Goal: Task Accomplishment & Management: Use online tool/utility

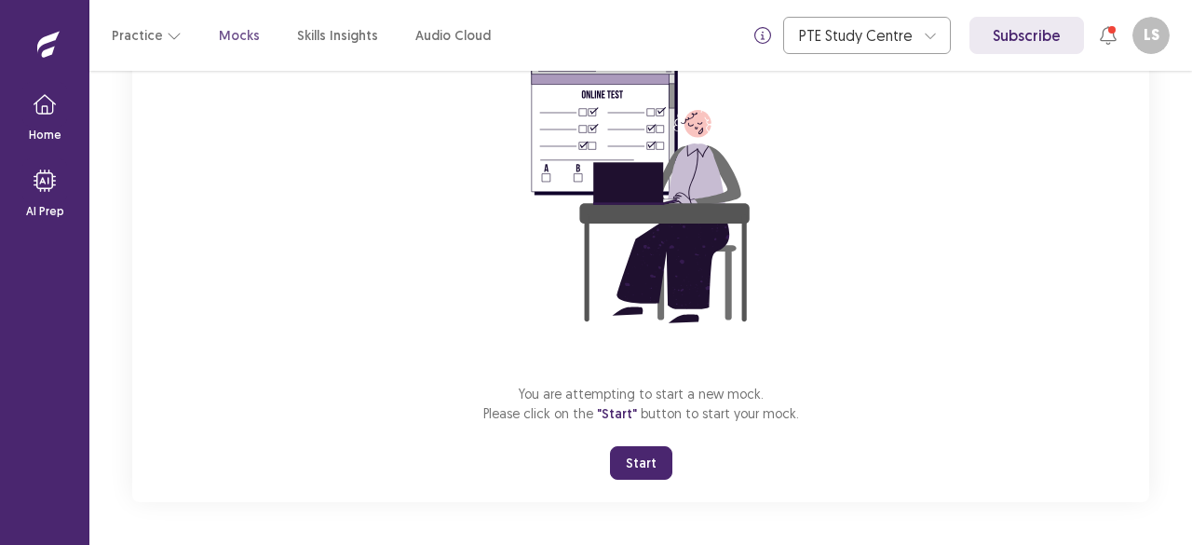
click at [1011, 306] on div "You are attempting to start a new mock. Please click on the "Start" button to s…" at bounding box center [640, 253] width 1017 height 498
click at [628, 460] on button "Start" at bounding box center [641, 463] width 62 height 34
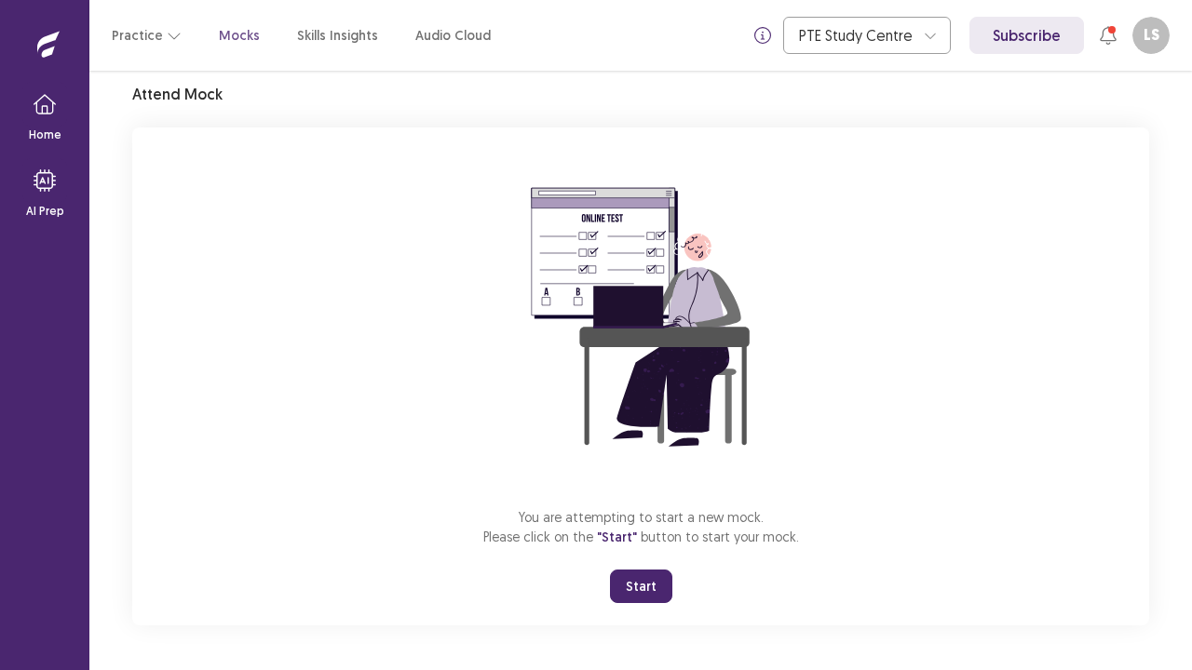
scroll to position [65, 0]
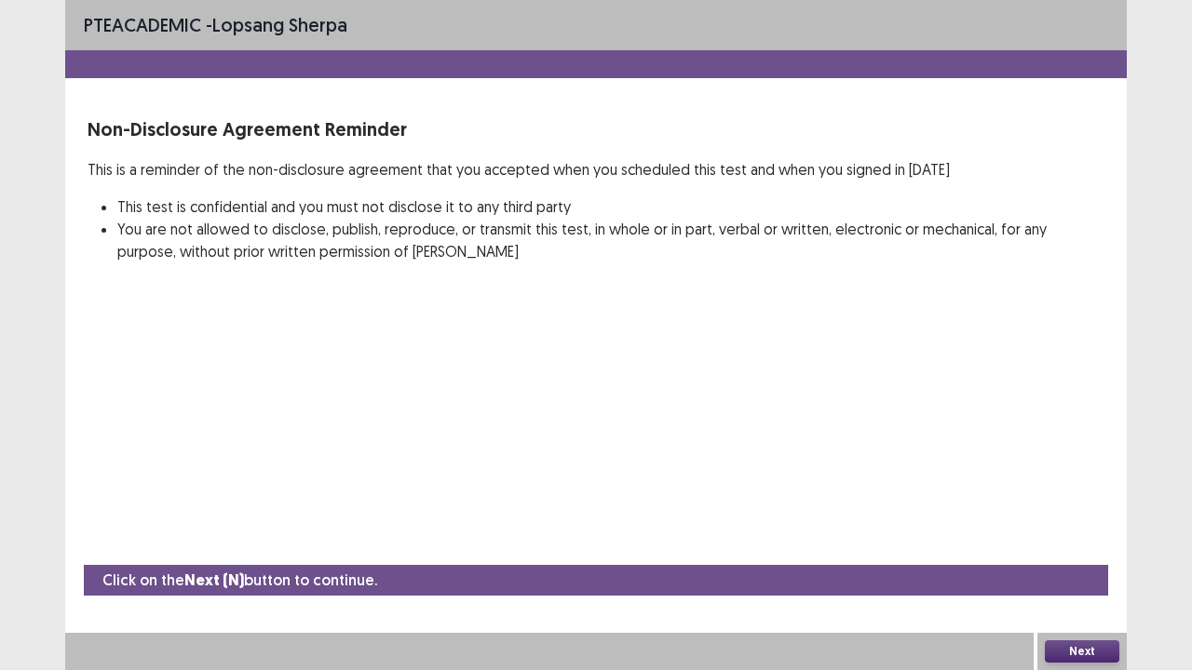
click at [636, 544] on div "Click on the Next (N) button to continue." at bounding box center [596, 580] width 1024 height 31
click at [1084, 544] on button "Next" at bounding box center [1082, 652] width 74 height 22
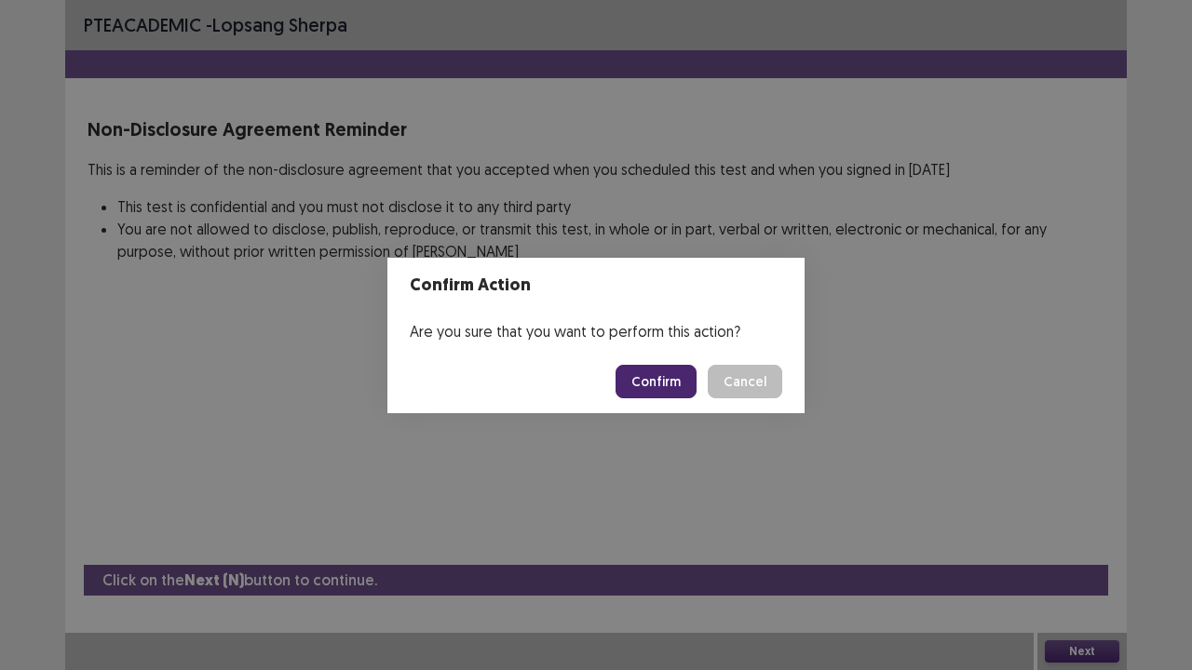
click at [670, 384] on button "Confirm" at bounding box center [656, 382] width 81 height 34
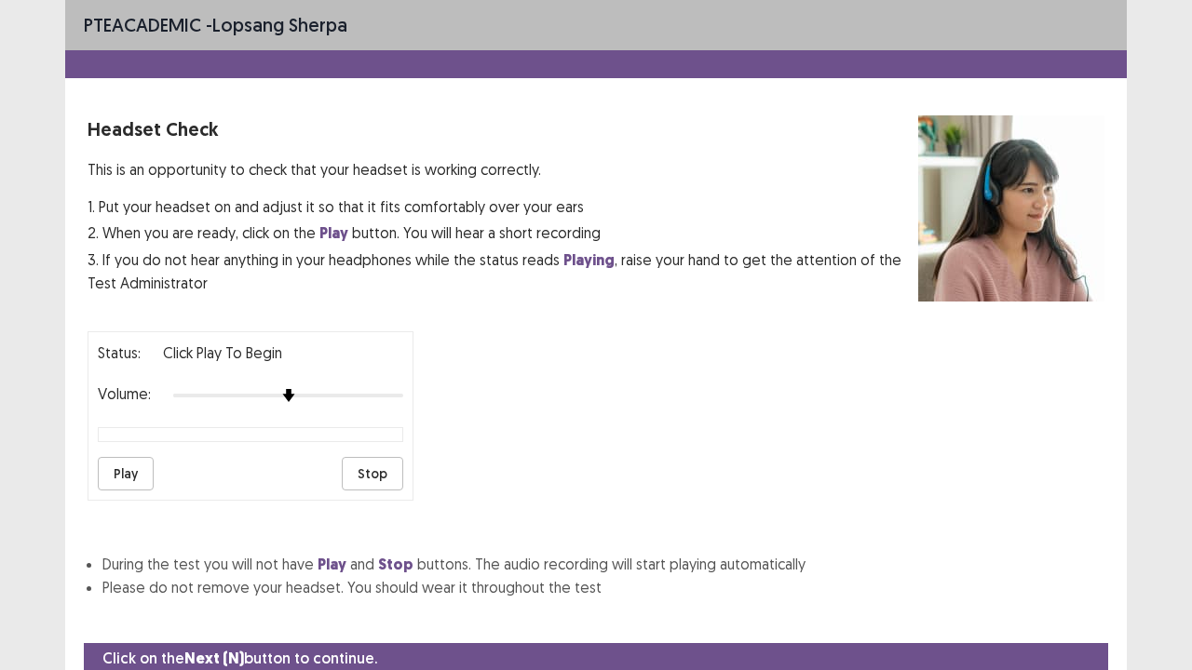
scroll to position [69, 0]
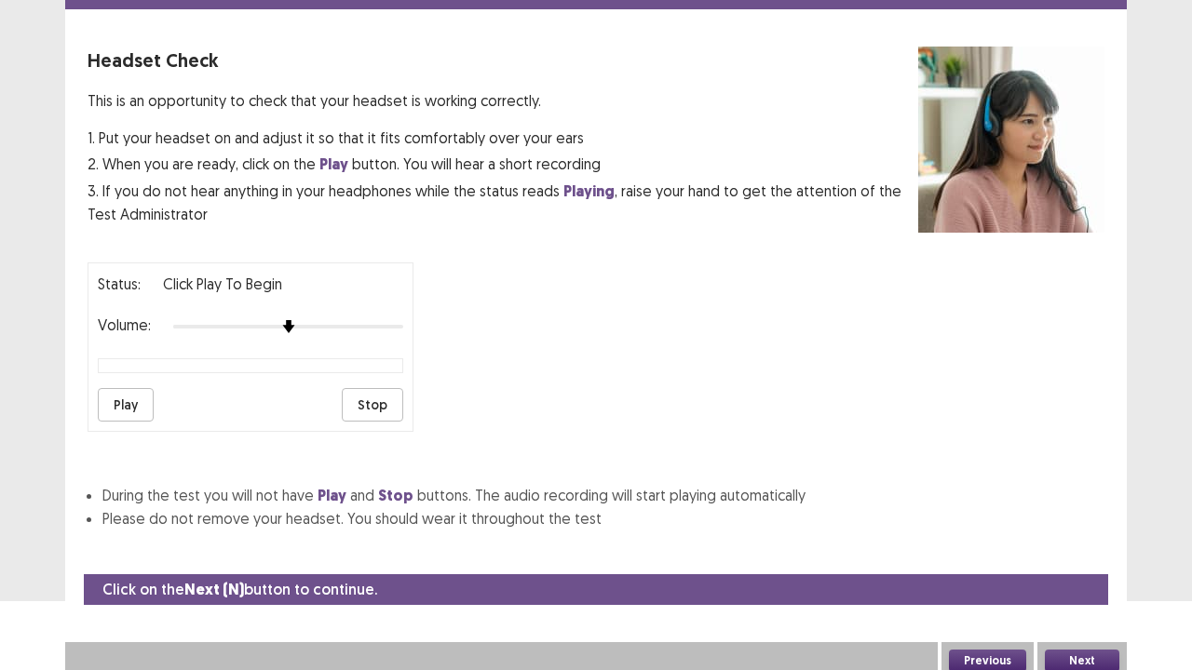
click at [1088, 544] on button "Next" at bounding box center [1082, 661] width 74 height 22
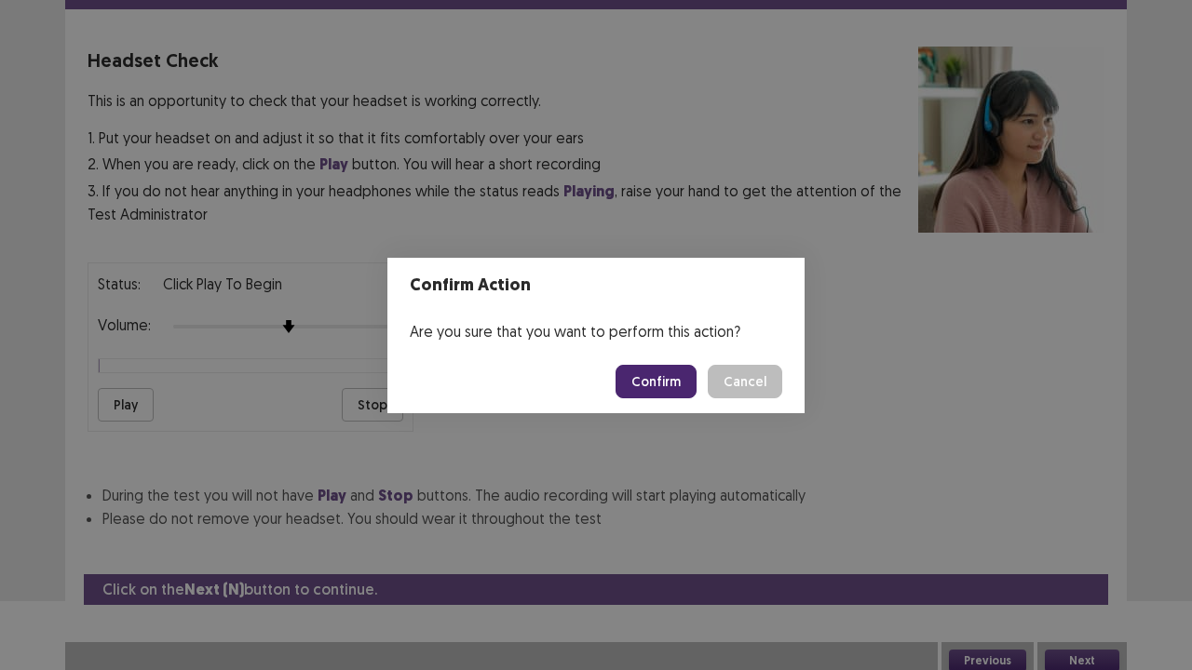
click at [669, 384] on button "Confirm" at bounding box center [656, 382] width 81 height 34
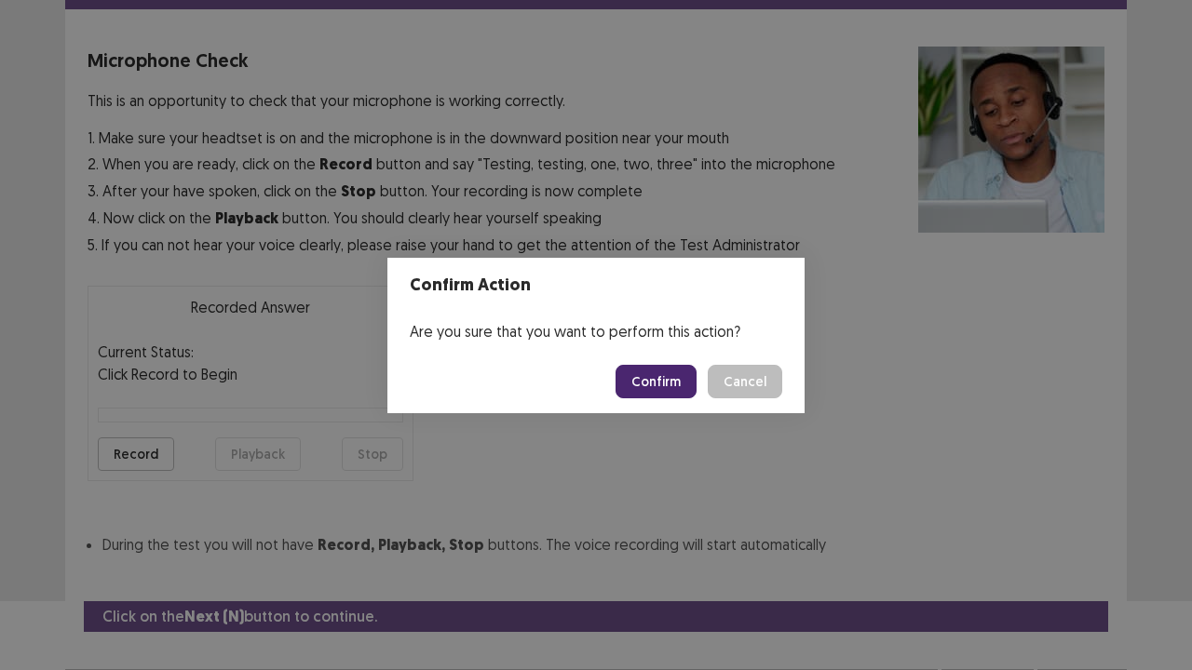
scroll to position [102, 0]
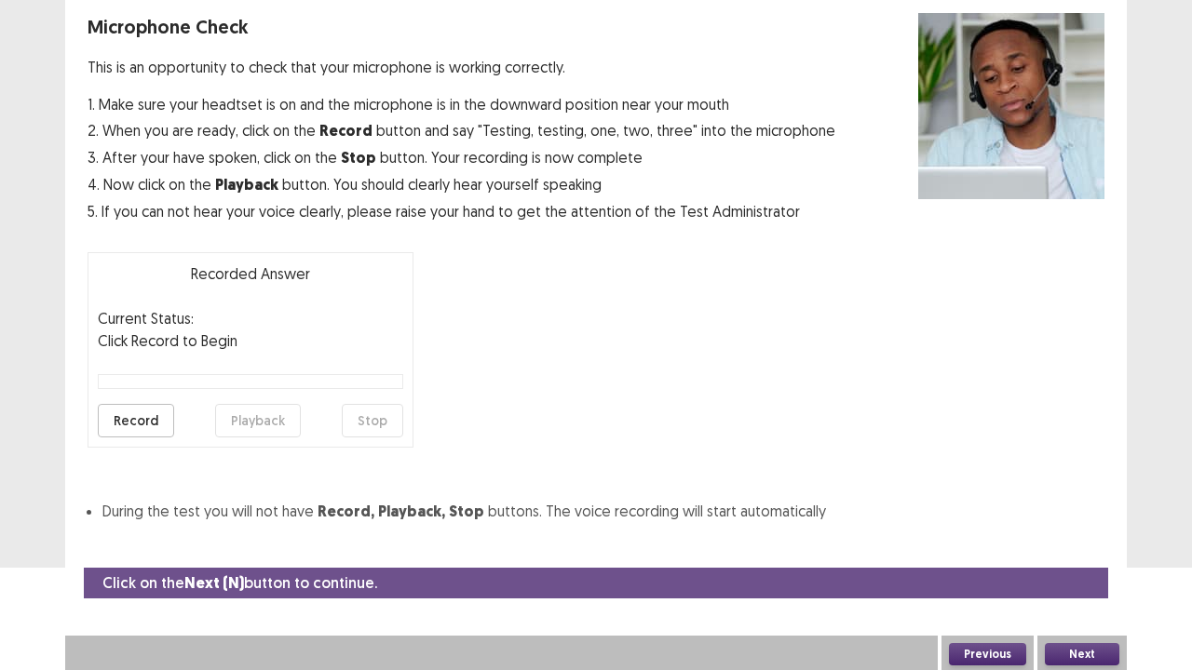
click at [1079, 544] on button "Next" at bounding box center [1082, 654] width 74 height 22
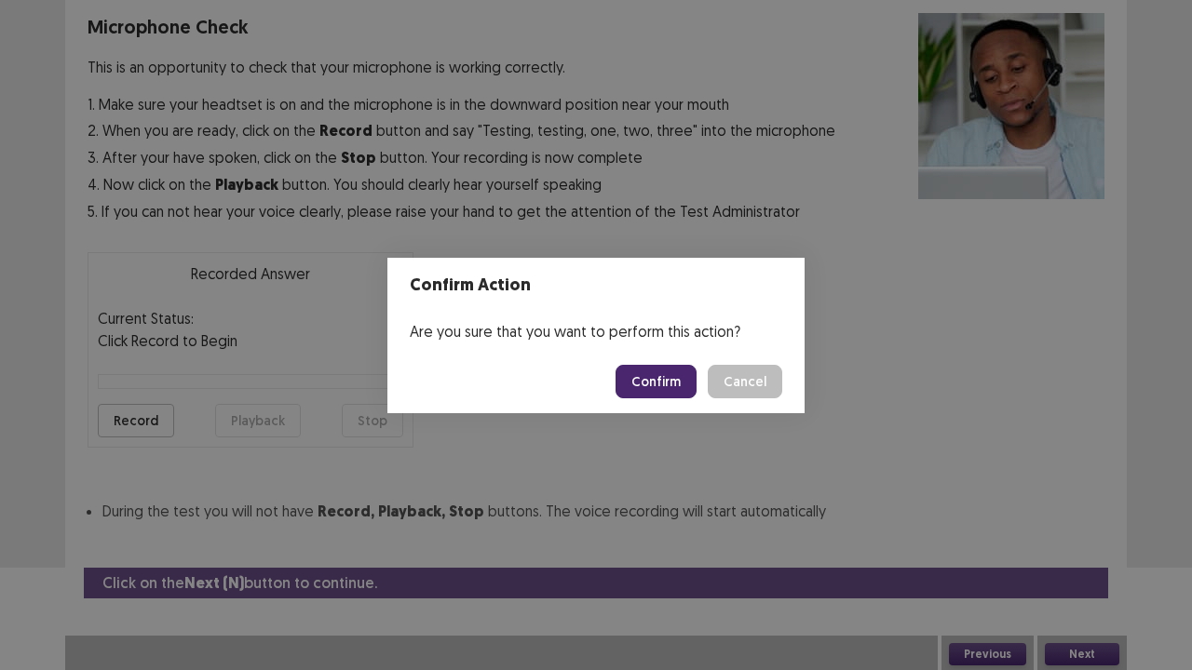
click at [663, 386] on button "Confirm" at bounding box center [656, 382] width 81 height 34
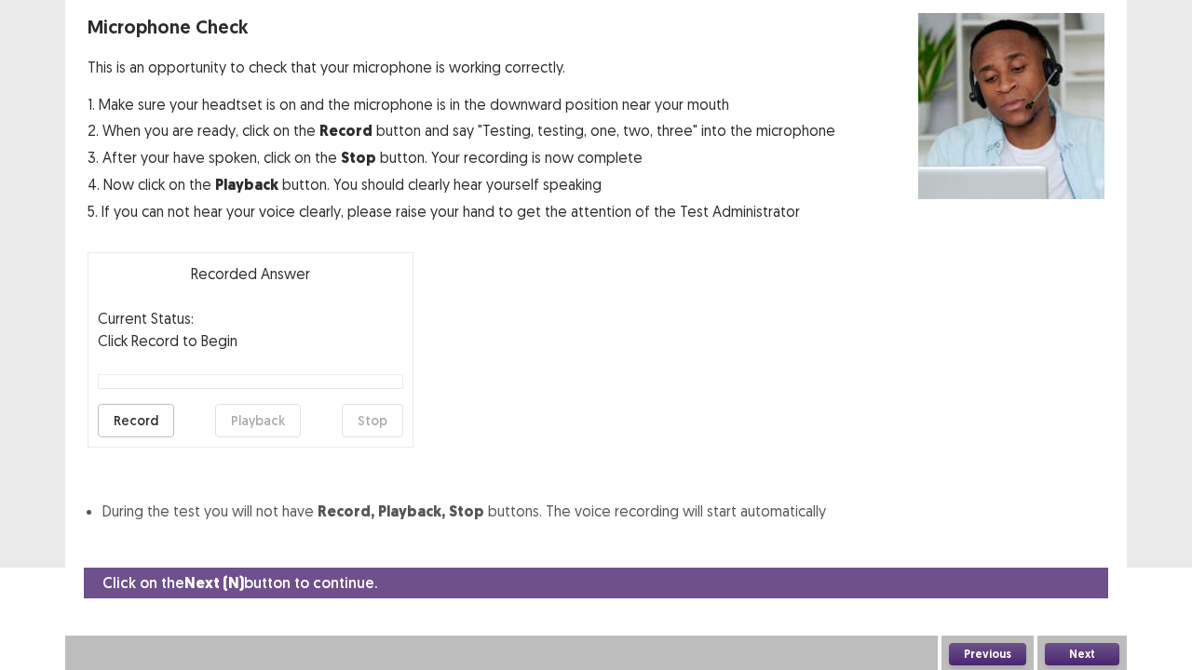
scroll to position [50, 0]
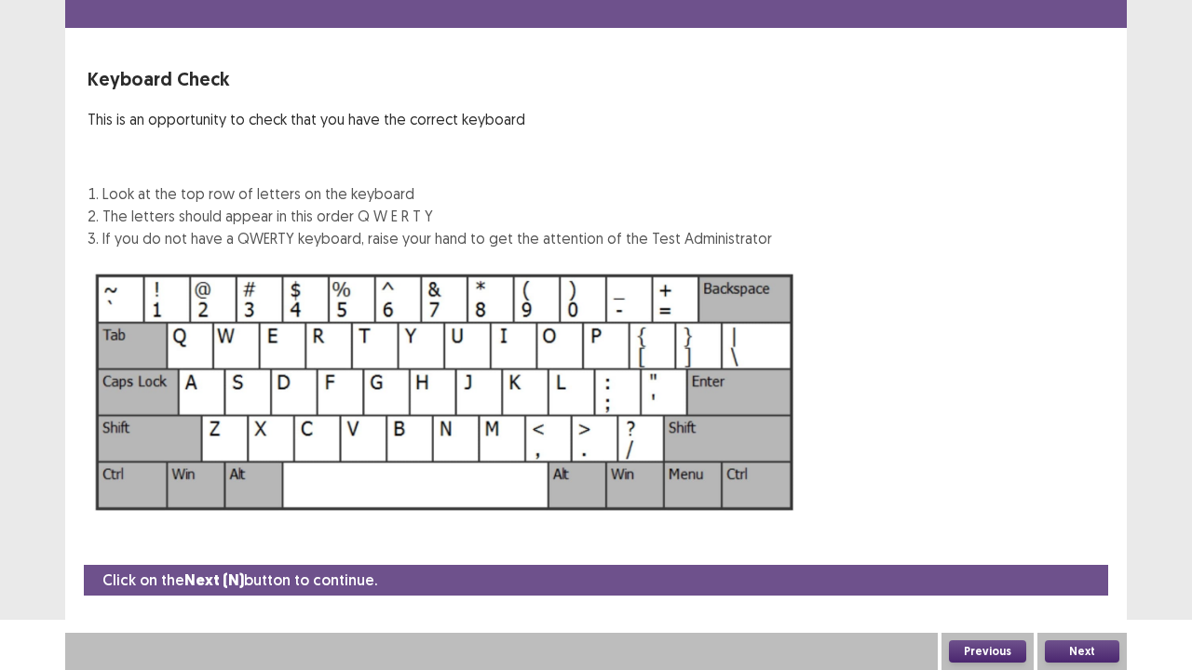
click at [1076, 544] on button "Next" at bounding box center [1082, 652] width 74 height 22
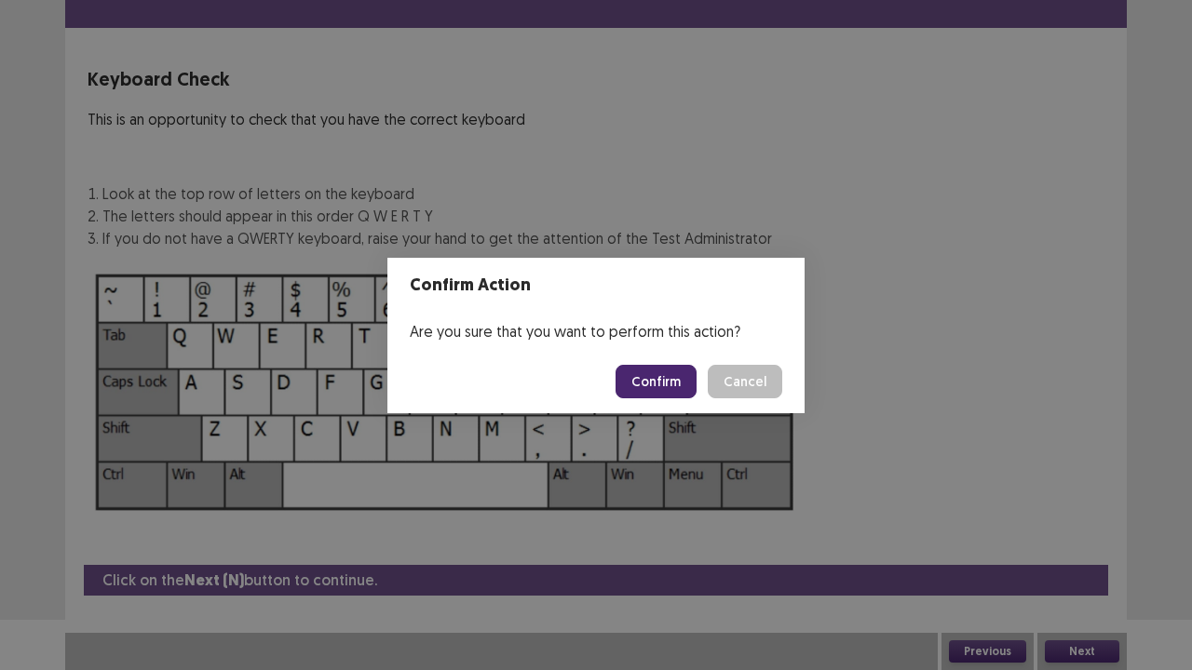
click at [657, 372] on button "Confirm" at bounding box center [656, 382] width 81 height 34
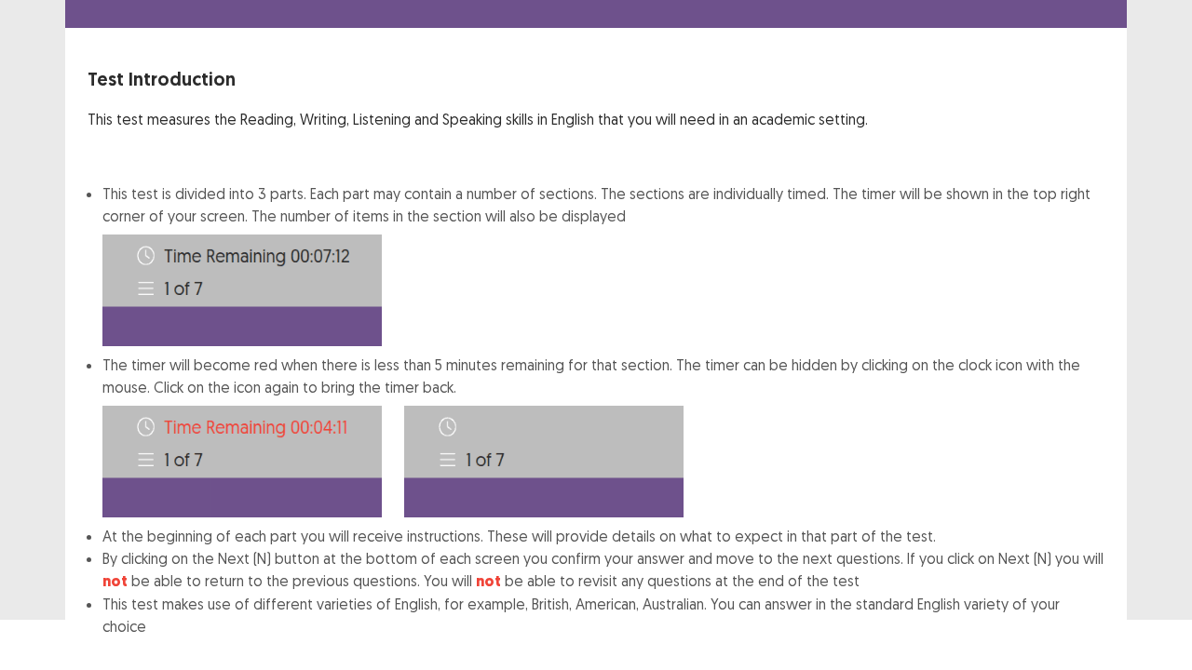
scroll to position [144, 0]
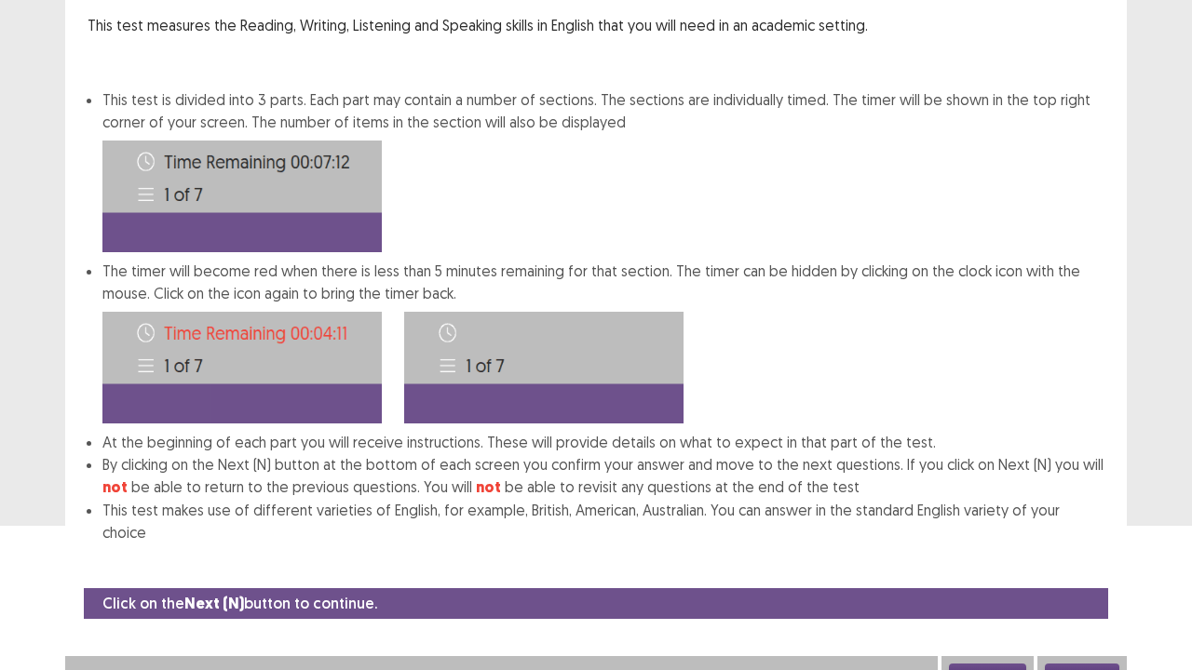
click at [1084, 544] on button "Next" at bounding box center [1082, 675] width 74 height 22
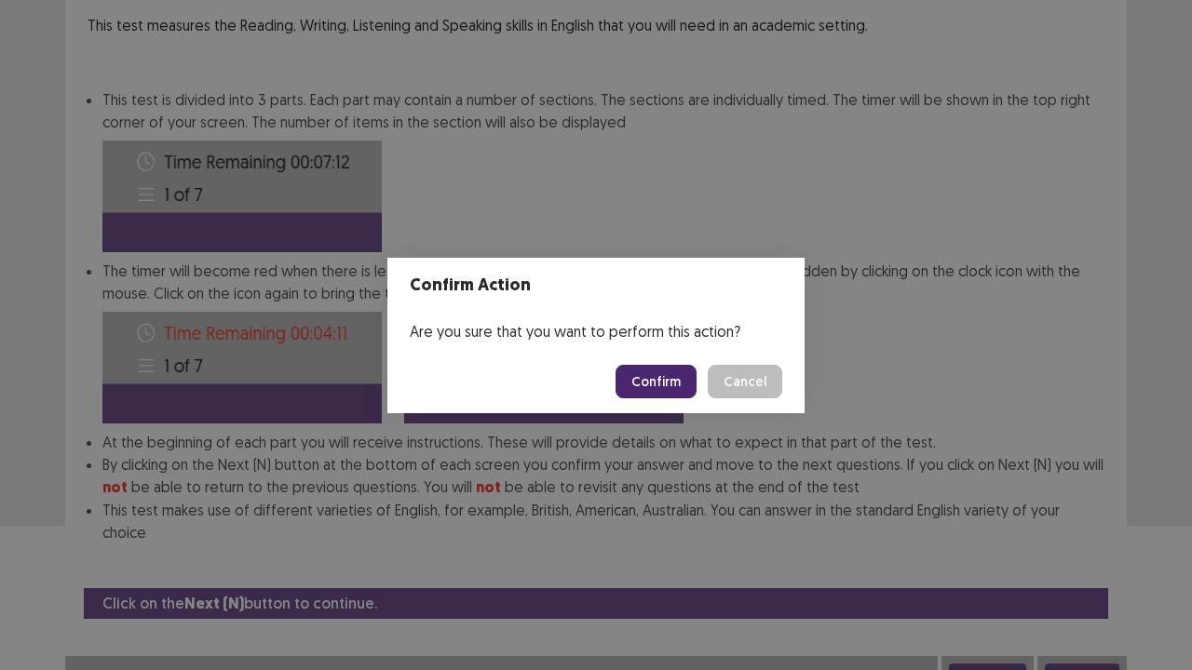
click at [661, 386] on button "Confirm" at bounding box center [656, 382] width 81 height 34
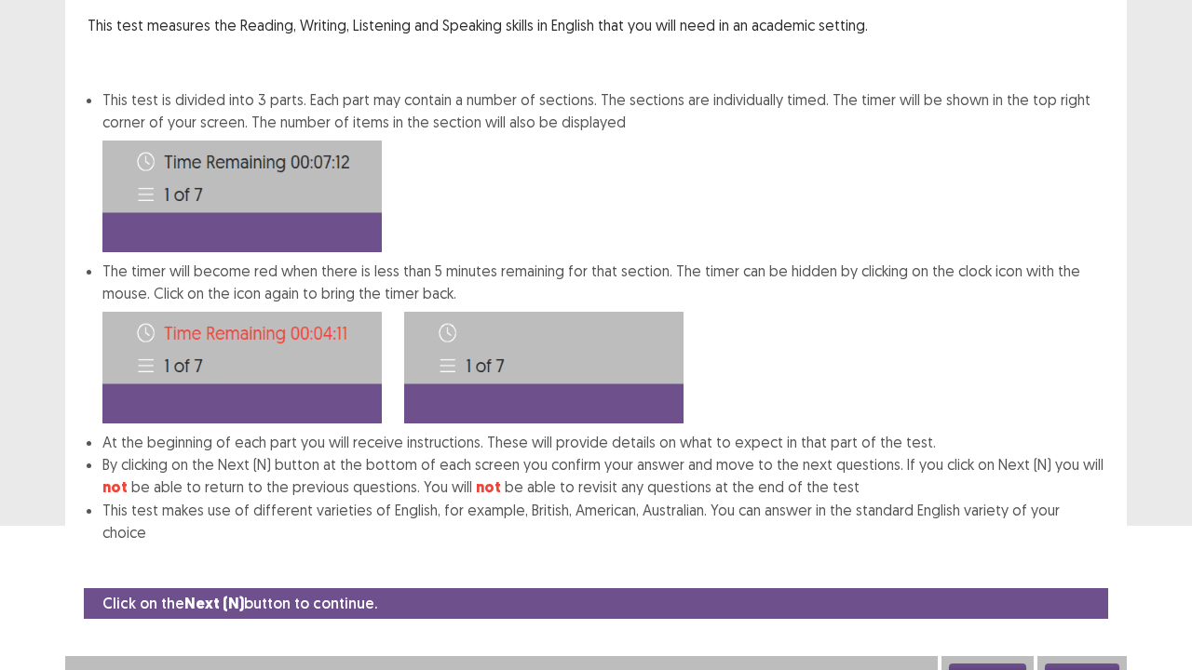
scroll to position [0, 0]
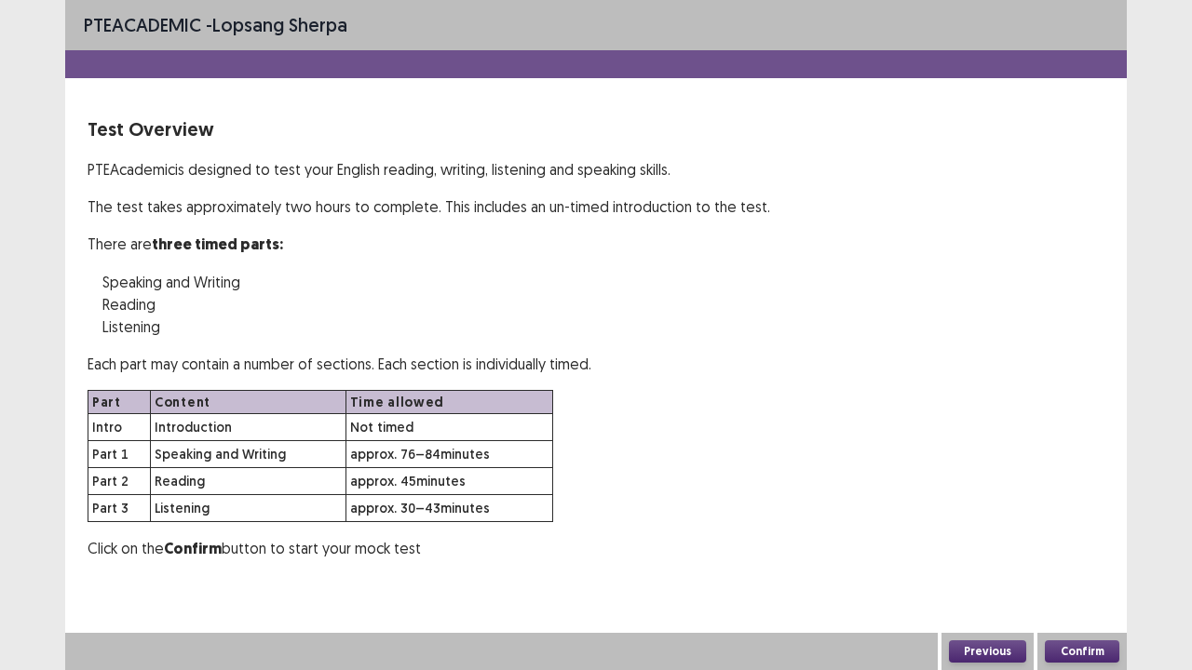
click at [1078, 544] on button "Confirm" at bounding box center [1082, 652] width 74 height 22
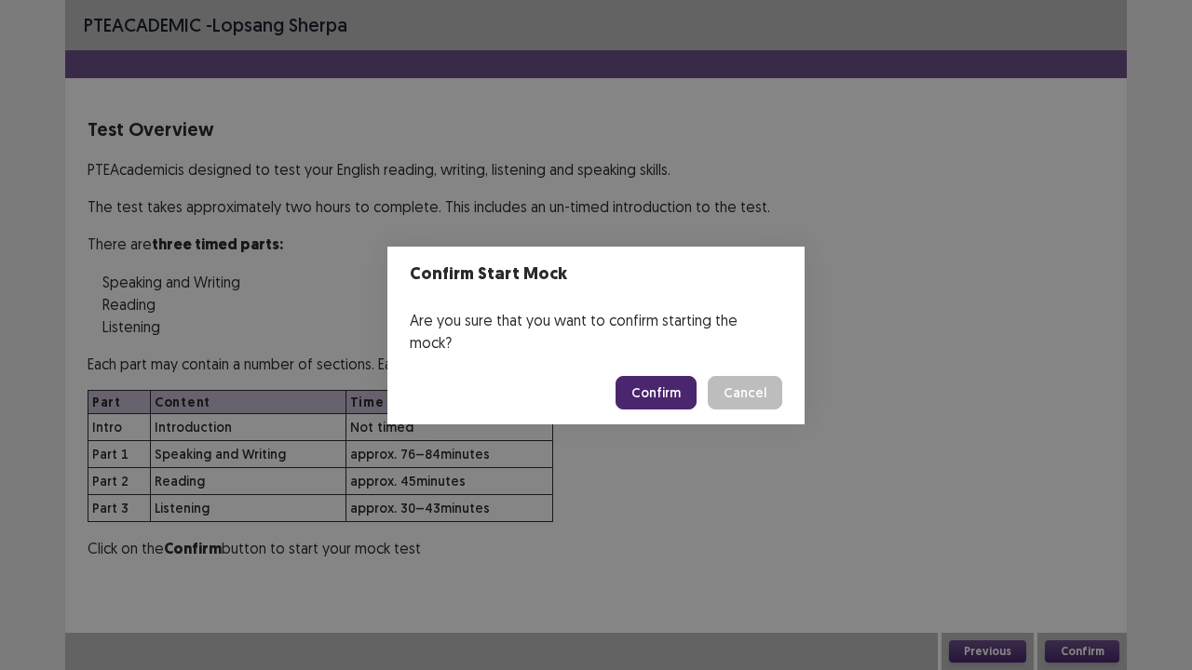
click at [676, 382] on button "Confirm" at bounding box center [656, 393] width 81 height 34
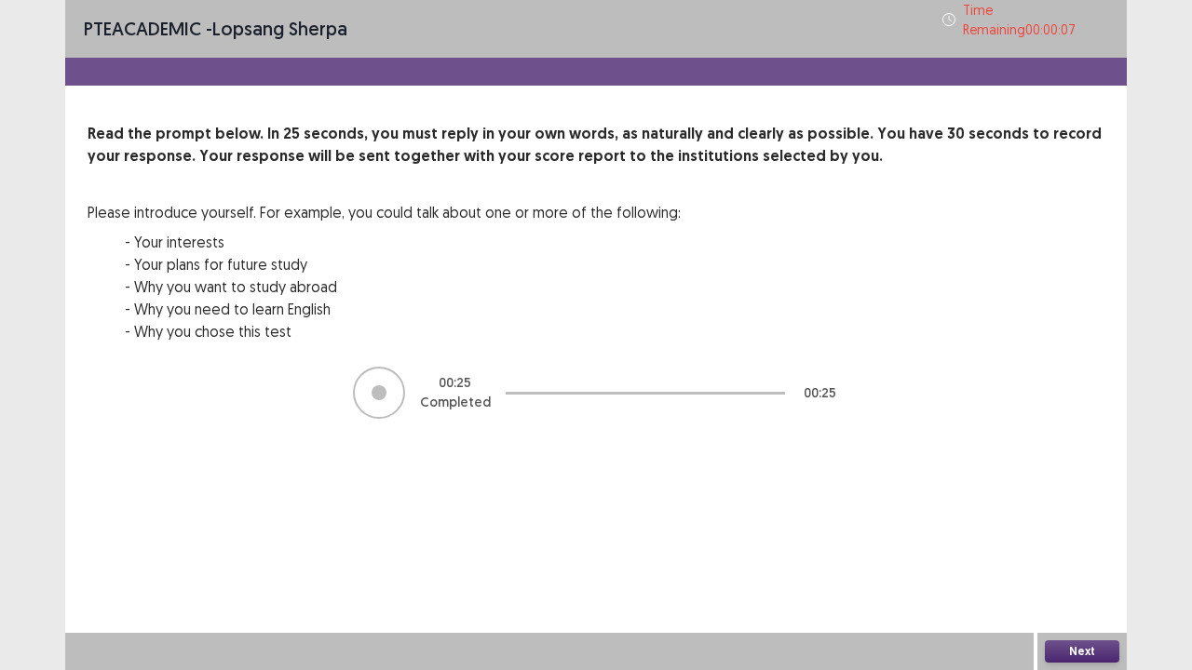
click at [1066, 544] on button "Next" at bounding box center [1082, 652] width 74 height 22
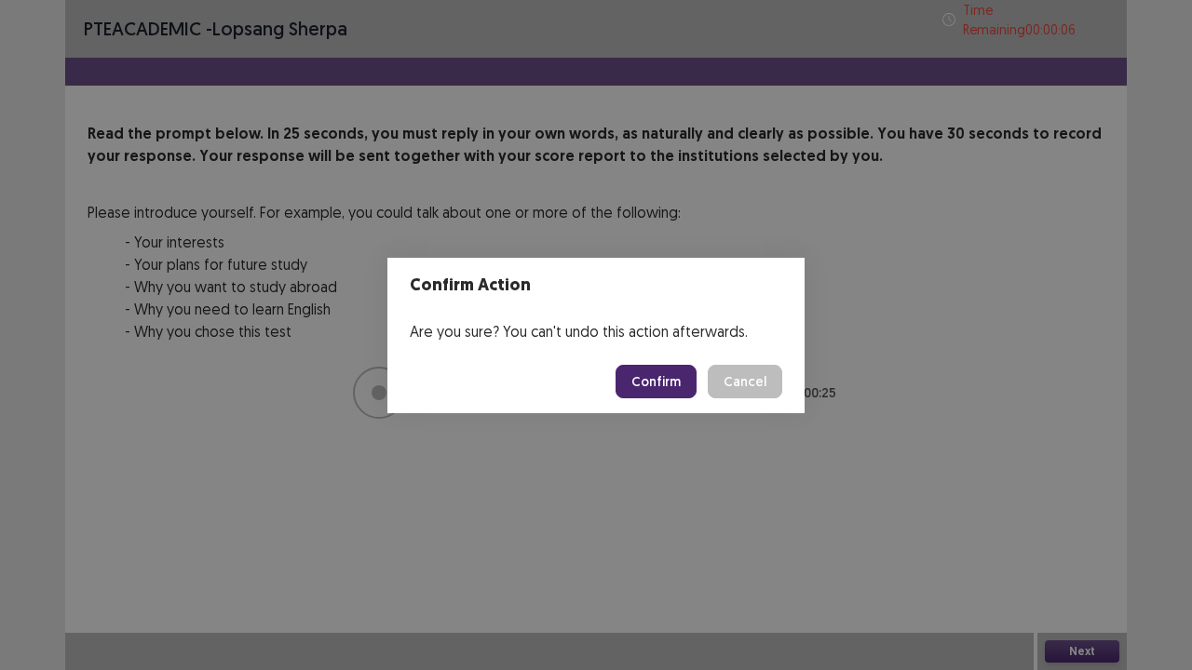
click at [650, 390] on button "Confirm" at bounding box center [656, 382] width 81 height 34
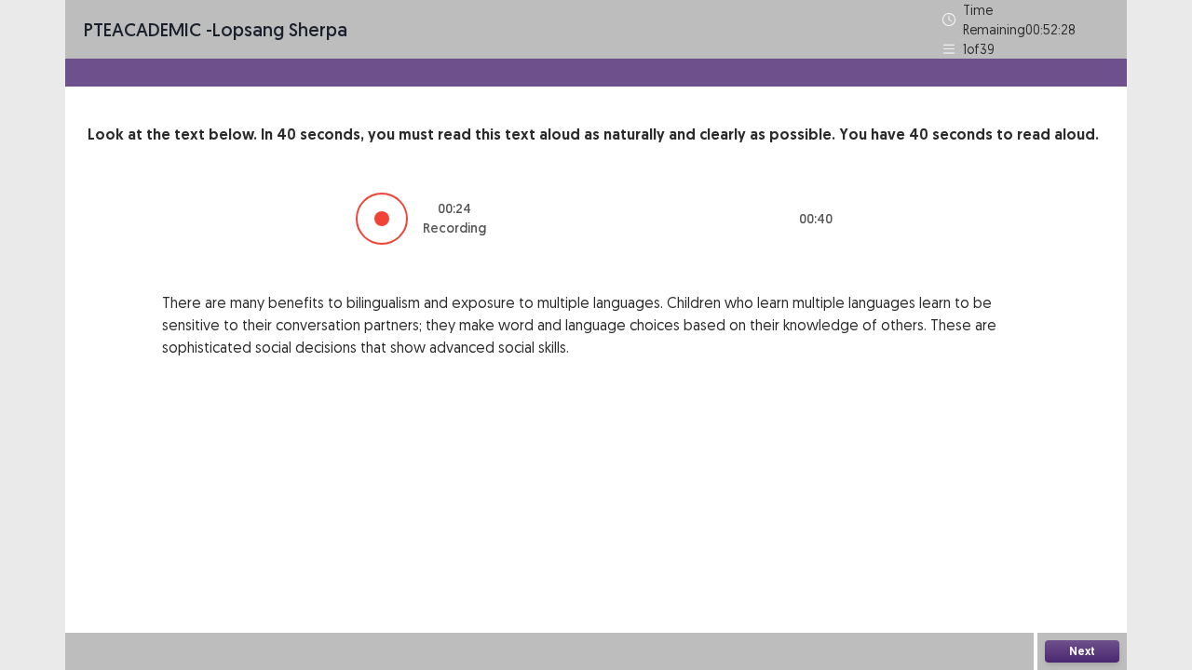
click at [1075, 544] on button "Next" at bounding box center [1082, 652] width 74 height 22
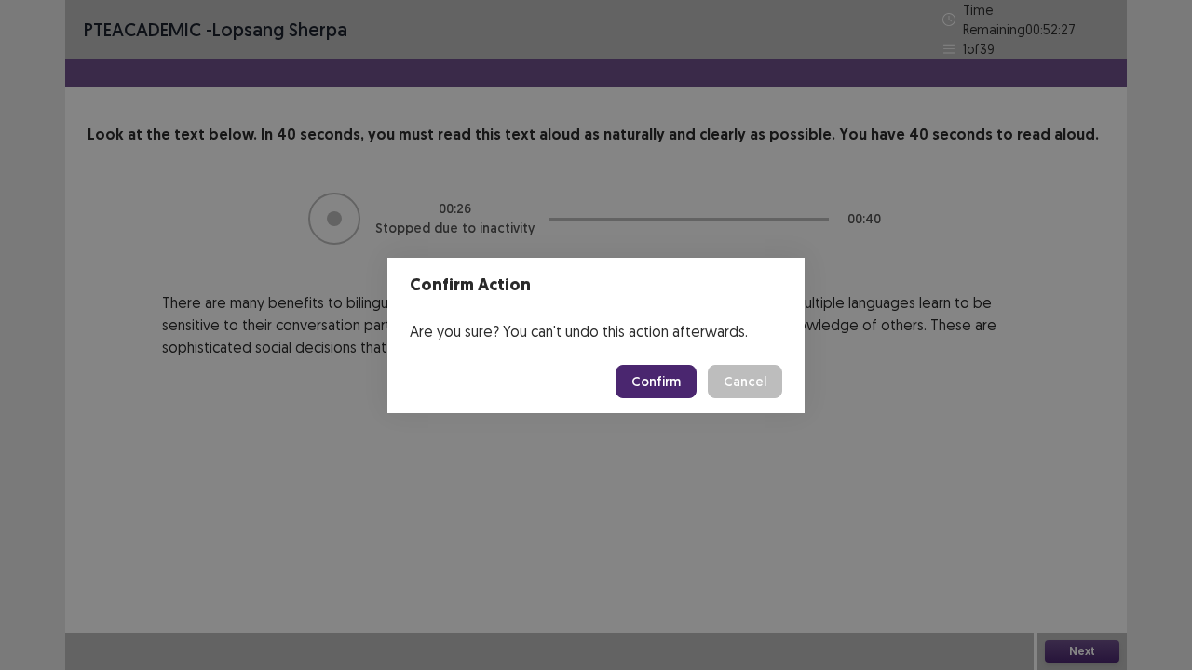
click at [665, 367] on button "Confirm" at bounding box center [656, 382] width 81 height 34
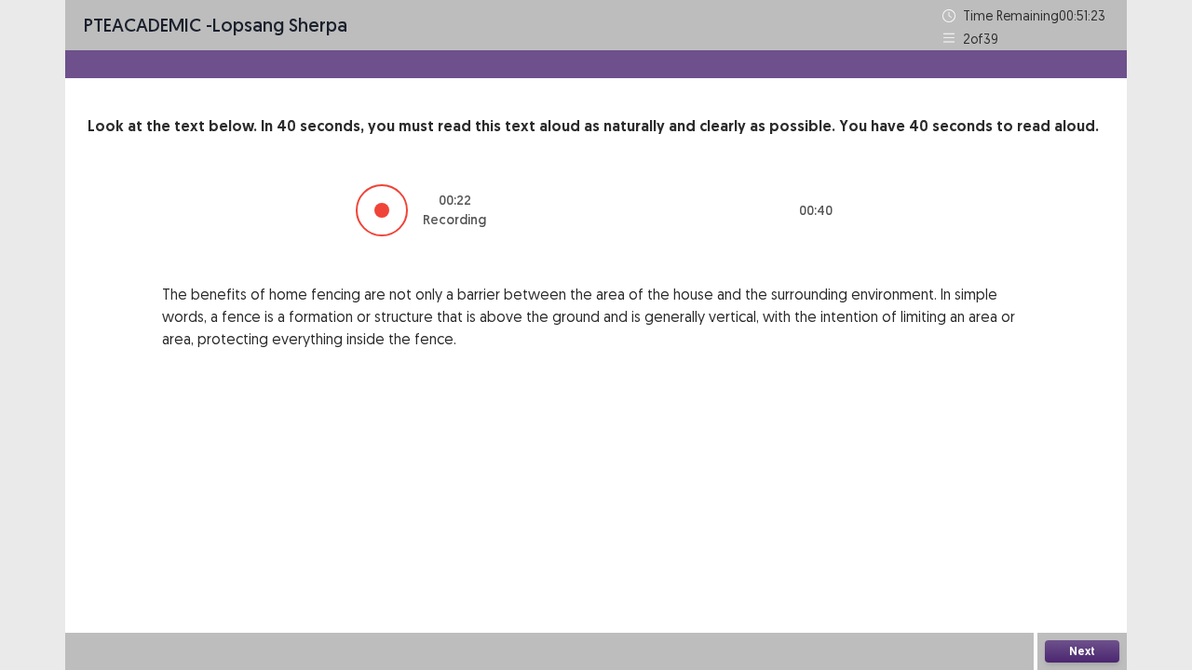
click at [1086, 544] on button "Next" at bounding box center [1082, 652] width 74 height 22
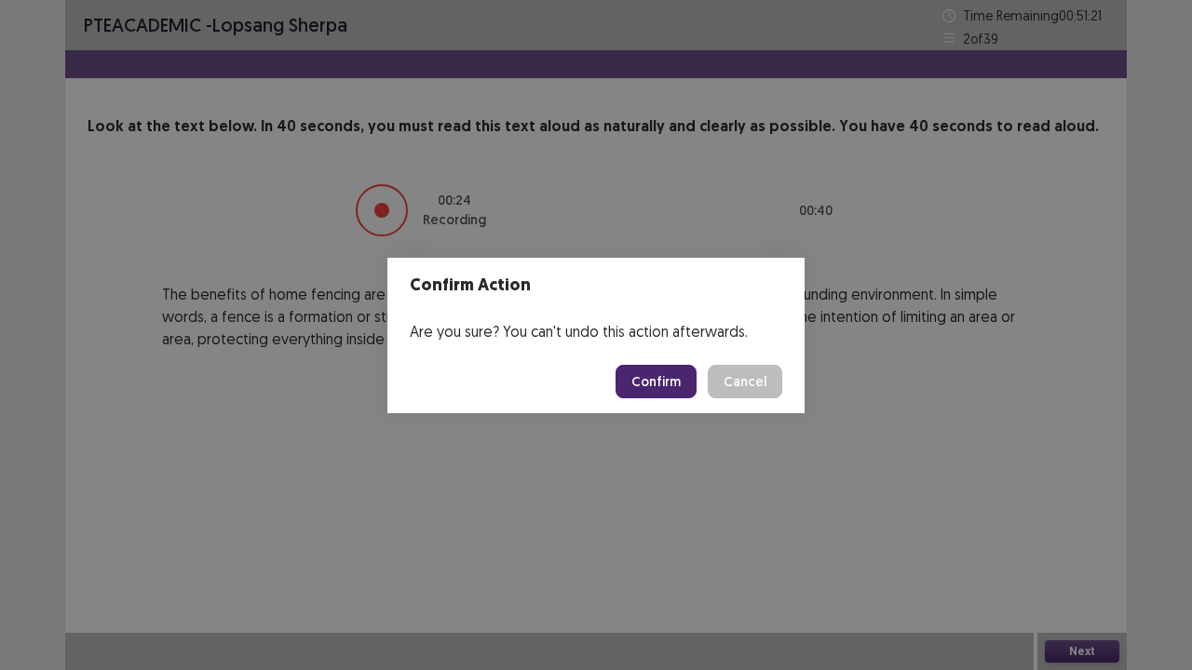
click at [674, 374] on button "Confirm" at bounding box center [656, 382] width 81 height 34
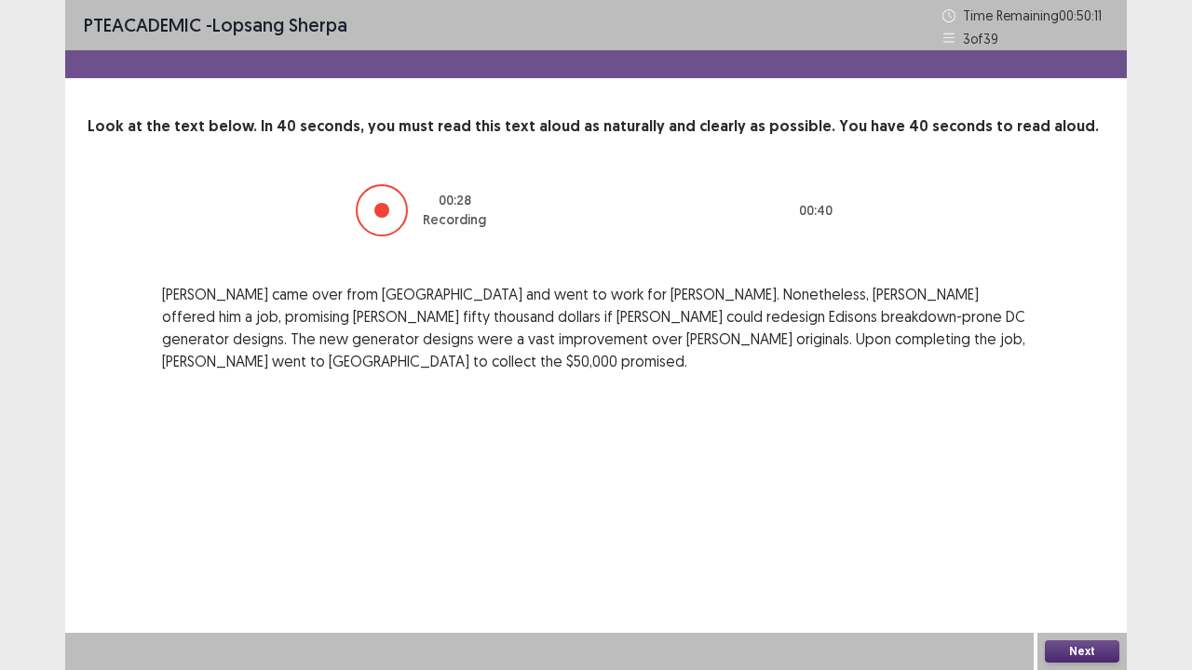
click at [1087, 544] on button "Next" at bounding box center [1082, 652] width 74 height 22
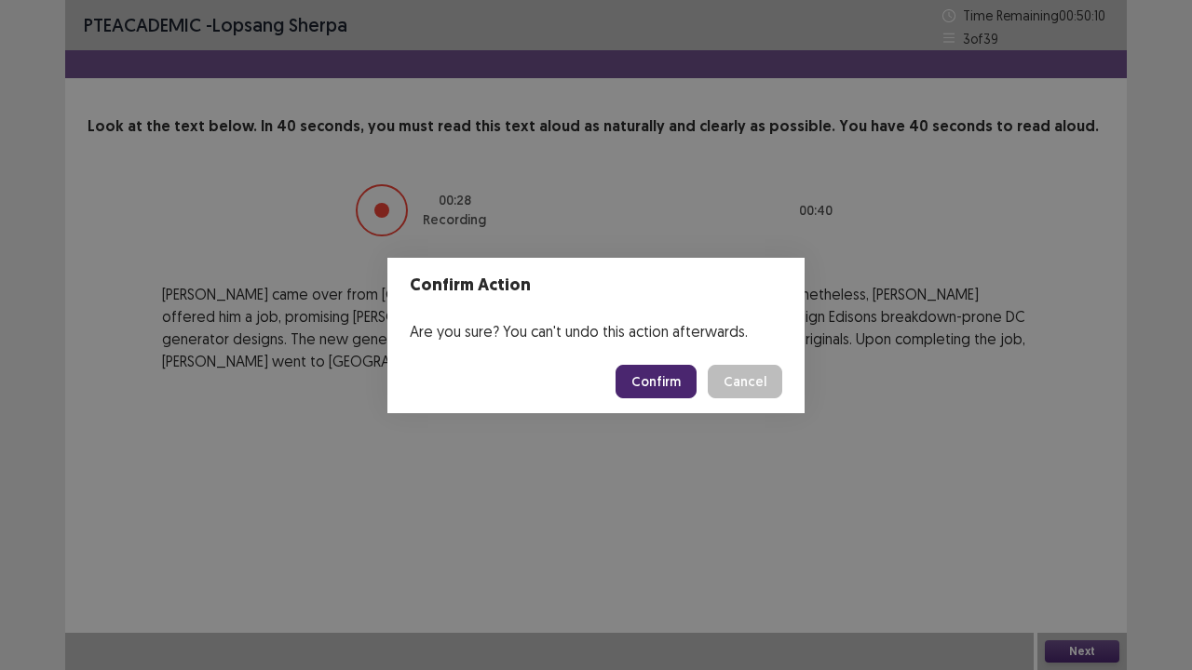
click at [658, 391] on button "Confirm" at bounding box center [656, 382] width 81 height 34
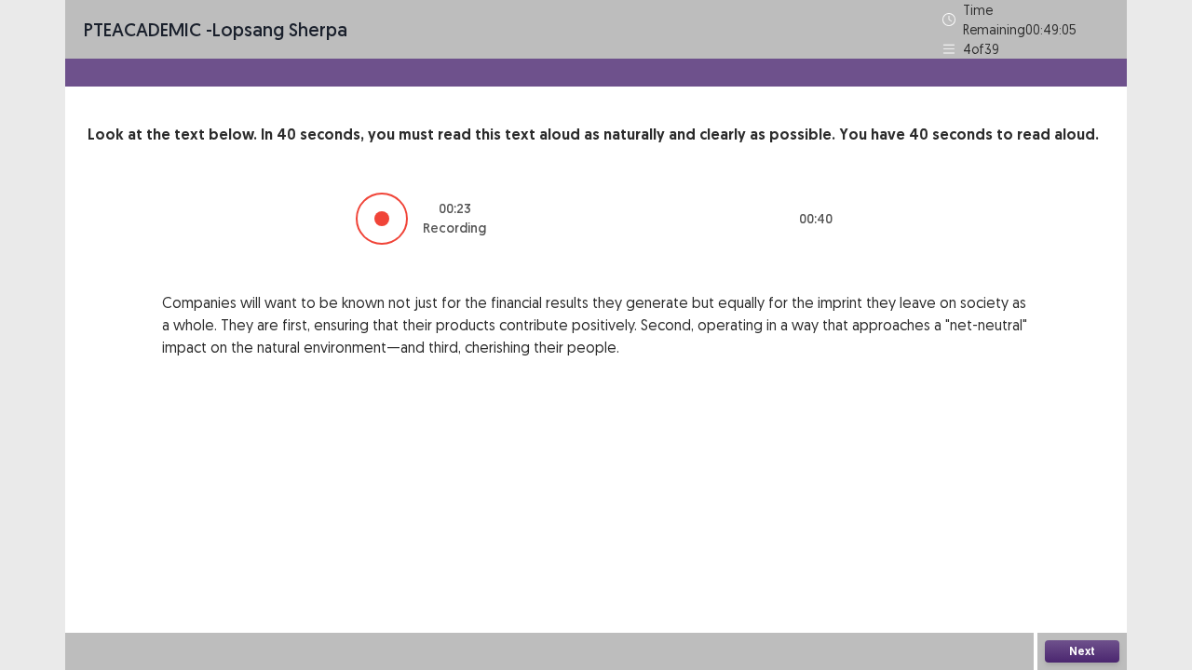
click at [1070, 544] on button "Next" at bounding box center [1082, 652] width 74 height 22
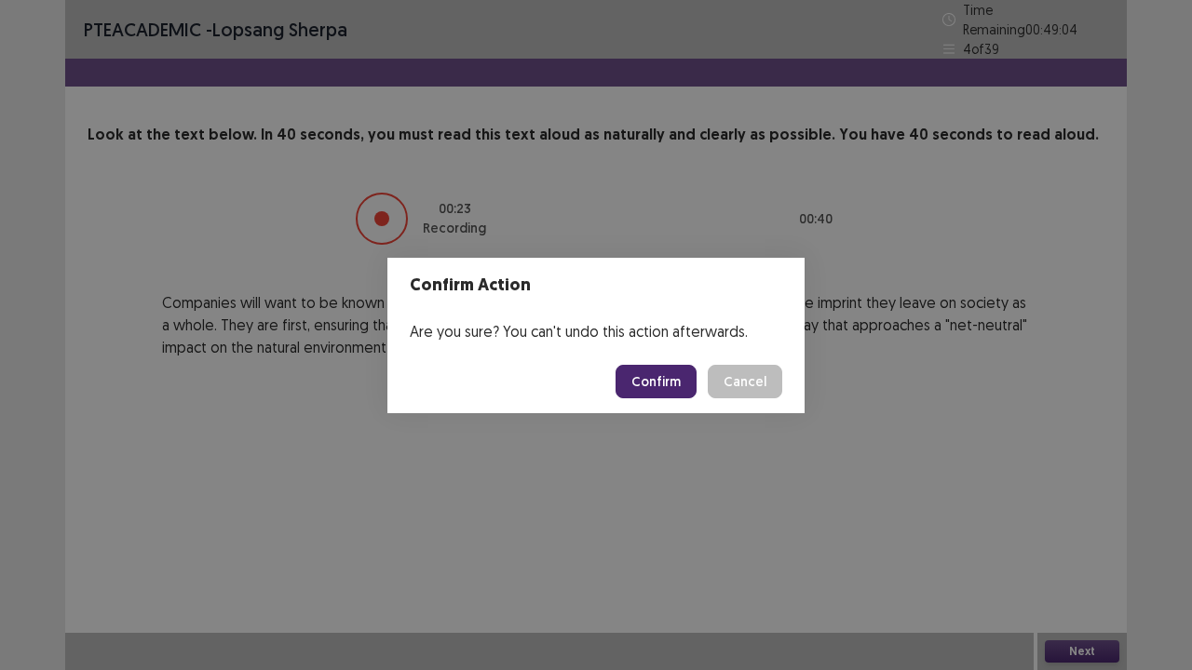
click at [676, 389] on button "Confirm" at bounding box center [656, 382] width 81 height 34
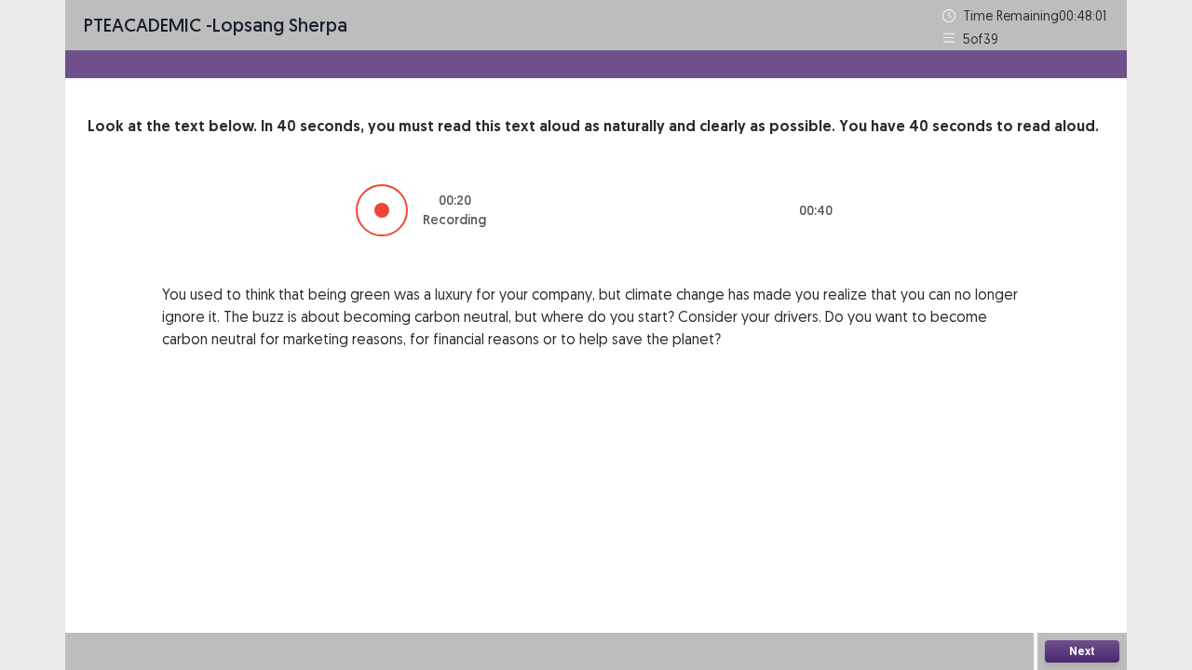
click at [1082, 544] on button "Next" at bounding box center [1082, 652] width 74 height 22
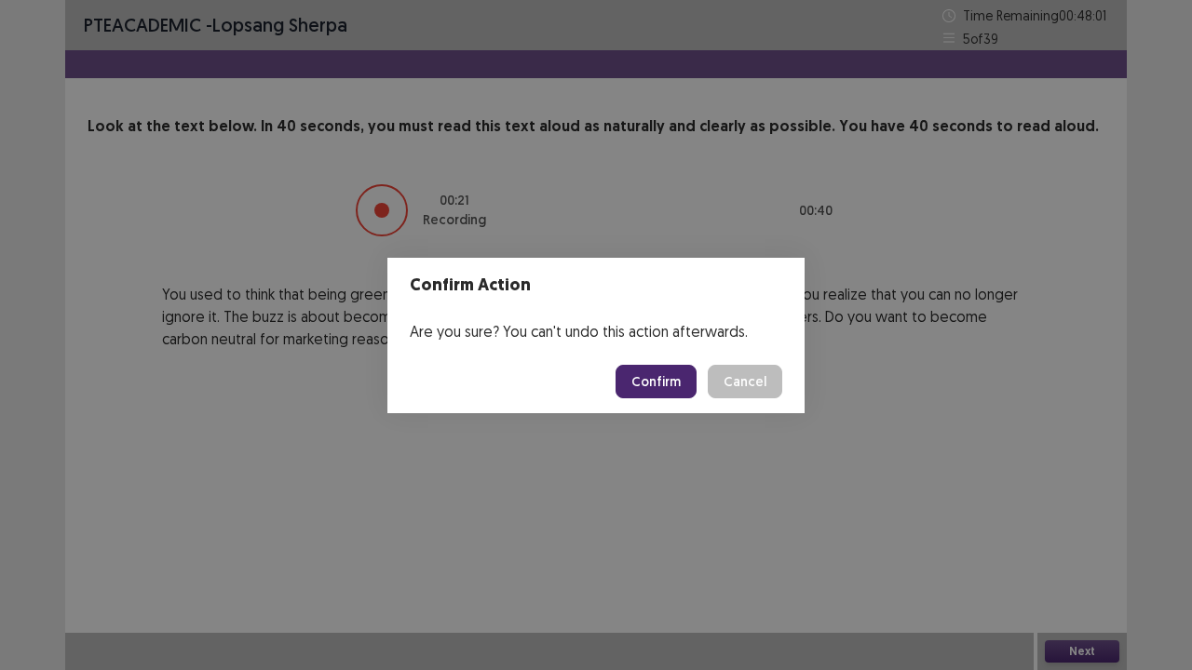
click at [669, 394] on button "Confirm" at bounding box center [656, 382] width 81 height 34
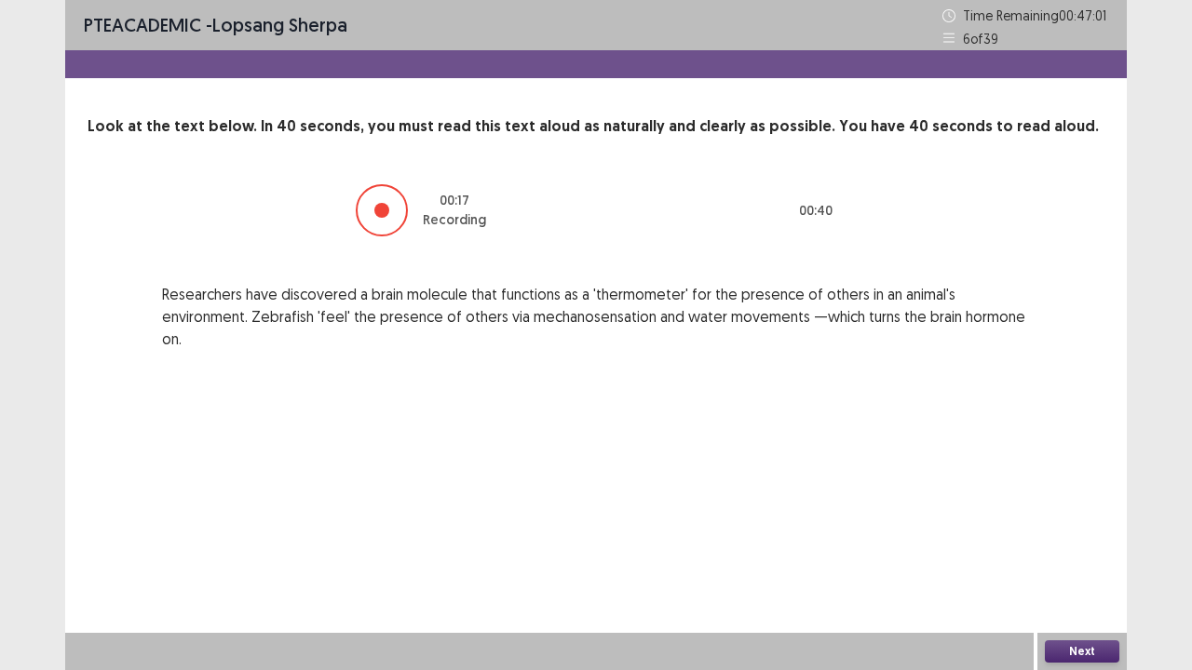
click at [1059, 544] on button "Next" at bounding box center [1082, 652] width 74 height 22
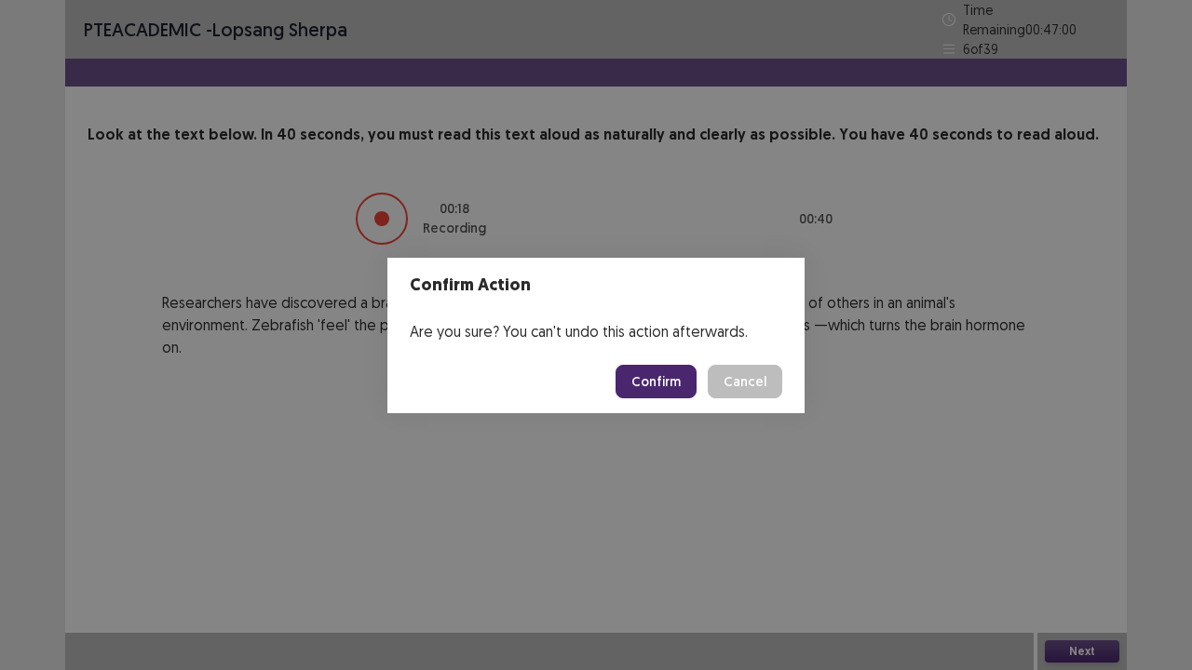
click at [661, 384] on button "Confirm" at bounding box center [656, 382] width 81 height 34
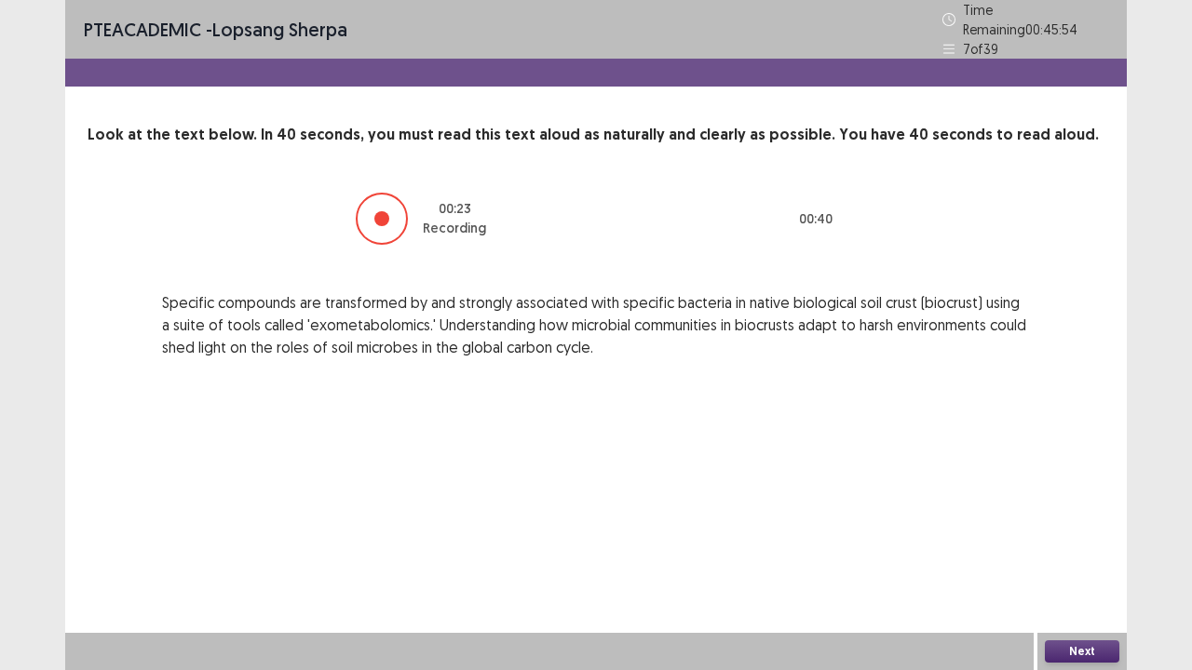
click at [1084, 544] on button "Next" at bounding box center [1082, 652] width 74 height 22
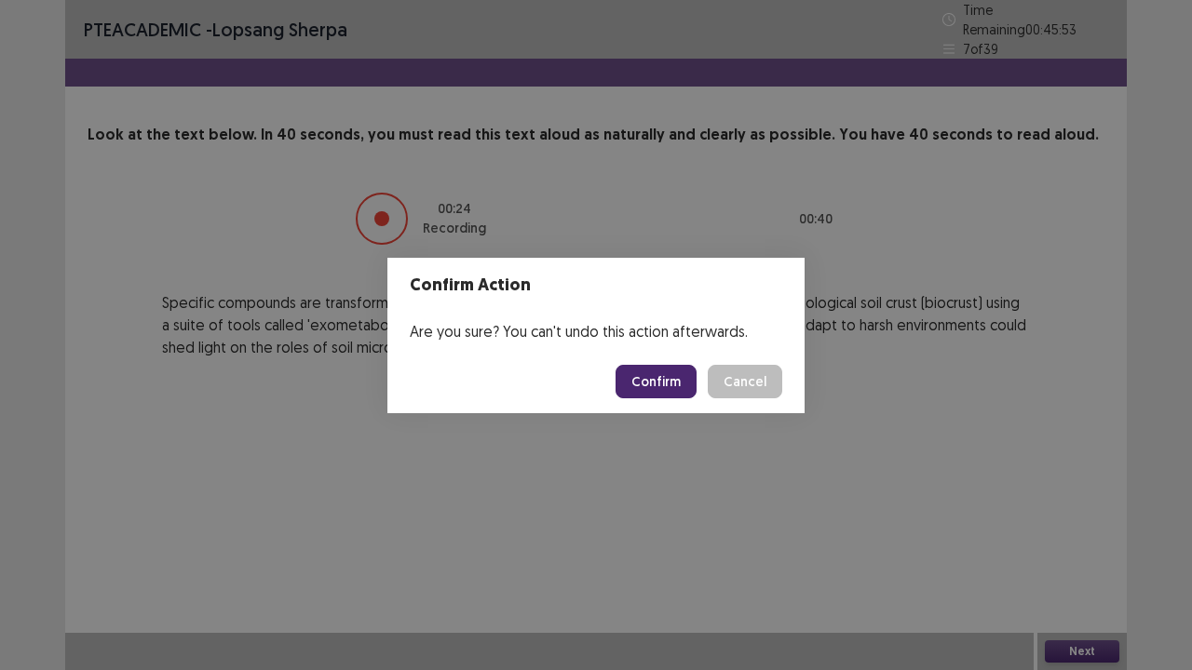
click at [666, 379] on button "Confirm" at bounding box center [656, 382] width 81 height 34
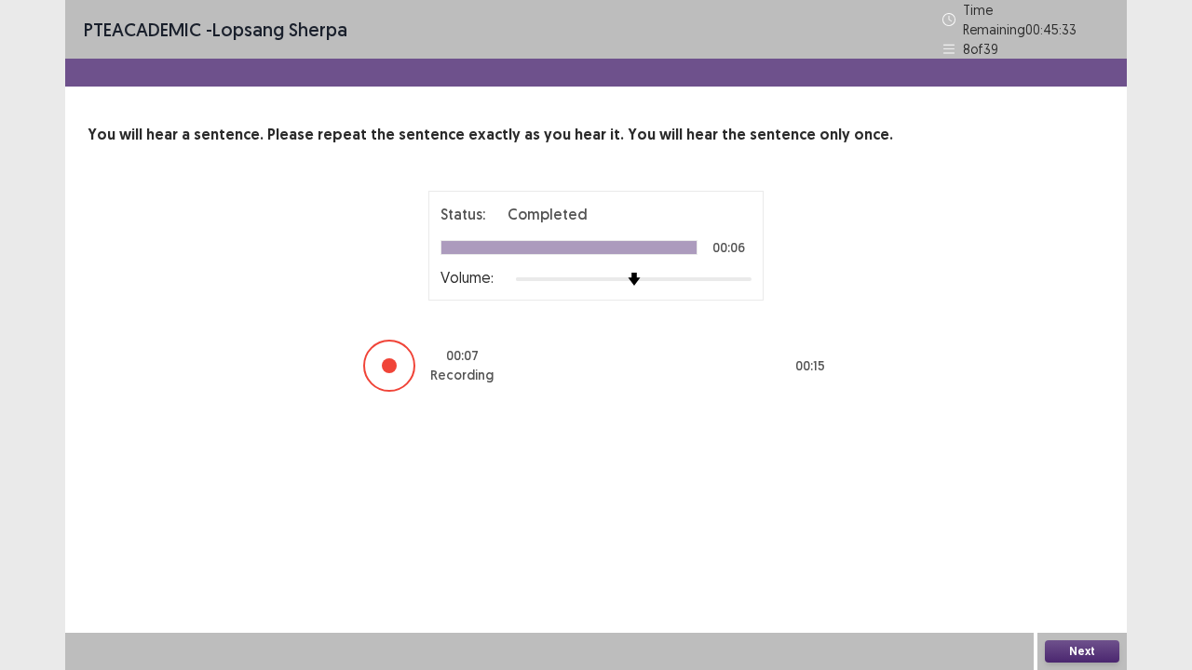
click at [1078, 544] on button "Next" at bounding box center [1082, 652] width 74 height 22
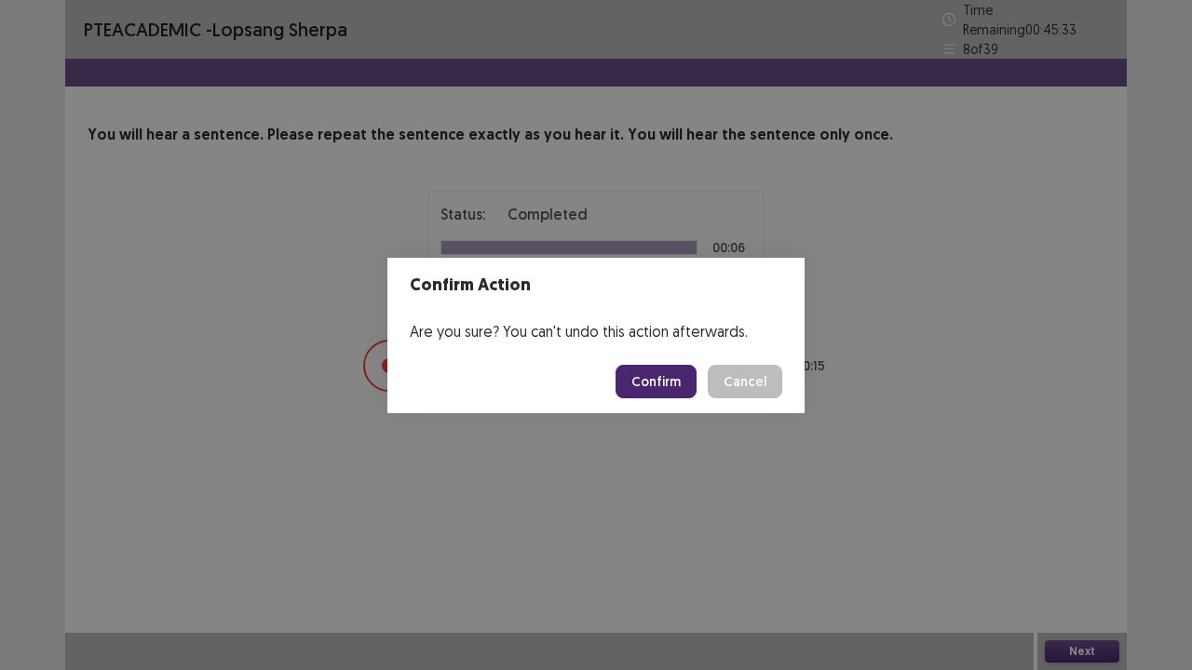
click at [647, 397] on button "Confirm" at bounding box center [656, 382] width 81 height 34
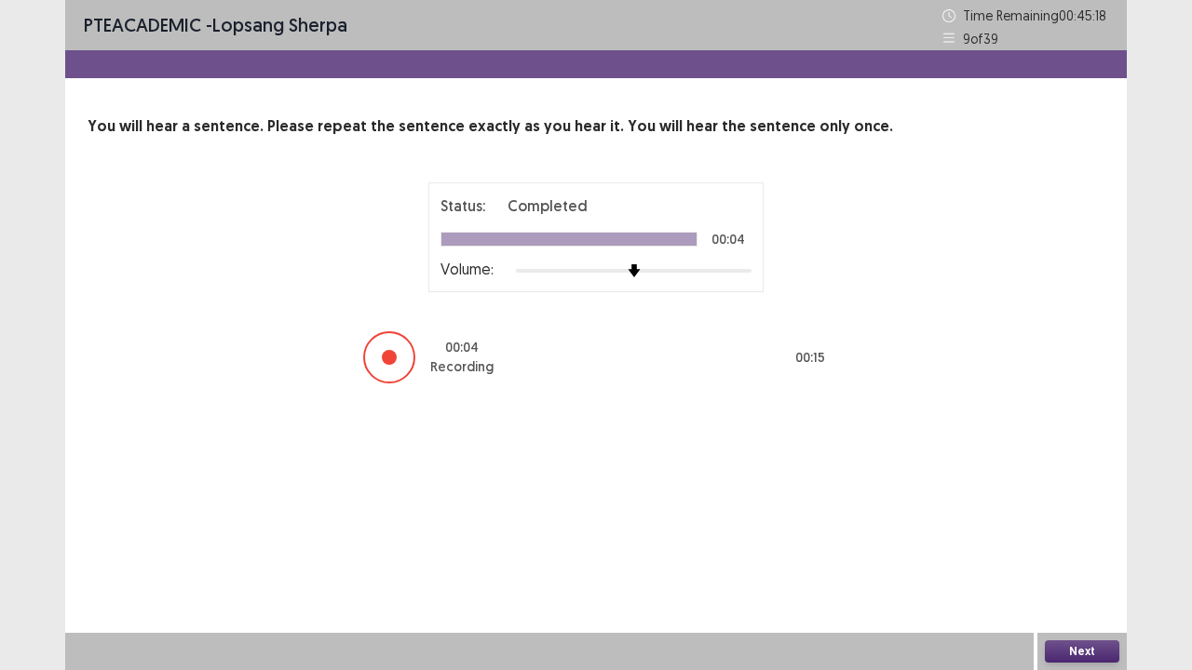
click at [1075, 544] on button "Next" at bounding box center [1082, 652] width 74 height 22
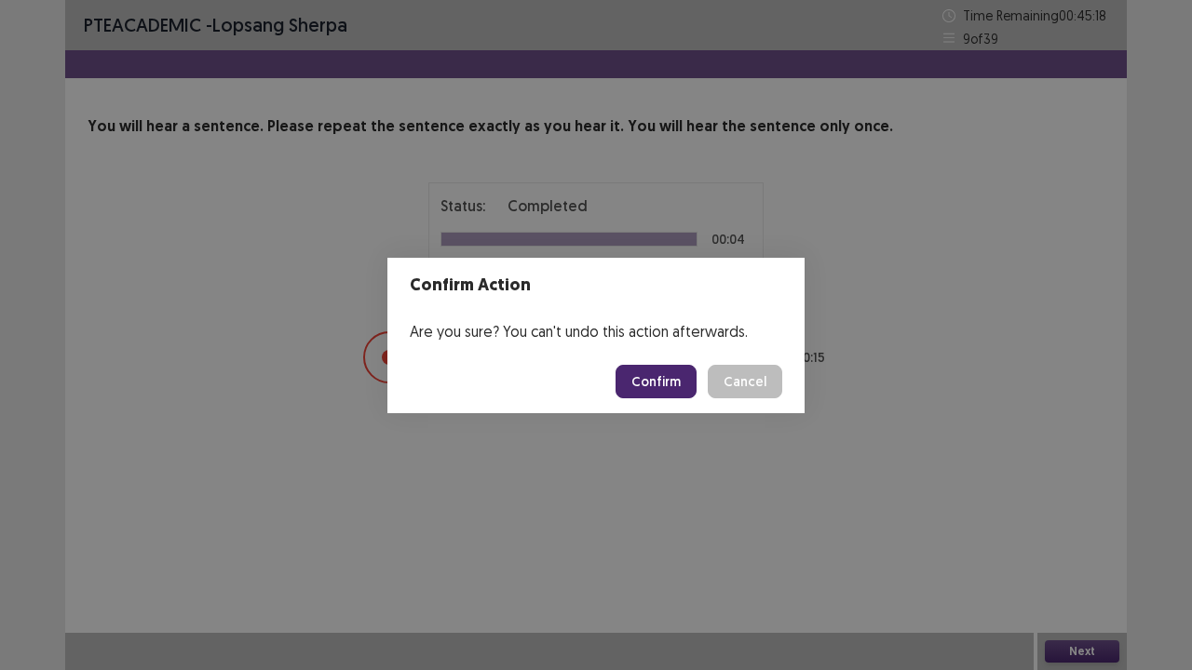
click at [646, 386] on button "Confirm" at bounding box center [656, 382] width 81 height 34
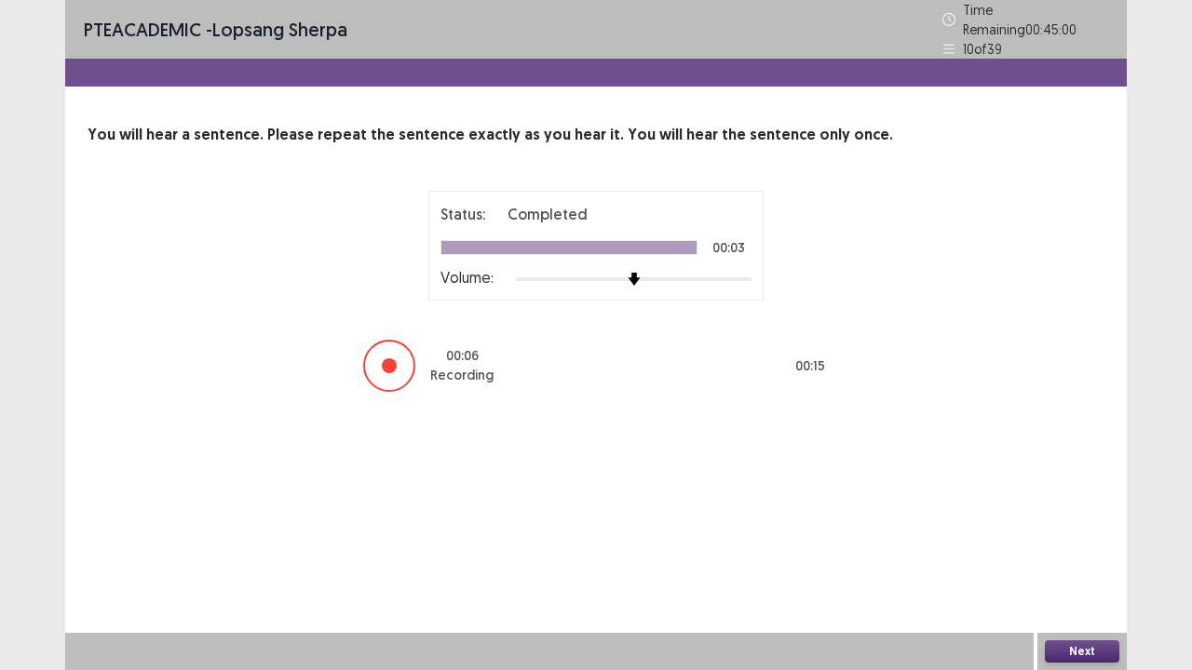
click at [1061, 544] on button "Next" at bounding box center [1082, 652] width 74 height 22
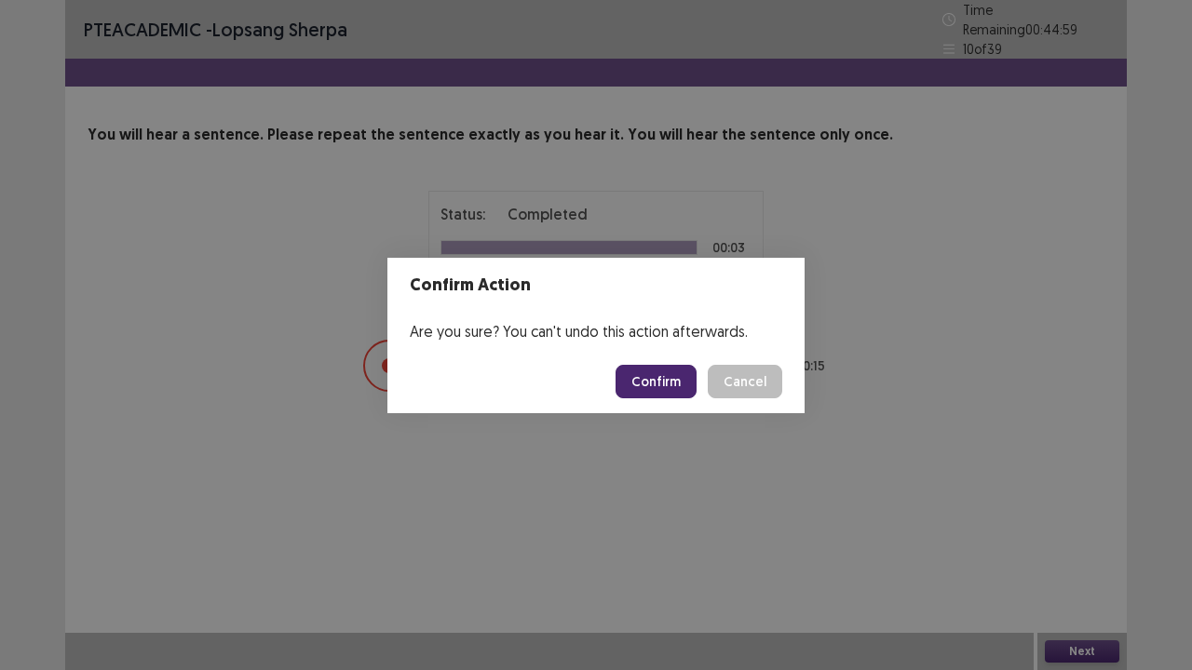
click at [657, 384] on button "Confirm" at bounding box center [656, 382] width 81 height 34
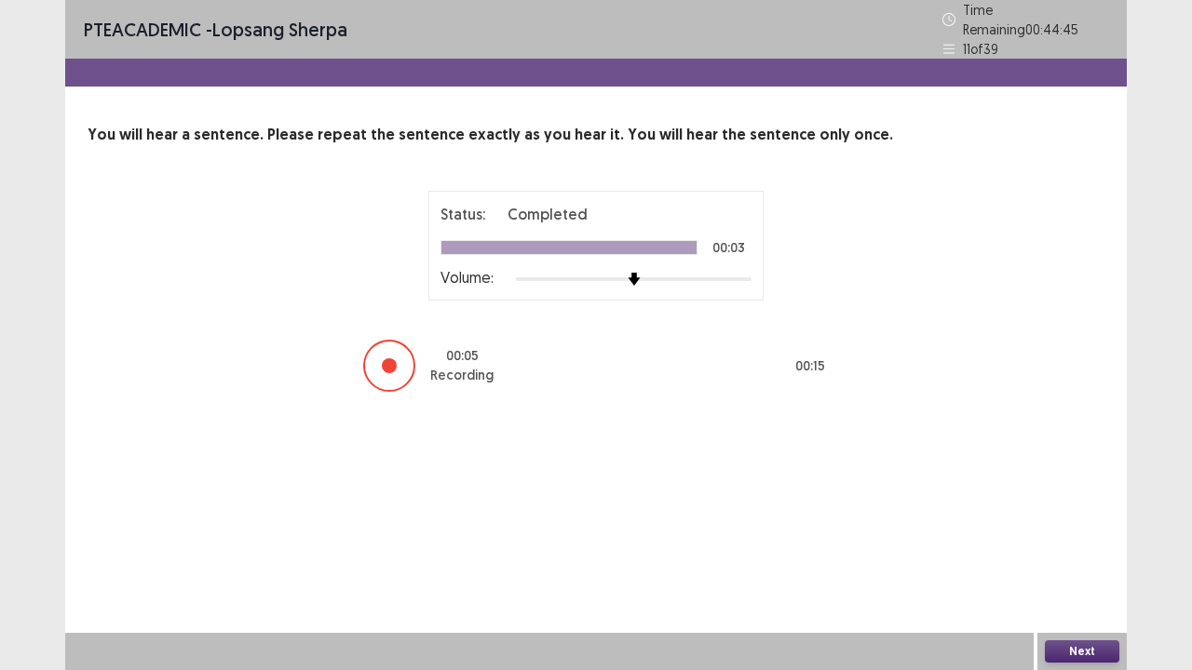
click at [1071, 544] on button "Next" at bounding box center [1082, 652] width 74 height 22
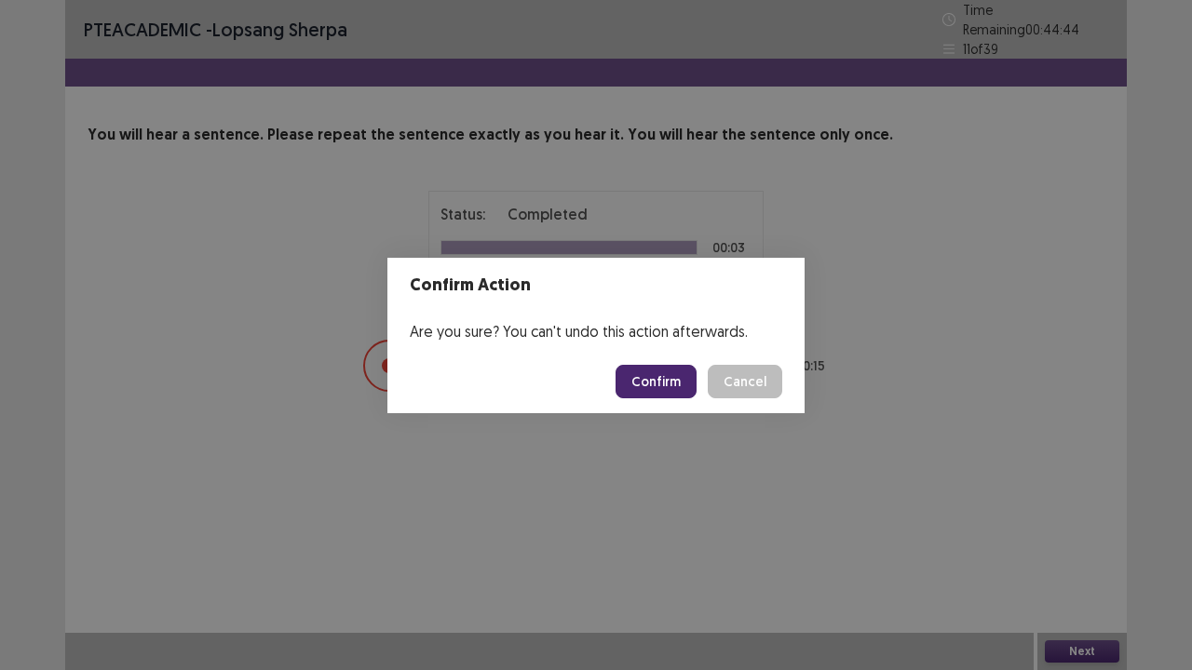
click at [654, 384] on button "Confirm" at bounding box center [656, 382] width 81 height 34
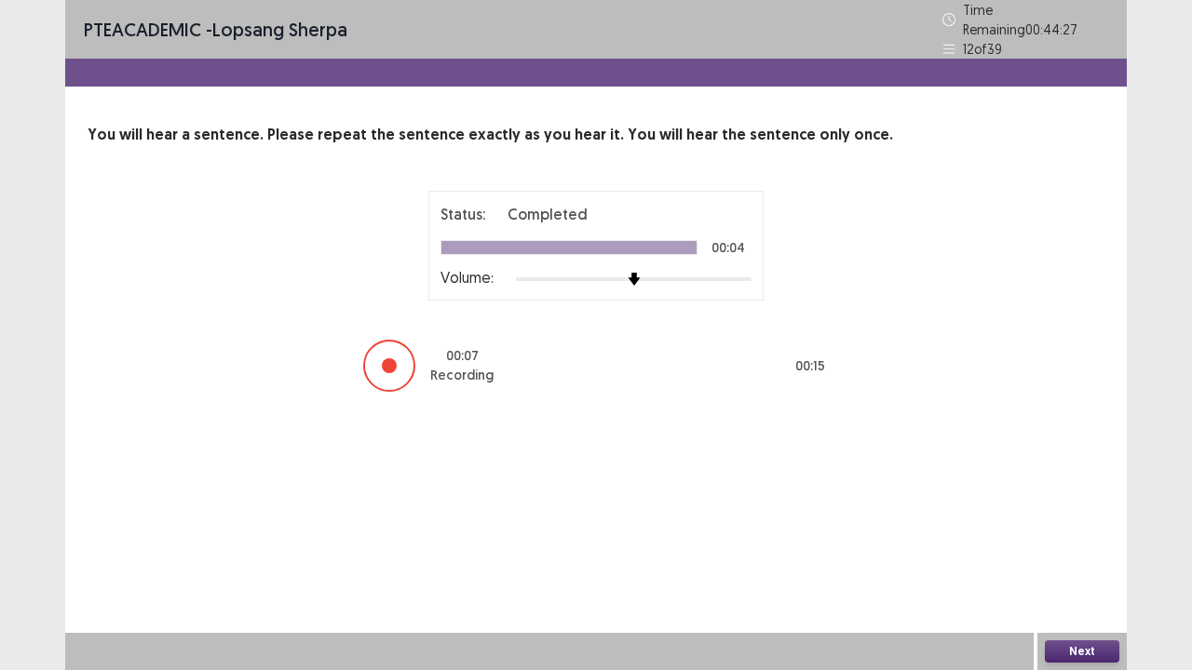
click at [1073, 544] on button "Next" at bounding box center [1082, 652] width 74 height 22
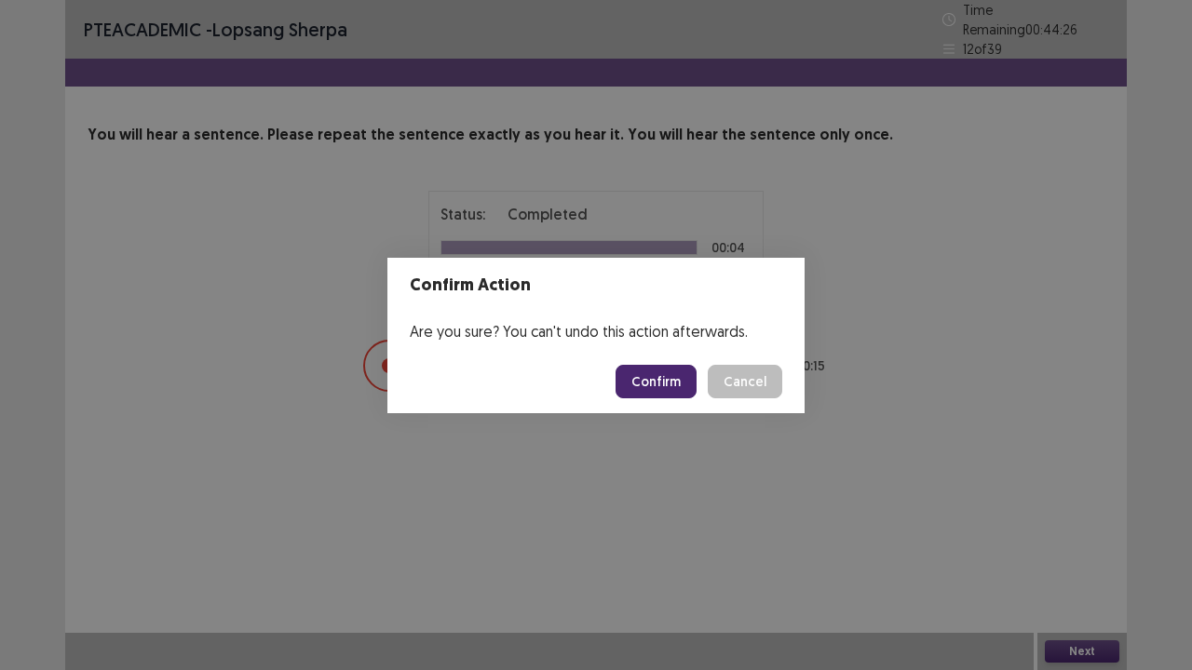
click at [661, 378] on button "Confirm" at bounding box center [656, 382] width 81 height 34
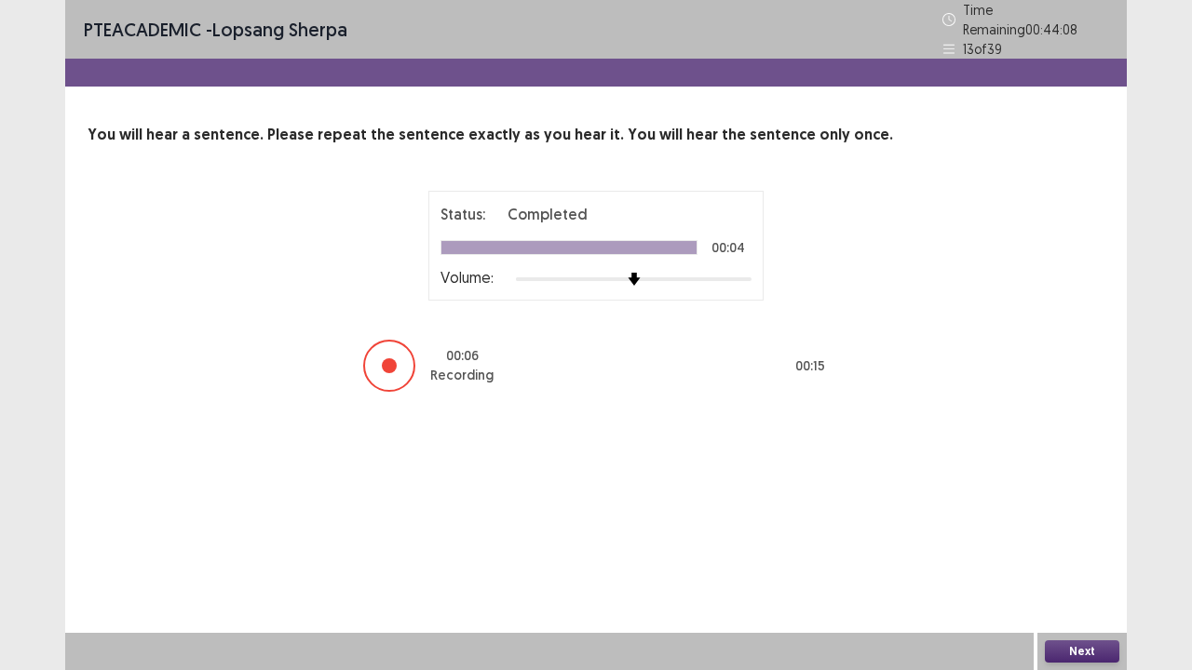
click at [1066, 544] on button "Next" at bounding box center [1082, 652] width 74 height 22
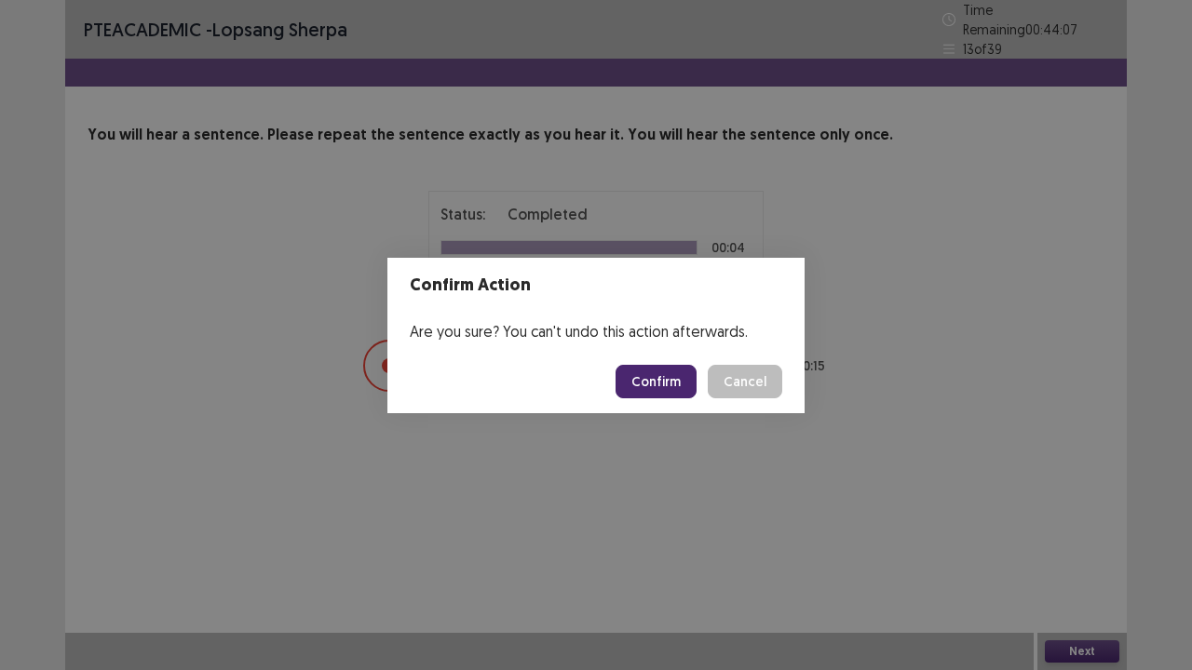
click at [661, 382] on button "Confirm" at bounding box center [656, 382] width 81 height 34
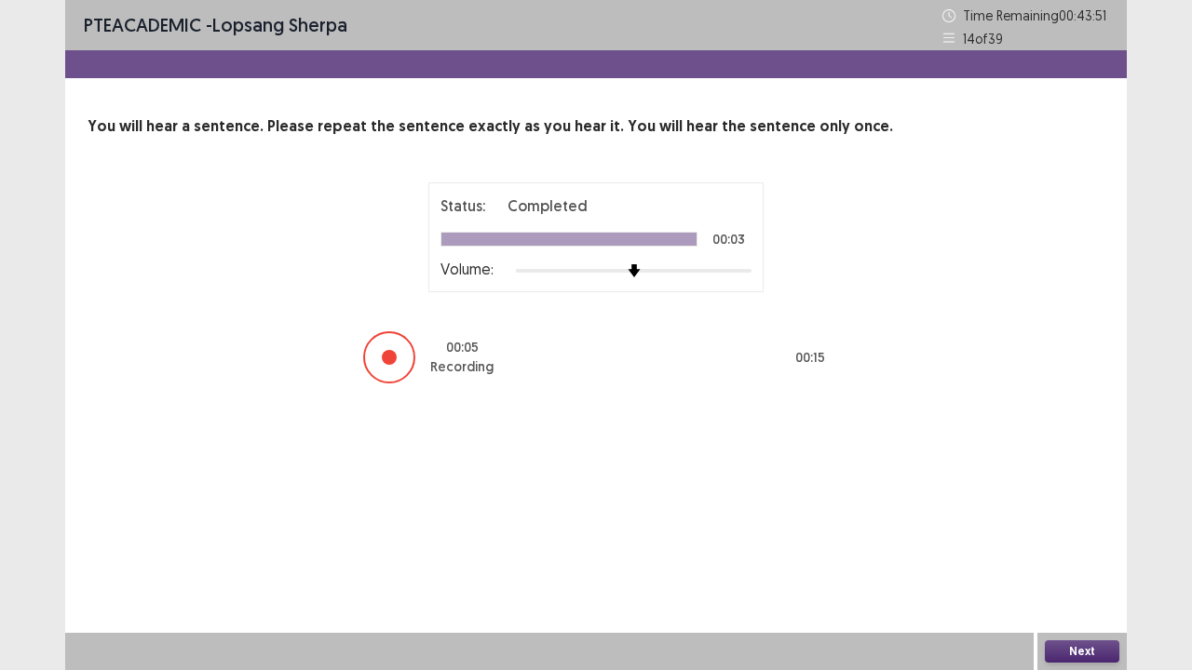
click at [1067, 544] on button "Next" at bounding box center [1082, 652] width 74 height 22
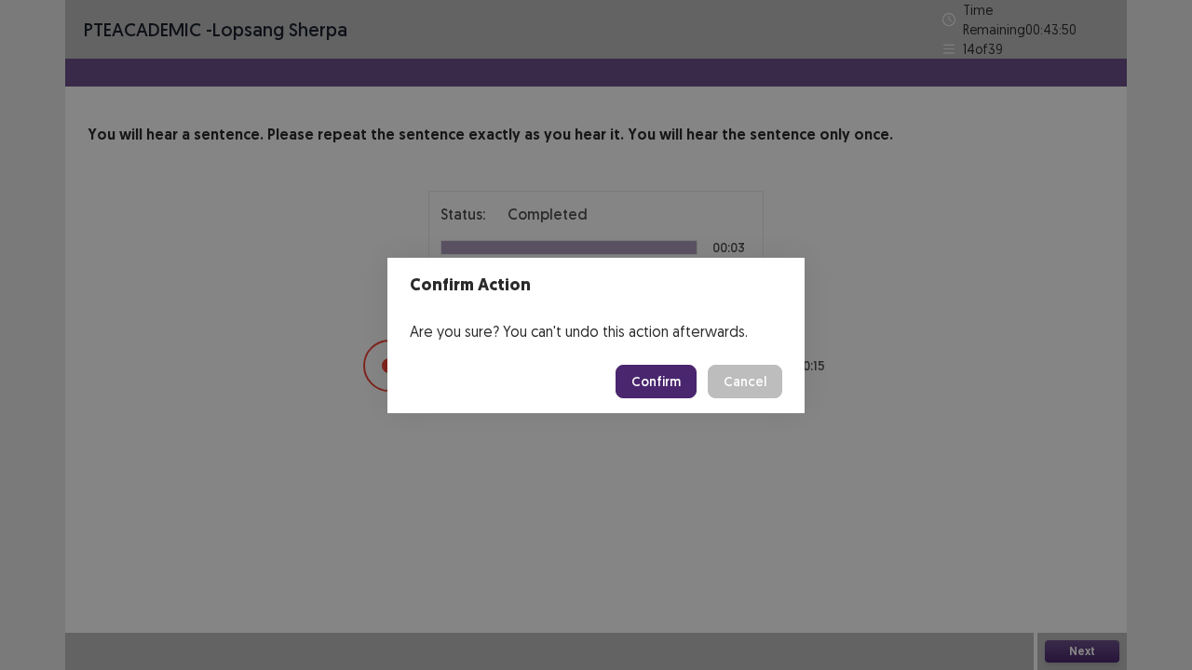
click at [664, 378] on button "Confirm" at bounding box center [656, 382] width 81 height 34
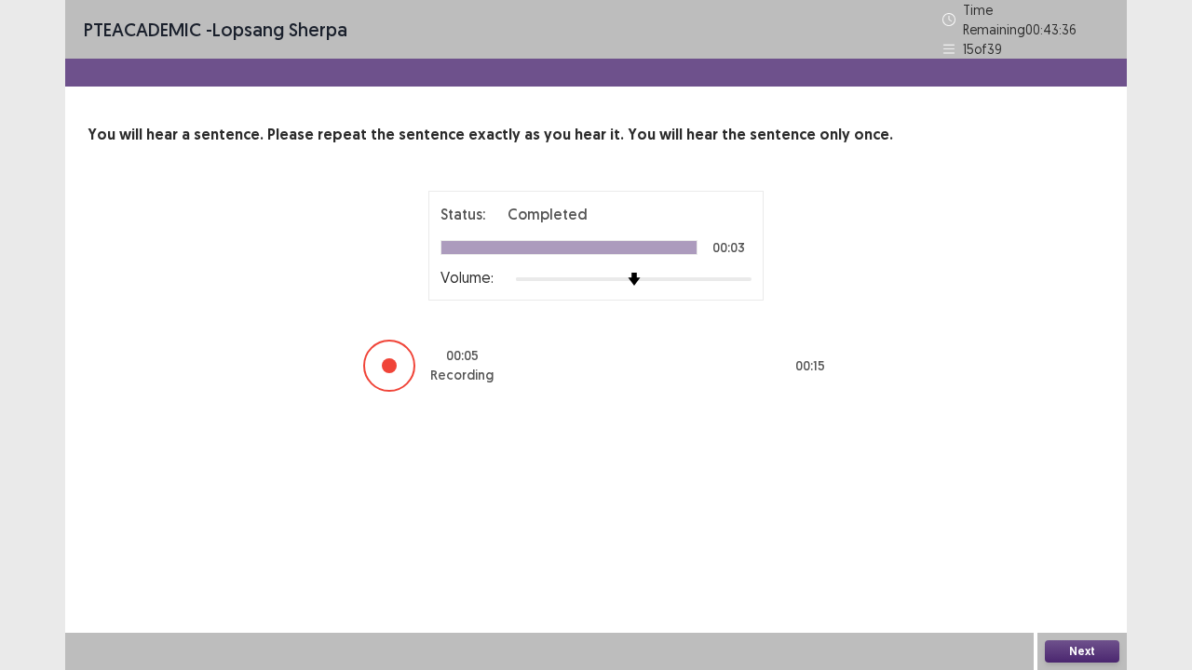
click at [1066, 544] on button "Next" at bounding box center [1082, 652] width 74 height 22
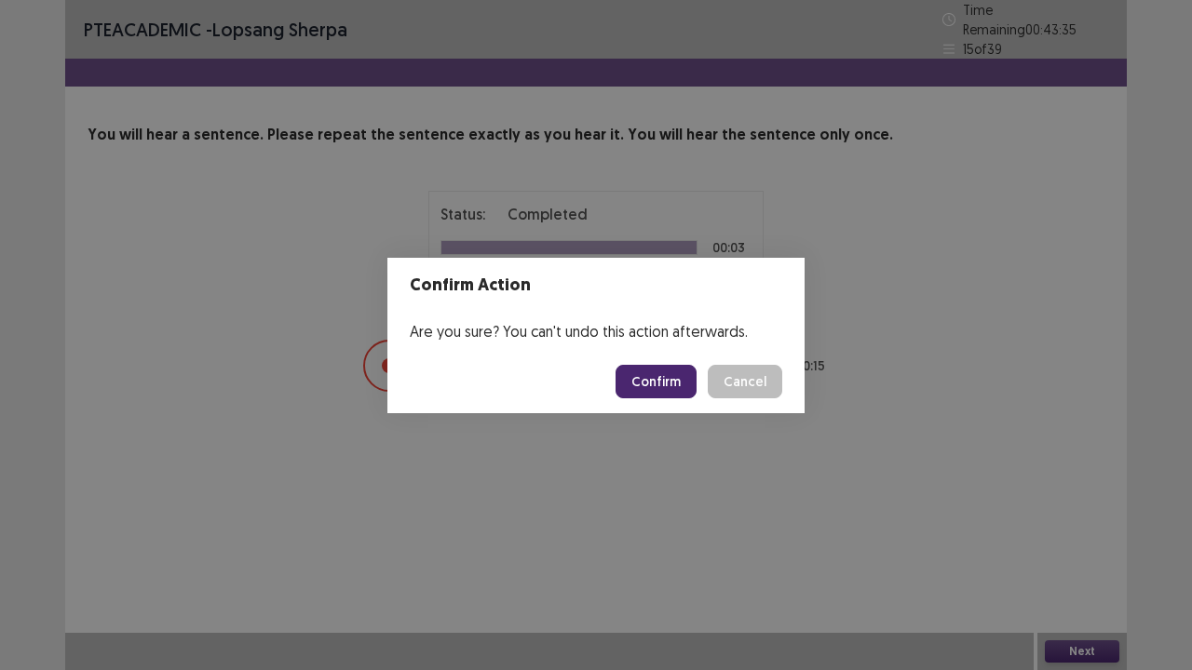
click at [659, 387] on button "Confirm" at bounding box center [656, 382] width 81 height 34
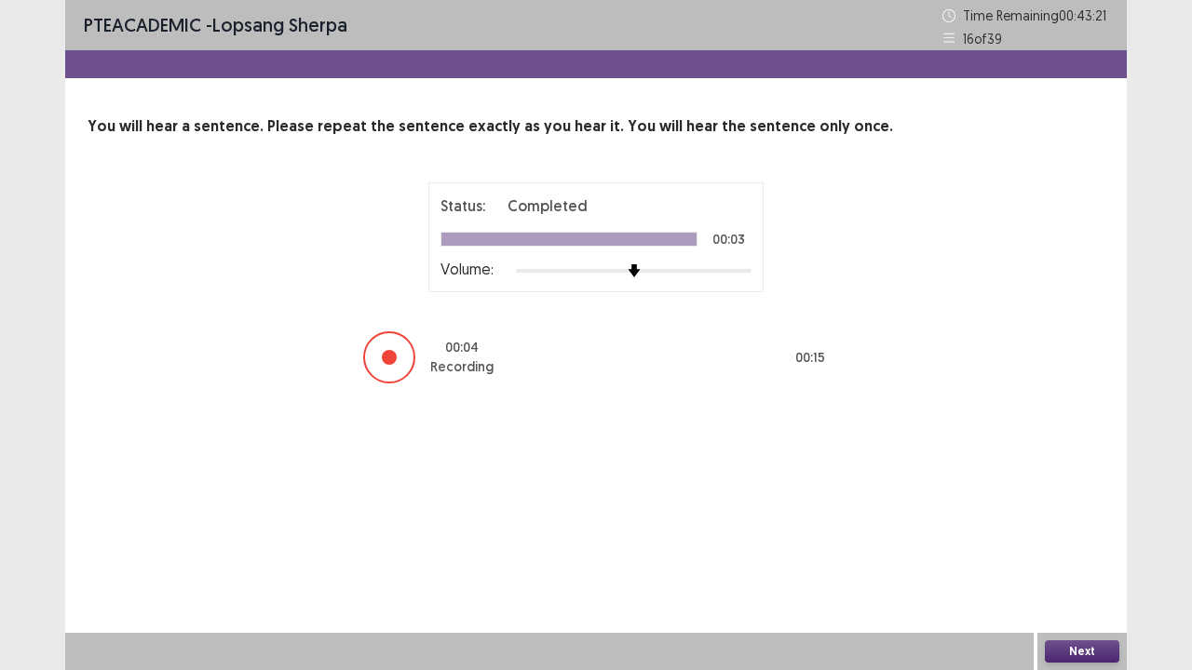
click at [1060, 544] on button "Next" at bounding box center [1082, 652] width 74 height 22
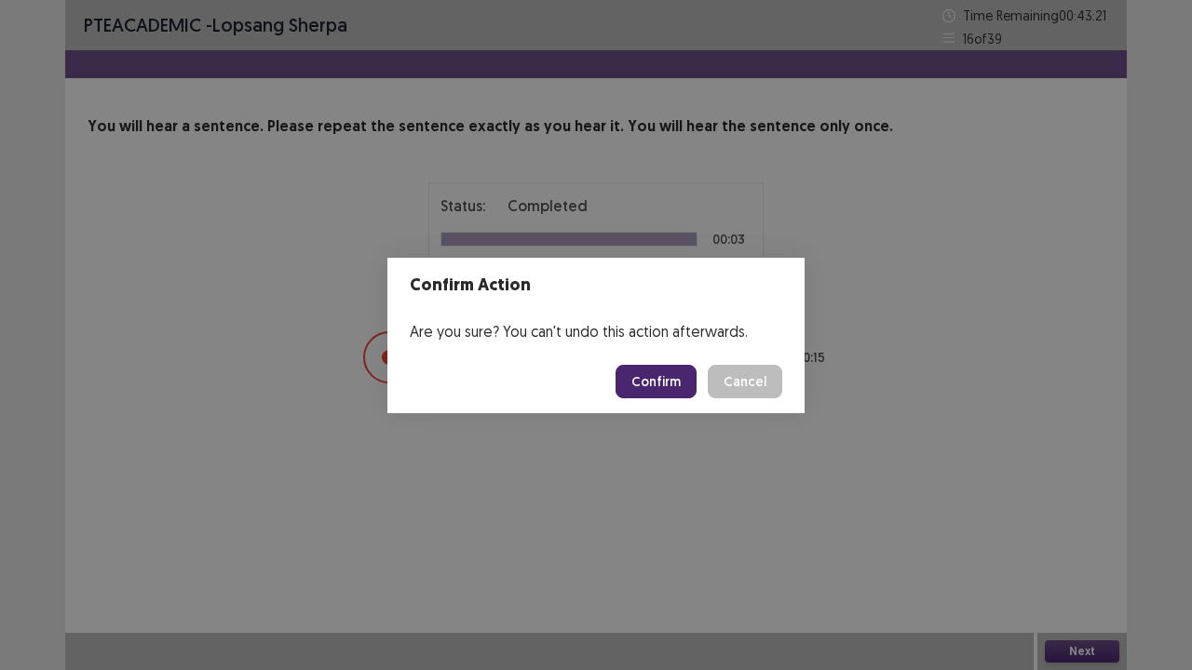
click at [665, 375] on button "Confirm" at bounding box center [656, 382] width 81 height 34
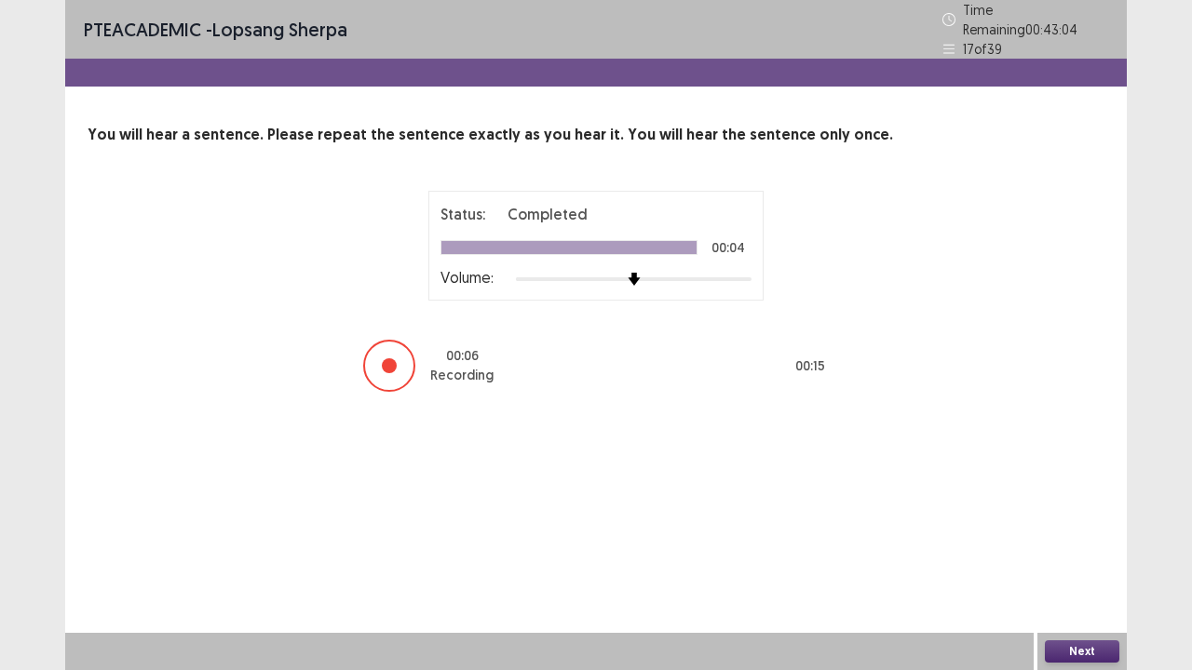
click at [1062, 544] on button "Next" at bounding box center [1082, 652] width 74 height 22
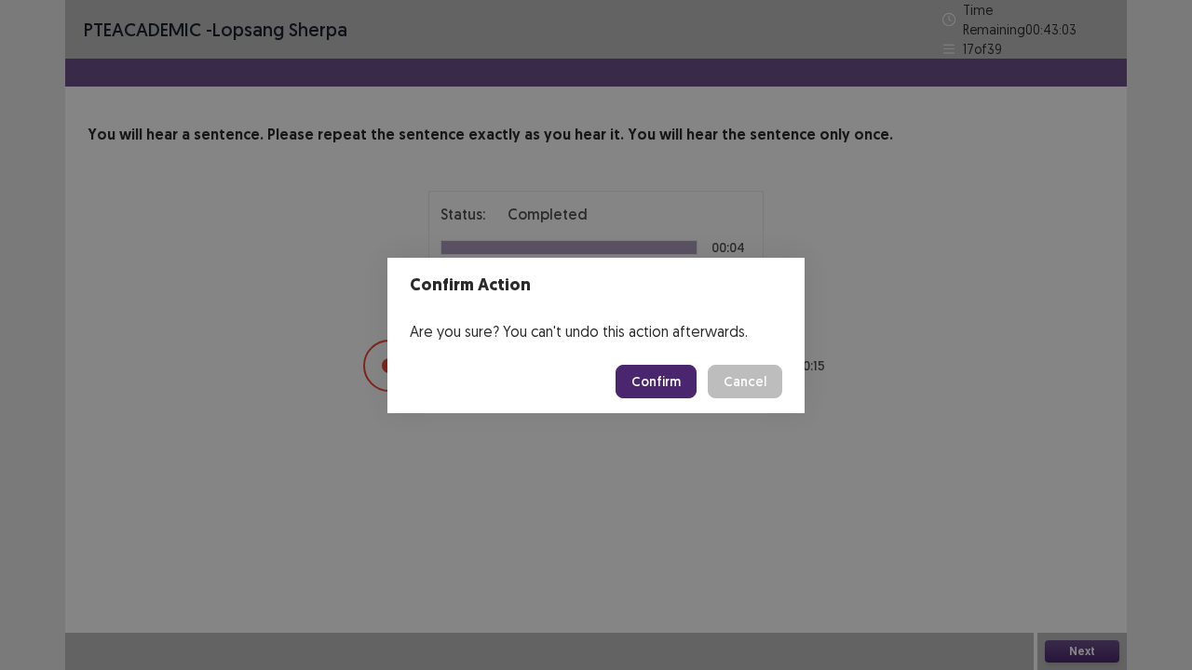
click at [650, 386] on button "Confirm" at bounding box center [656, 382] width 81 height 34
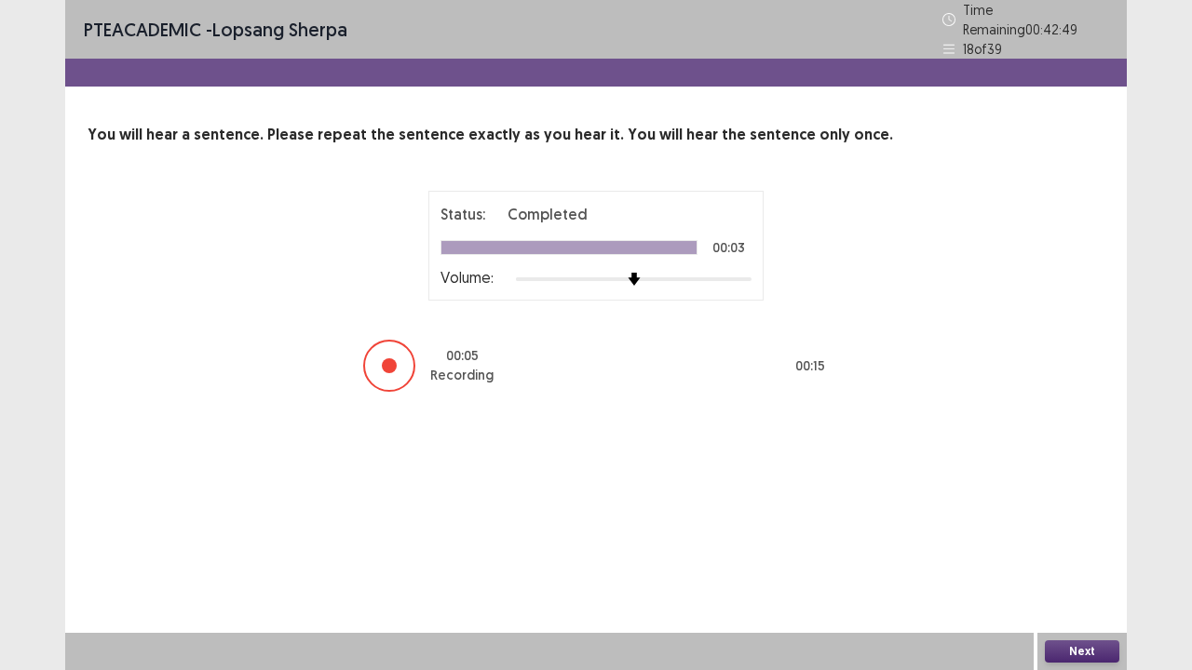
click at [1067, 544] on button "Next" at bounding box center [1082, 652] width 74 height 22
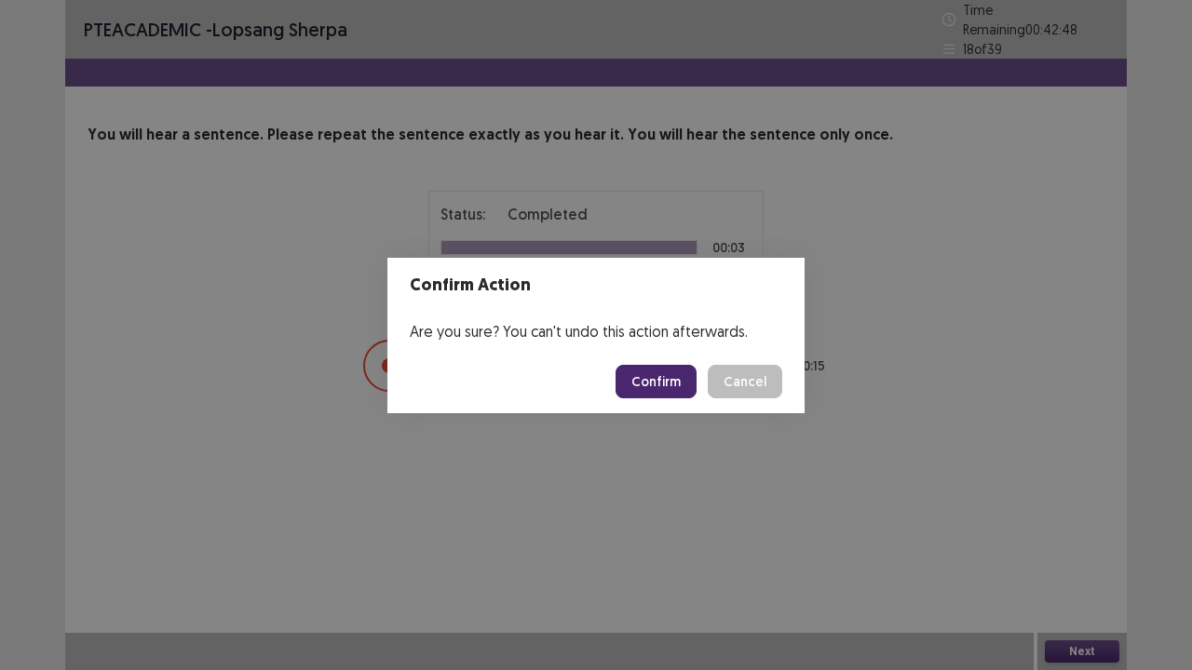
click at [654, 386] on button "Confirm" at bounding box center [656, 382] width 81 height 34
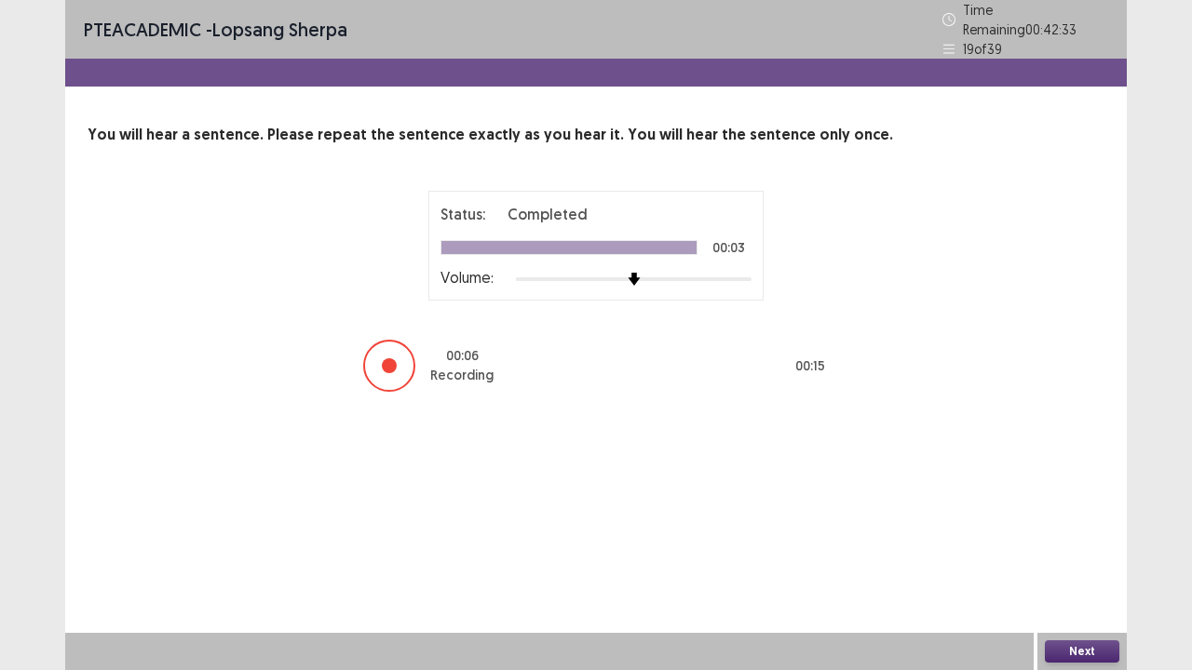
click at [1062, 544] on button "Next" at bounding box center [1082, 652] width 74 height 22
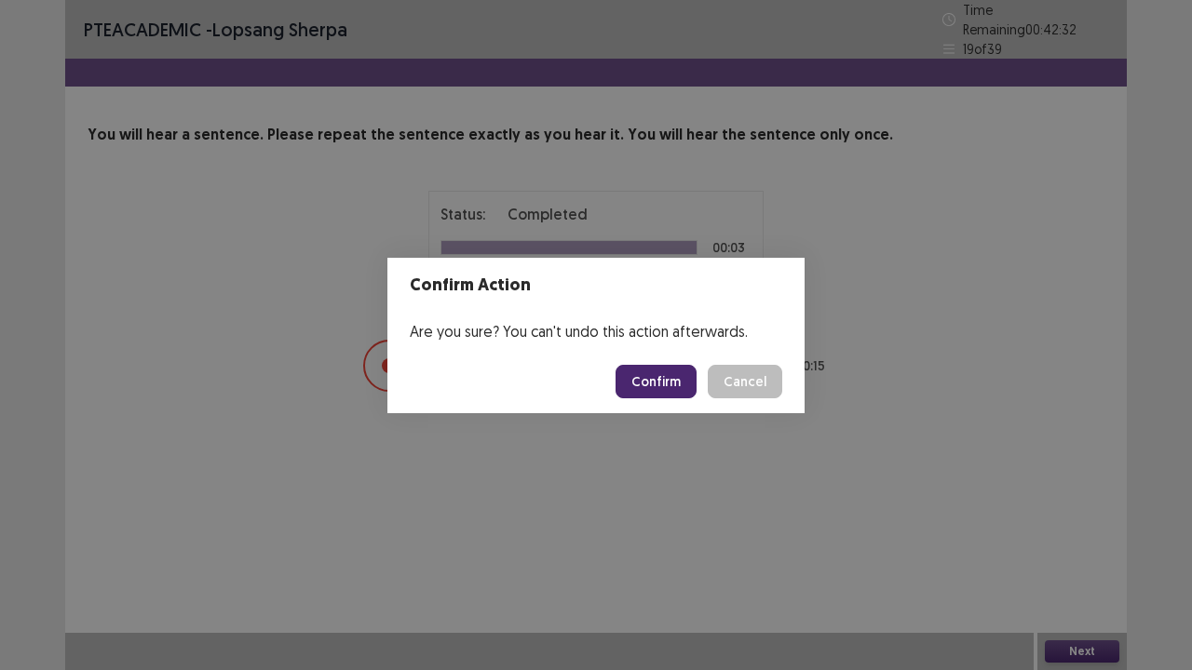
click at [661, 374] on button "Confirm" at bounding box center [656, 382] width 81 height 34
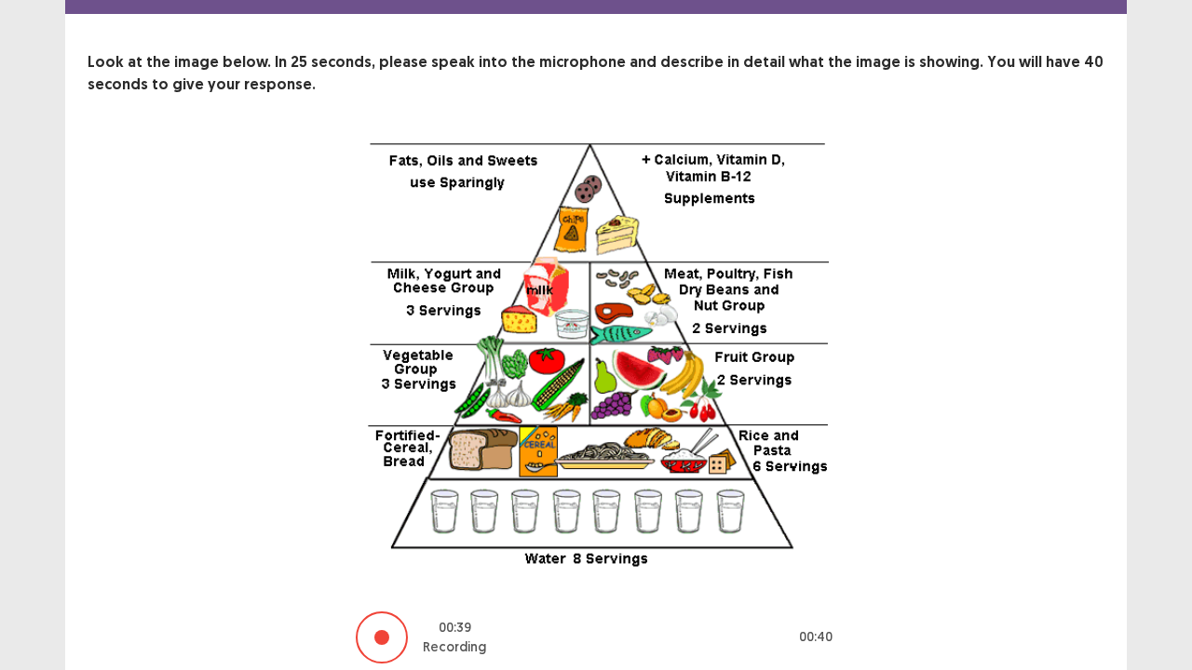
scroll to position [142, 0]
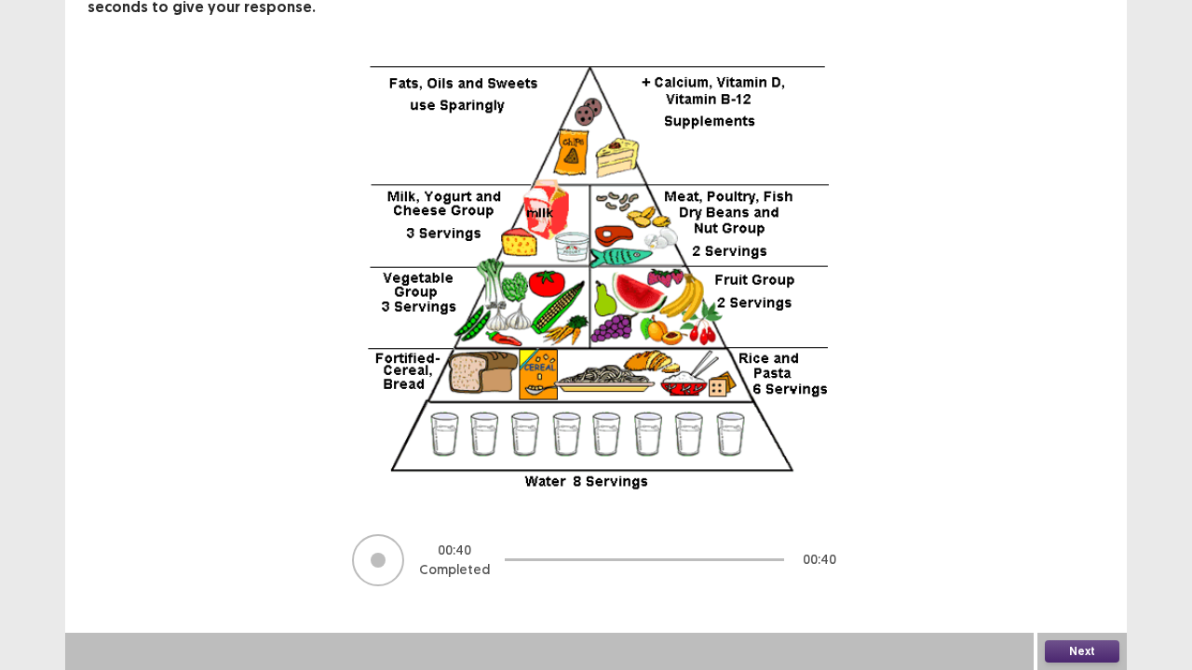
click at [1082, 544] on button "Next" at bounding box center [1082, 652] width 74 height 22
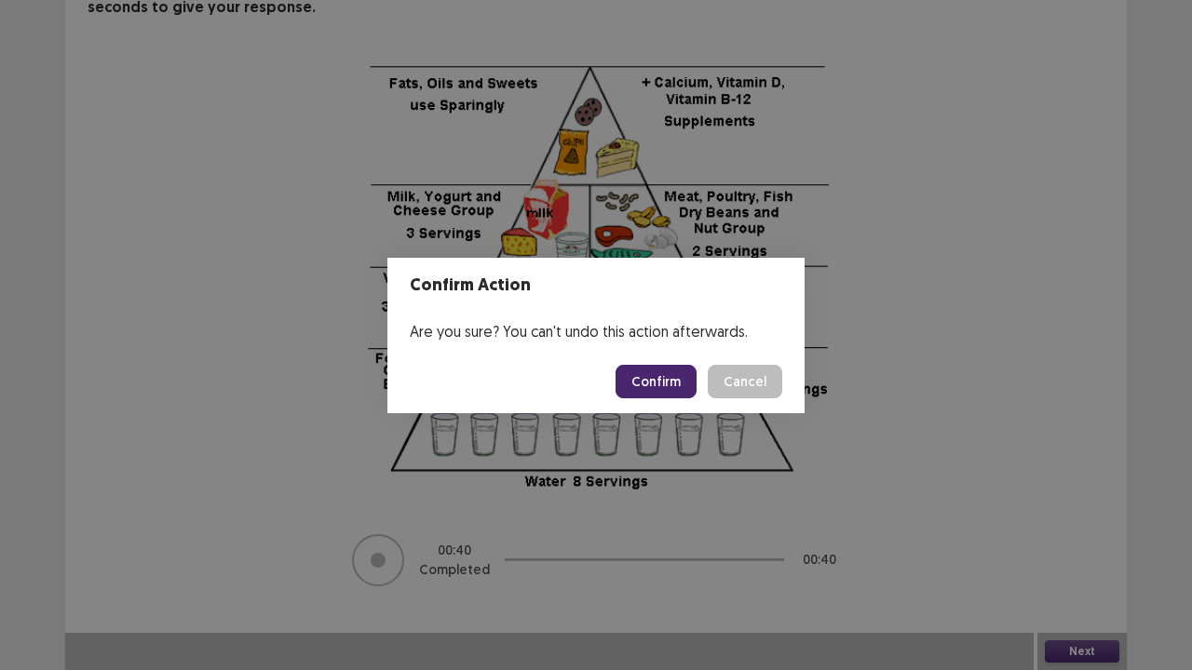
click at [647, 394] on button "Confirm" at bounding box center [656, 382] width 81 height 34
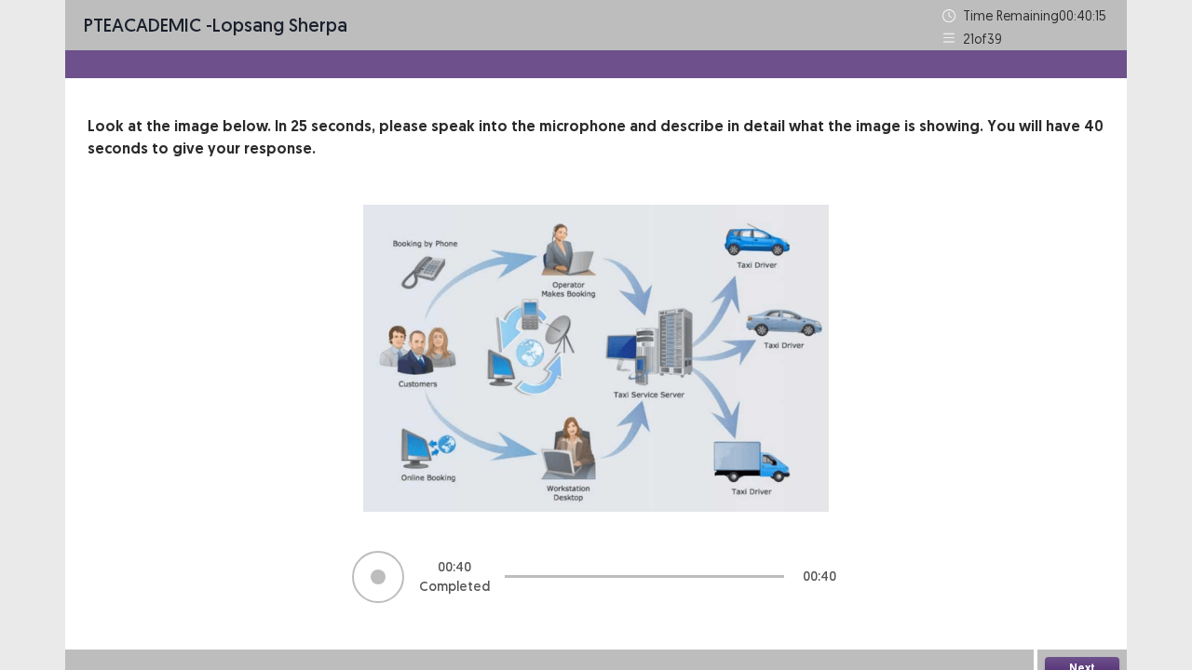
scroll to position [16, 0]
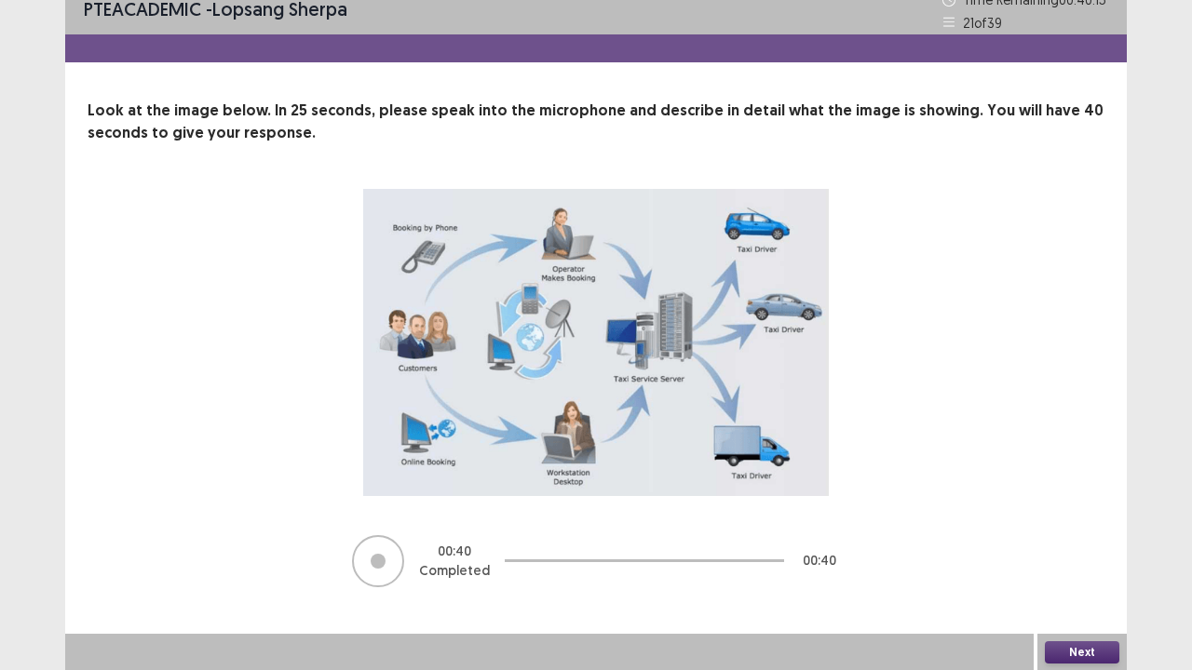
click at [1069, 544] on button "Next" at bounding box center [1082, 653] width 74 height 22
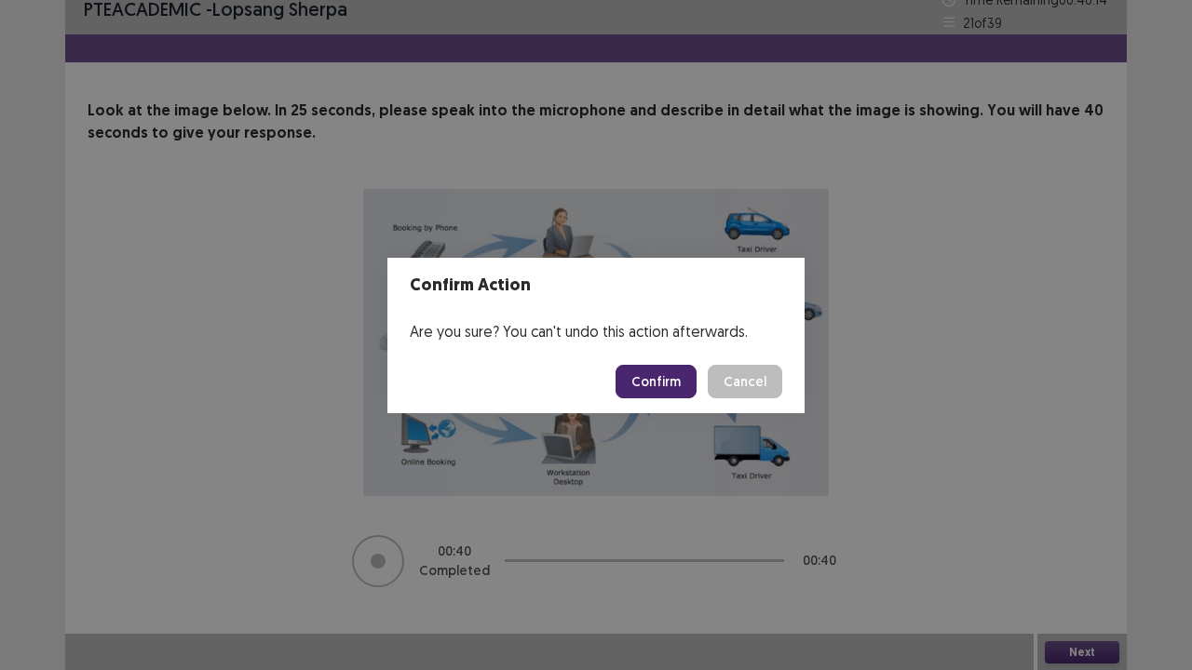
click at [656, 374] on button "Confirm" at bounding box center [656, 382] width 81 height 34
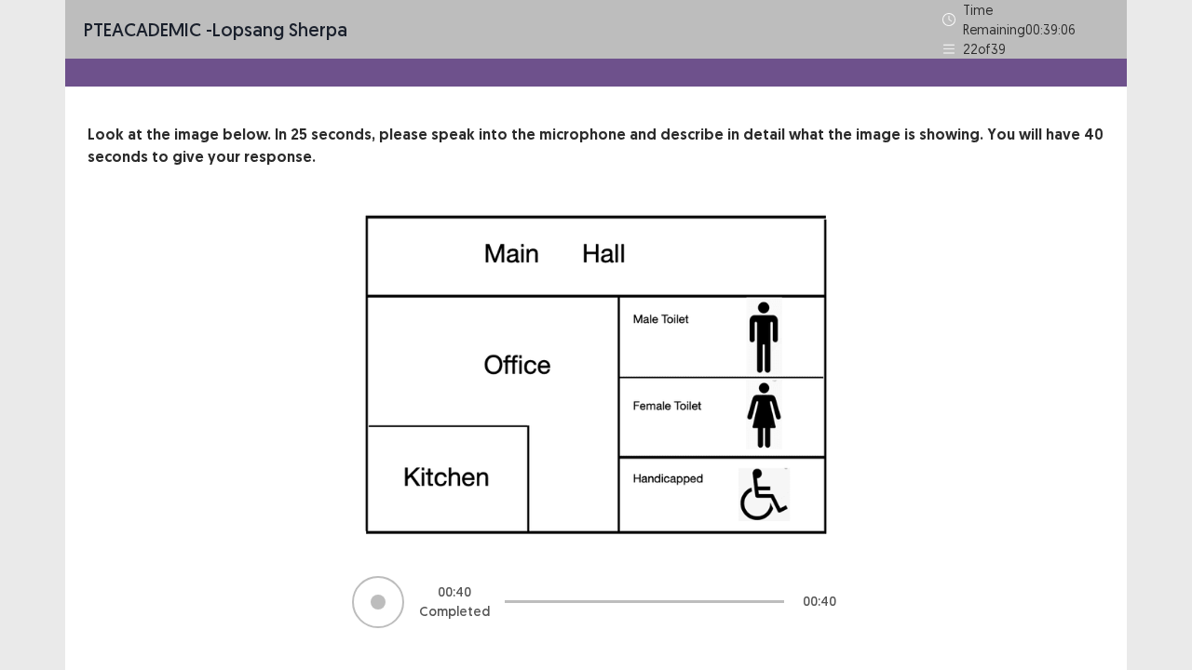
scroll to position [34, 0]
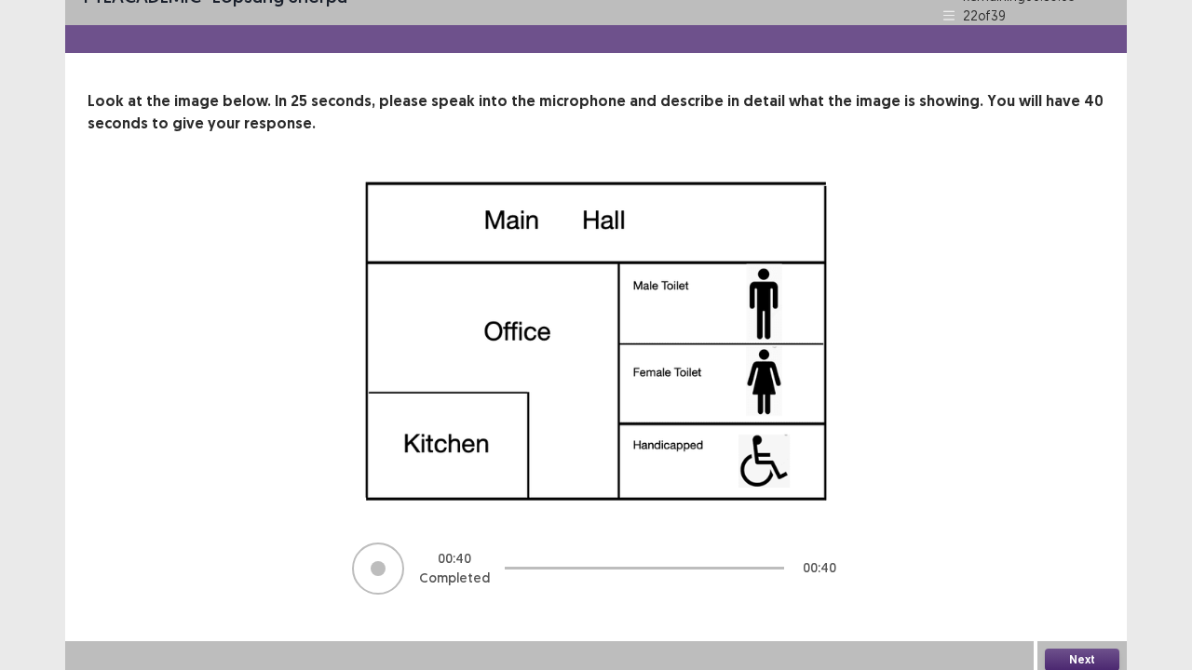
click at [1082, 544] on button "Next" at bounding box center [1082, 660] width 74 height 22
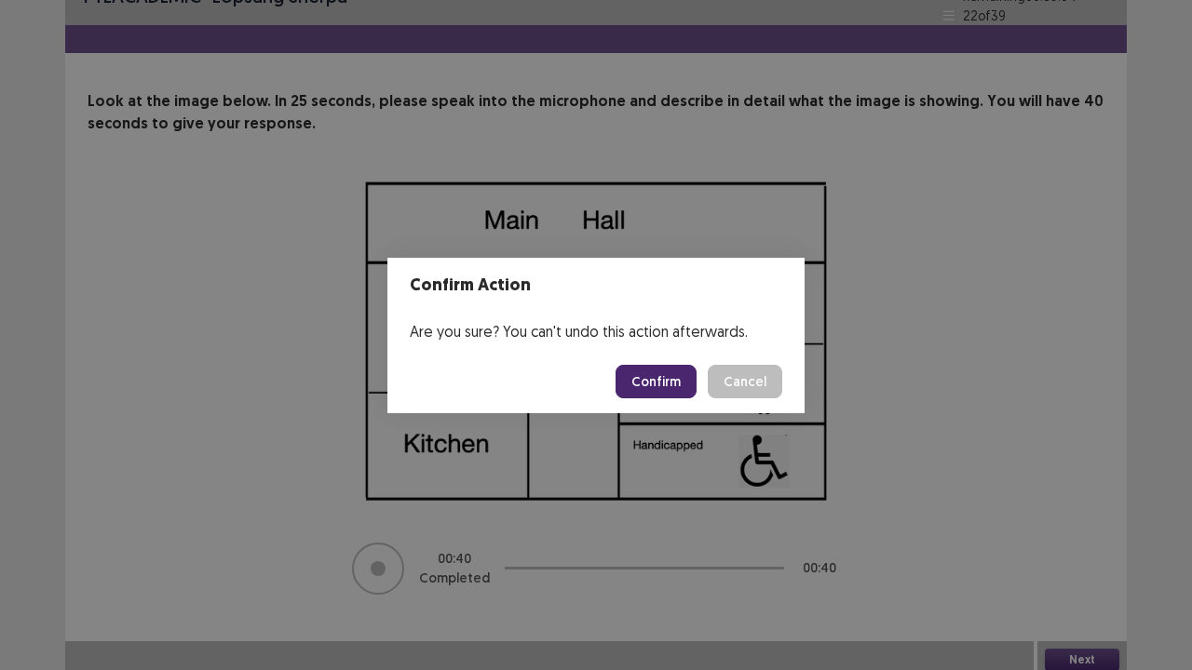
click at [654, 389] on button "Confirm" at bounding box center [656, 382] width 81 height 34
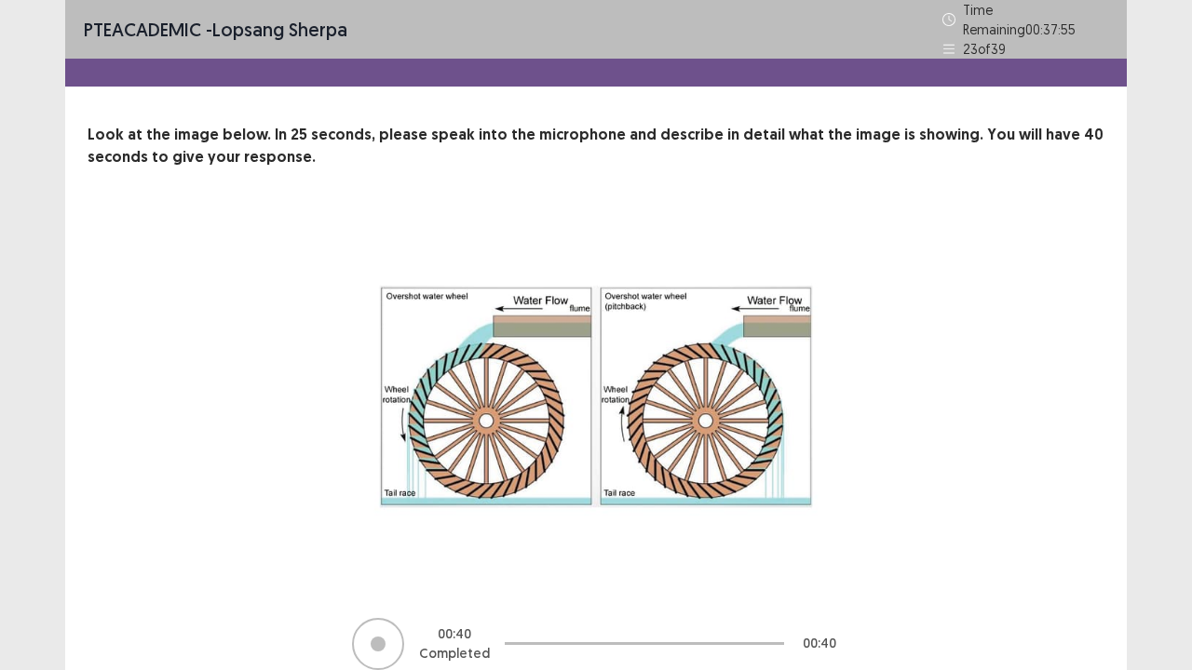
scroll to position [75, 0]
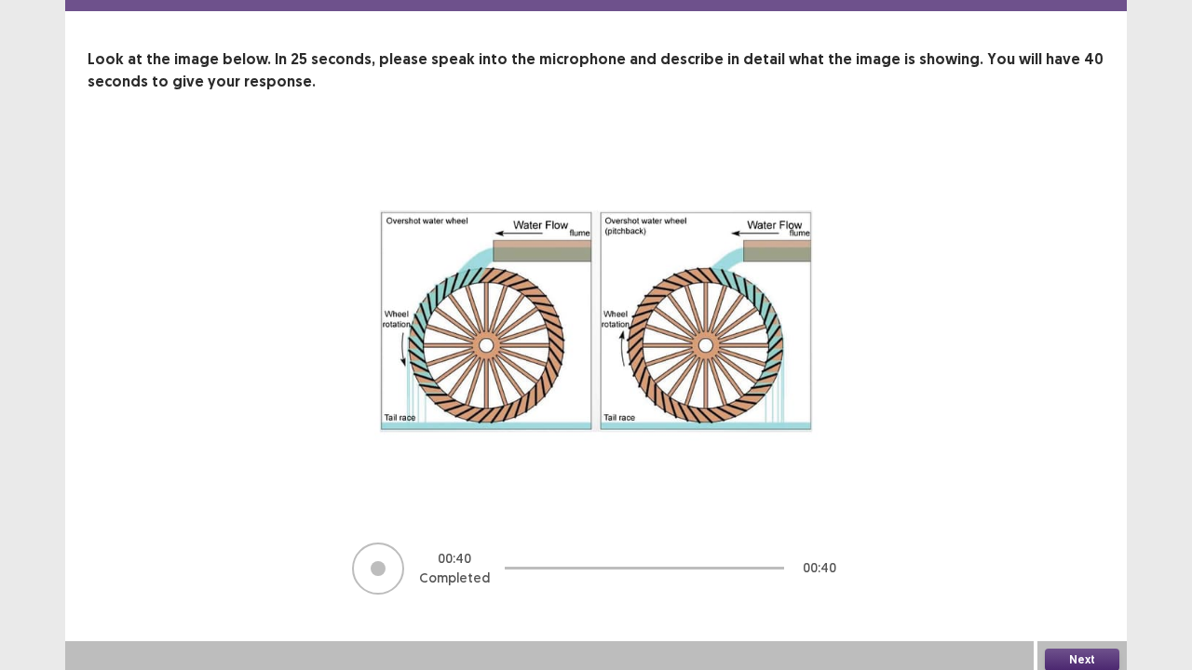
click at [1076, 544] on button "Next" at bounding box center [1082, 660] width 74 height 22
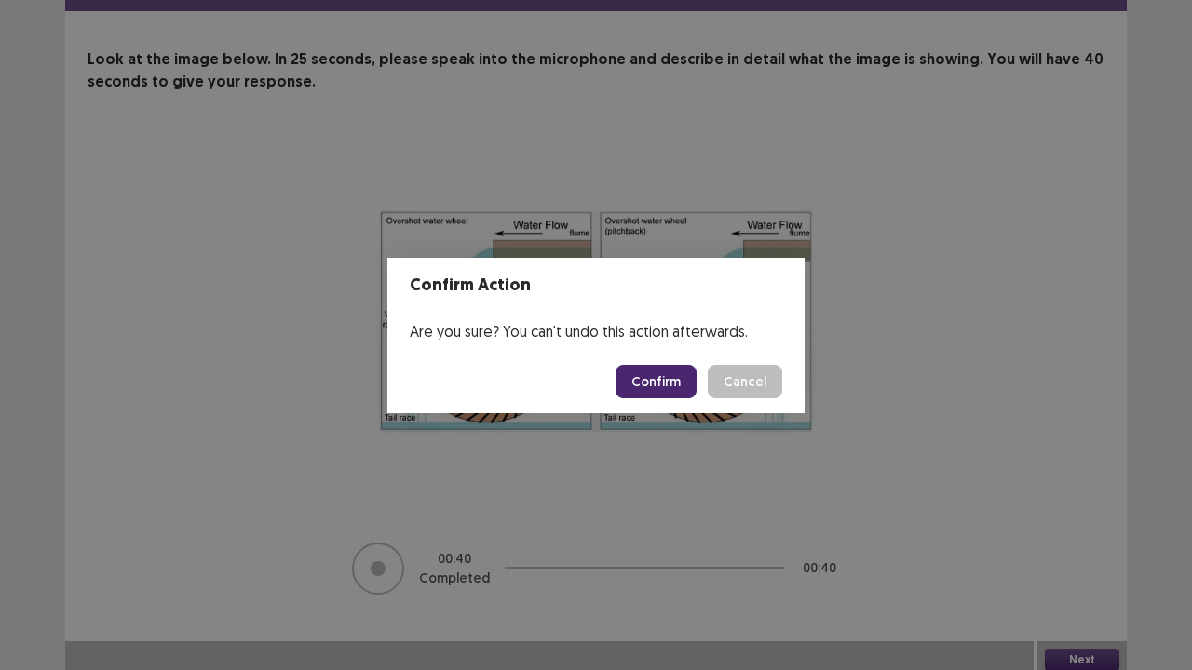
click at [650, 386] on button "Confirm" at bounding box center [656, 382] width 81 height 34
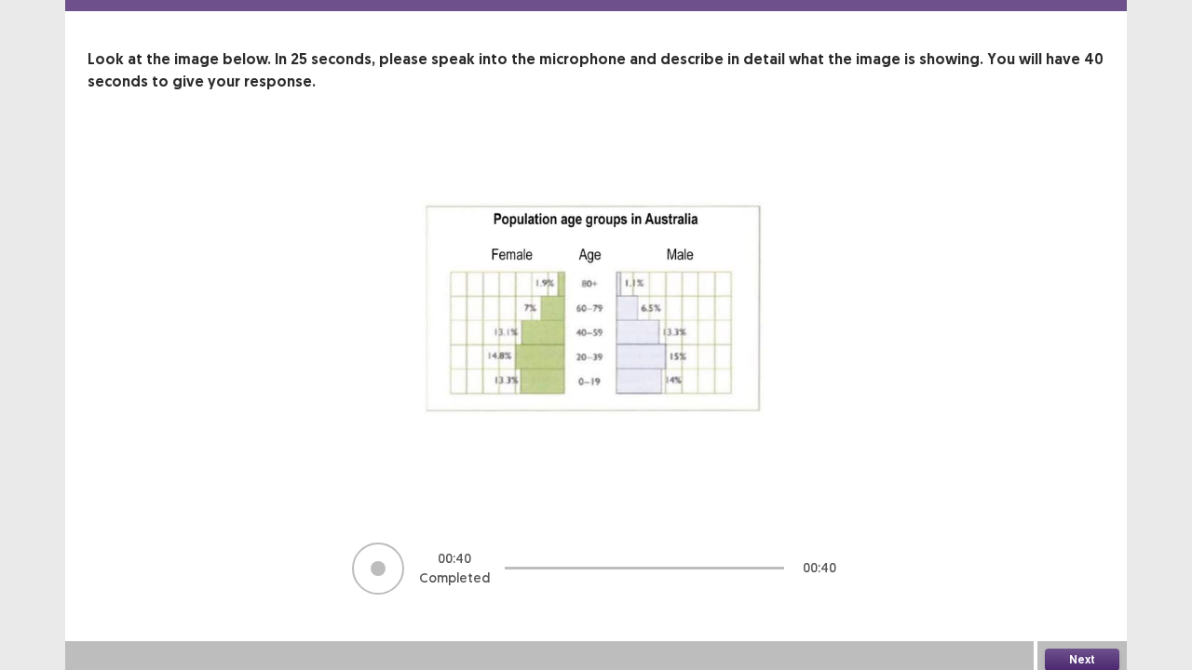
click at [1081, 544] on button "Next" at bounding box center [1082, 660] width 74 height 22
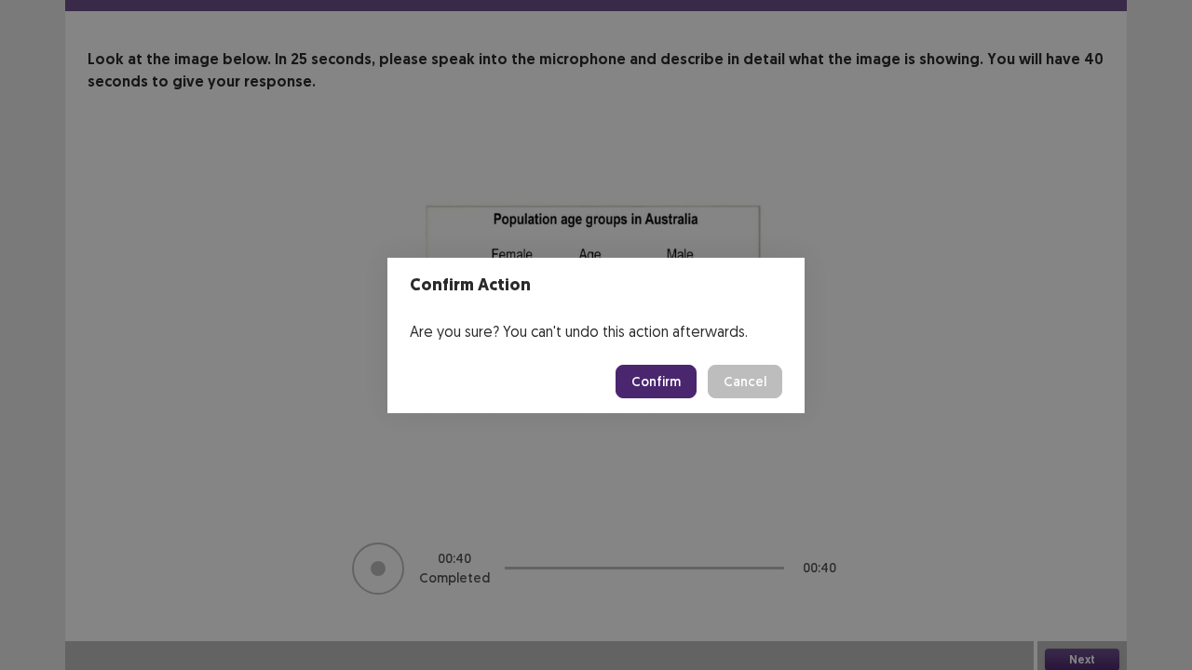
click at [654, 391] on button "Confirm" at bounding box center [656, 382] width 81 height 34
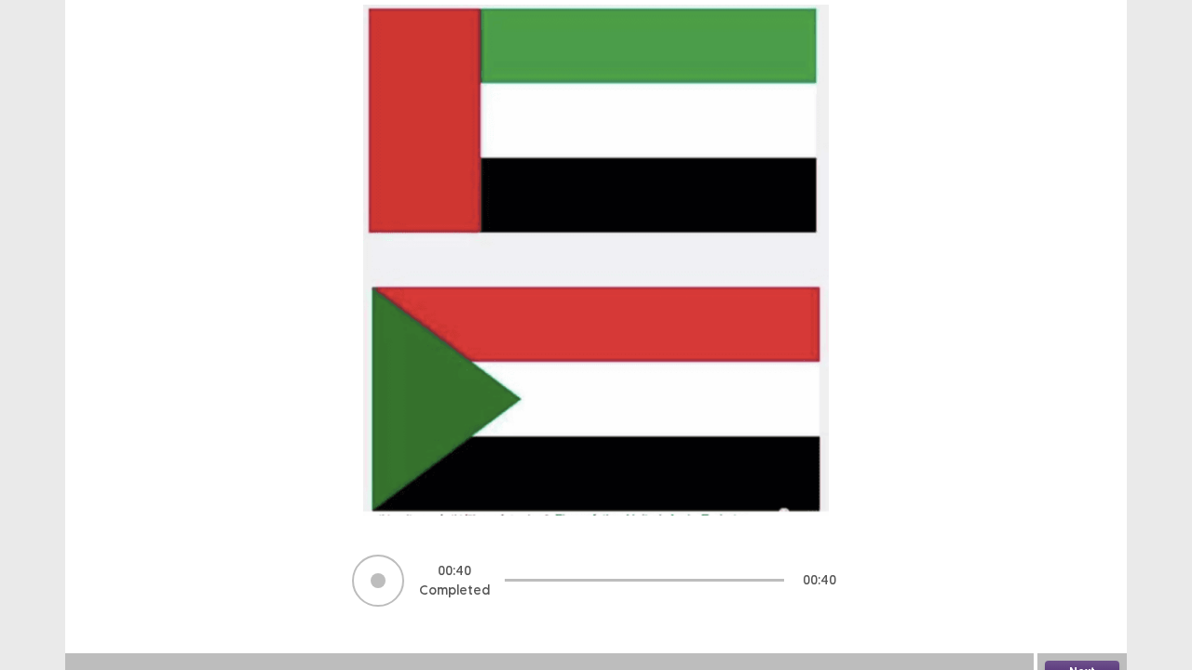
scroll to position [220, 0]
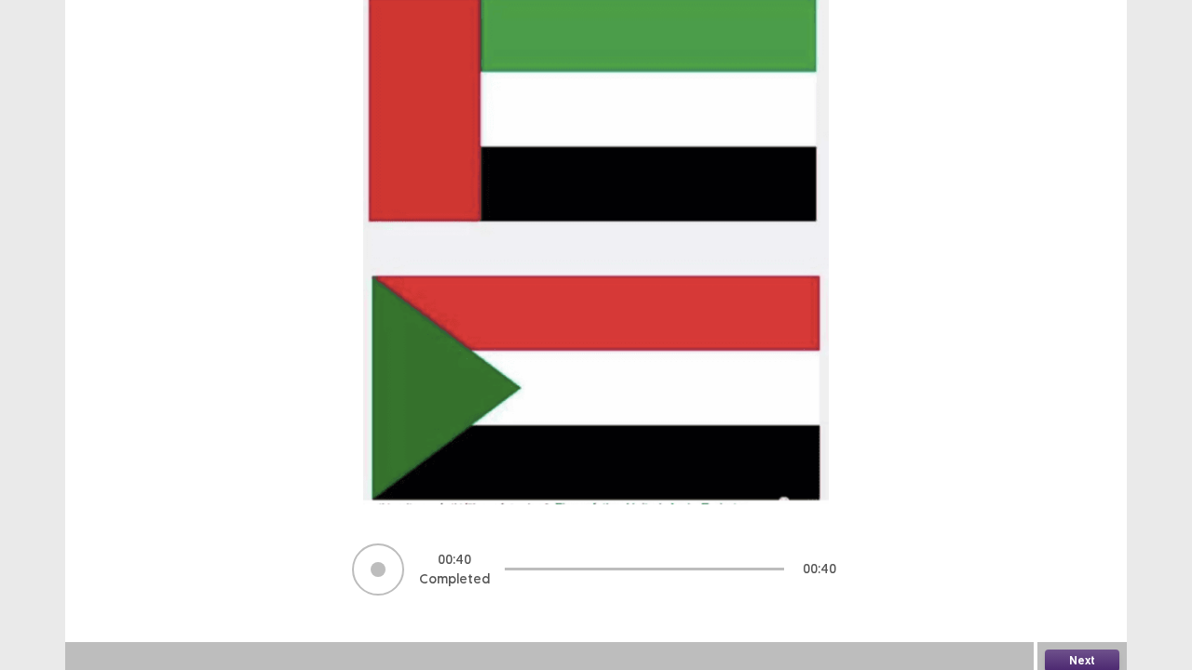
click at [1089, 544] on button "Next" at bounding box center [1082, 661] width 74 height 22
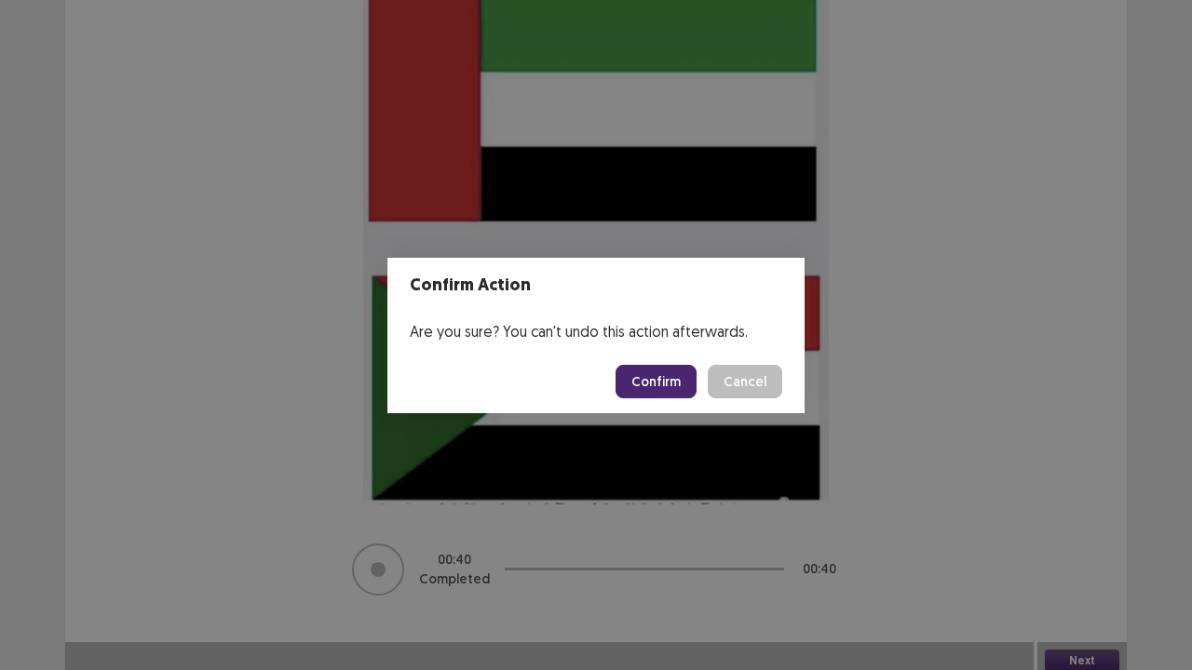
click at [659, 378] on button "Confirm" at bounding box center [656, 382] width 81 height 34
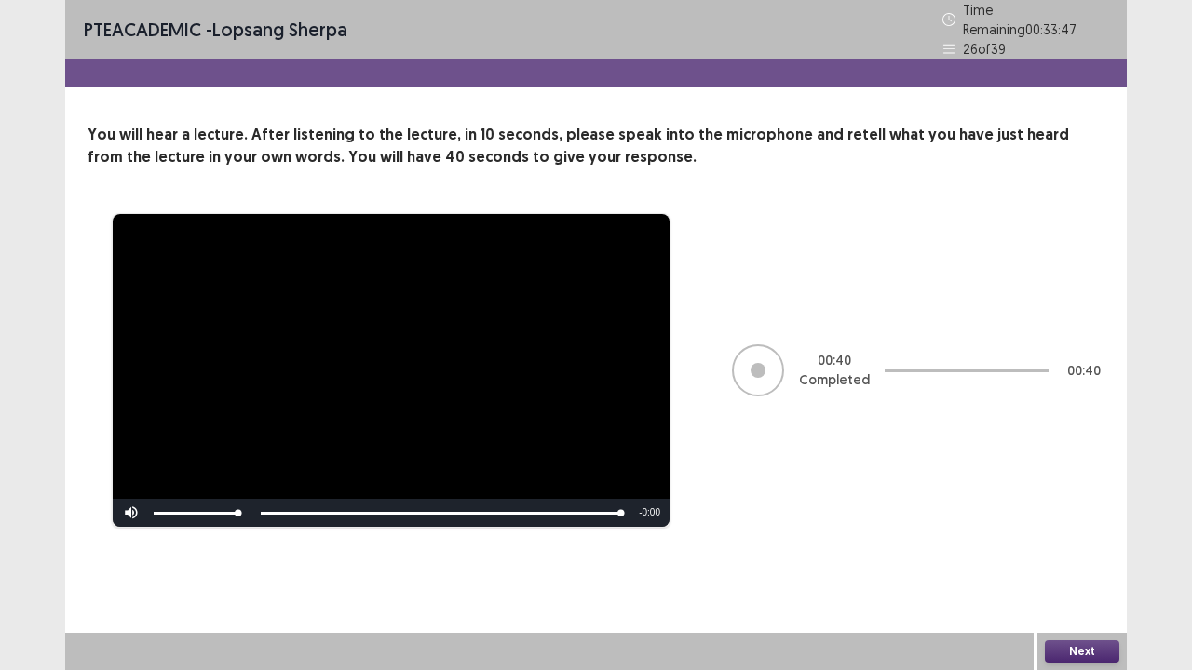
click at [1078, 544] on button "Next" at bounding box center [1082, 652] width 74 height 22
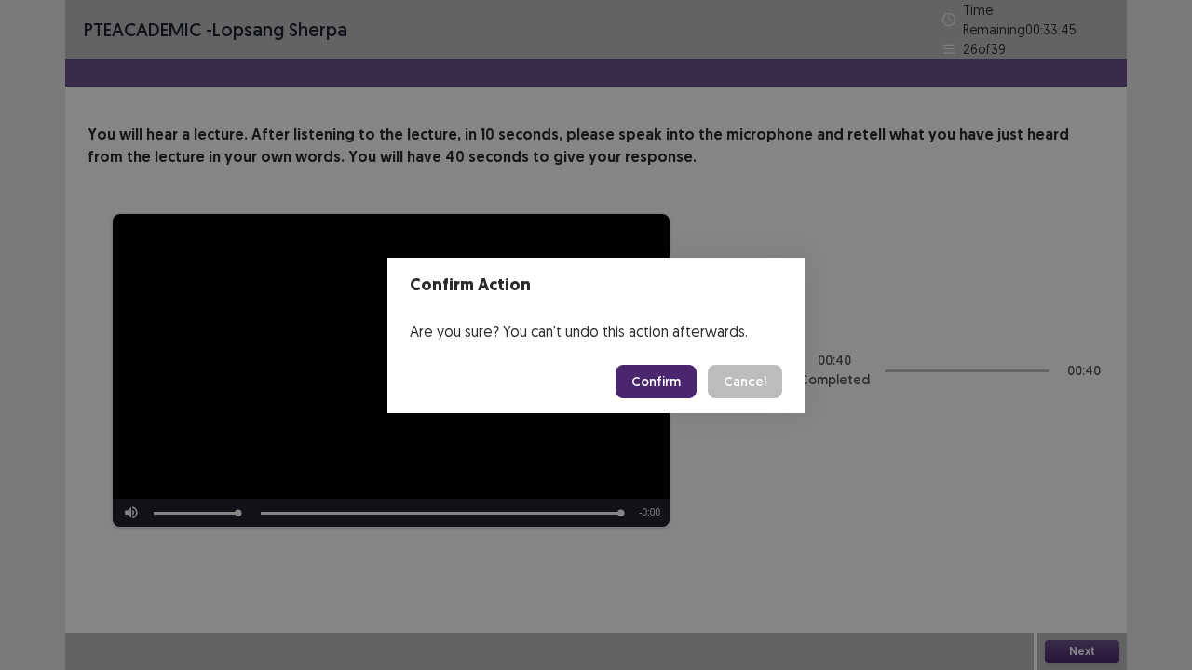
click at [652, 384] on button "Confirm" at bounding box center [656, 382] width 81 height 34
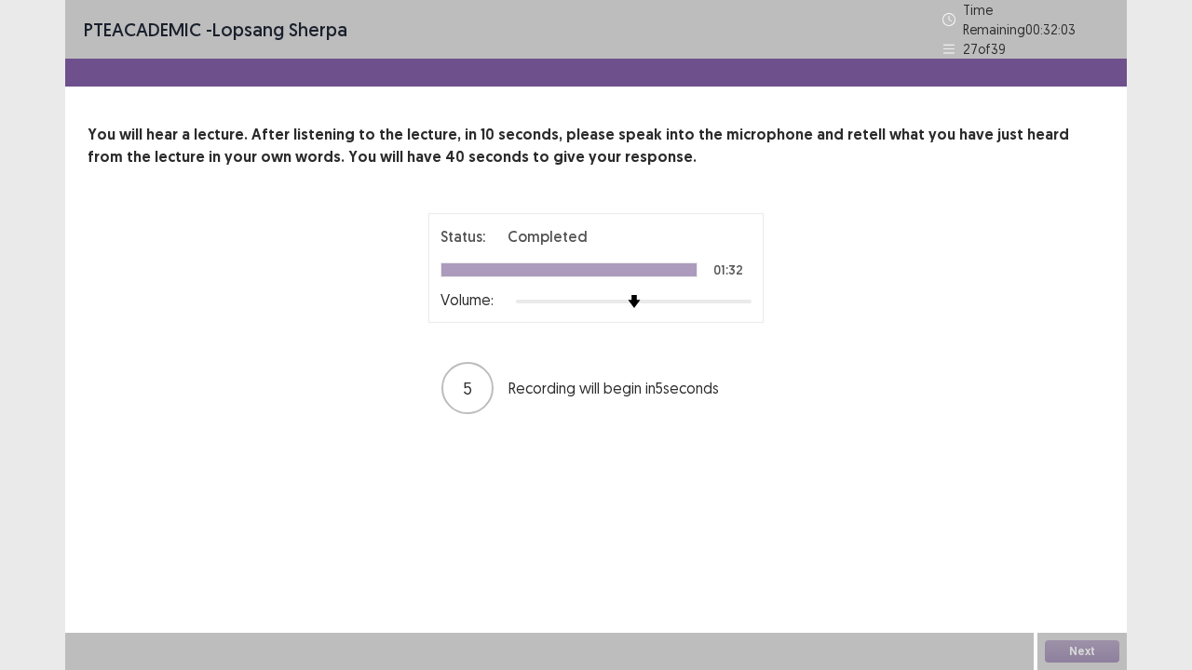
click at [972, 423] on div "PTE academic - lopsang sherpa Time Remaining 00 : 32 : 03 27 of 39 You will hea…" at bounding box center [596, 226] width 1062 height 453
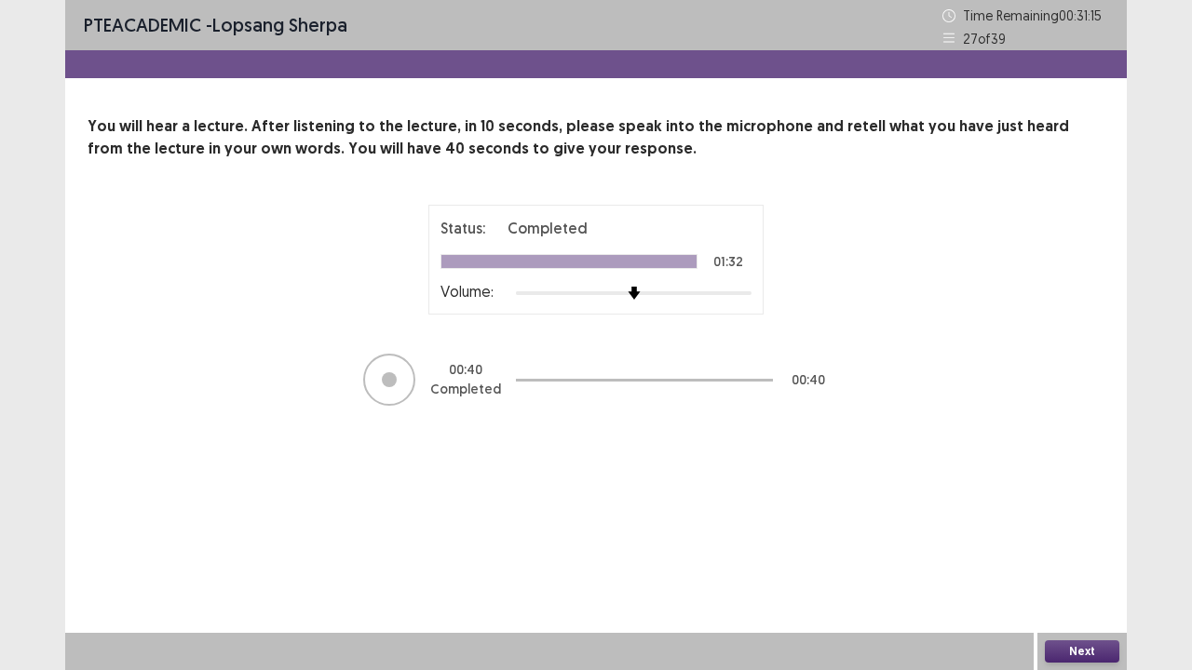
click at [1069, 544] on button "Next" at bounding box center [1082, 652] width 74 height 22
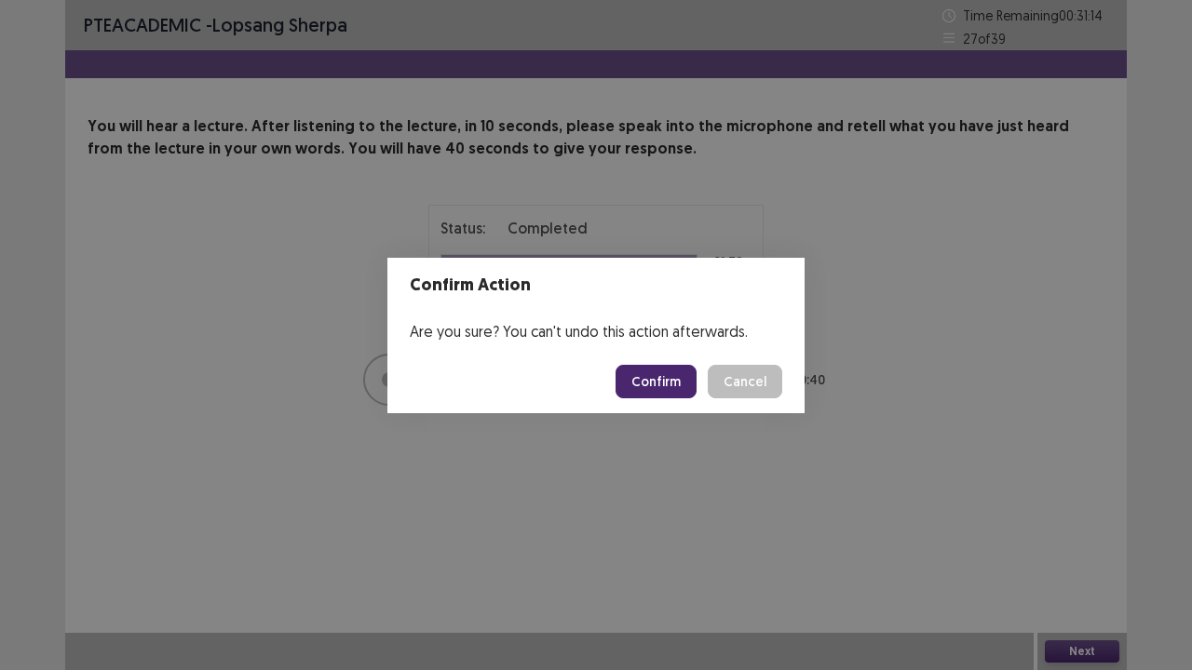
click at [661, 386] on button "Confirm" at bounding box center [656, 382] width 81 height 34
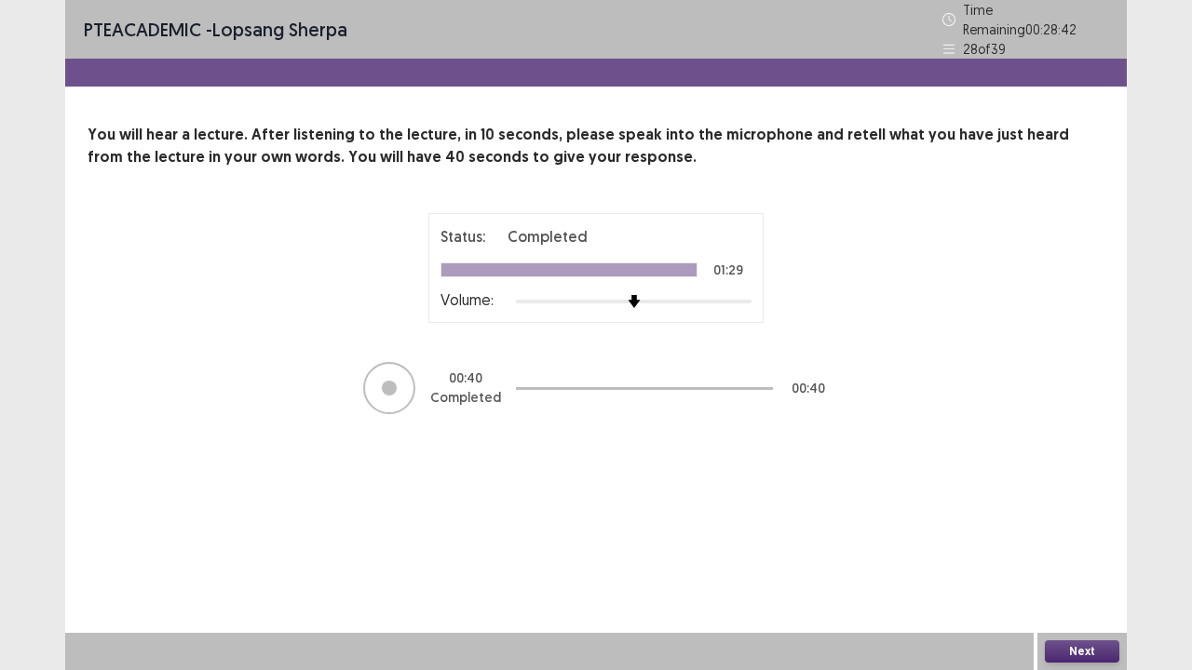
click at [1089, 544] on button "Next" at bounding box center [1082, 652] width 74 height 22
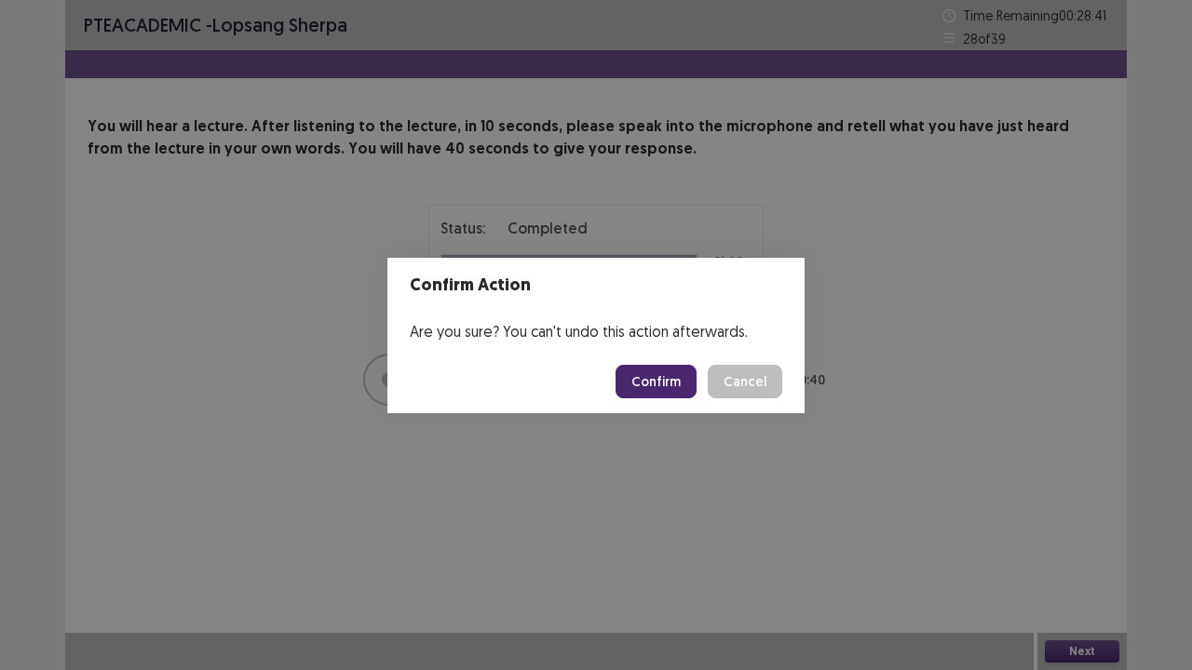
click at [644, 367] on button "Confirm" at bounding box center [656, 382] width 81 height 34
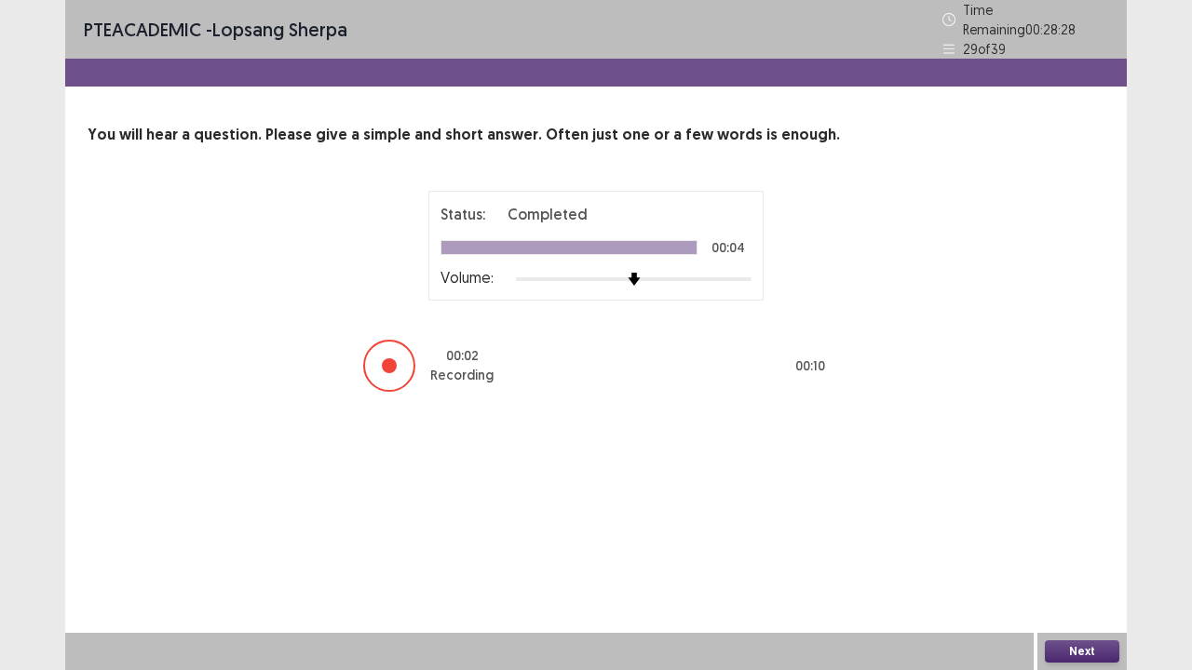
click at [1069, 544] on button "Next" at bounding box center [1082, 652] width 74 height 22
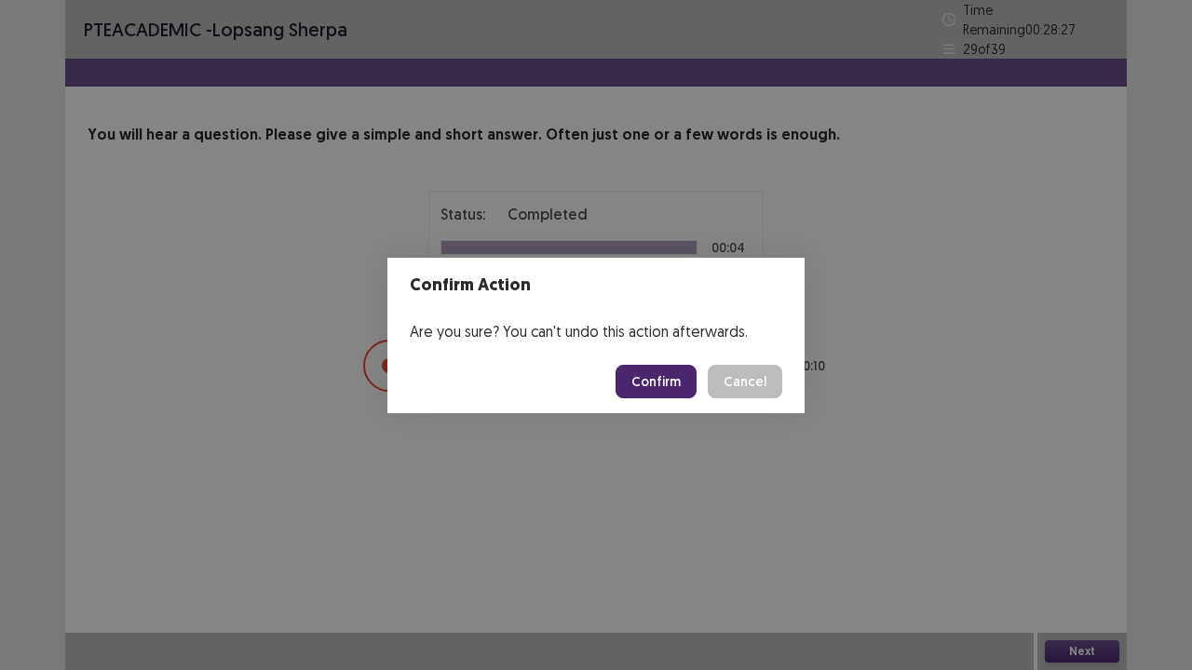
click at [673, 392] on button "Confirm" at bounding box center [656, 382] width 81 height 34
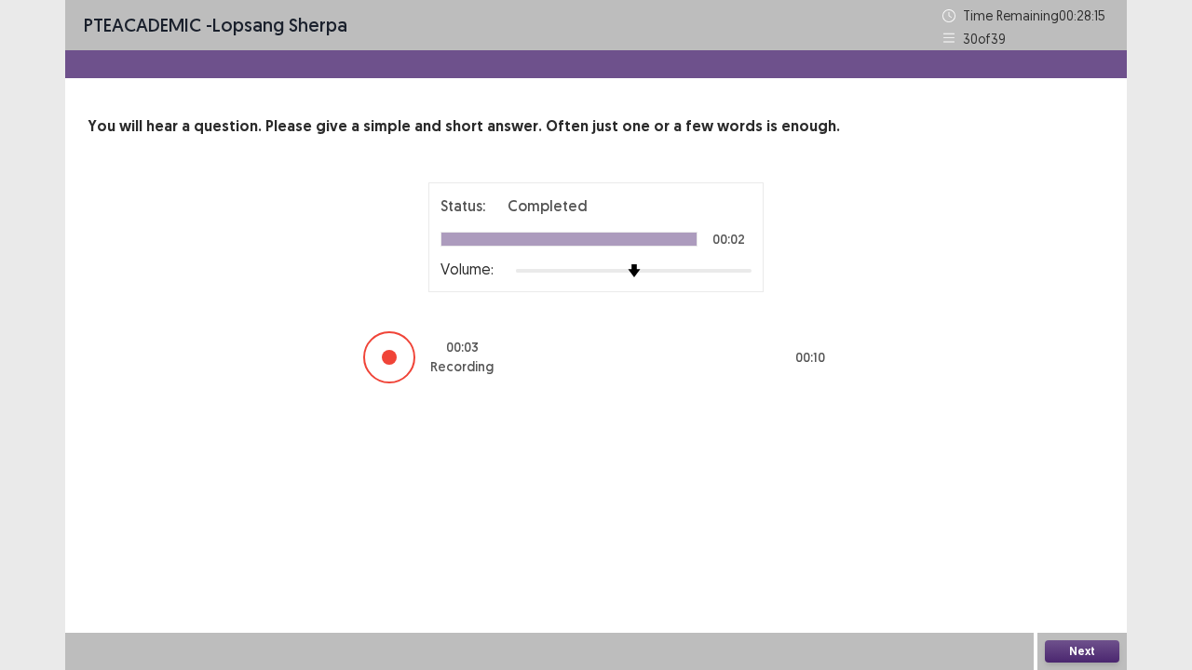
click at [1081, 544] on button "Next" at bounding box center [1082, 652] width 74 height 22
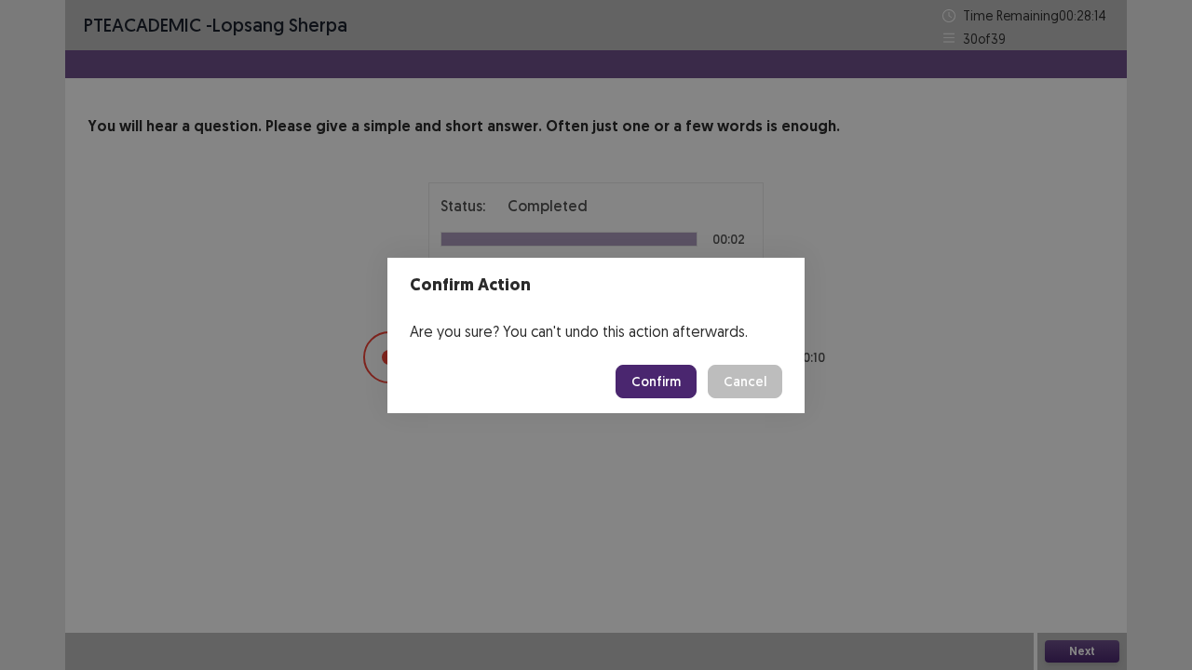
click at [668, 396] on button "Confirm" at bounding box center [656, 382] width 81 height 34
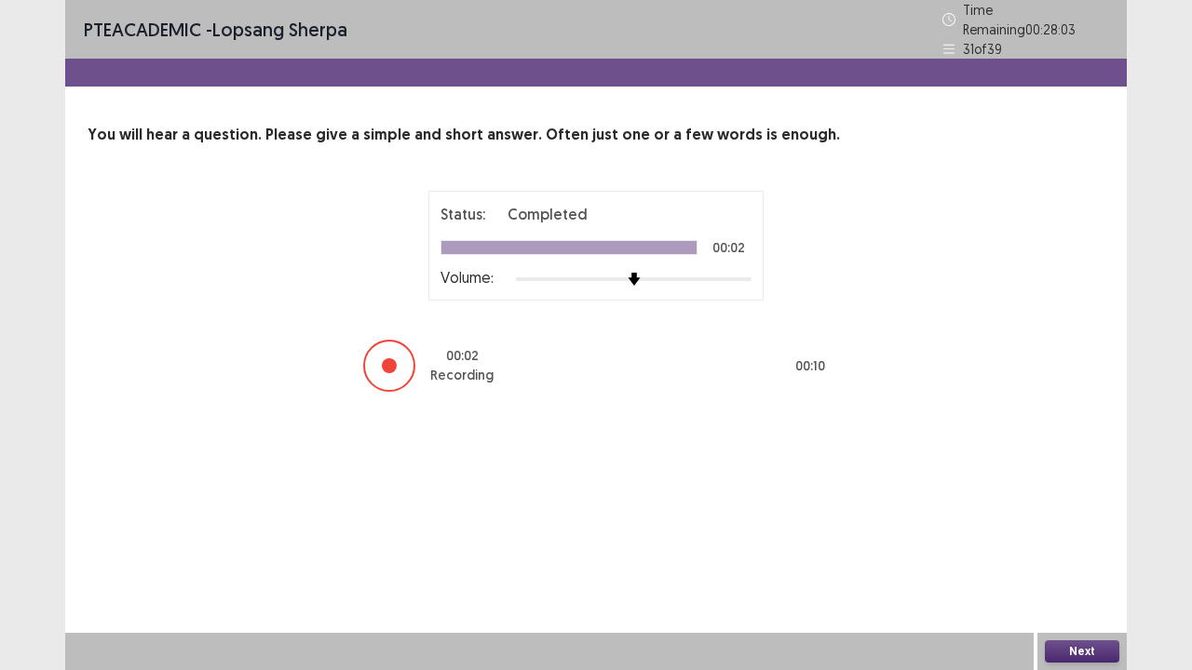
click at [1081, 544] on button "Next" at bounding box center [1082, 652] width 74 height 22
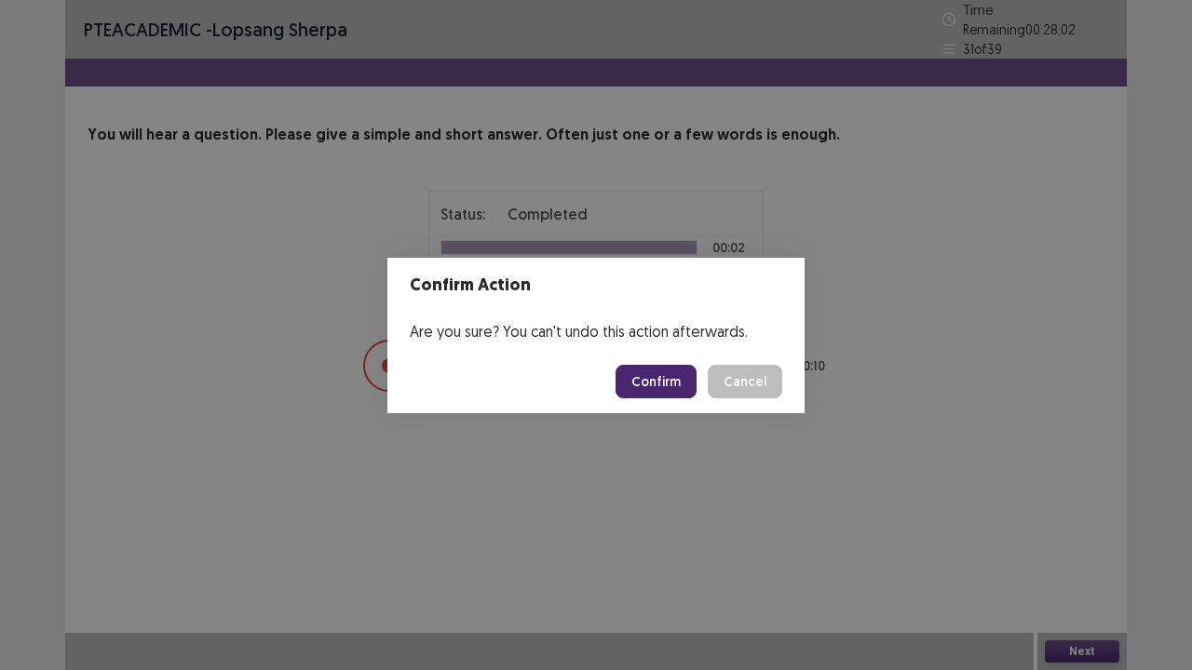
click at [668, 372] on button "Confirm" at bounding box center [656, 382] width 81 height 34
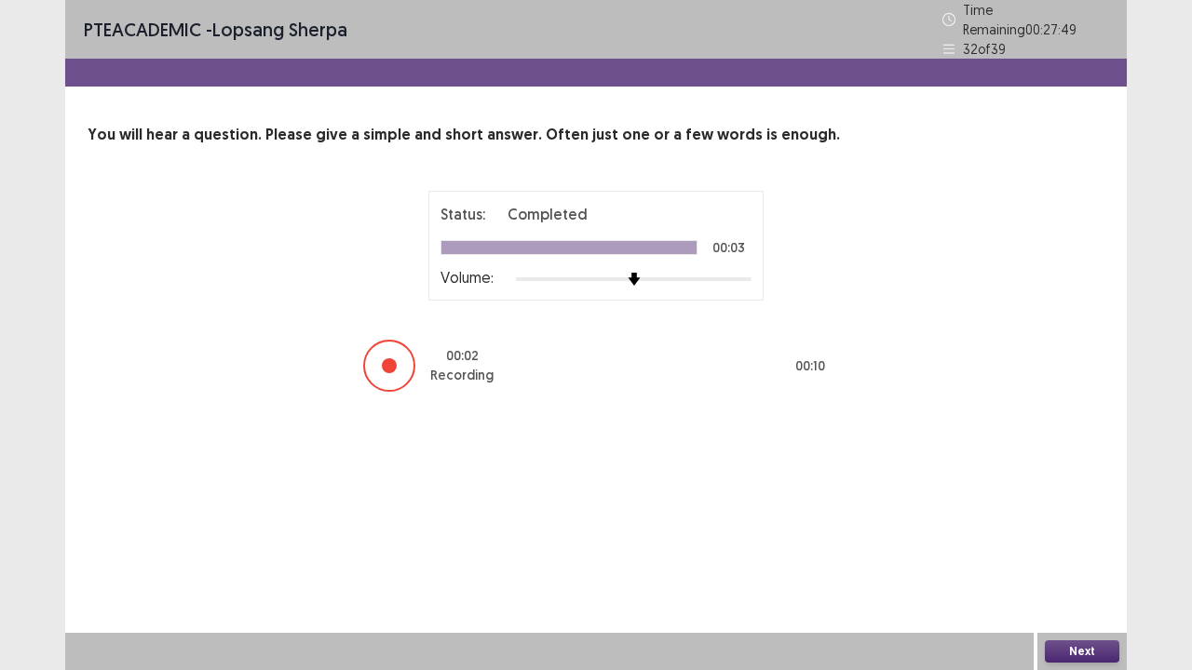
click at [1095, 544] on button "Next" at bounding box center [1082, 652] width 74 height 22
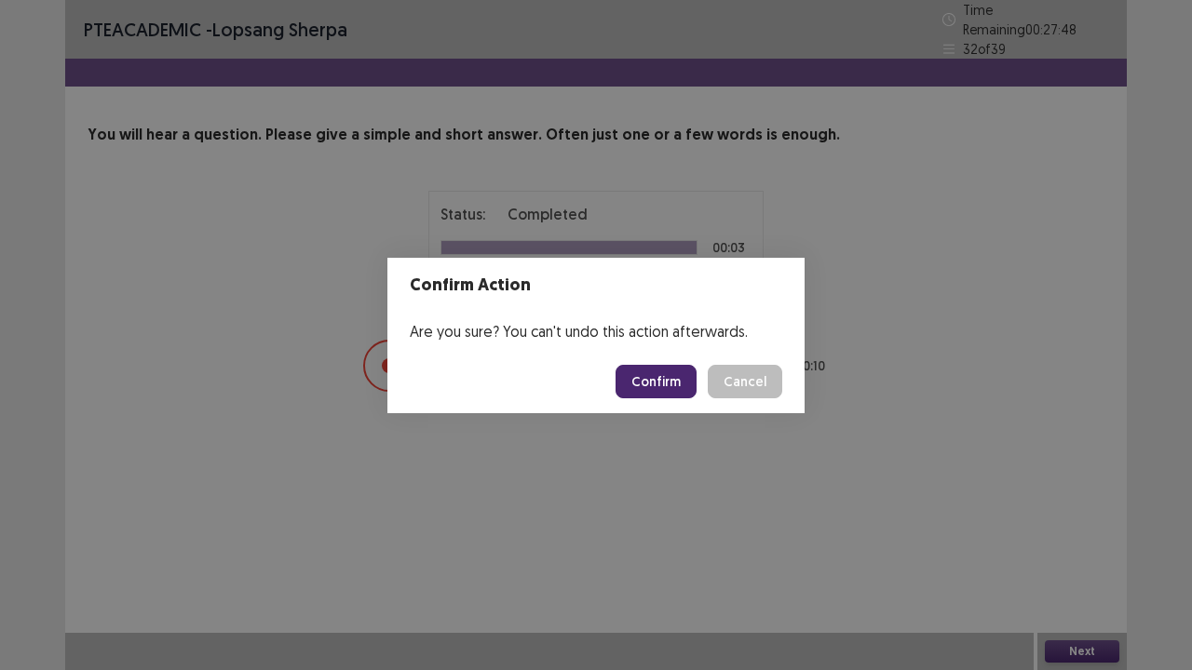
click at [665, 395] on button "Confirm" at bounding box center [656, 382] width 81 height 34
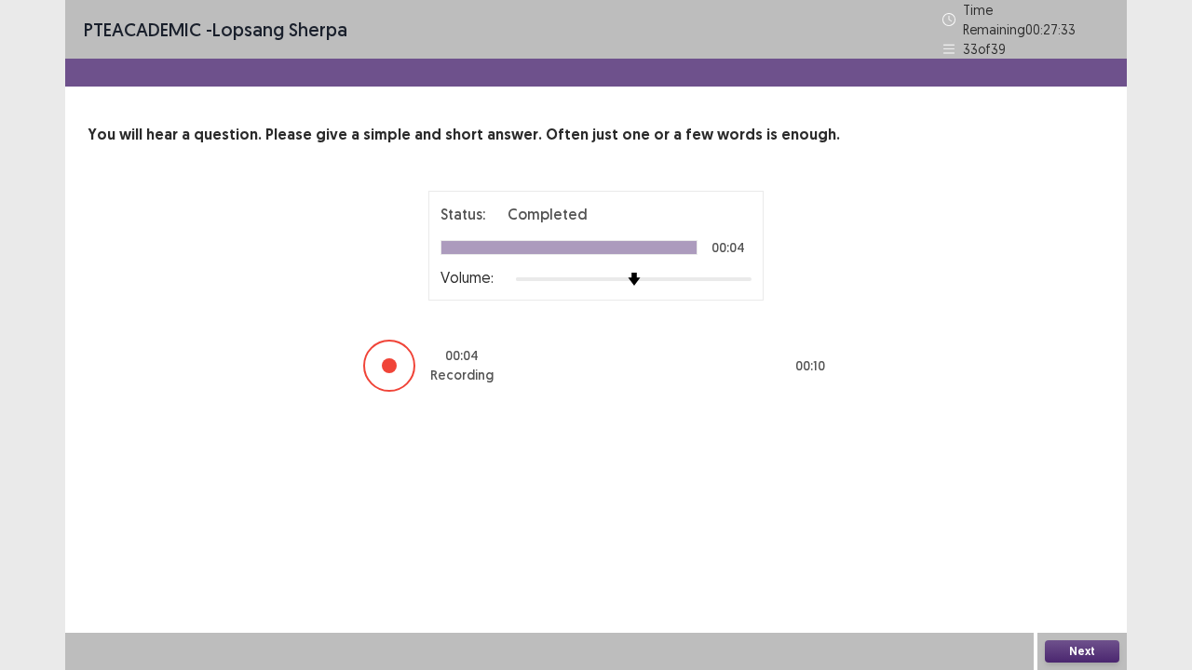
click at [1084, 544] on button "Next" at bounding box center [1082, 652] width 74 height 22
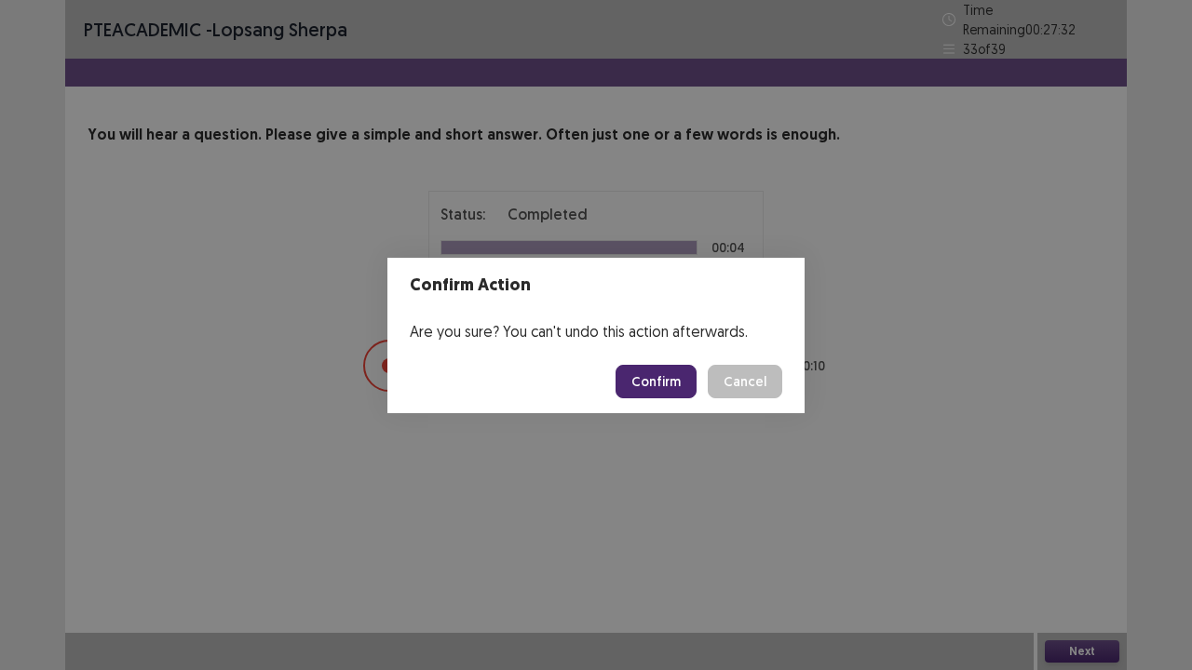
click at [663, 397] on button "Confirm" at bounding box center [656, 382] width 81 height 34
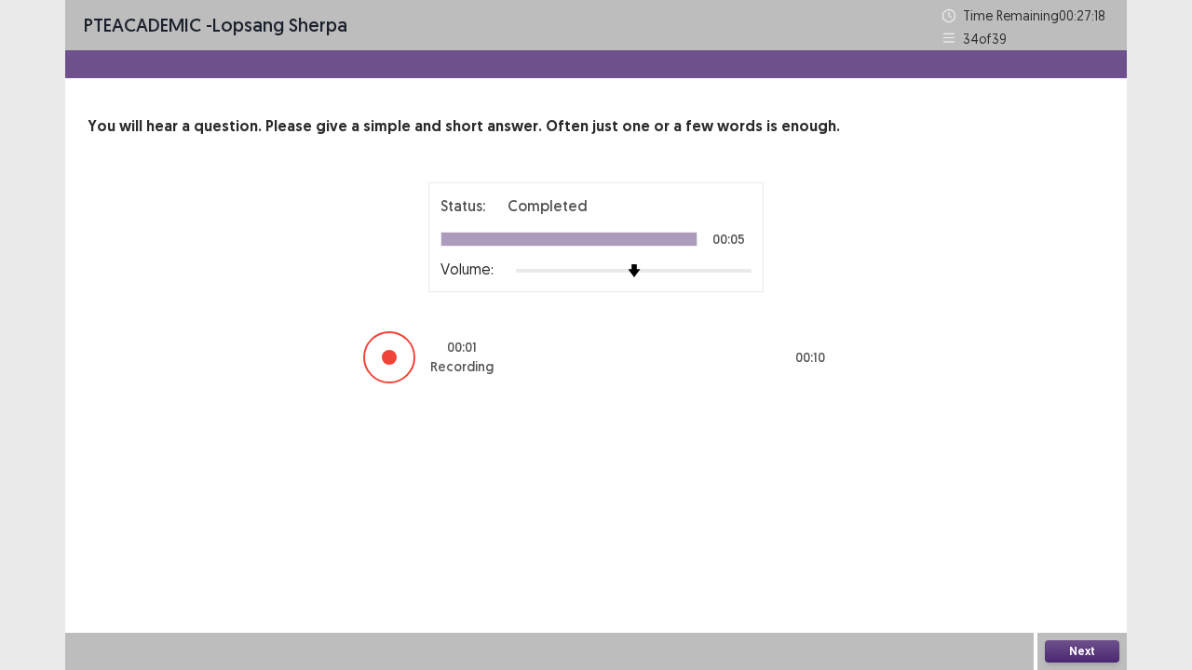
click at [1084, 544] on button "Next" at bounding box center [1082, 652] width 74 height 22
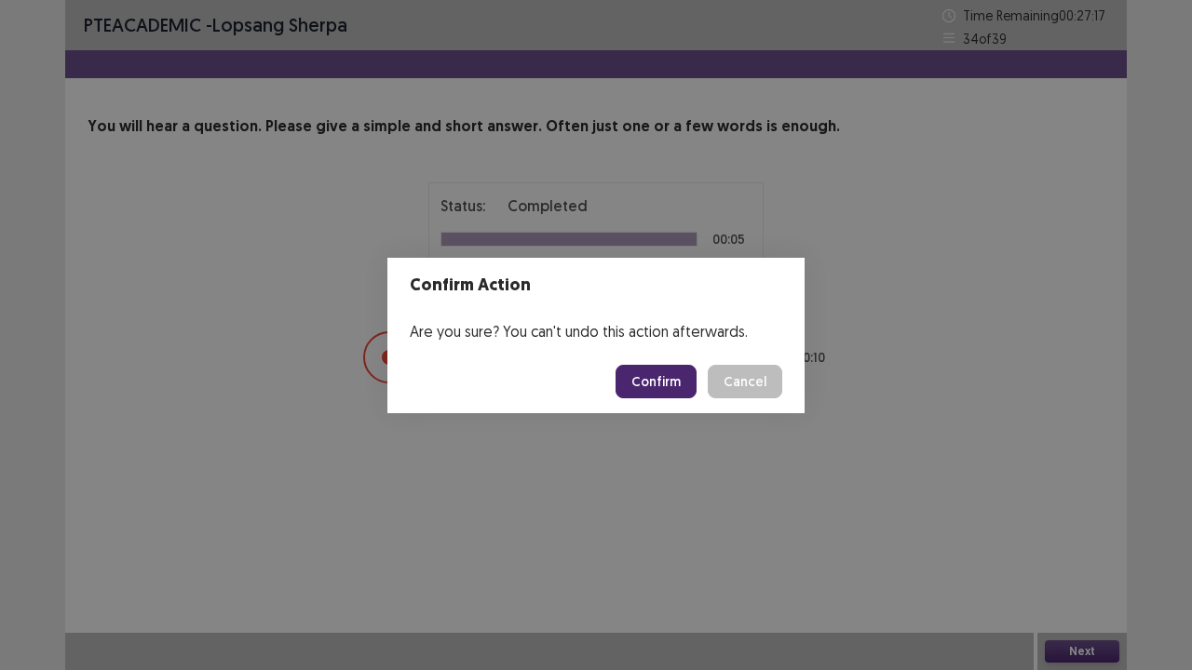
click at [655, 391] on button "Confirm" at bounding box center [656, 382] width 81 height 34
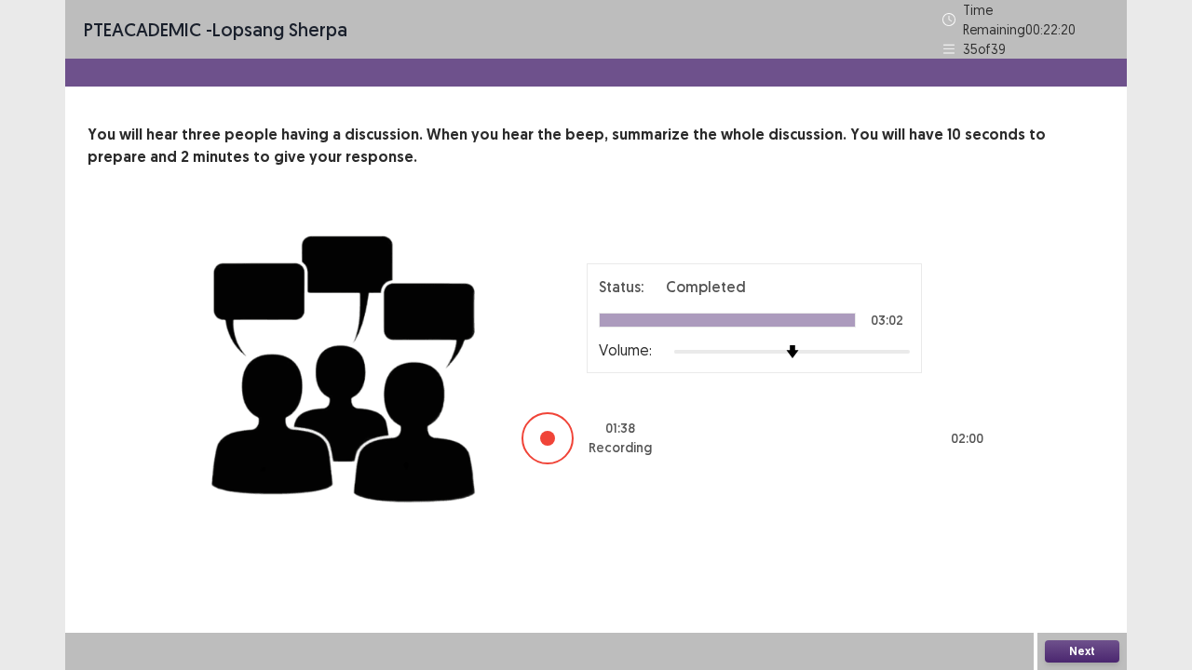
click at [674, 374] on div "Status: Completed 03:02 Volume: 01 : 38 Recording 02 : 00" at bounding box center [754, 365] width 466 height 203
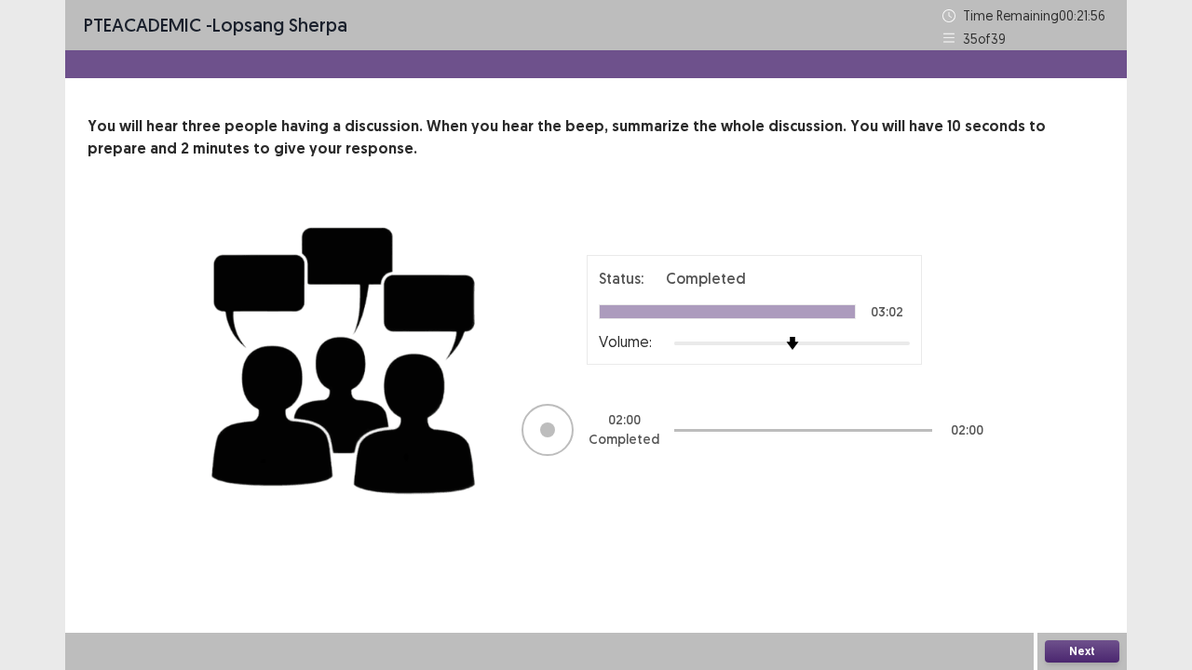
click at [1095, 544] on button "Next" at bounding box center [1082, 652] width 74 height 22
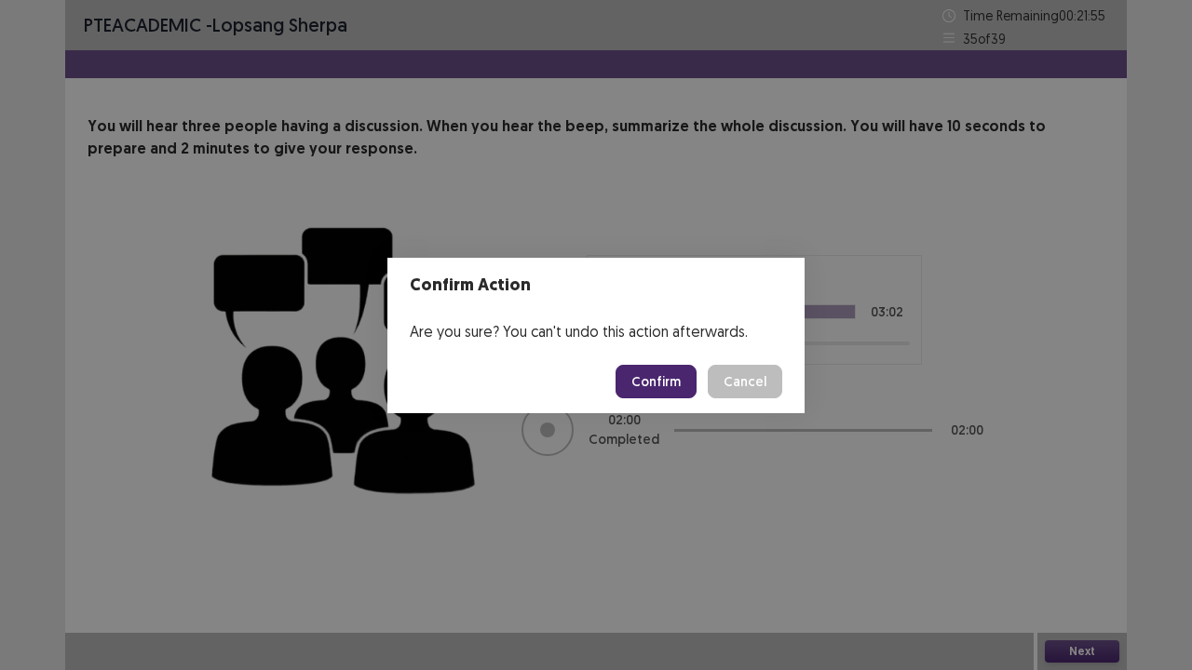
click at [673, 385] on button "Confirm" at bounding box center [656, 382] width 81 height 34
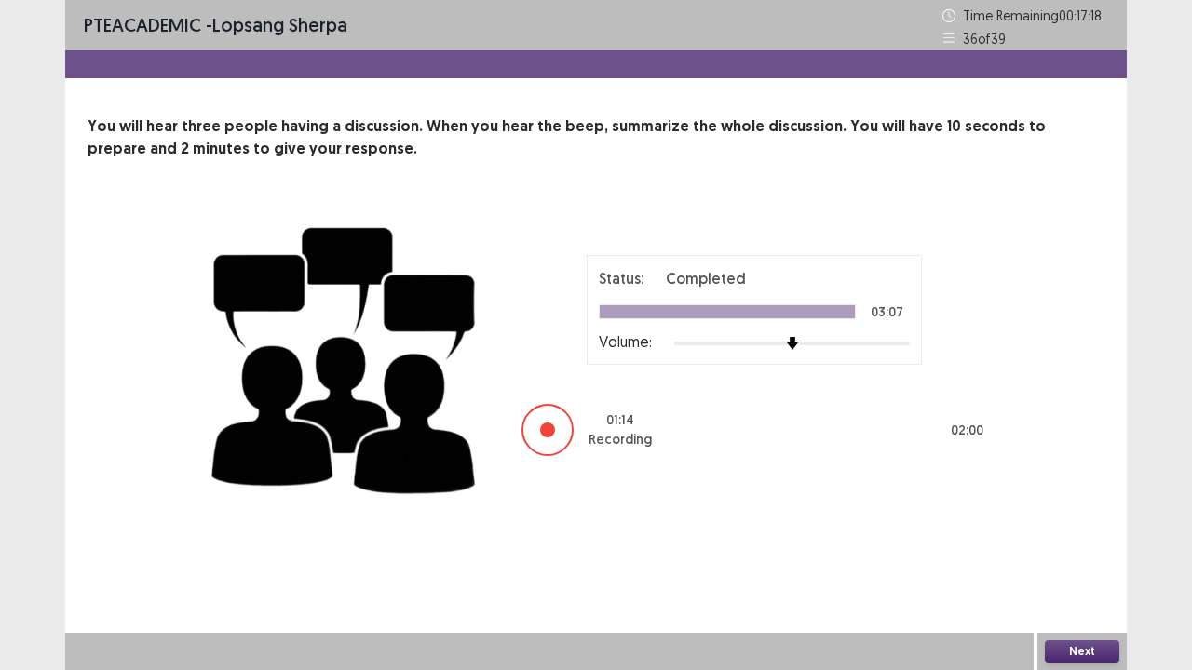
click at [674, 374] on div "Status: Completed 03:07 Volume: 01 : 14 Recording 02 : 00" at bounding box center [754, 356] width 466 height 203
click at [1095, 544] on button "Next" at bounding box center [1082, 652] width 74 height 22
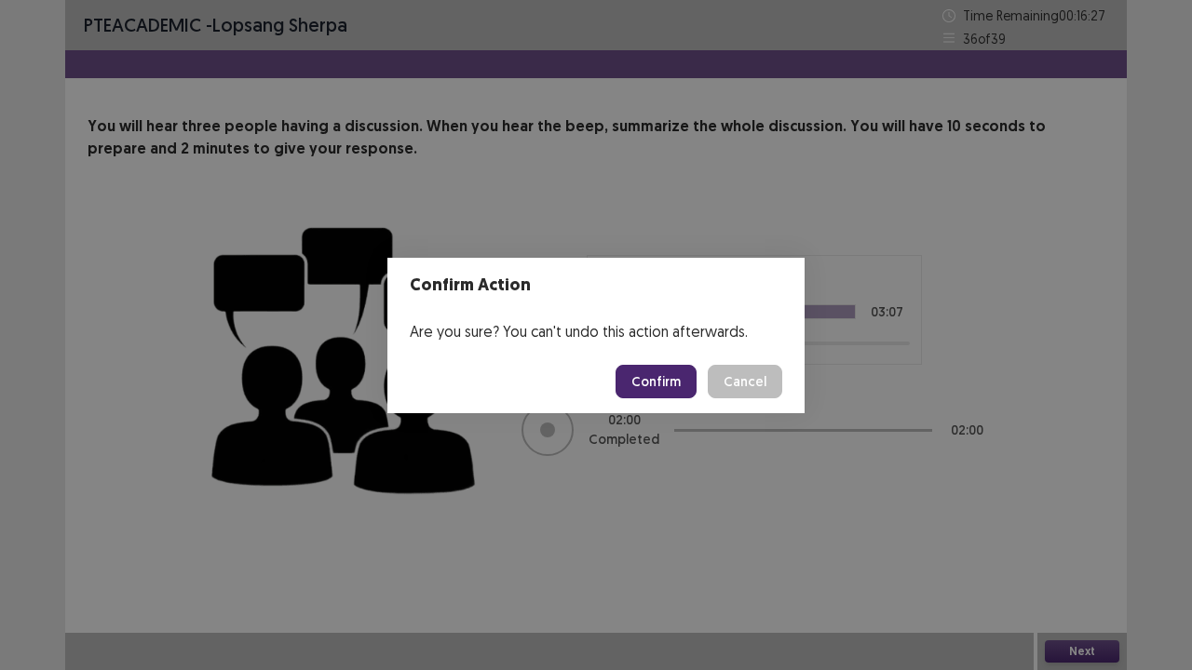
click at [640, 384] on button "Confirm" at bounding box center [656, 382] width 81 height 34
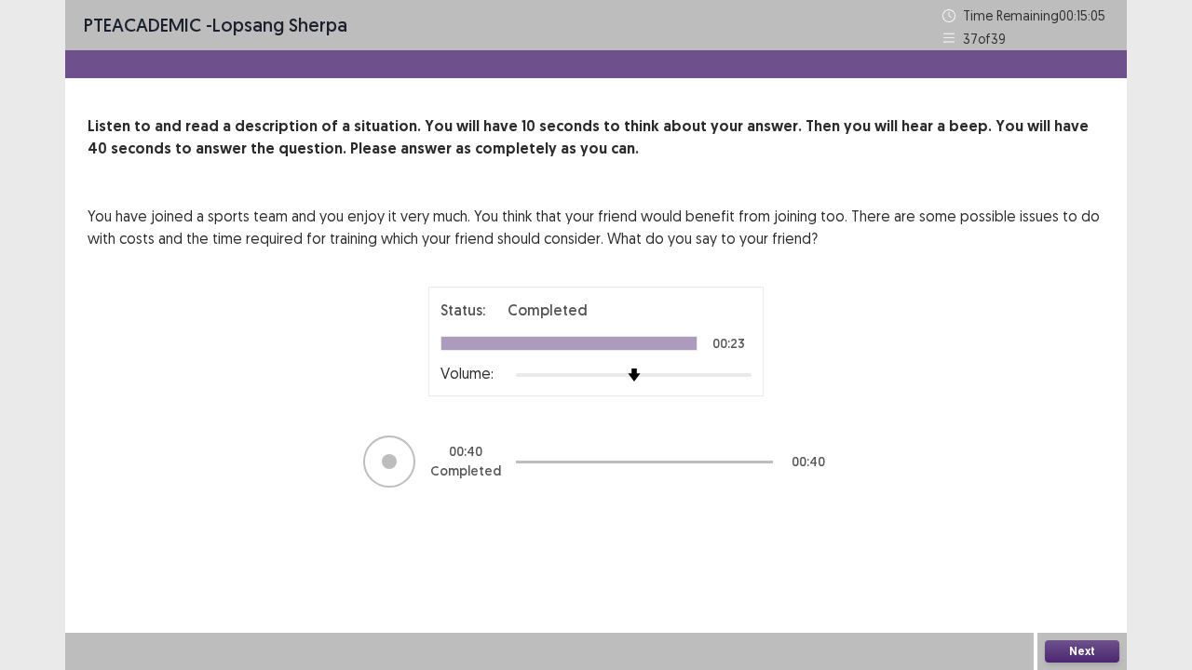
click at [1079, 544] on button "Next" at bounding box center [1082, 652] width 74 height 22
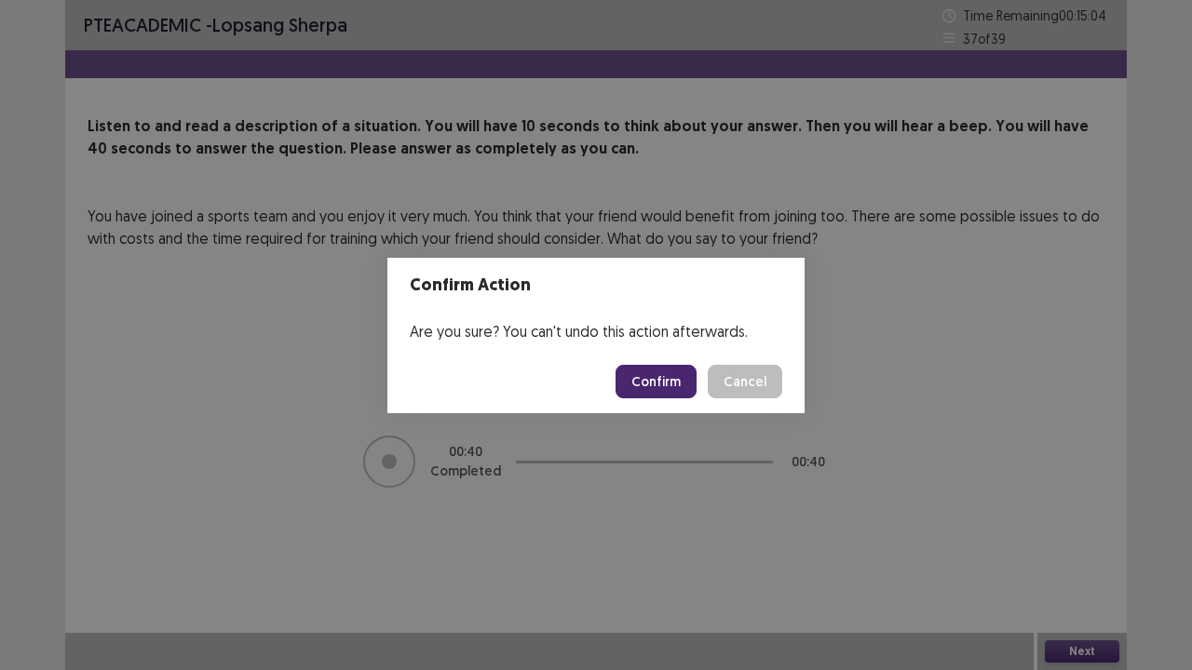
click at [660, 381] on button "Confirm" at bounding box center [656, 382] width 81 height 34
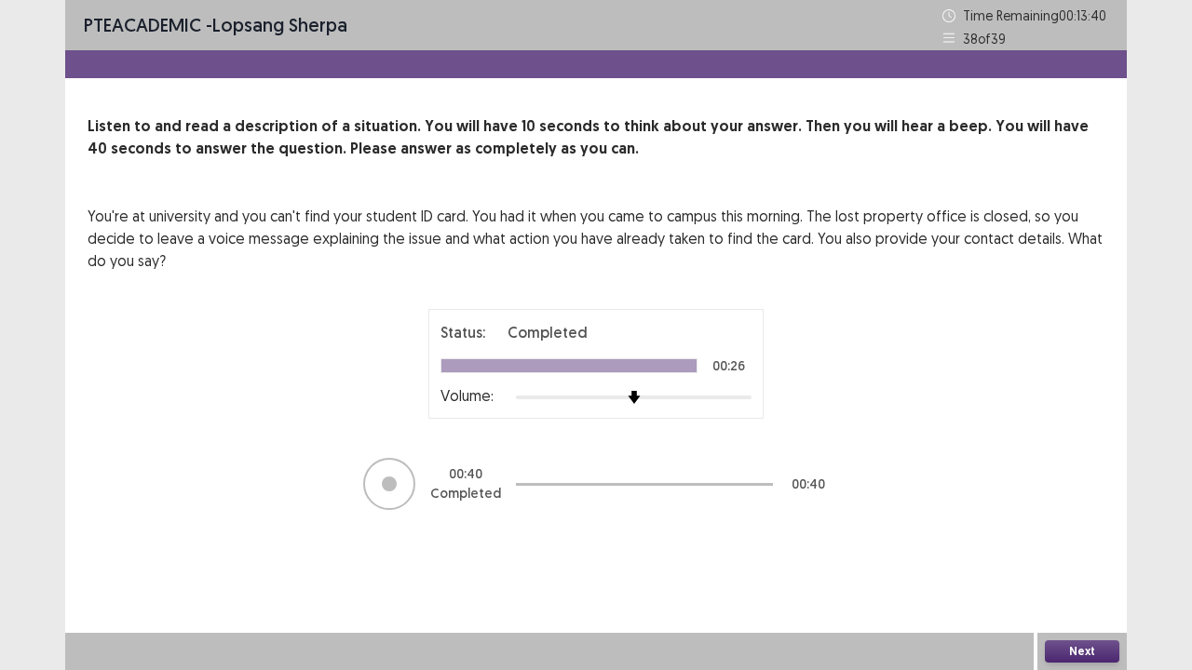
click at [1077, 544] on button "Next" at bounding box center [1082, 652] width 74 height 22
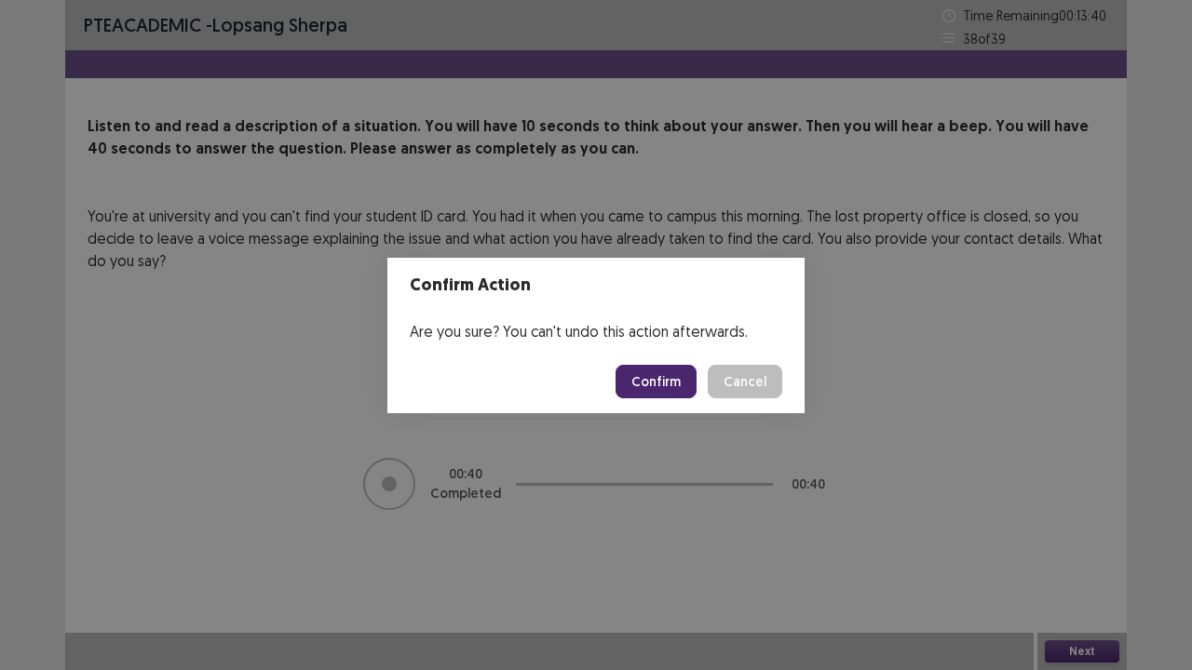
click at [666, 372] on button "Confirm" at bounding box center [656, 382] width 81 height 34
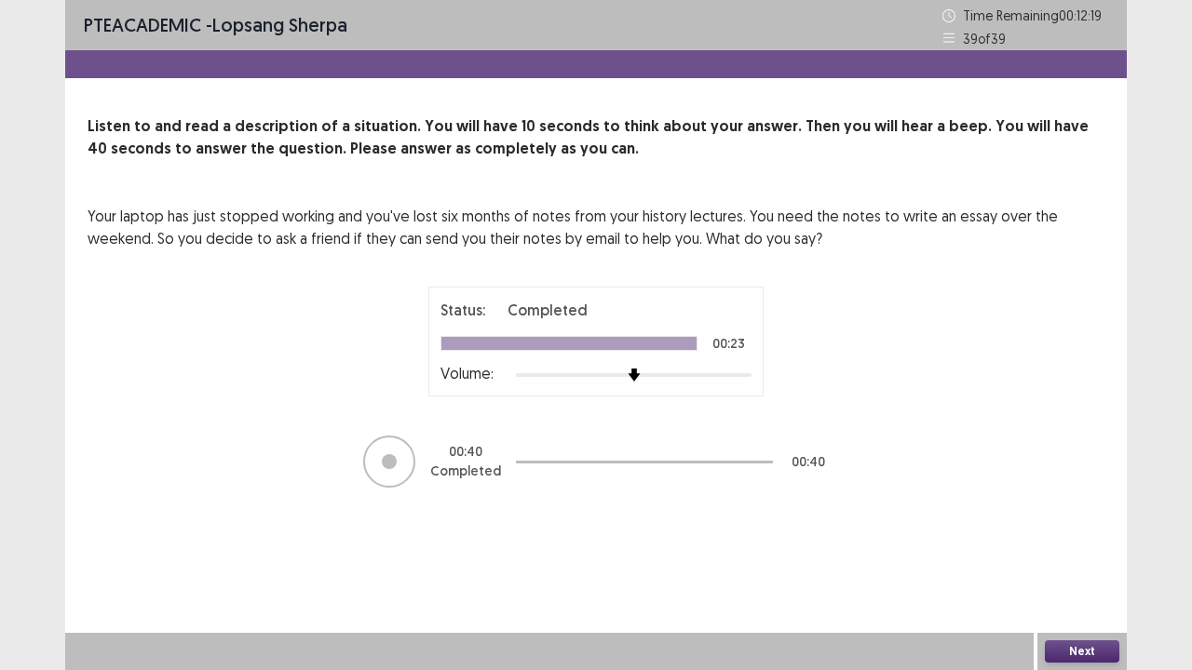
click at [1075, 544] on button "Next" at bounding box center [1082, 652] width 74 height 22
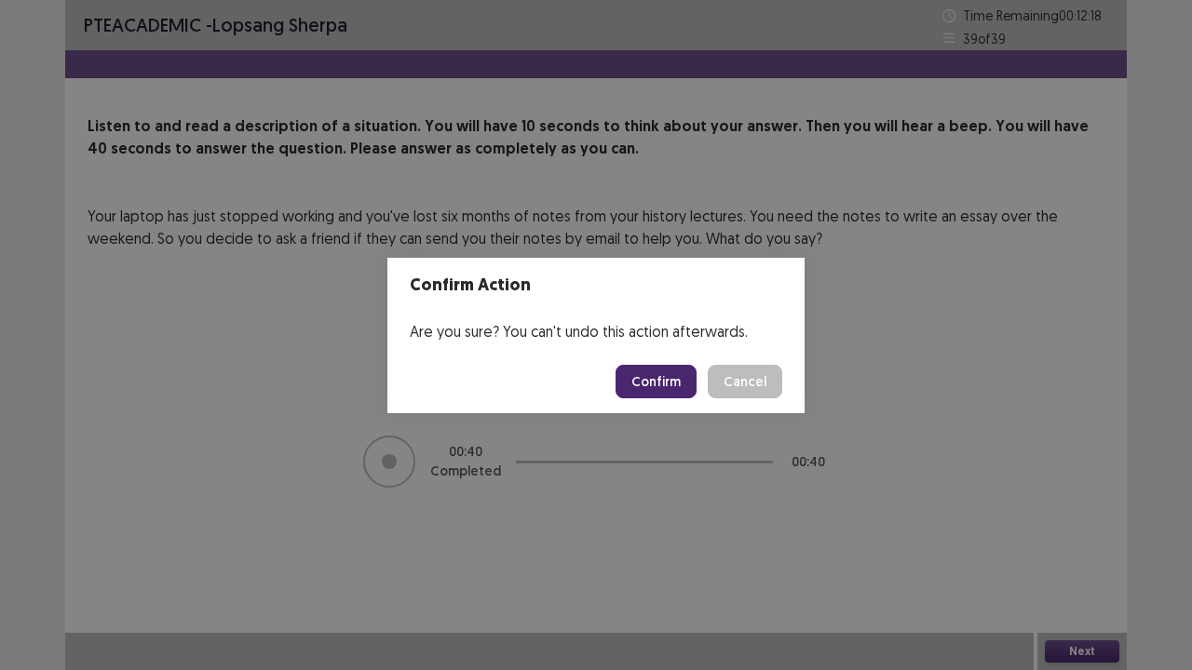
click at [667, 385] on button "Confirm" at bounding box center [656, 382] width 81 height 34
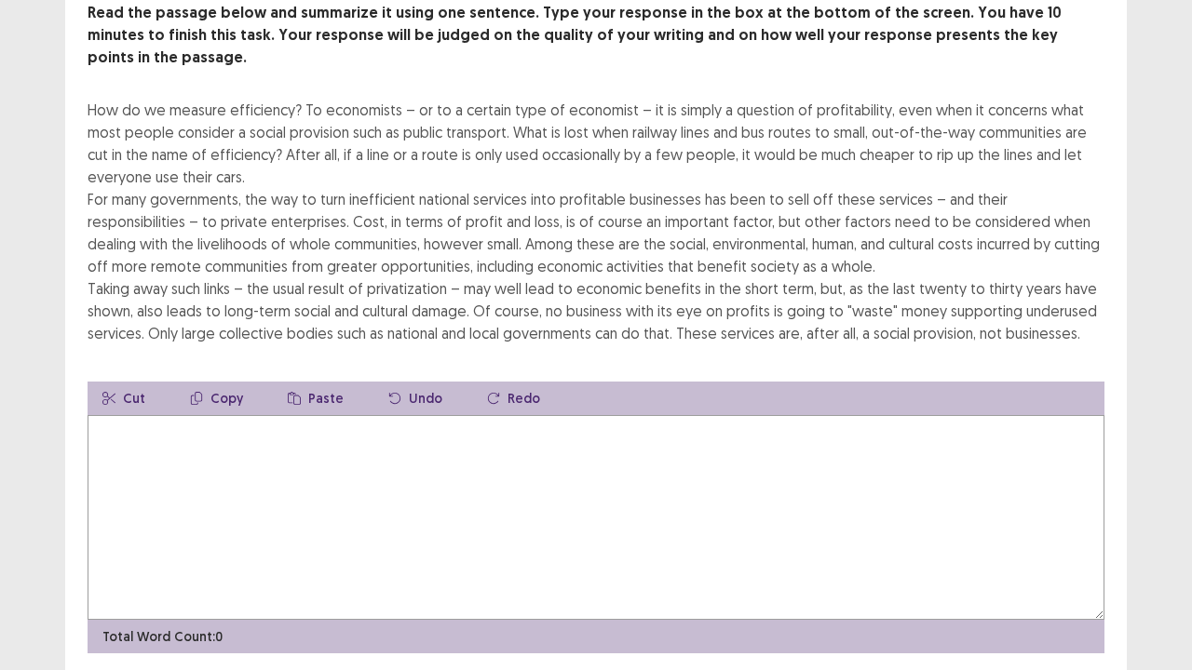
scroll to position [121, 0]
click at [555, 465] on textarea at bounding box center [596, 518] width 1017 height 205
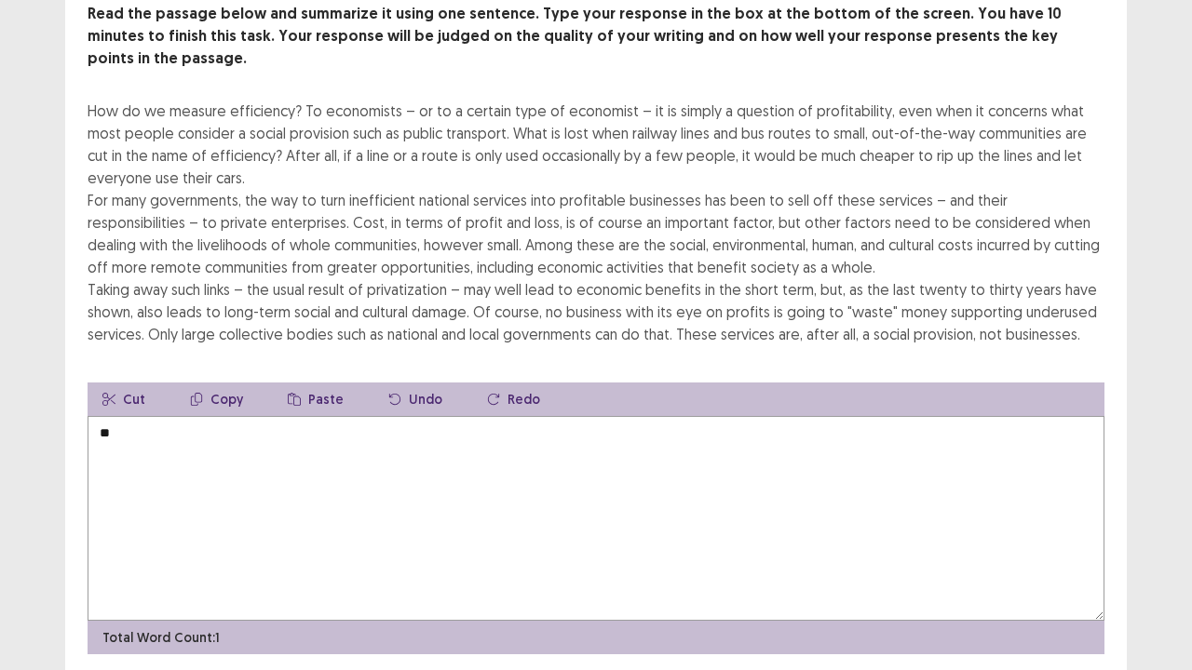
type textarea "*"
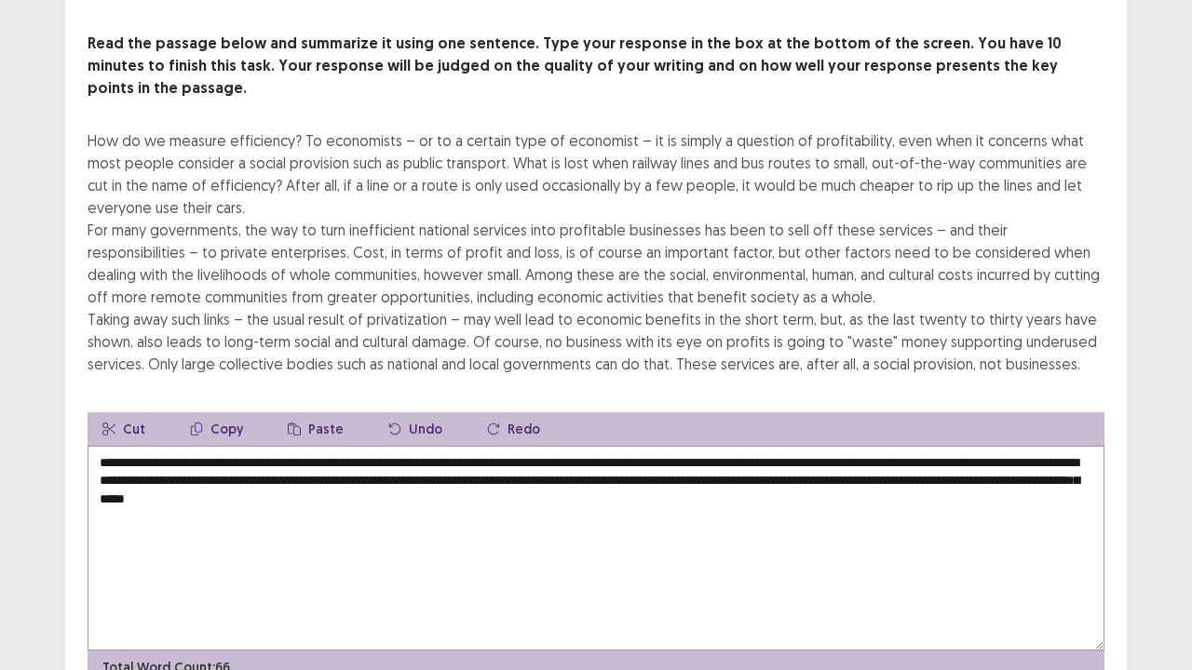
scroll to position [91, 0]
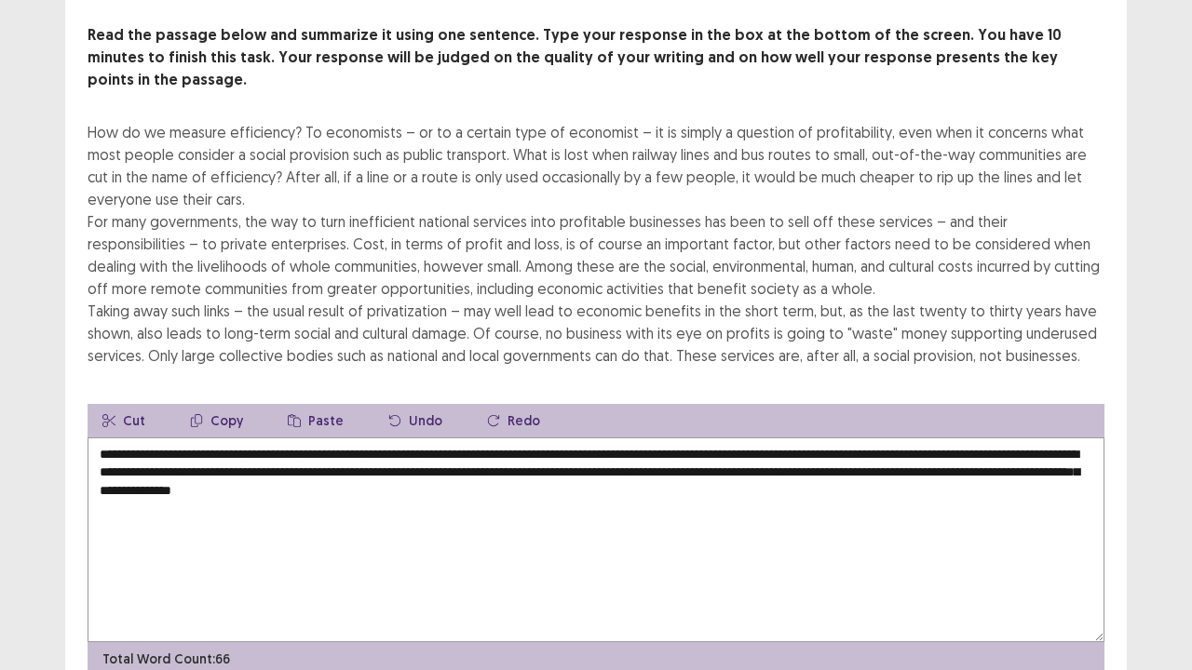
click at [1059, 438] on textarea "**********" at bounding box center [596, 540] width 1017 height 205
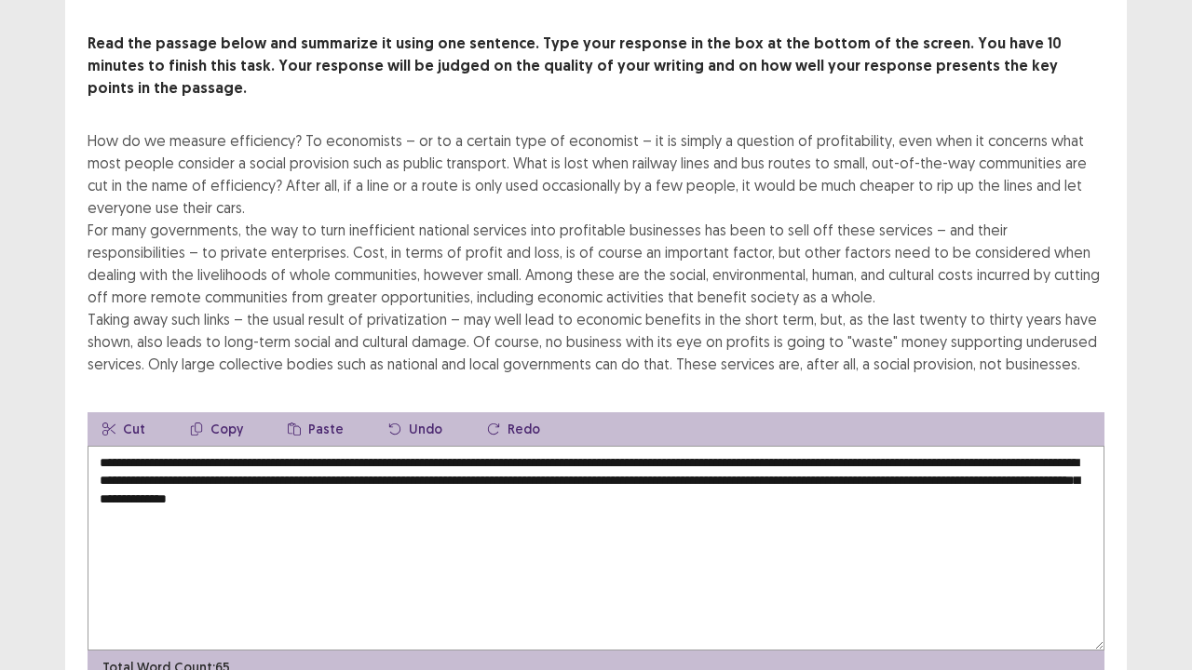
click at [1069, 446] on textarea "**********" at bounding box center [596, 548] width 1017 height 205
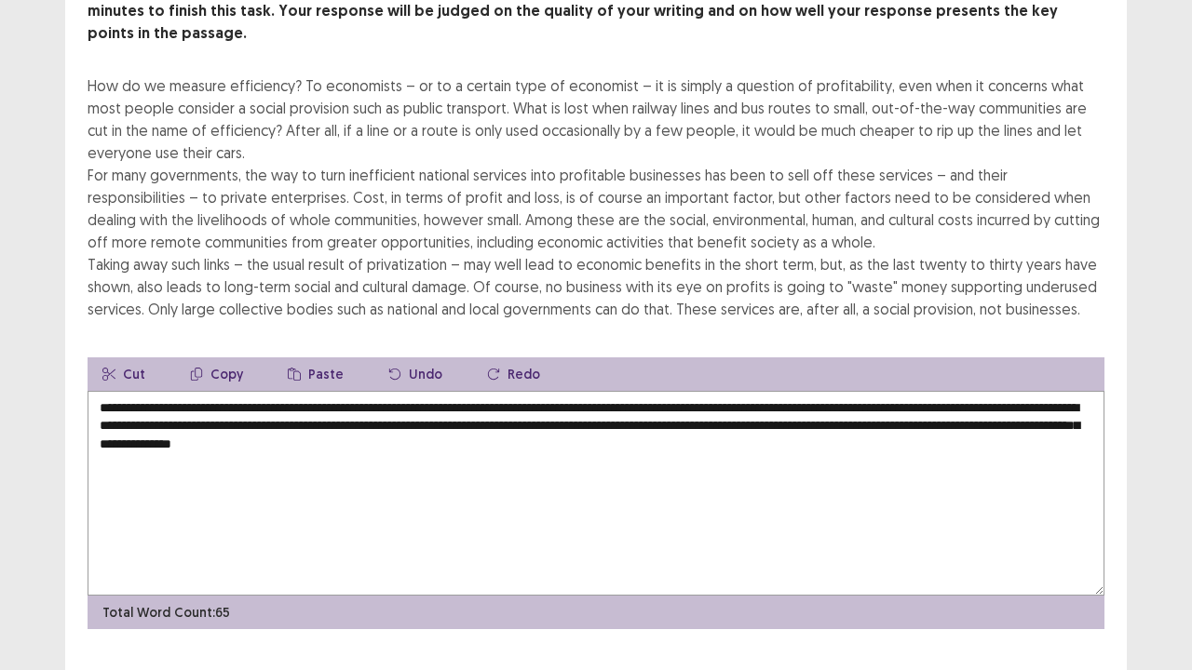
scroll to position [156, 0]
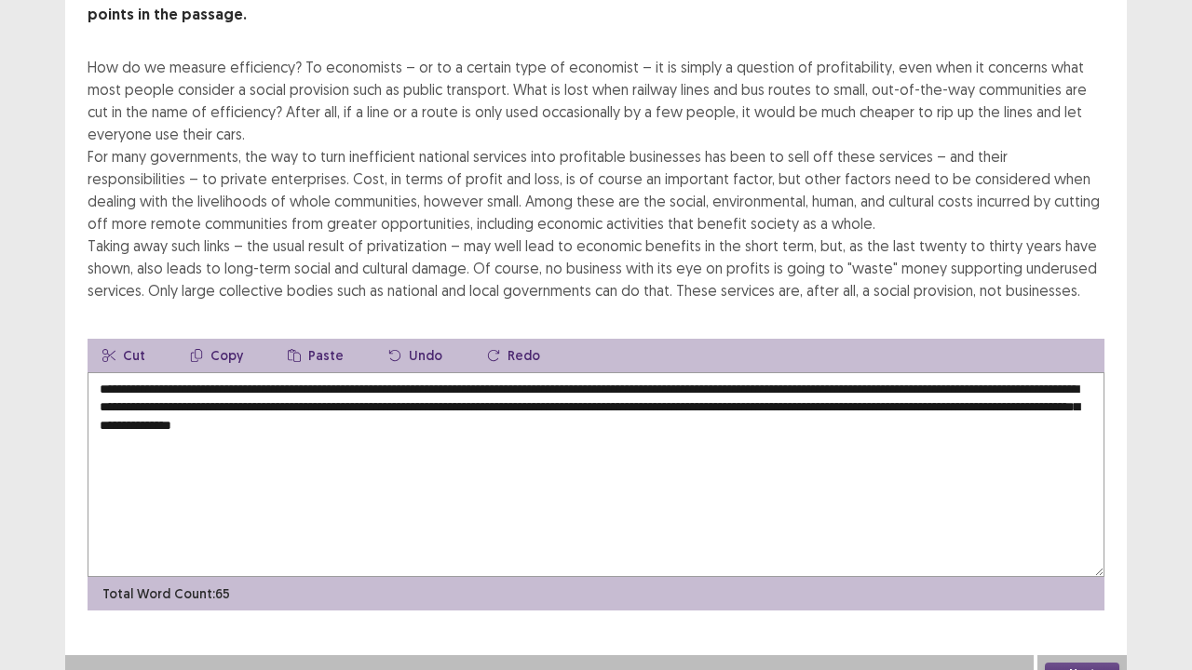
type textarea "**********"
click at [1075, 544] on button "Next" at bounding box center [1082, 674] width 74 height 22
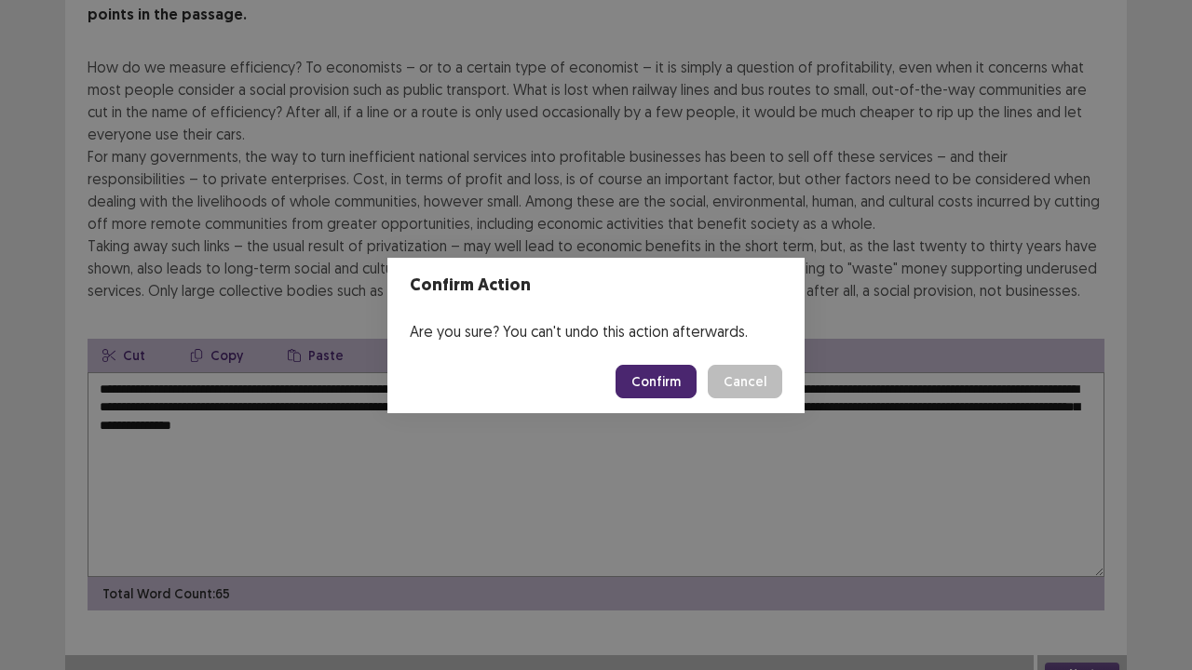
click at [658, 387] on button "Confirm" at bounding box center [656, 382] width 81 height 34
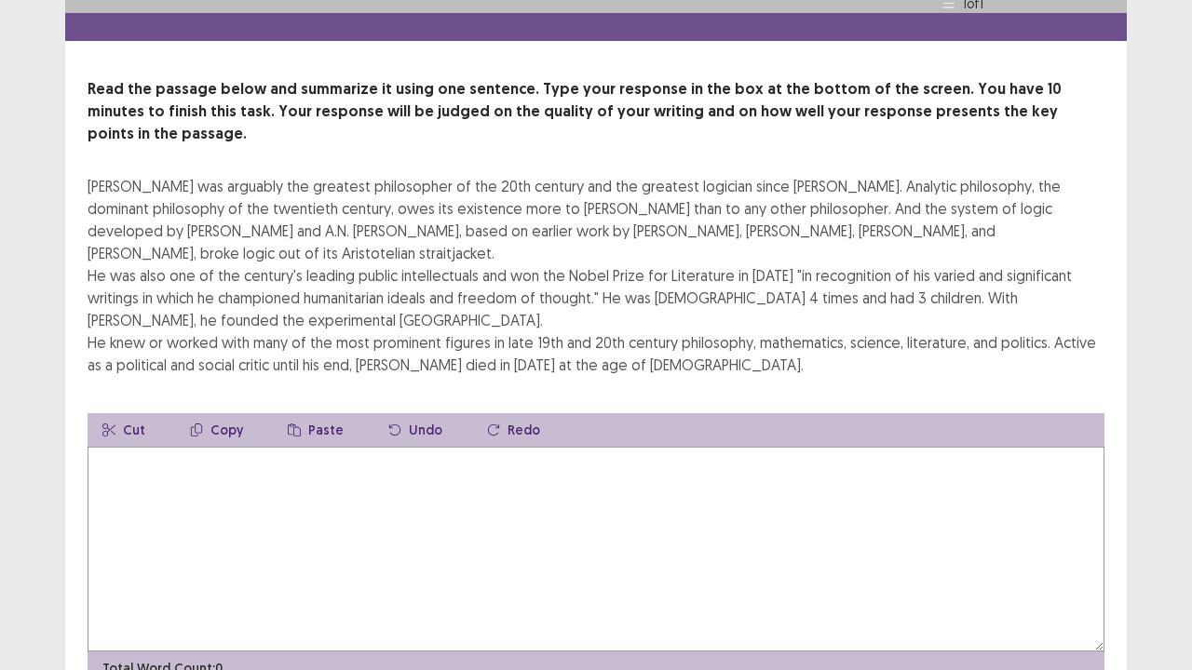
scroll to position [55, 0]
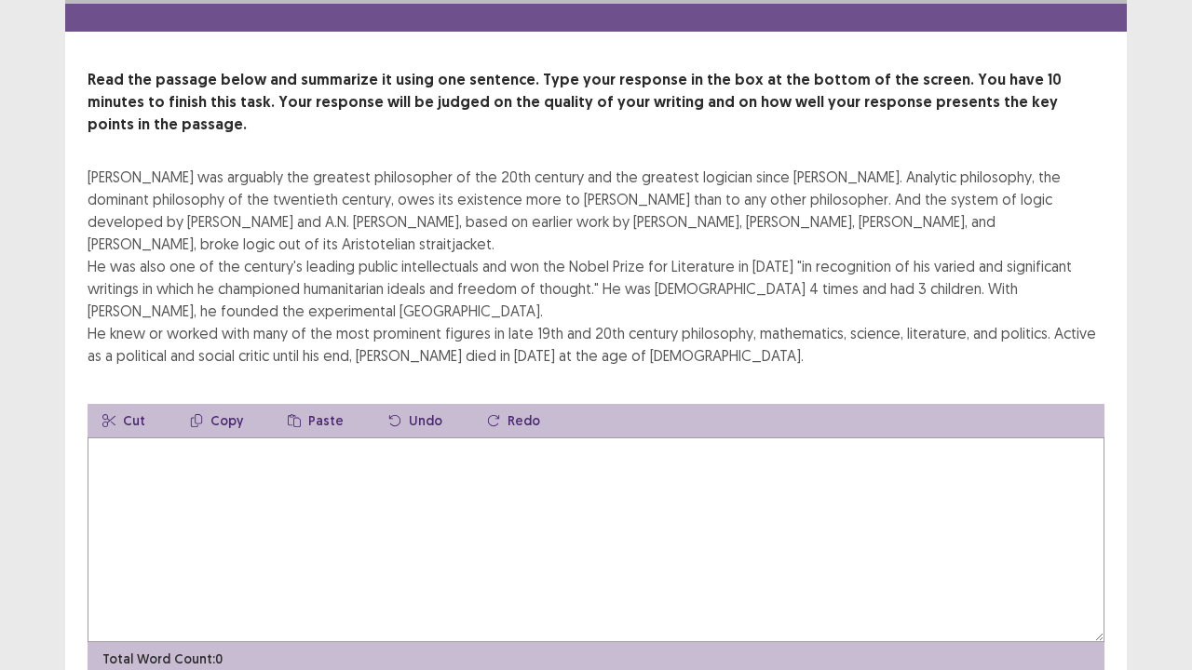
click at [592, 450] on textarea at bounding box center [596, 540] width 1017 height 205
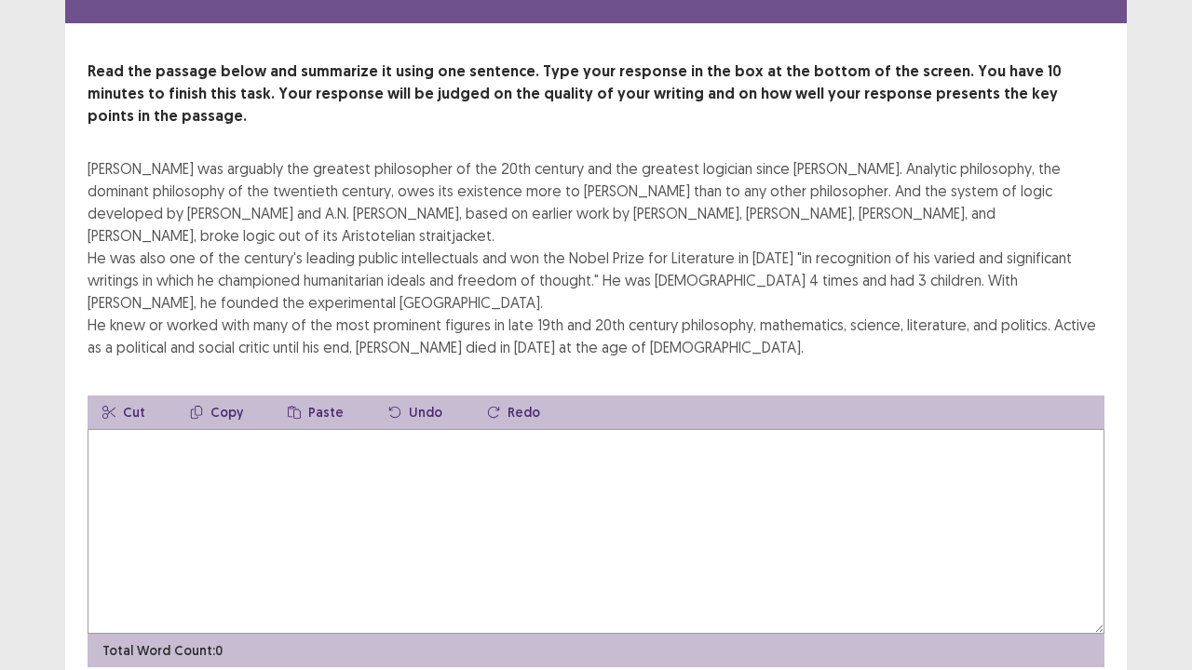
click at [403, 544] on textarea at bounding box center [596, 531] width 1017 height 205
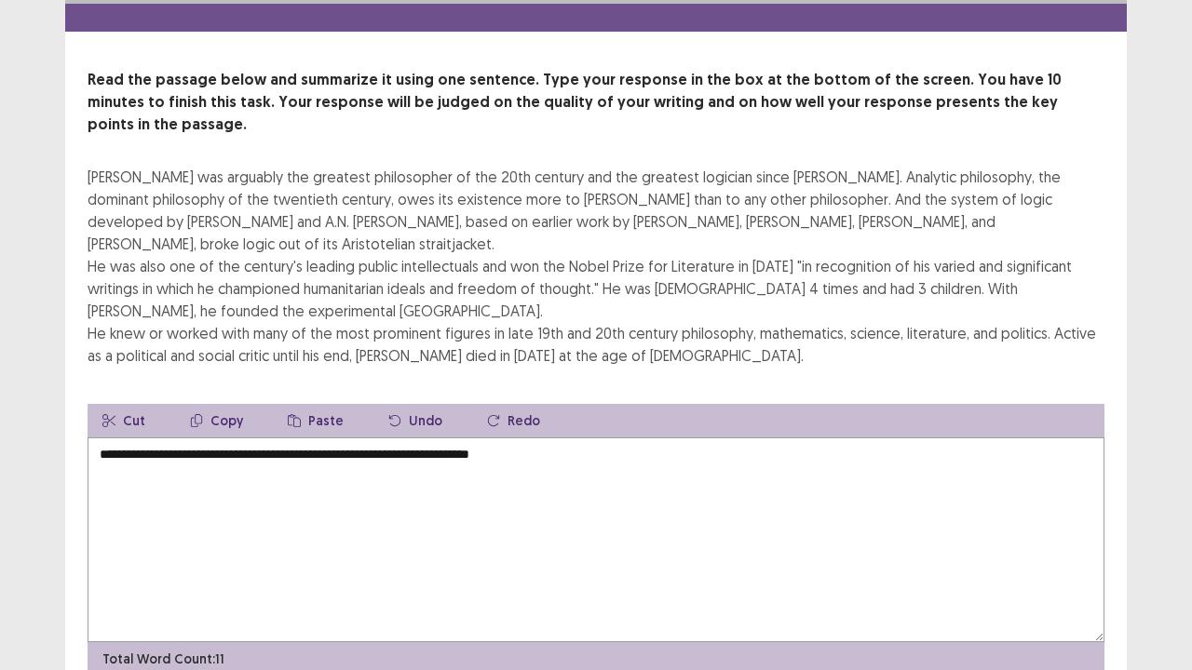
click at [517, 438] on textarea "**********" at bounding box center [596, 540] width 1017 height 205
click at [523, 438] on textarea "**********" at bounding box center [596, 540] width 1017 height 205
click at [551, 438] on textarea "**********" at bounding box center [596, 540] width 1017 height 205
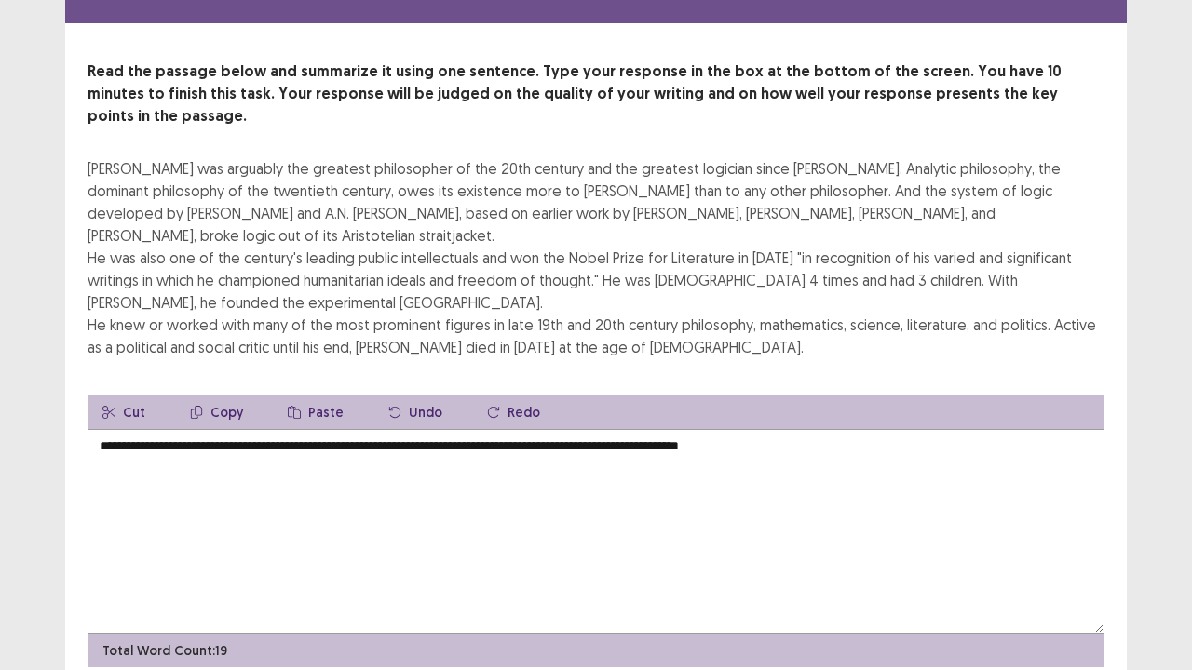
scroll to position [47, 0]
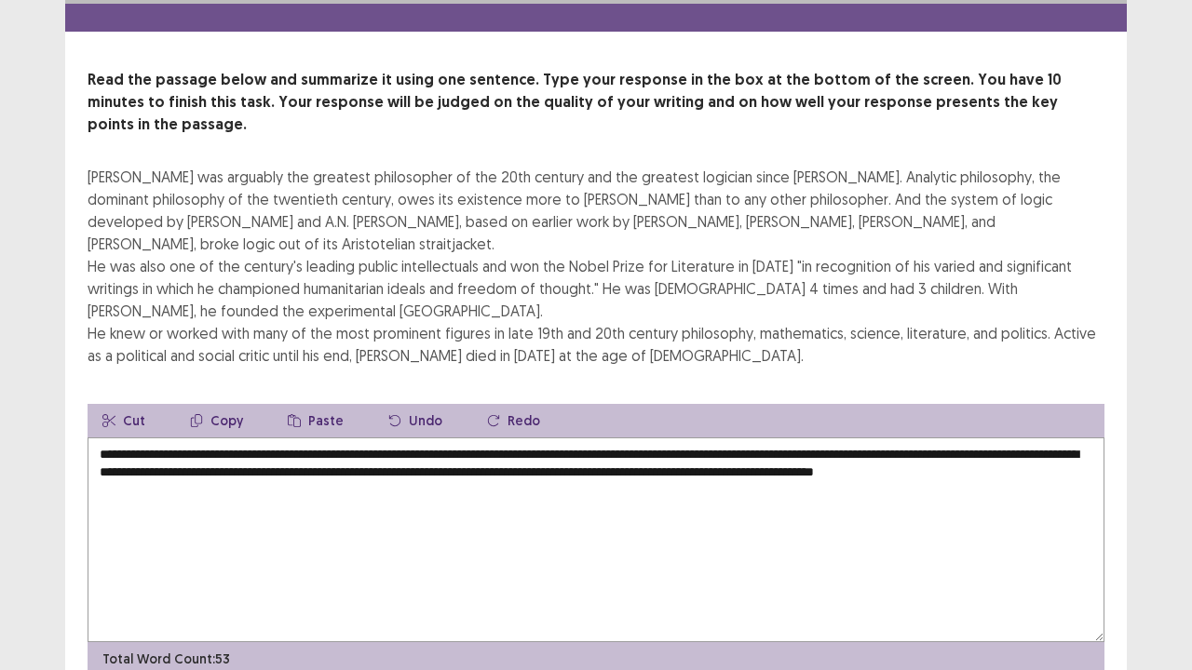
click at [693, 438] on textarea "**********" at bounding box center [596, 540] width 1017 height 205
click at [194, 449] on textarea "**********" at bounding box center [596, 540] width 1017 height 205
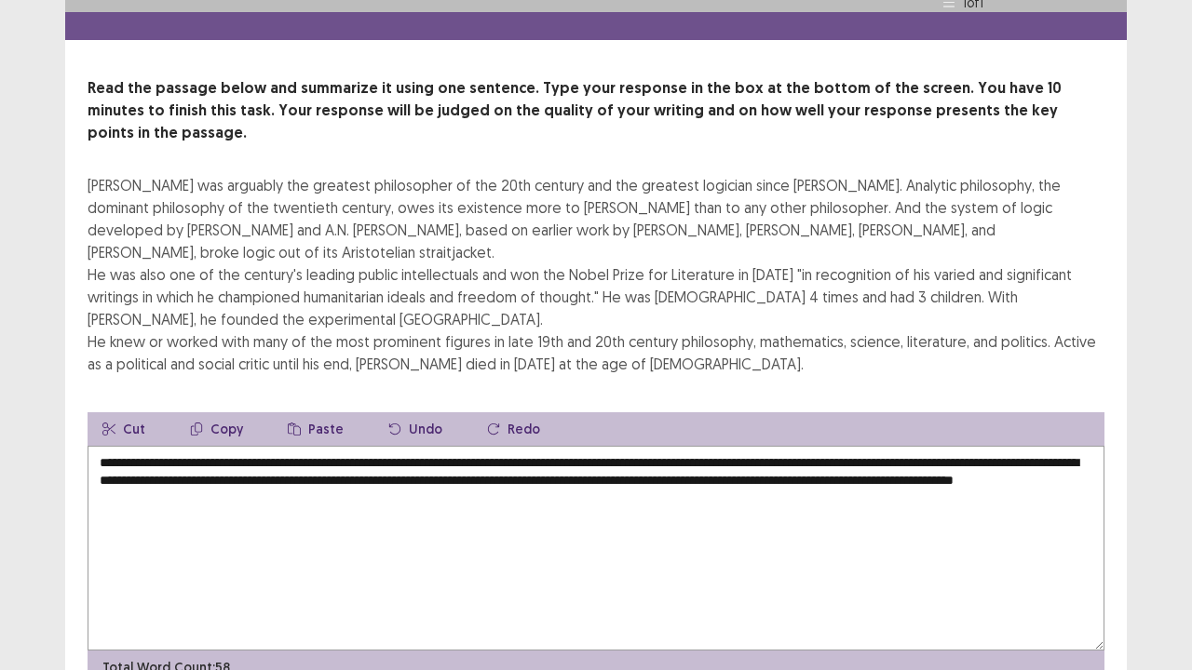
scroll to position [33, 0]
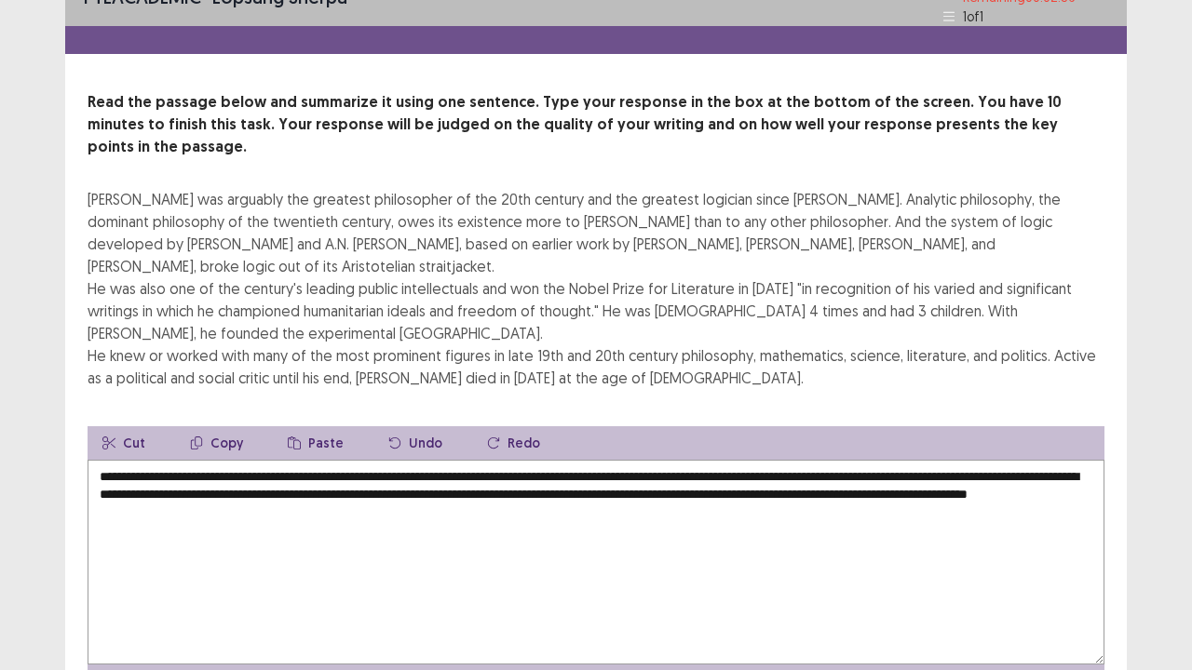
click at [189, 460] on textarea "**********" at bounding box center [596, 562] width 1017 height 205
click at [121, 460] on textarea "**********" at bounding box center [596, 562] width 1017 height 205
click at [145, 460] on textarea "**********" at bounding box center [596, 562] width 1017 height 205
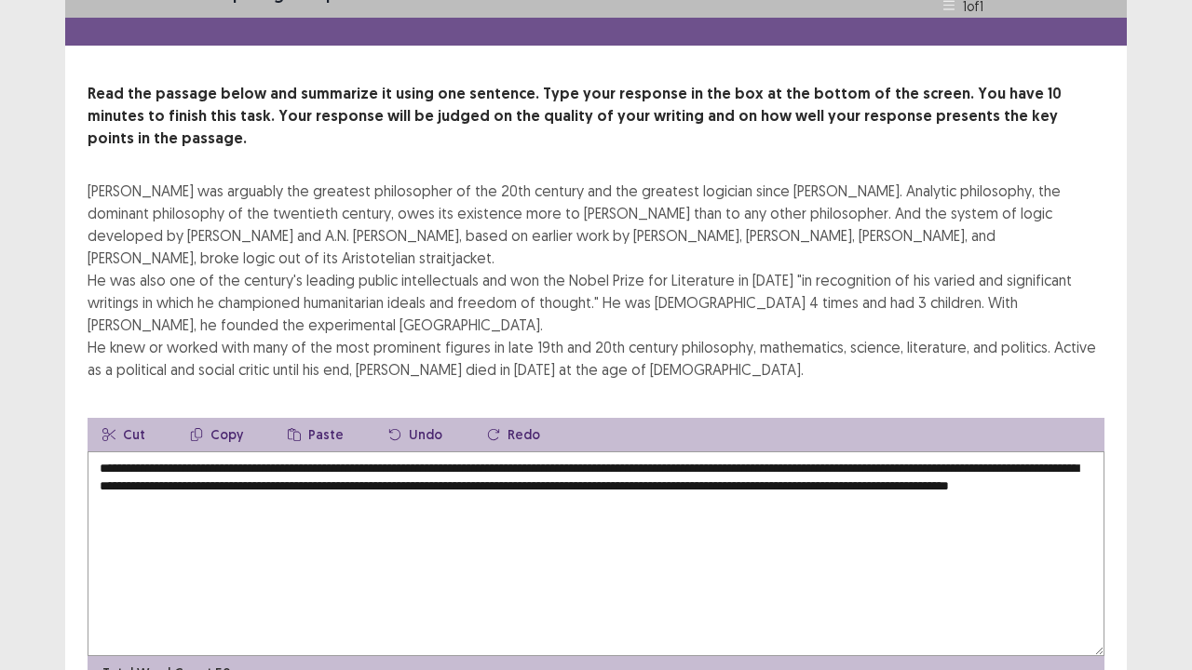
click at [136, 460] on textarea "**********" at bounding box center [596, 554] width 1017 height 205
click at [140, 461] on textarea "**********" at bounding box center [596, 554] width 1017 height 205
click at [164, 460] on textarea "**********" at bounding box center [596, 554] width 1017 height 205
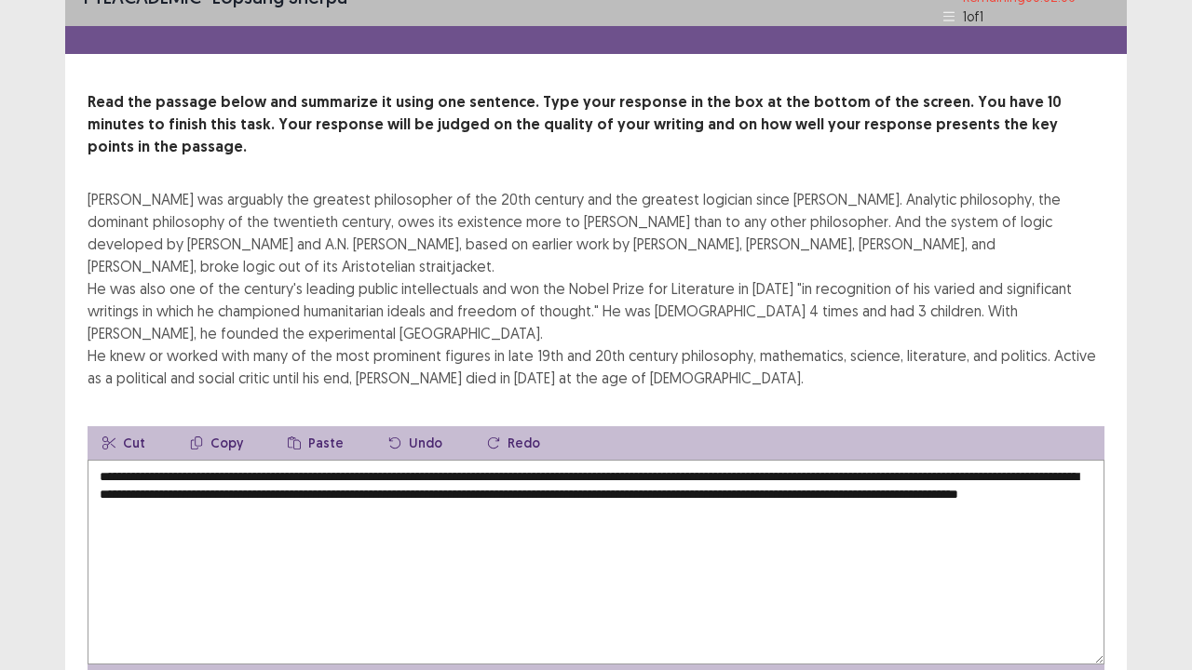
click at [306, 460] on textarea "**********" at bounding box center [596, 562] width 1017 height 205
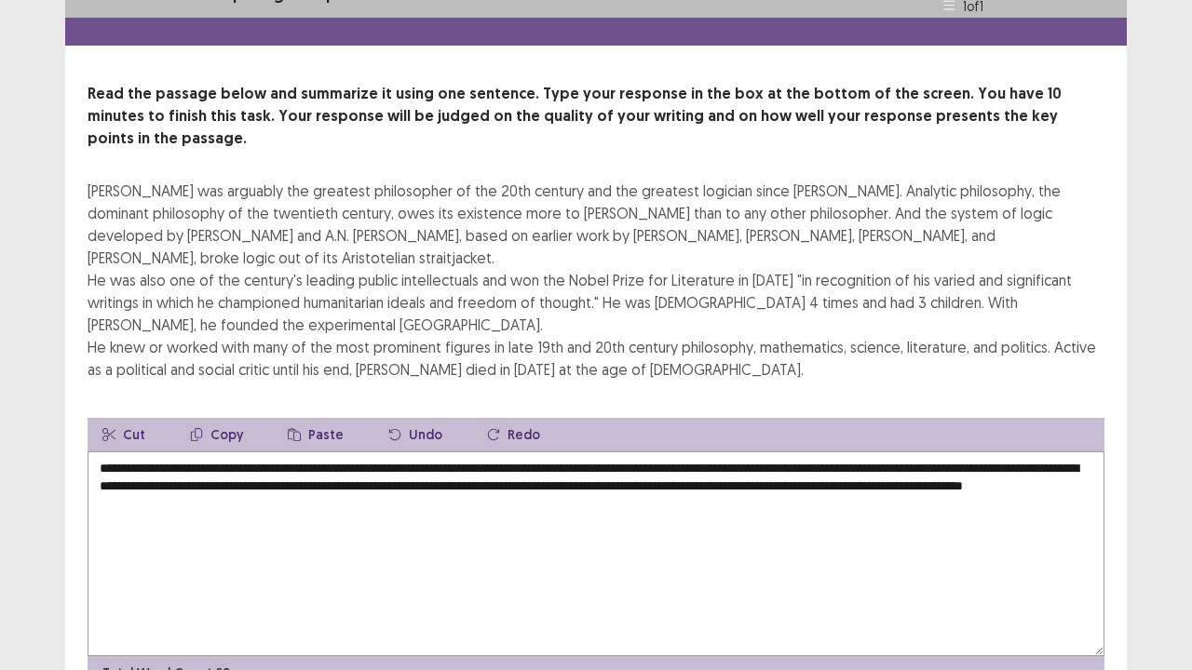
click at [981, 452] on textarea "**********" at bounding box center [596, 554] width 1017 height 205
click at [102, 452] on textarea "**********" at bounding box center [596, 554] width 1017 height 205
click at [555, 452] on textarea "**********" at bounding box center [596, 554] width 1017 height 205
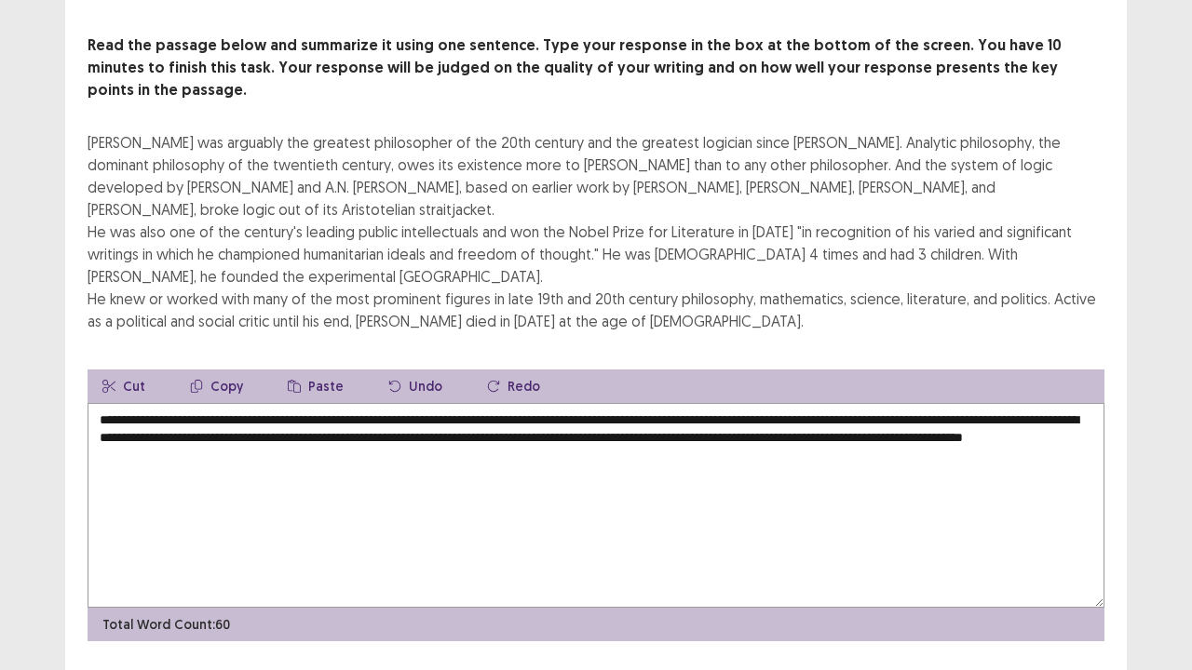
scroll to position [89, 0]
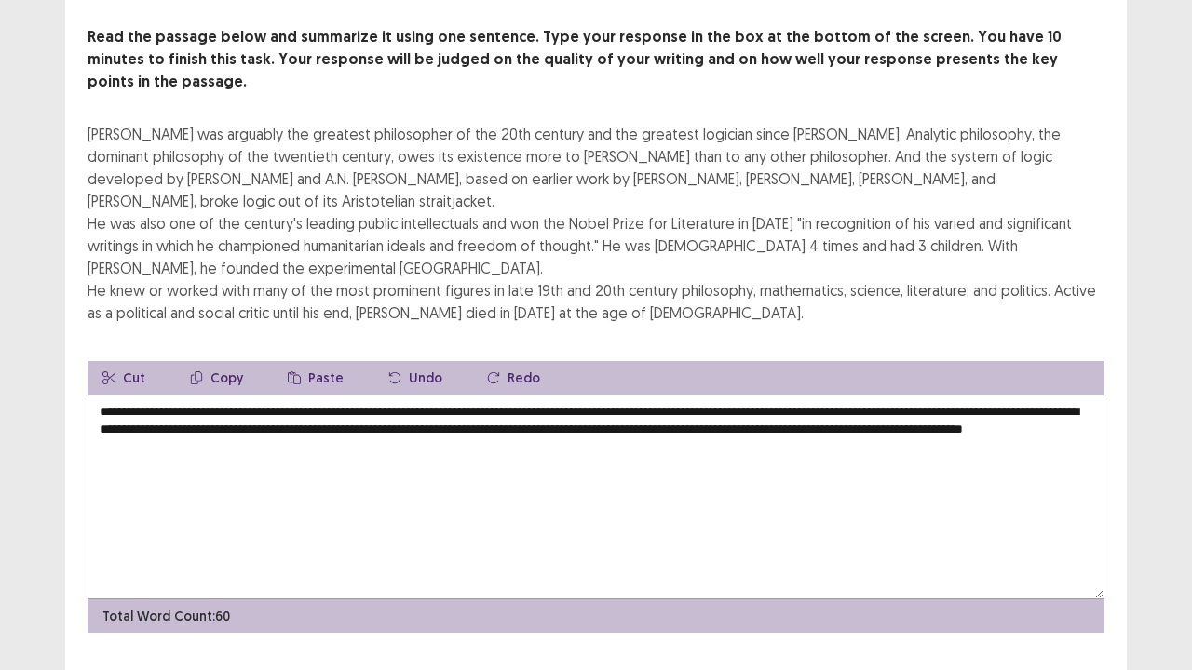
type textarea "**********"
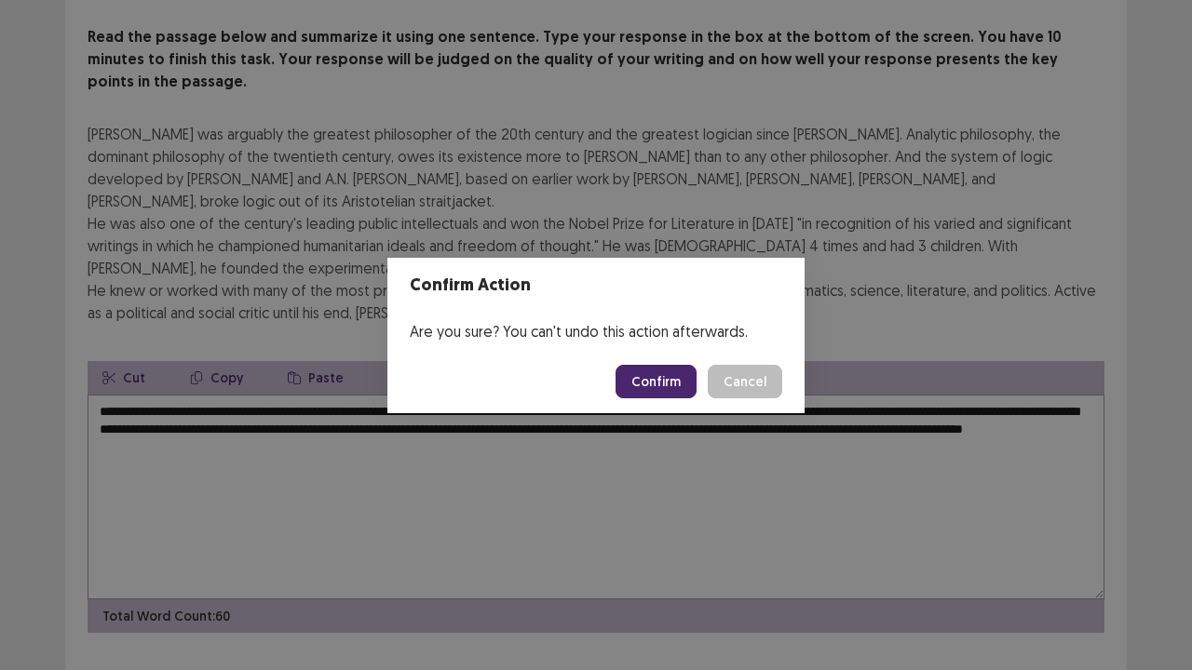
click at [656, 379] on button "Confirm" at bounding box center [656, 382] width 81 height 34
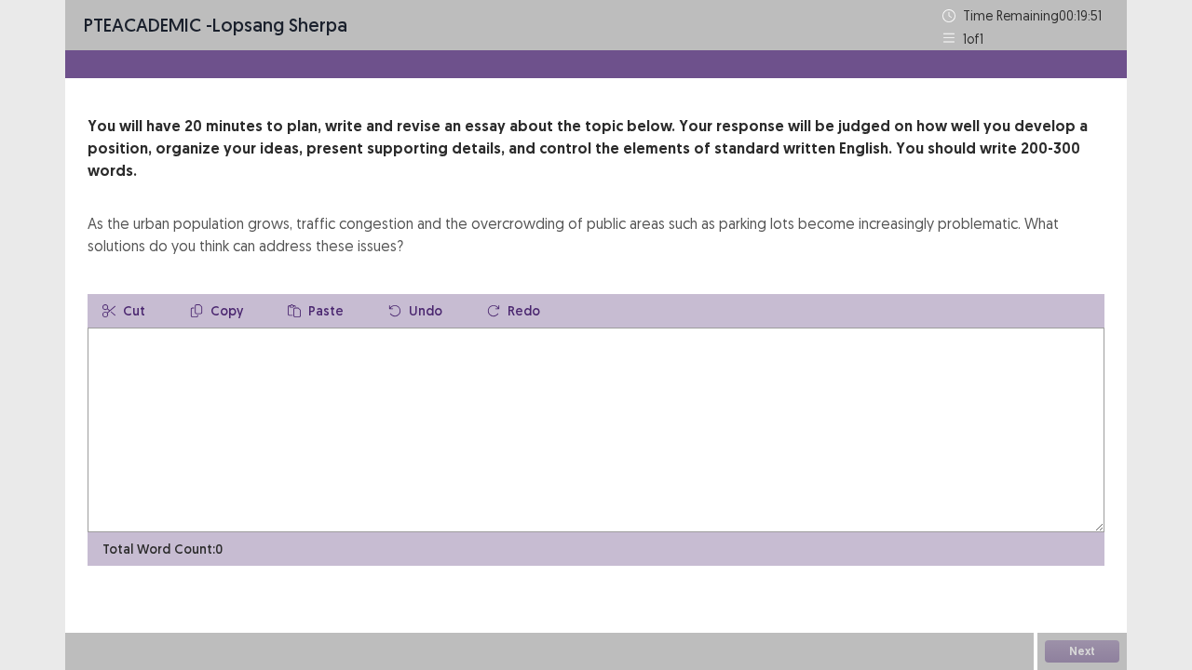
click at [897, 385] on textarea at bounding box center [596, 430] width 1017 height 205
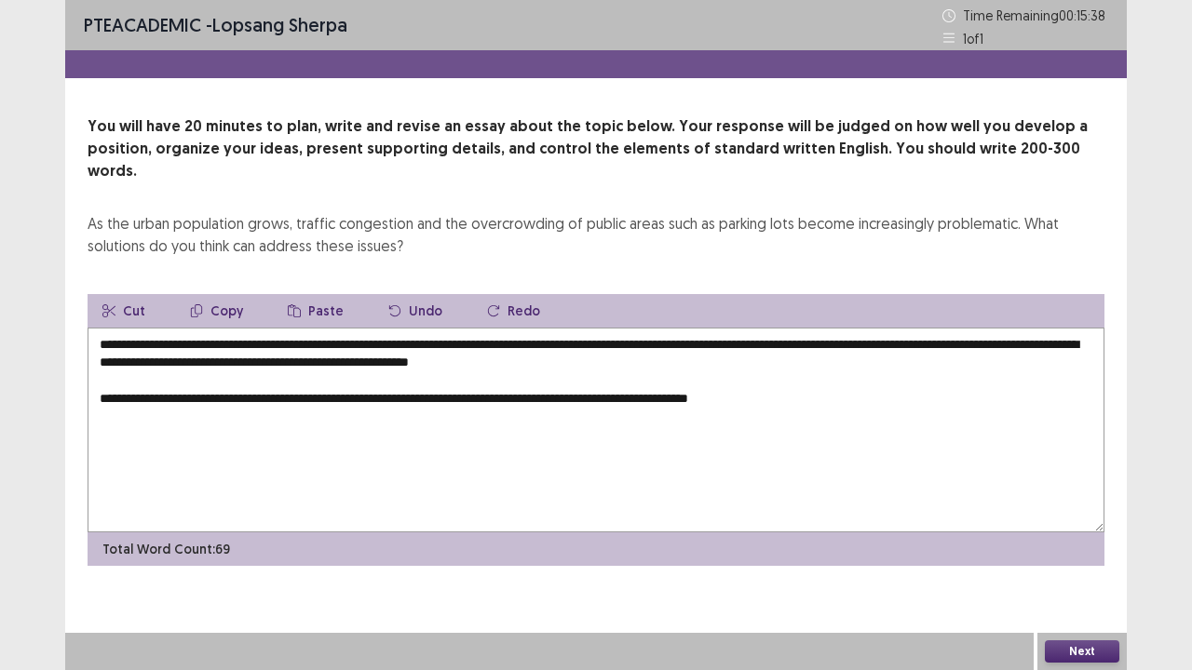
click at [616, 378] on textarea "**********" at bounding box center [596, 430] width 1017 height 205
click at [654, 378] on textarea "**********" at bounding box center [596, 430] width 1017 height 205
click at [848, 380] on textarea "**********" at bounding box center [596, 430] width 1017 height 205
click at [1006, 544] on div "PTE academic - lopsang sherpa Time Remaining 00 : 14 : 46 1 of 1 You will have …" at bounding box center [596, 301] width 1062 height 603
click at [326, 399] on textarea "**********" at bounding box center [596, 430] width 1017 height 205
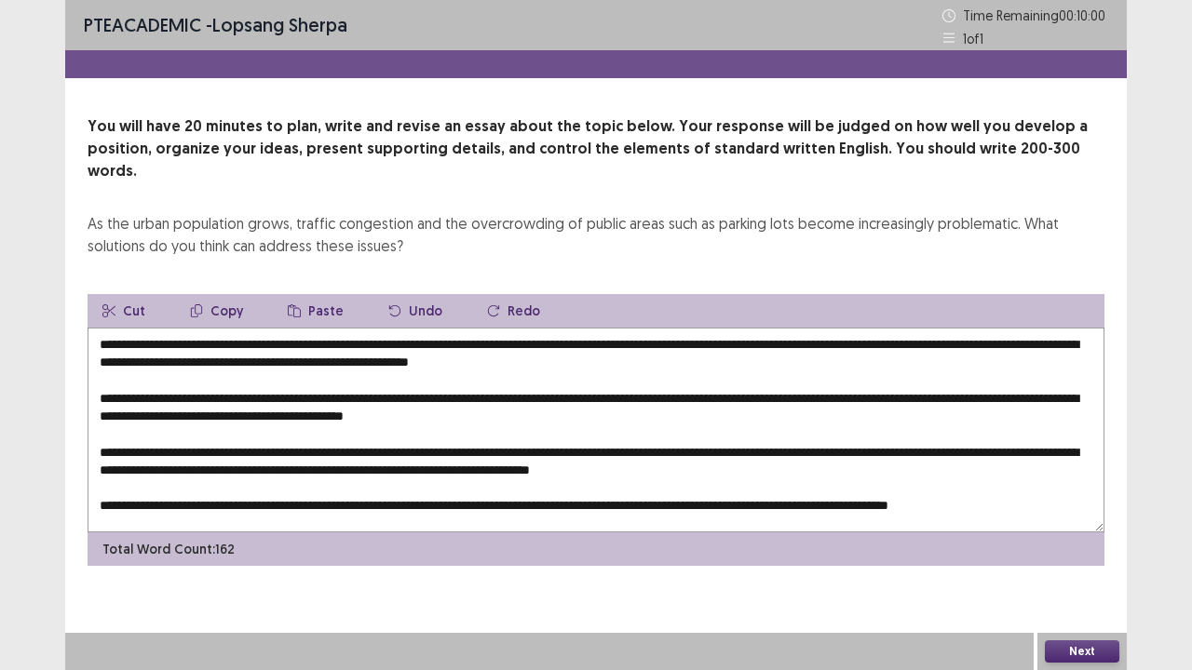
click at [194, 328] on textarea "**********" at bounding box center [596, 430] width 1017 height 205
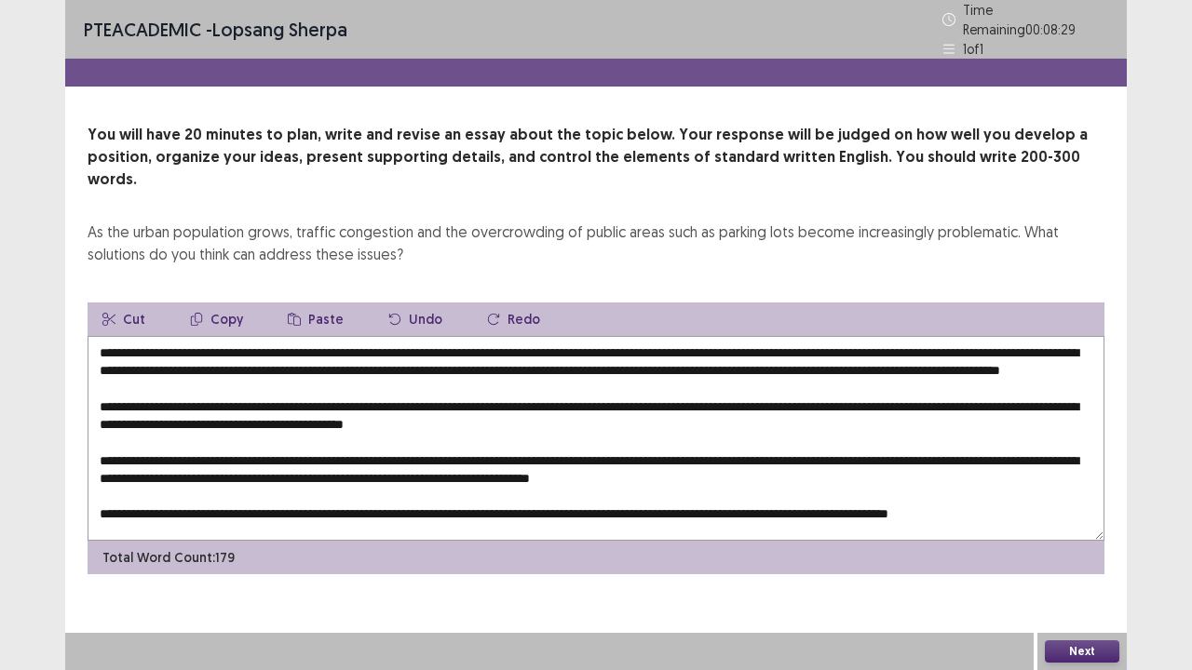
click at [216, 360] on textarea at bounding box center [596, 438] width 1017 height 205
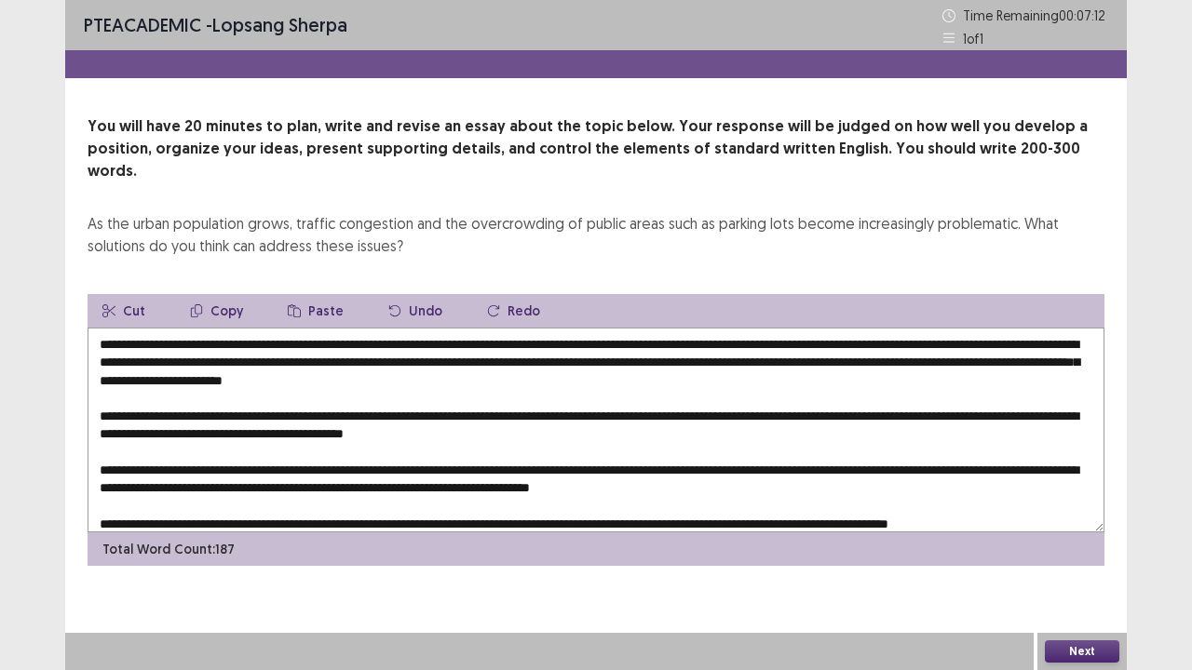
click at [518, 362] on textarea at bounding box center [596, 430] width 1017 height 205
drag, startPoint x: 196, startPoint y: 321, endPoint x: 320, endPoint y: 330, distance: 125.1
click at [320, 330] on textarea at bounding box center [596, 430] width 1017 height 205
drag, startPoint x: 315, startPoint y: 326, endPoint x: 404, endPoint y: 326, distance: 89.4
click at [404, 328] on textarea at bounding box center [596, 430] width 1017 height 205
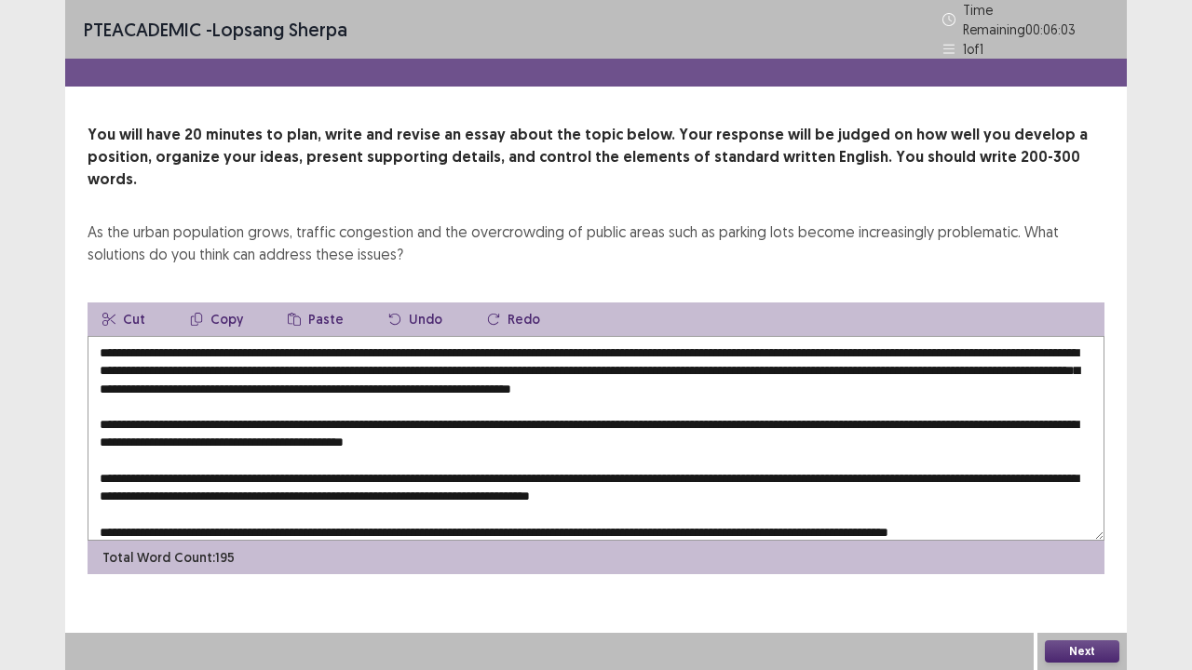
drag, startPoint x: 194, startPoint y: 326, endPoint x: 954, endPoint y: 322, distance: 759.8
click at [954, 336] on textarea at bounding box center [596, 438] width 1017 height 205
click at [232, 303] on button "Copy" at bounding box center [216, 320] width 83 height 34
click at [358, 395] on textarea at bounding box center [596, 438] width 1017 height 205
click at [311, 303] on button "Paste" at bounding box center [316, 320] width 86 height 34
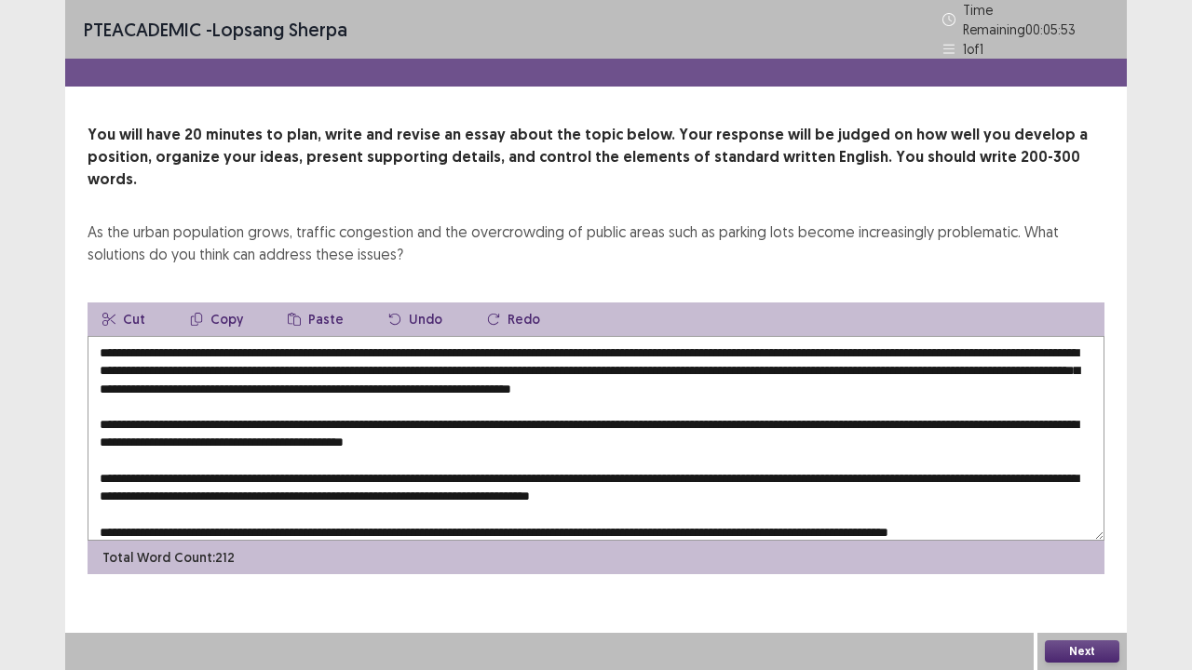
click at [358, 397] on textarea at bounding box center [596, 438] width 1017 height 205
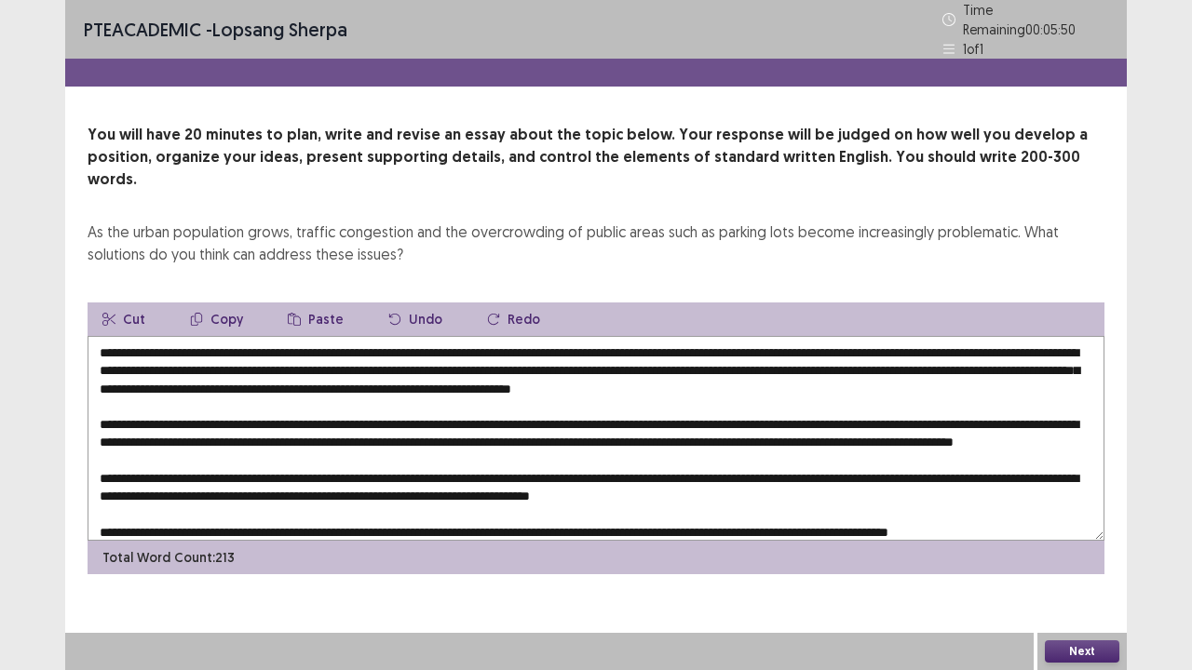
click at [171, 414] on textarea at bounding box center [596, 438] width 1017 height 205
click at [173, 413] on textarea at bounding box center [596, 438] width 1017 height 205
drag, startPoint x: 210, startPoint y: 359, endPoint x: 454, endPoint y: 361, distance: 244.9
click at [454, 361] on textarea at bounding box center [596, 438] width 1017 height 205
click at [227, 303] on button "Copy" at bounding box center [216, 320] width 83 height 34
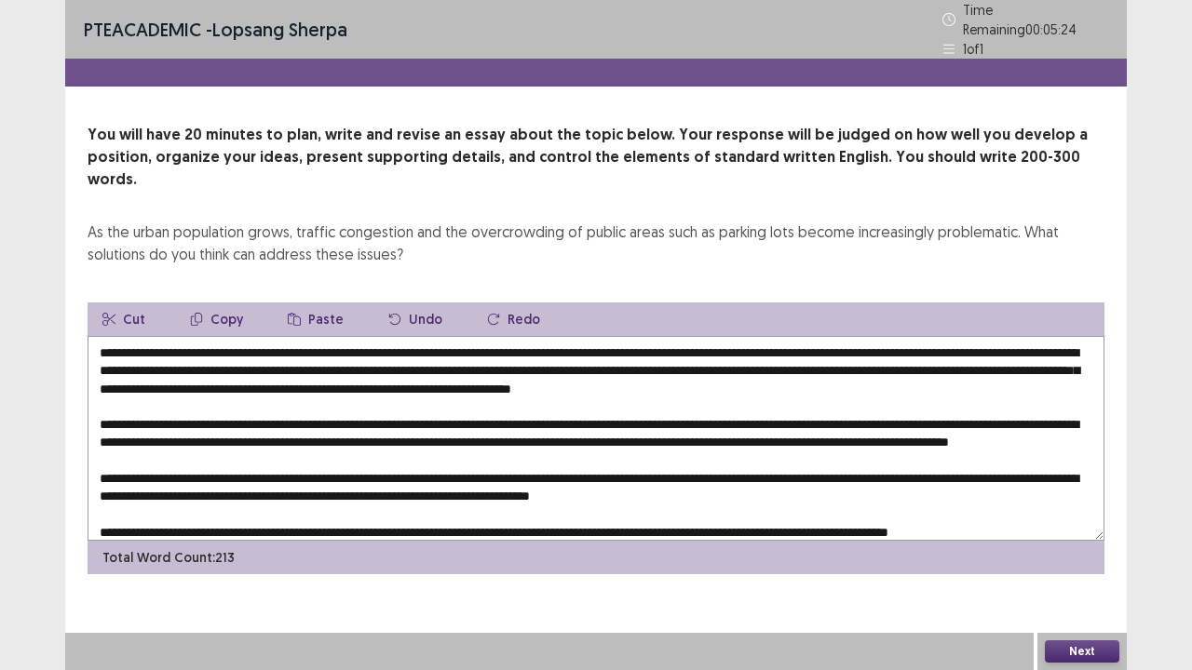
click at [643, 413] on textarea at bounding box center [596, 438] width 1017 height 205
click at [308, 303] on button "Paste" at bounding box center [316, 320] width 86 height 34
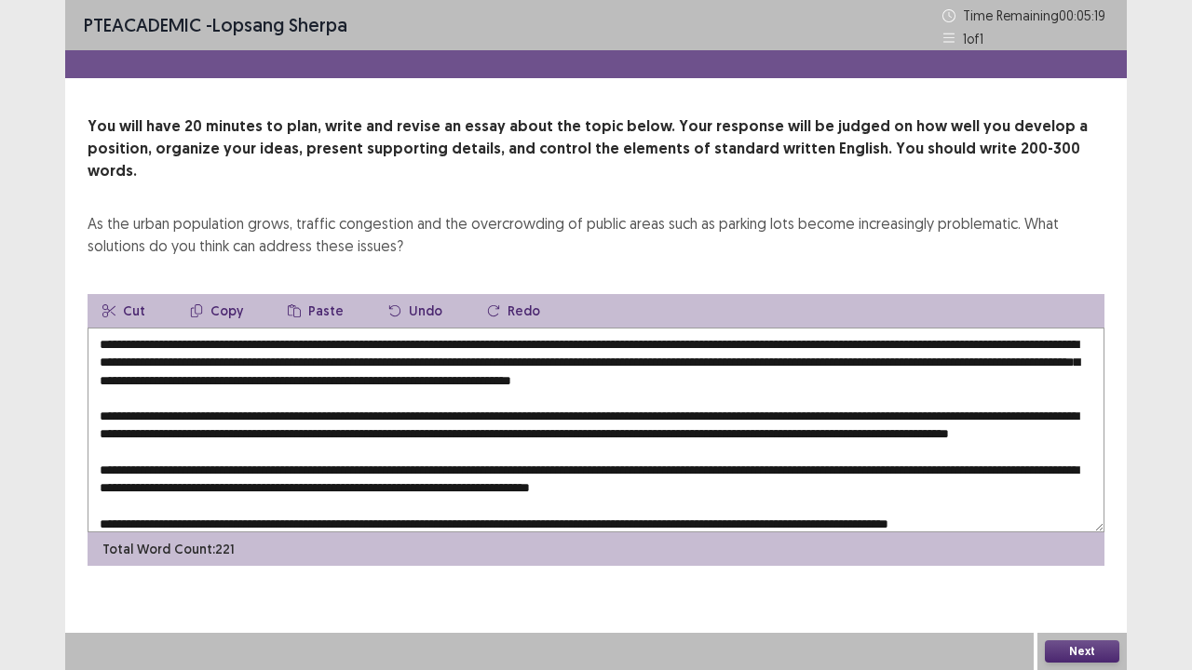
click at [641, 413] on textarea at bounding box center [596, 430] width 1017 height 205
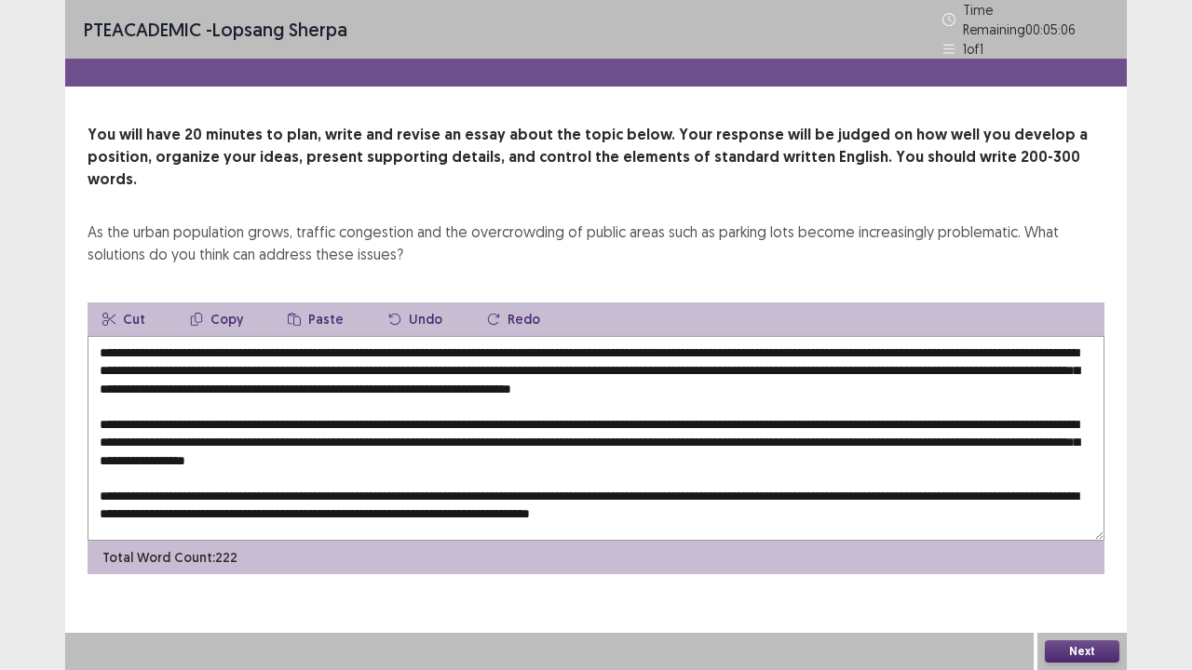
drag, startPoint x: 192, startPoint y: 325, endPoint x: 911, endPoint y: 318, distance: 718.9
click at [911, 336] on textarea at bounding box center [596, 438] width 1017 height 205
drag, startPoint x: 911, startPoint y: 318, endPoint x: 948, endPoint y: 320, distance: 37.3
click at [948, 336] on textarea at bounding box center [596, 438] width 1017 height 205
drag, startPoint x: 190, startPoint y: 319, endPoint x: 957, endPoint y: 317, distance: 767.3
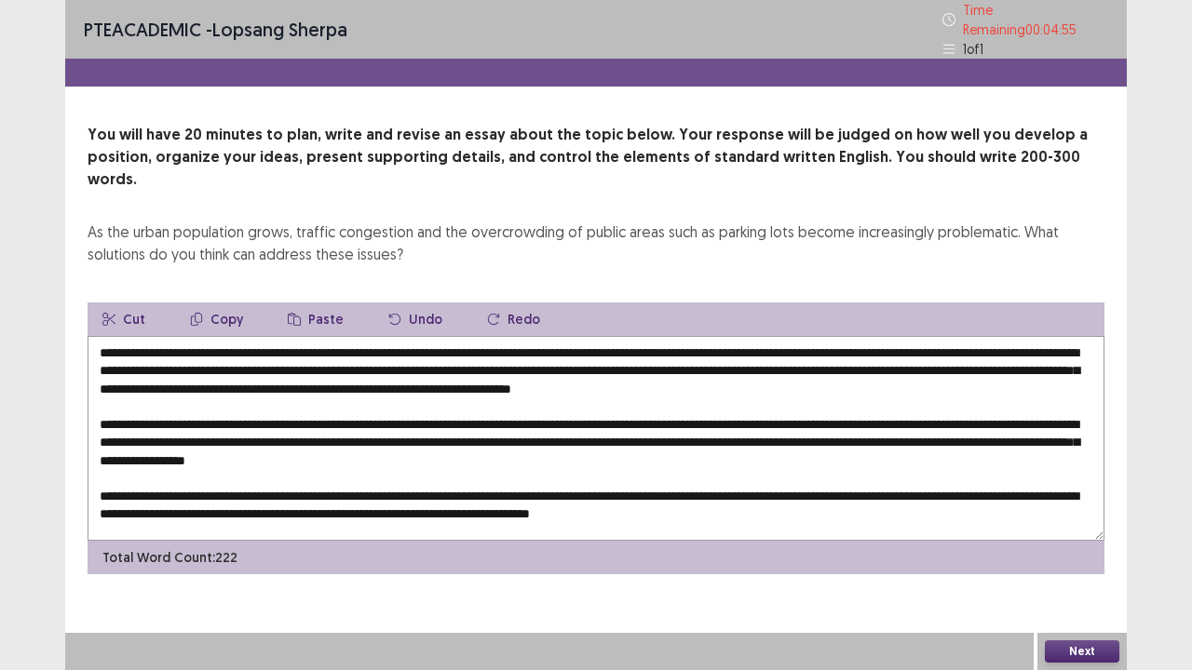
click at [957, 336] on textarea at bounding box center [596, 438] width 1017 height 205
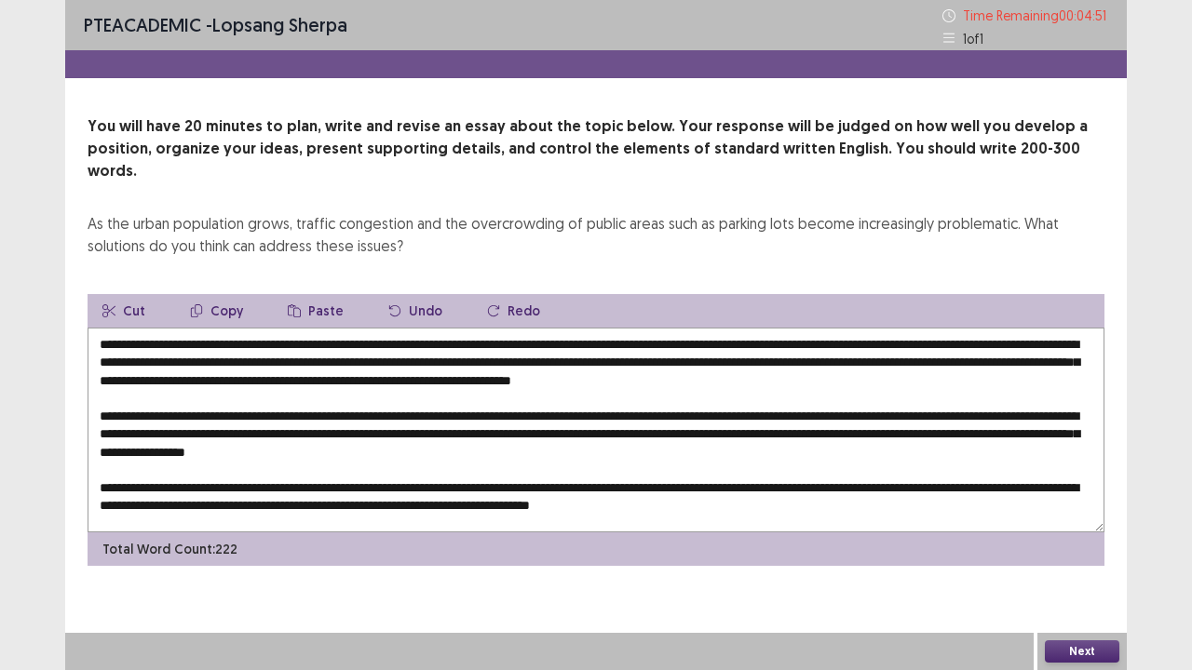
scroll to position [26, 0]
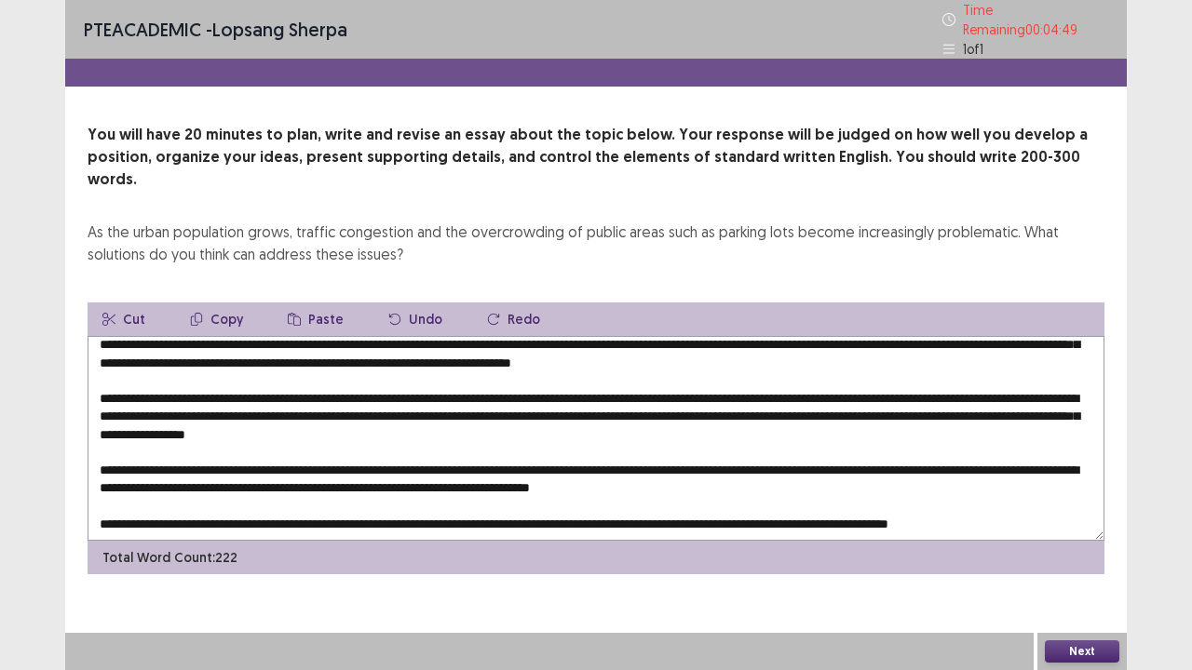
click at [542, 494] on textarea at bounding box center [596, 438] width 1017 height 205
drag, startPoint x: 542, startPoint y: 494, endPoint x: 534, endPoint y: 521, distance: 28.0
click at [534, 521] on div "Cut Copy Paste Undo Redo Total Word Count: 222" at bounding box center [596, 439] width 1017 height 272
click at [546, 492] on textarea at bounding box center [596, 438] width 1017 height 205
click at [537, 492] on textarea at bounding box center [596, 438] width 1017 height 205
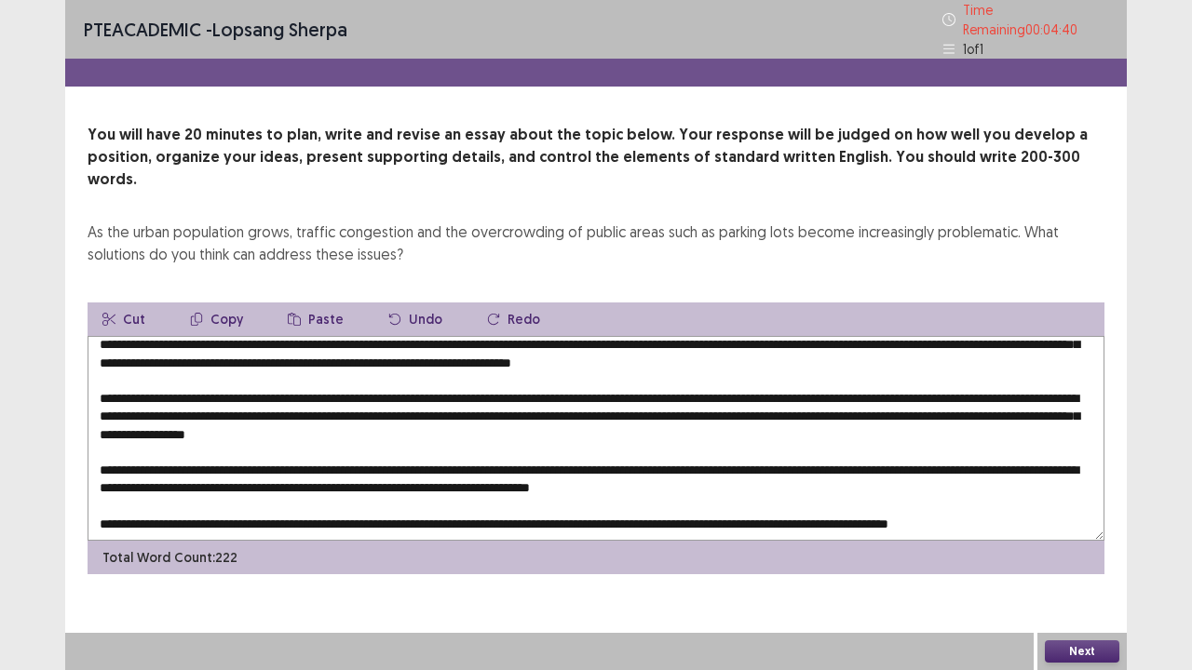
click at [537, 492] on textarea at bounding box center [596, 438] width 1017 height 205
click at [542, 495] on textarea at bounding box center [596, 438] width 1017 height 205
click at [317, 303] on button "Paste" at bounding box center [316, 320] width 86 height 34
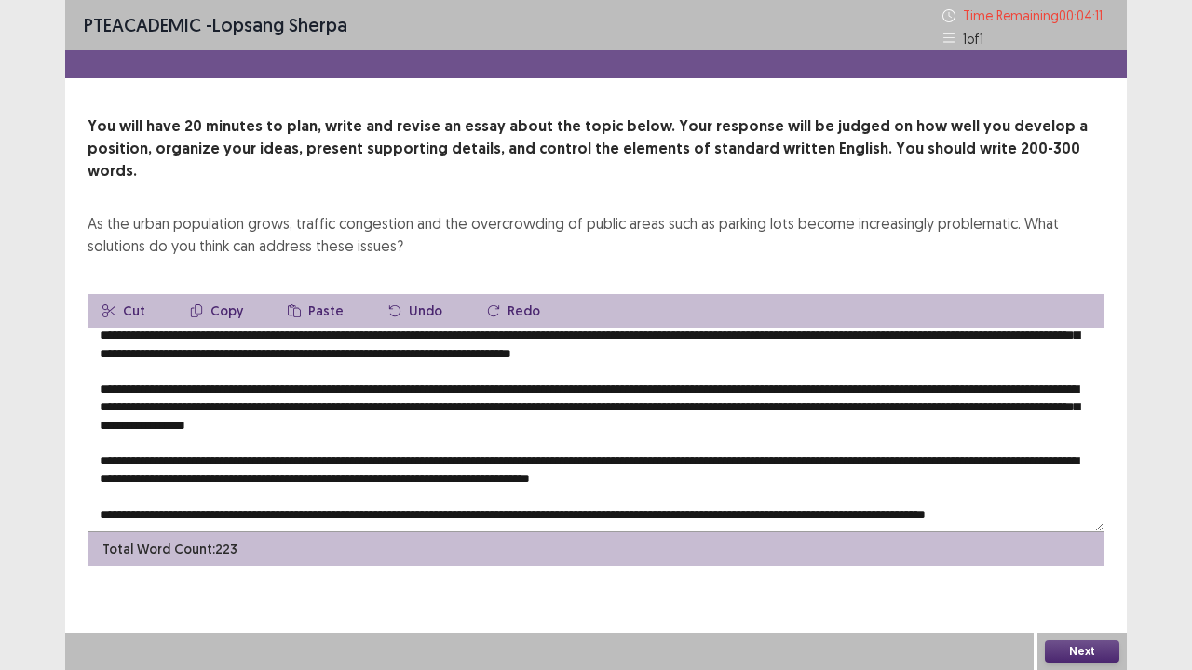
drag, startPoint x: 360, startPoint y: 351, endPoint x: 1048, endPoint y: 348, distance: 688.1
click at [1048, 348] on textarea at bounding box center [596, 430] width 1017 height 205
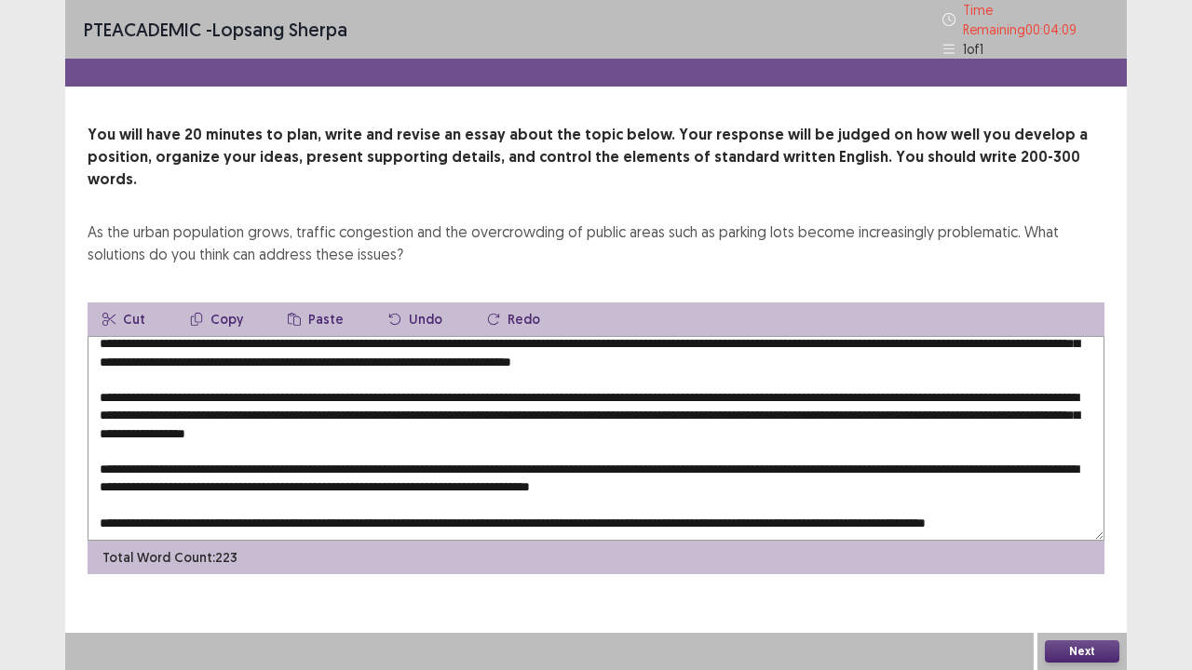
click at [216, 303] on button "Copy" at bounding box center [216, 320] width 83 height 34
click at [577, 478] on textarea at bounding box center [596, 438] width 1017 height 205
click at [309, 303] on button "Paste" at bounding box center [316, 320] width 86 height 34
click at [372, 419] on textarea at bounding box center [596, 438] width 1017 height 205
click at [315, 303] on button "Paste" at bounding box center [316, 320] width 86 height 34
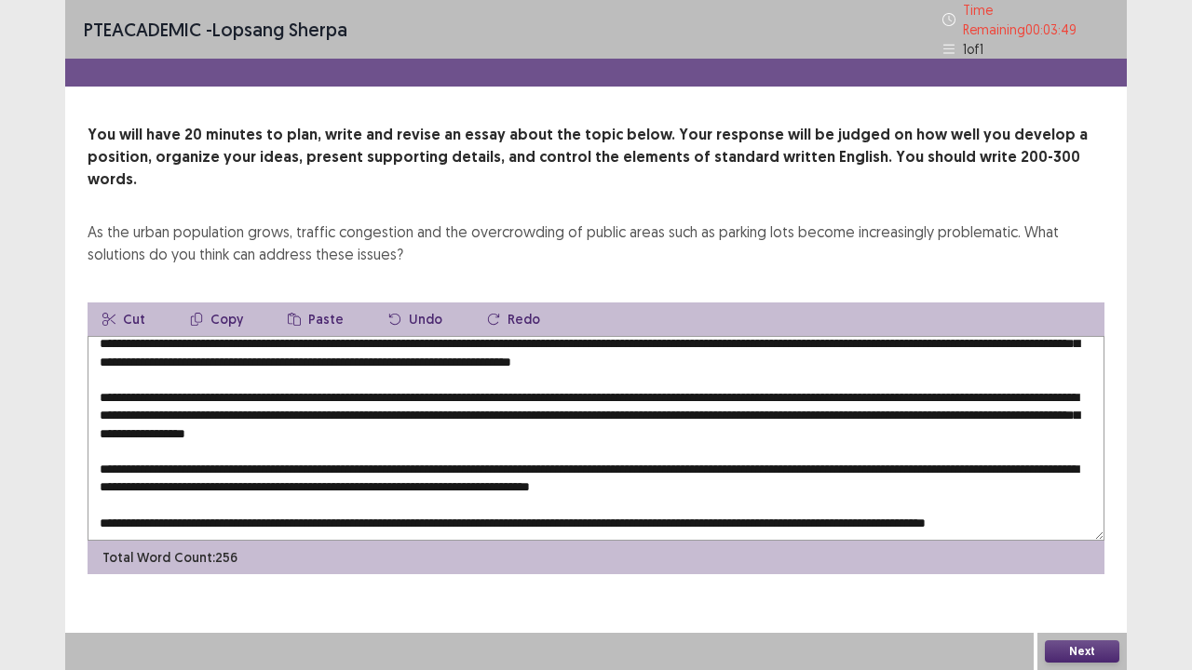
click at [370, 421] on textarea at bounding box center [596, 438] width 1017 height 205
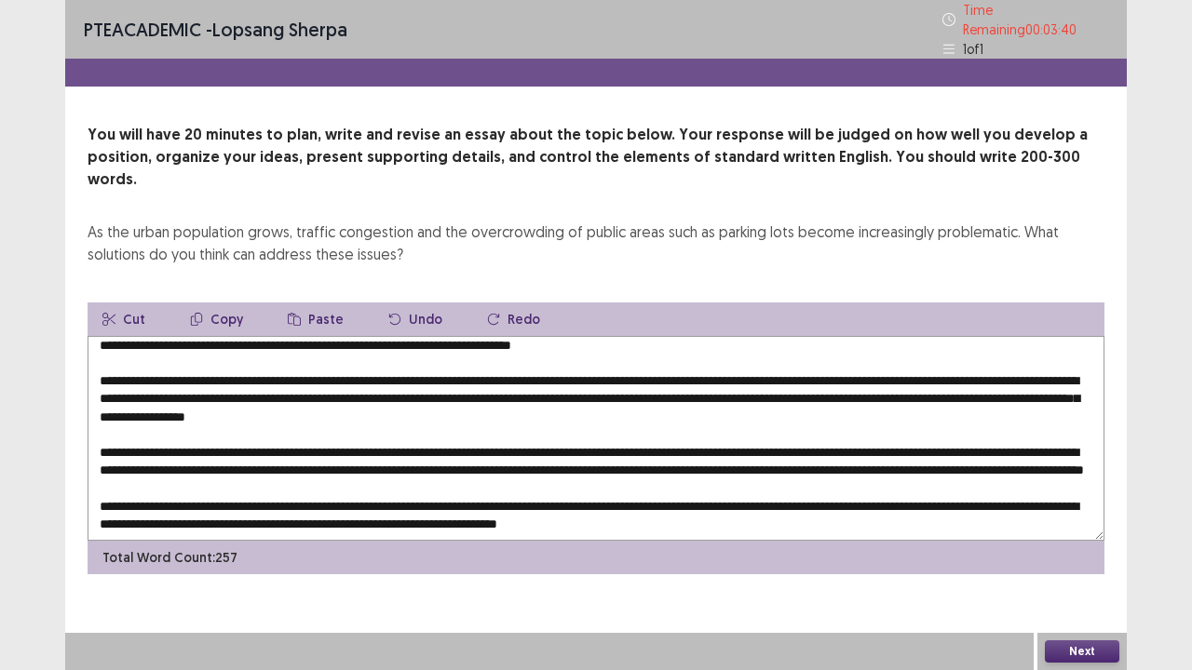
click at [900, 370] on textarea at bounding box center [596, 438] width 1017 height 205
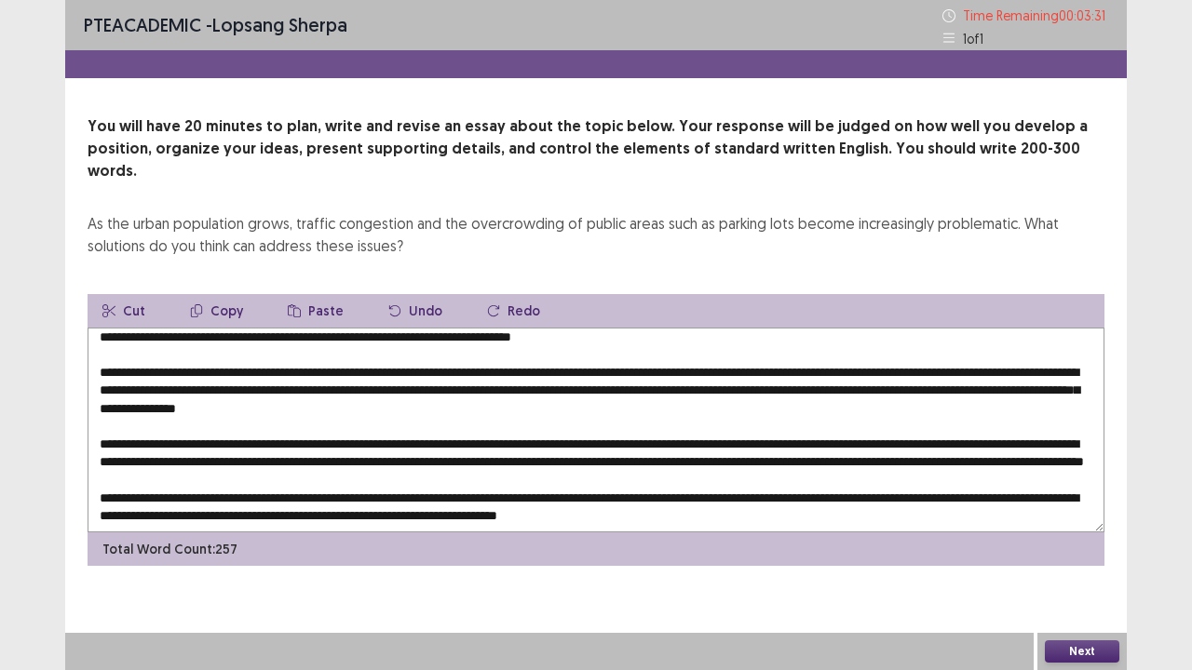
click at [484, 387] on textarea at bounding box center [596, 430] width 1017 height 205
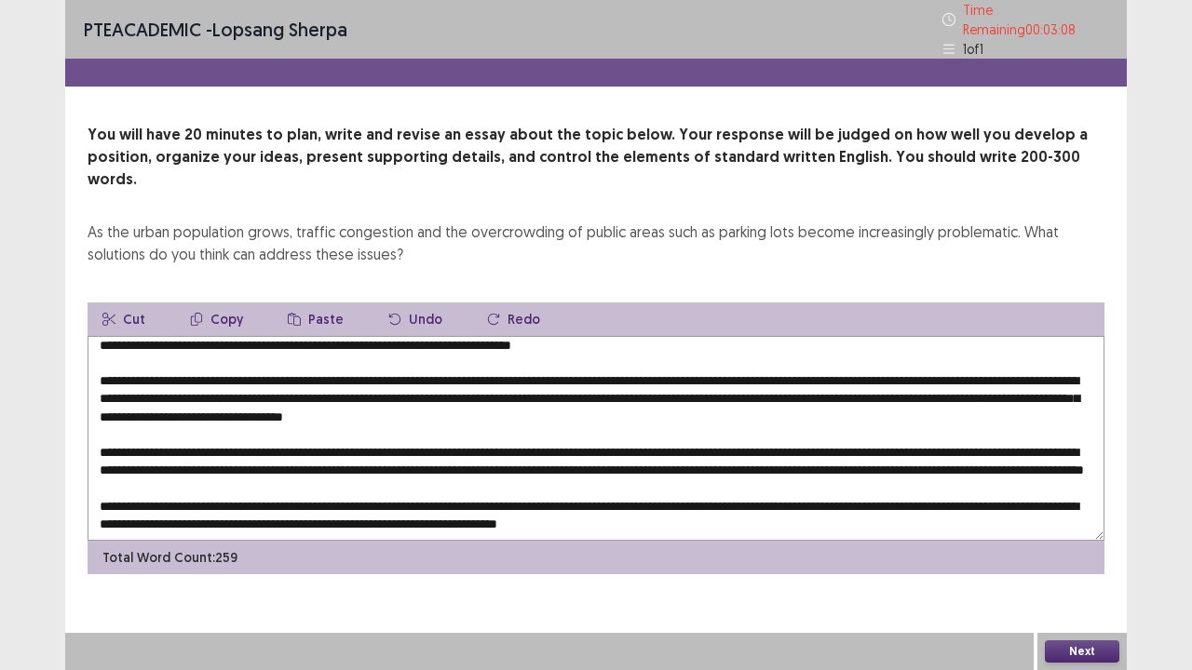
click at [628, 384] on textarea at bounding box center [596, 438] width 1017 height 205
click at [350, 388] on textarea at bounding box center [596, 438] width 1017 height 205
click at [346, 388] on textarea at bounding box center [596, 438] width 1017 height 205
click at [358, 384] on textarea at bounding box center [596, 438] width 1017 height 205
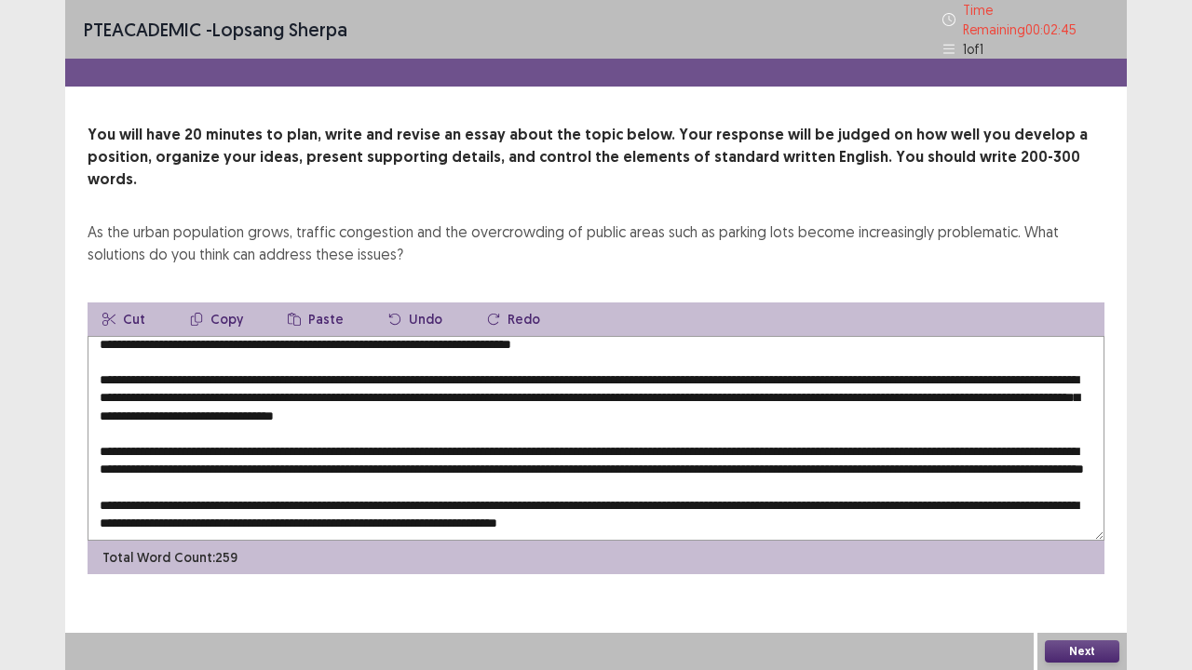
click at [716, 419] on textarea at bounding box center [596, 438] width 1017 height 205
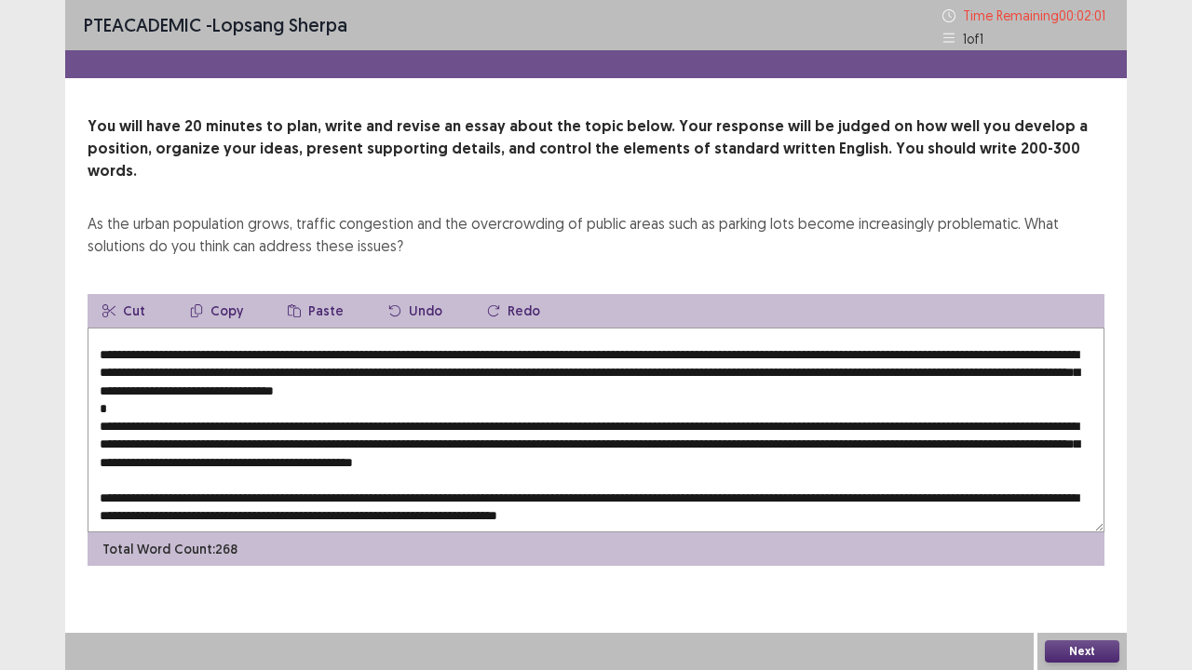
drag, startPoint x: 716, startPoint y: 419, endPoint x: 360, endPoint y: 384, distance: 357.5
click at [1038, 422] on textarea at bounding box center [596, 430] width 1017 height 205
click at [665, 440] on textarea at bounding box center [596, 430] width 1017 height 205
click at [812, 445] on textarea at bounding box center [596, 430] width 1017 height 205
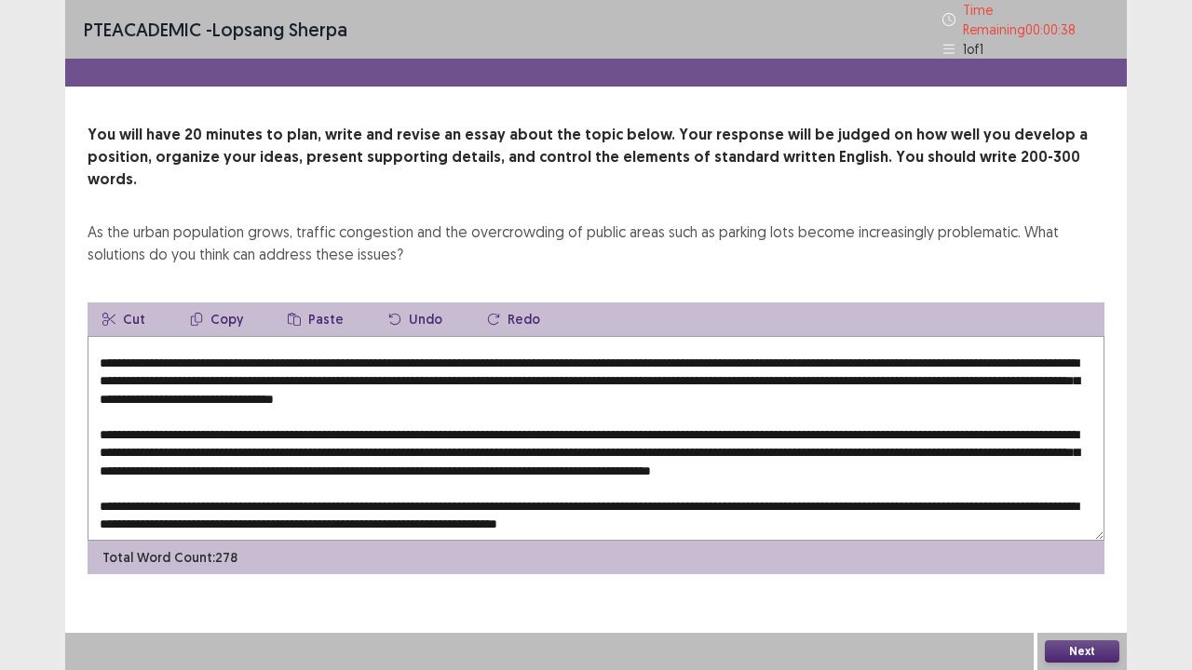
click at [1028, 440] on textarea at bounding box center [596, 438] width 1017 height 205
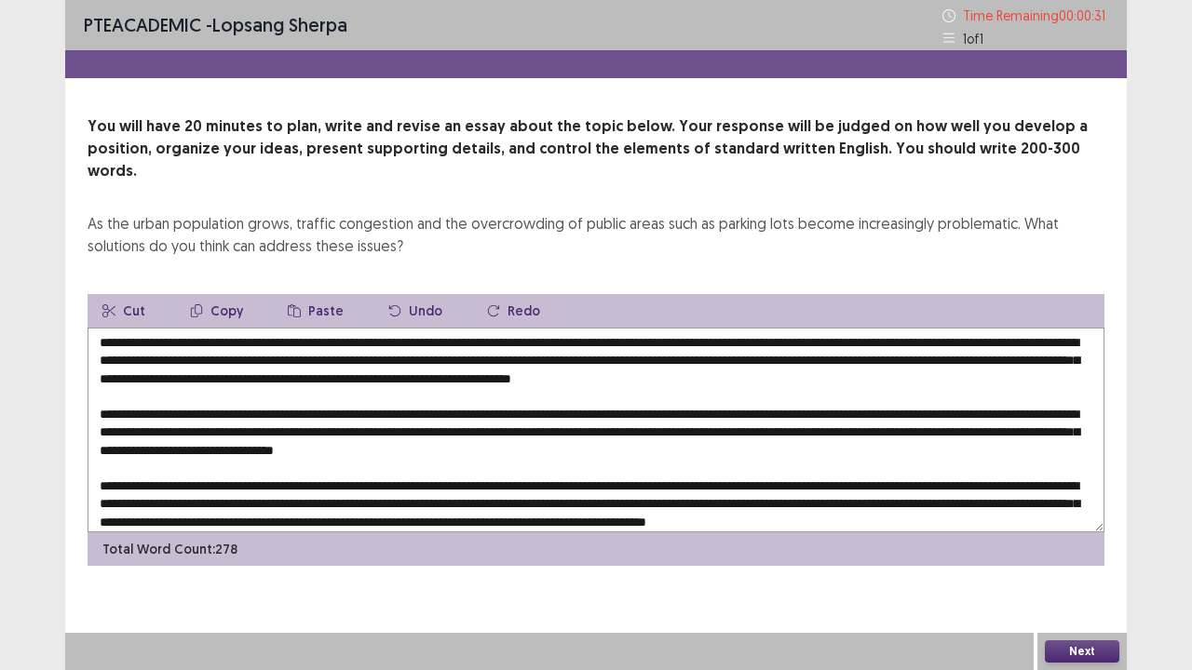
scroll to position [0, 0]
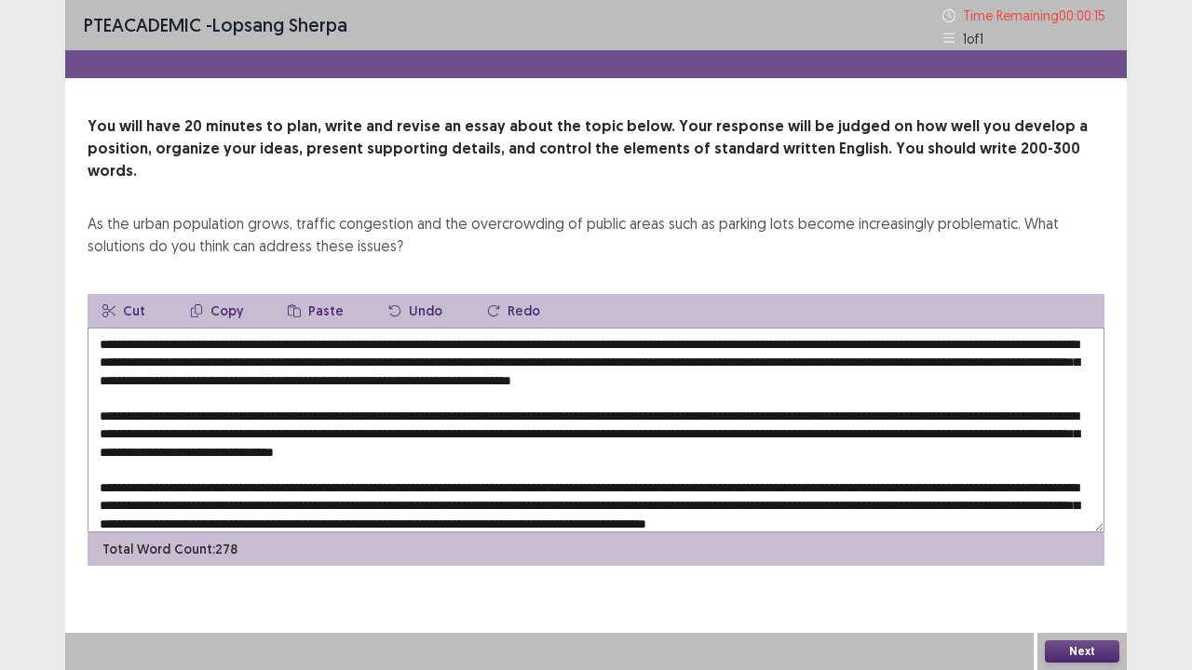
click at [312, 342] on textarea at bounding box center [596, 430] width 1017 height 205
type textarea "**********"
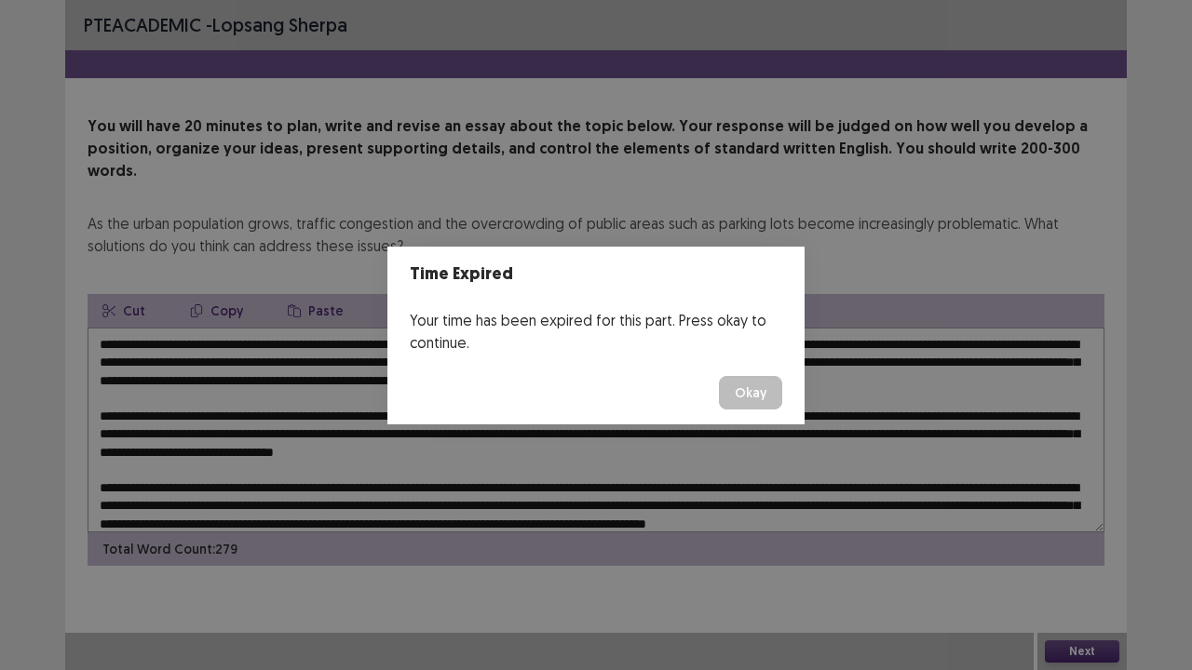
click at [765, 396] on button "Okay" at bounding box center [750, 393] width 63 height 34
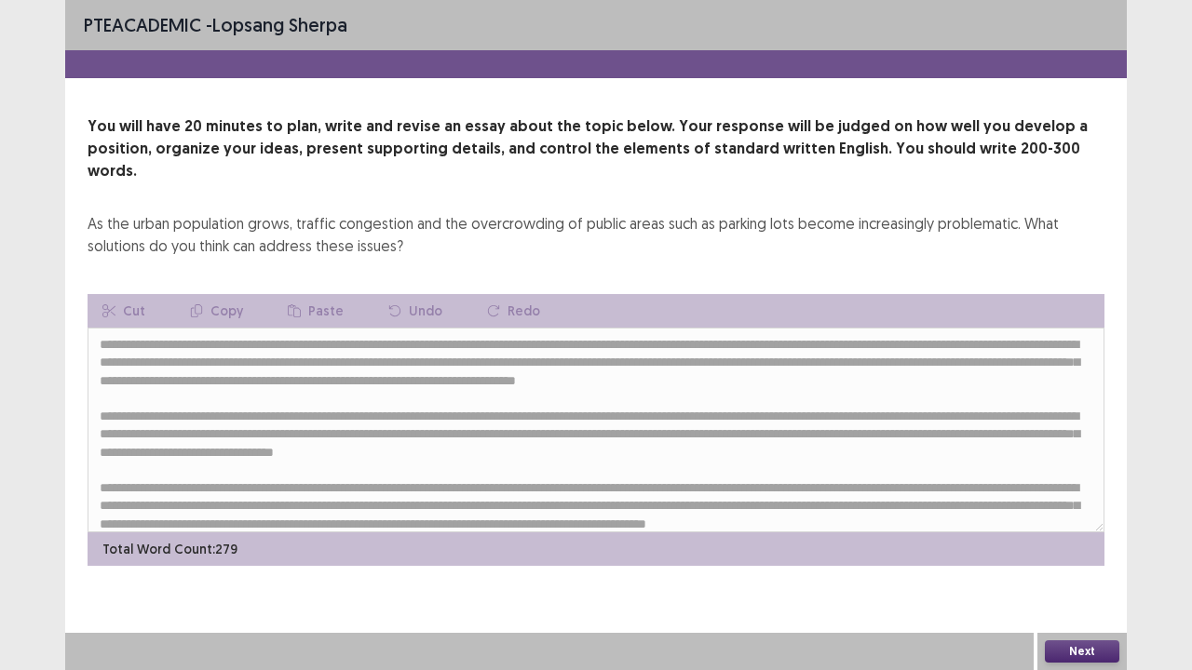
click at [1090, 544] on button "Next" at bounding box center [1082, 652] width 74 height 22
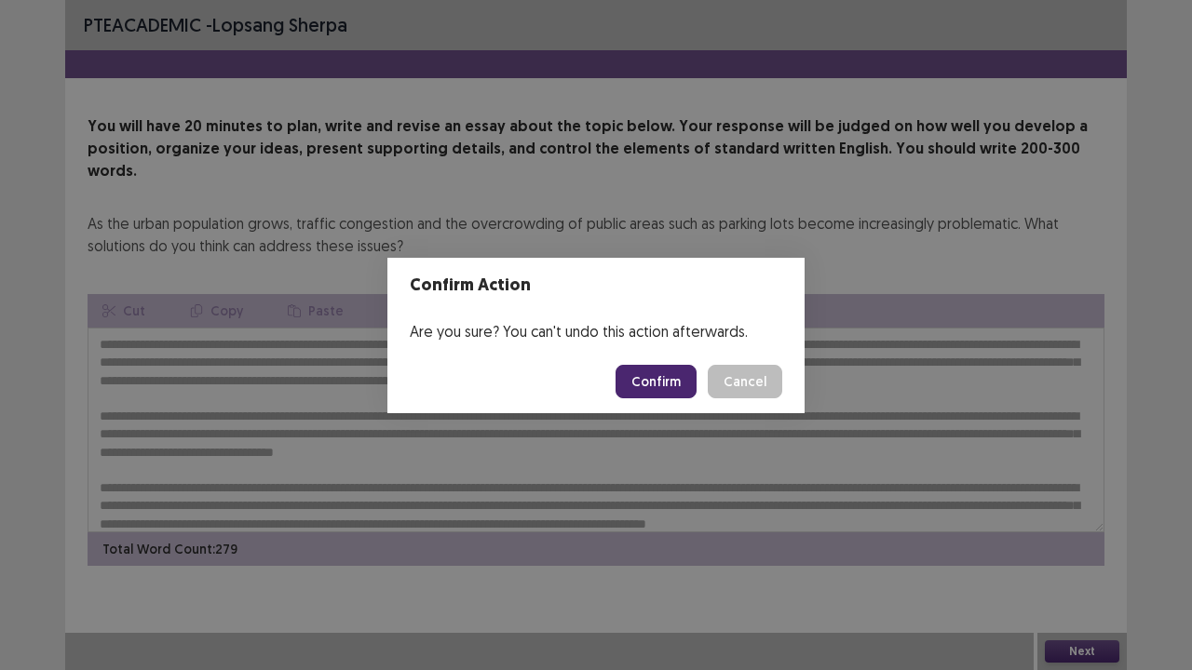
click at [663, 384] on button "Confirm" at bounding box center [656, 382] width 81 height 34
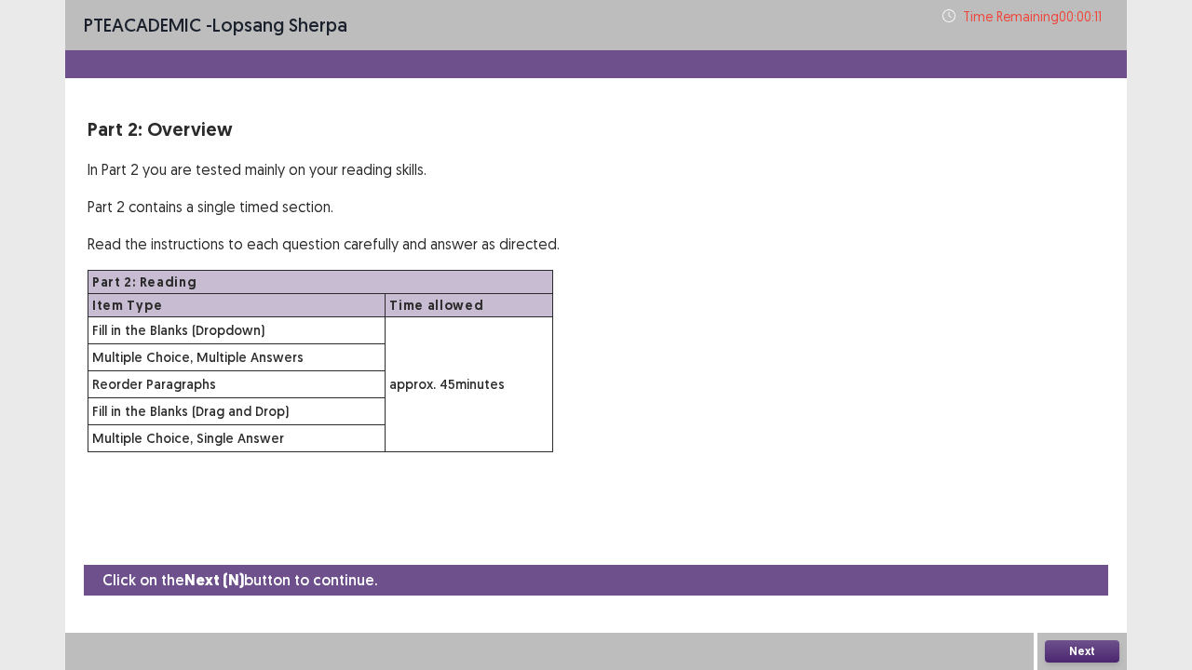
click at [1094, 544] on button "Next" at bounding box center [1082, 652] width 74 height 22
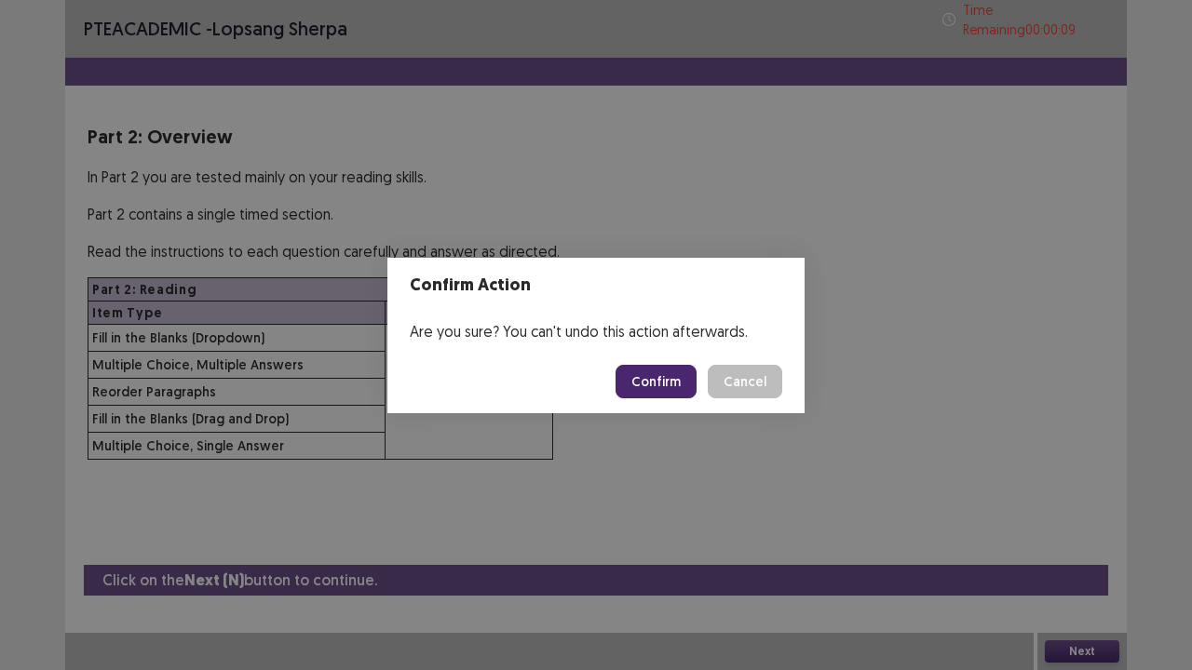
click at [655, 372] on button "Confirm" at bounding box center [656, 382] width 81 height 34
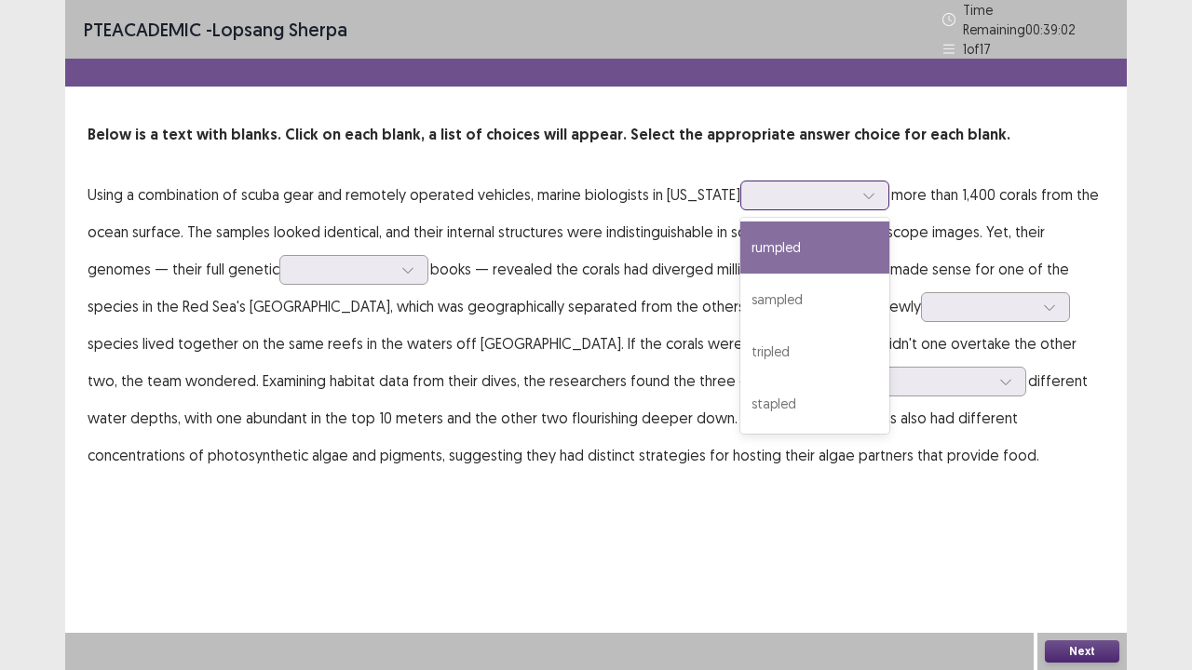
click at [786, 188] on div at bounding box center [804, 195] width 97 height 18
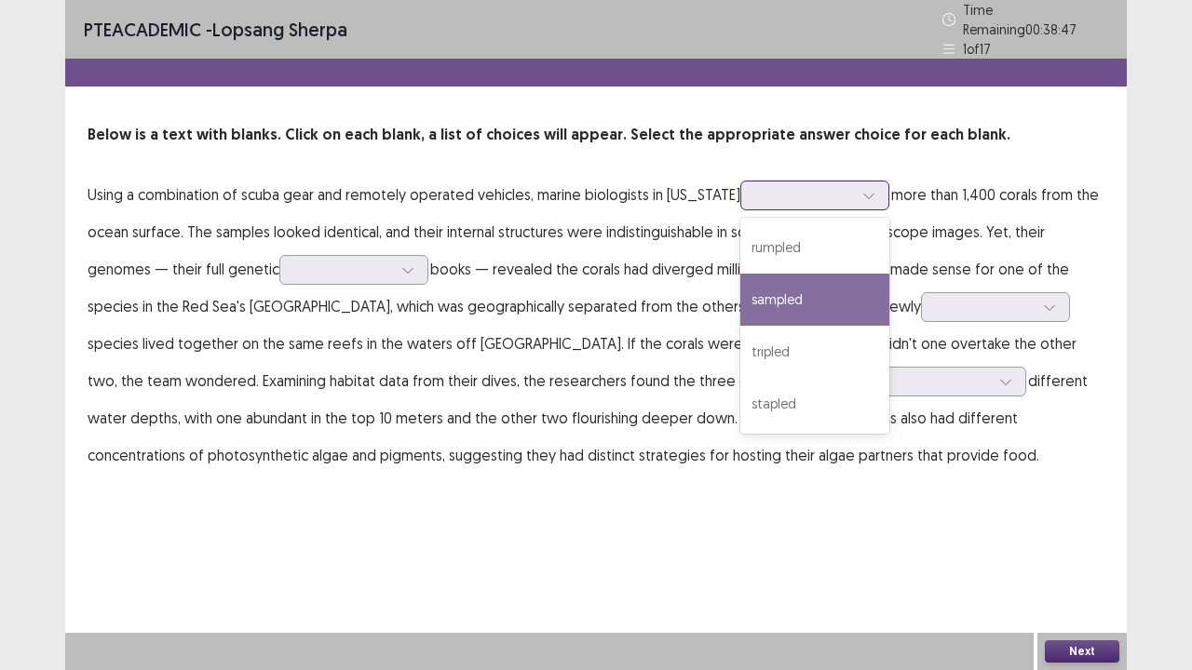
click at [758, 291] on div "sampled" at bounding box center [814, 300] width 149 height 52
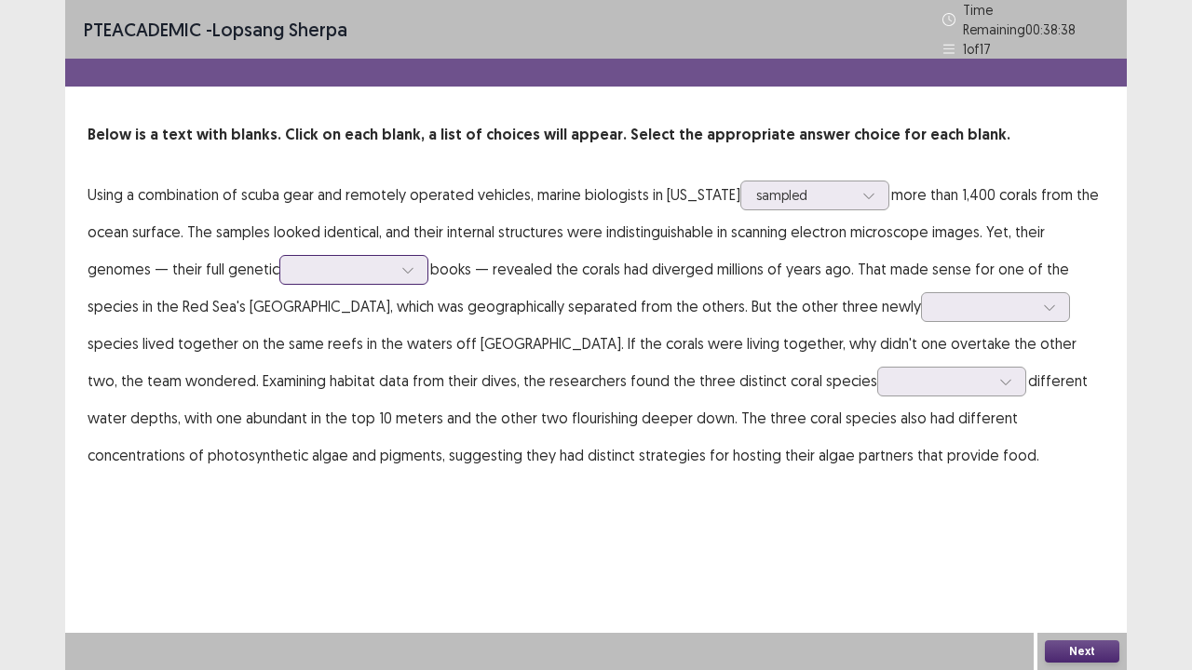
click at [326, 270] on div at bounding box center [343, 269] width 101 height 21
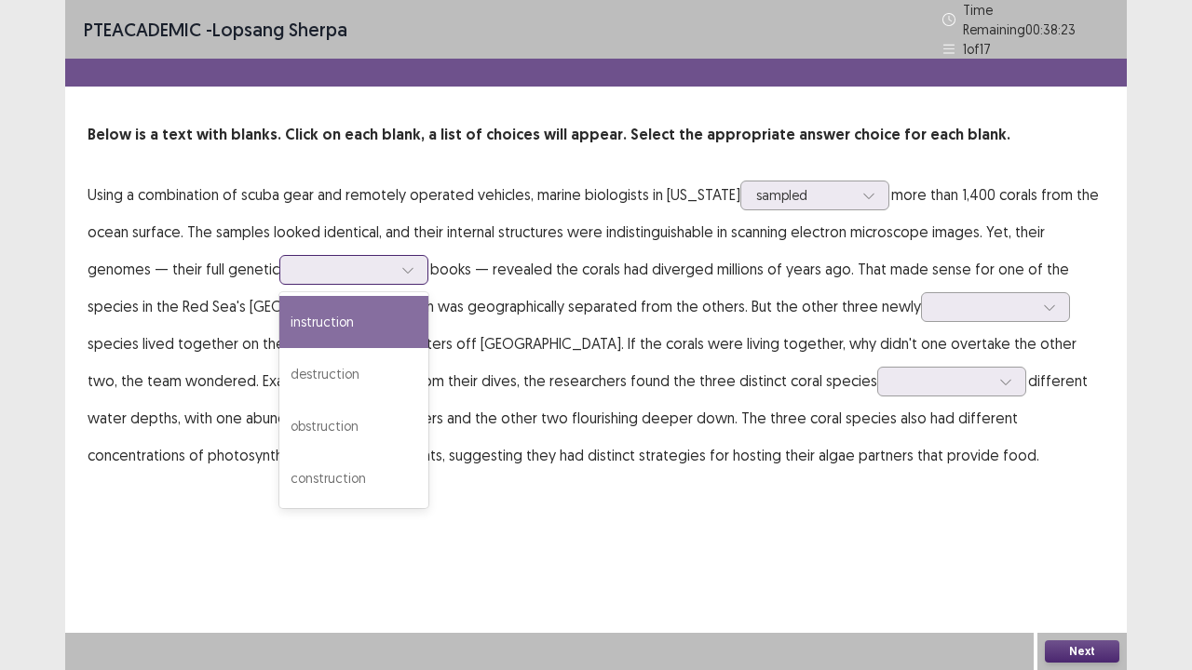
click at [294, 328] on div "instruction" at bounding box center [353, 322] width 149 height 52
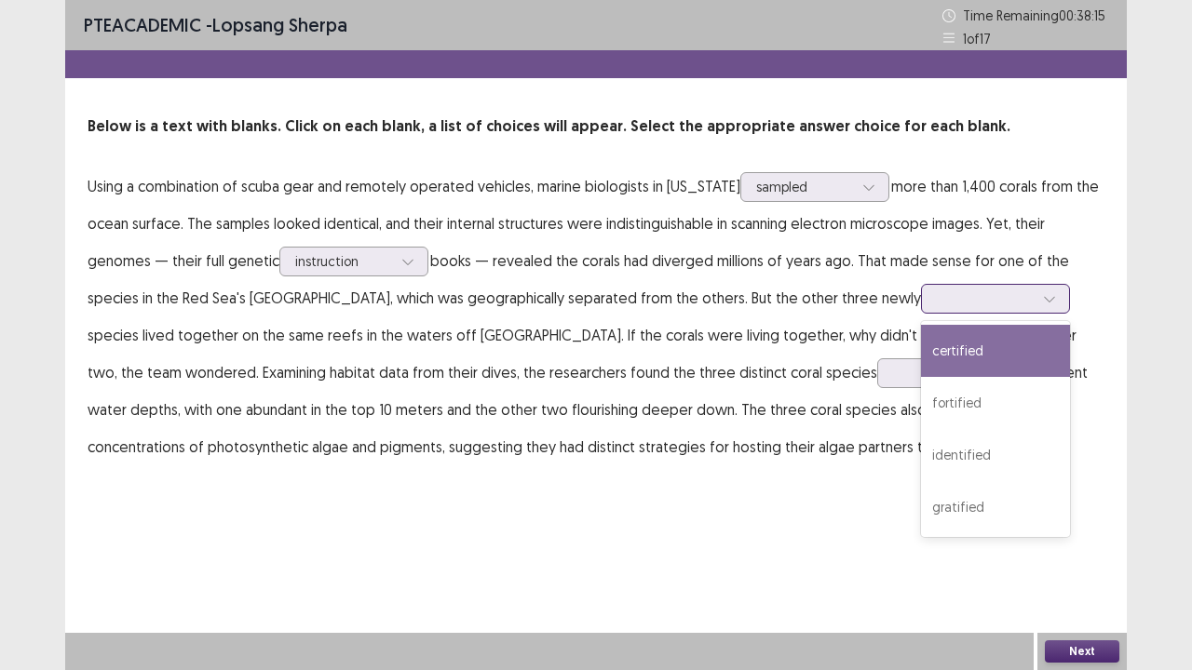
click at [937, 304] on div at bounding box center [985, 299] width 97 height 18
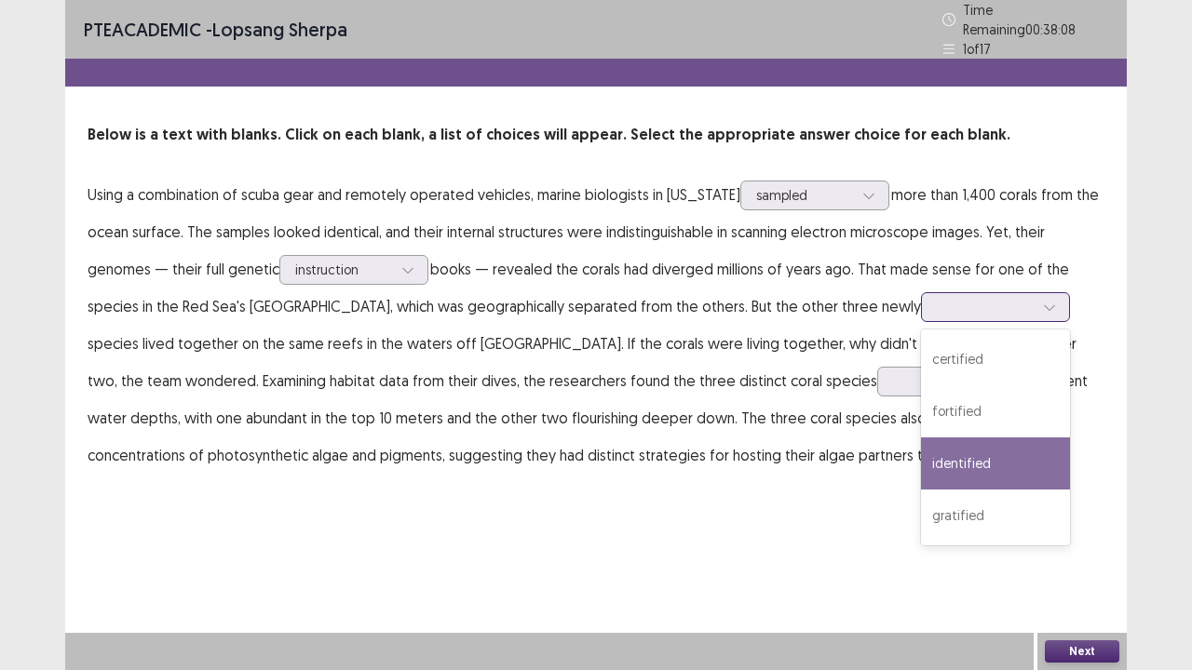
click at [921, 440] on div "identified" at bounding box center [995, 464] width 149 height 52
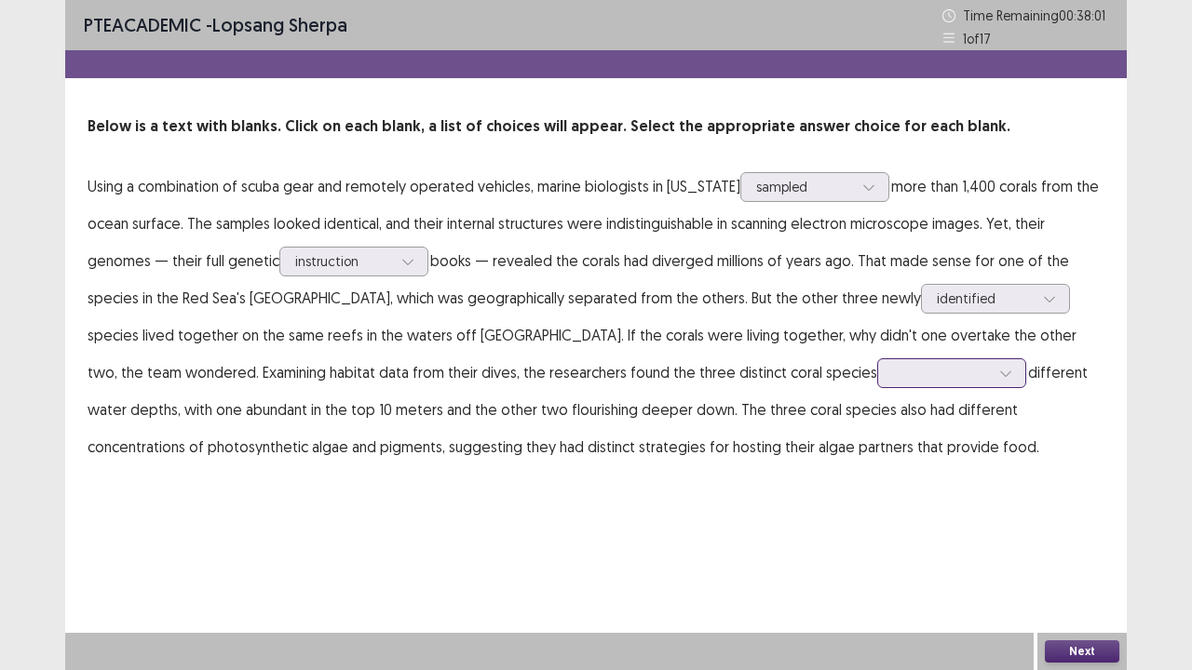
click at [893, 376] on div at bounding box center [941, 373] width 97 height 18
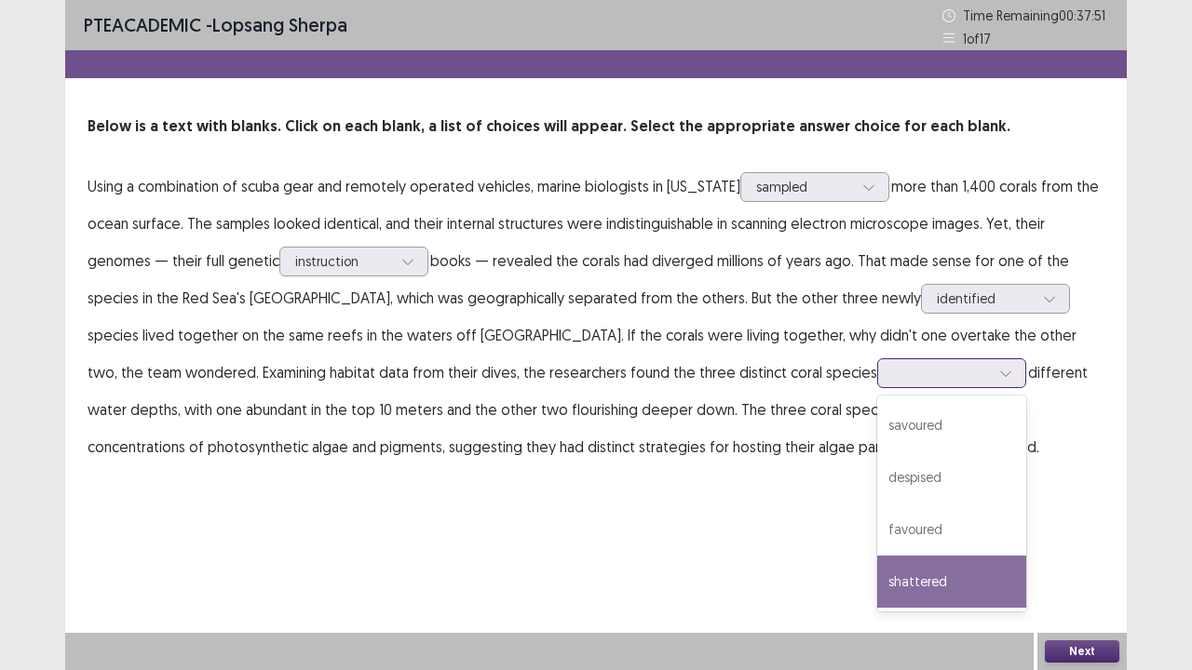
click at [877, 544] on div "shattered" at bounding box center [951, 582] width 149 height 52
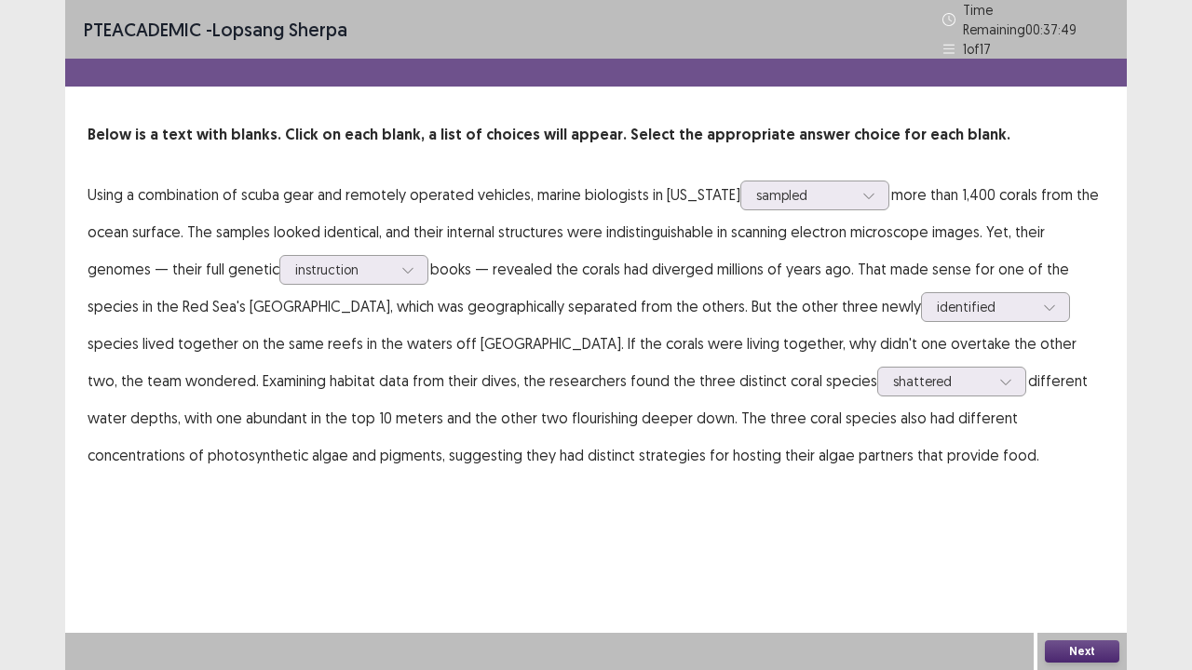
click at [1084, 544] on button "Next" at bounding box center [1082, 652] width 74 height 22
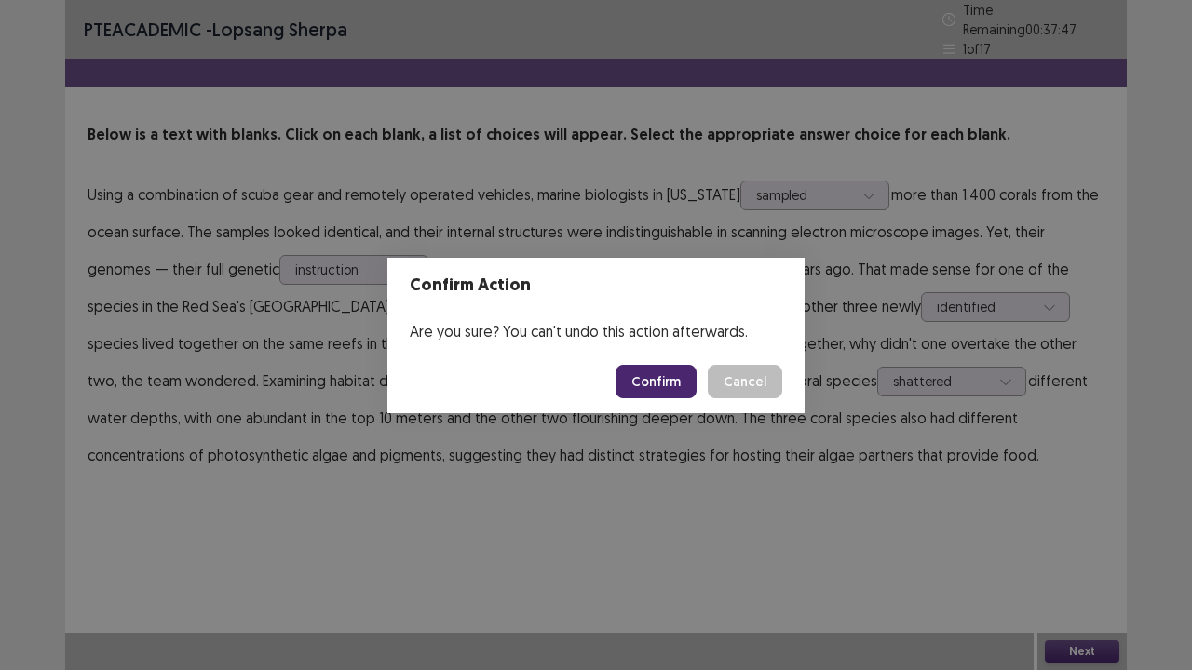
click at [674, 378] on button "Confirm" at bounding box center [656, 382] width 81 height 34
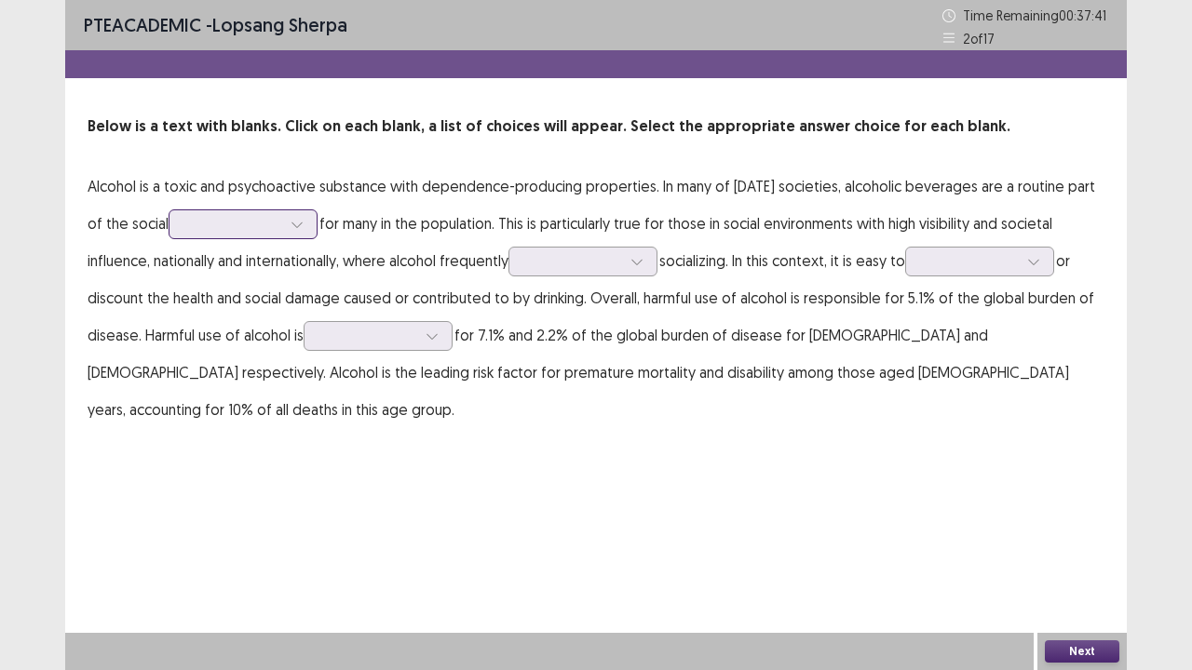
click at [286, 222] on div at bounding box center [297, 224] width 28 height 28
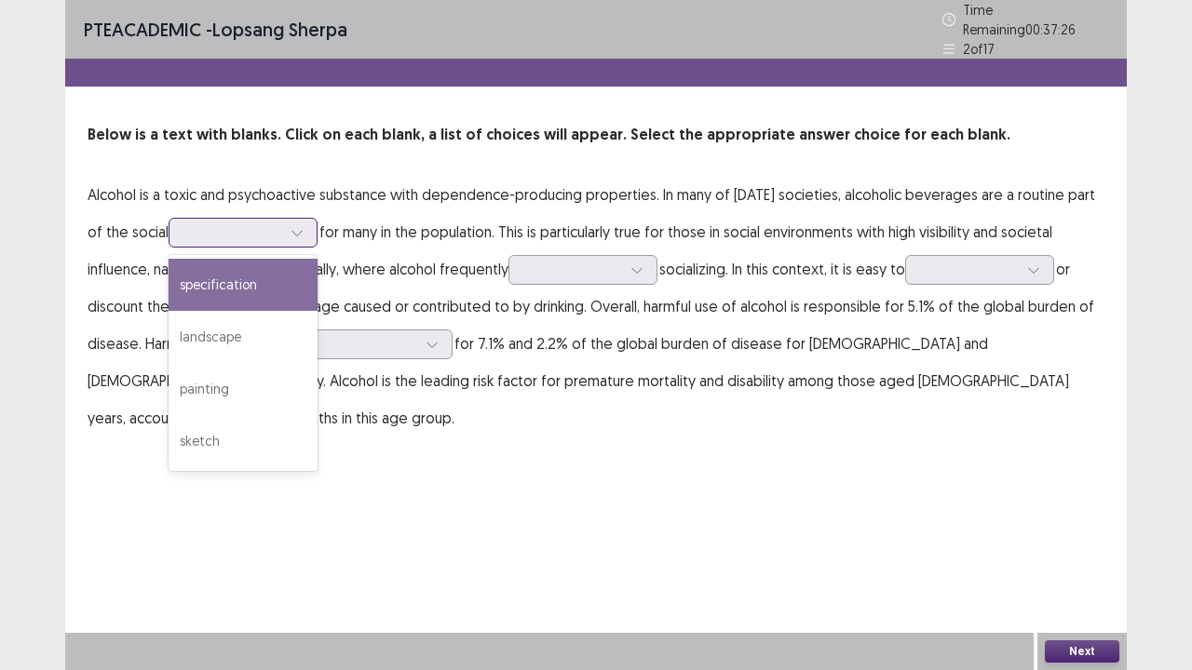
click at [295, 297] on div "specification" at bounding box center [243, 285] width 149 height 52
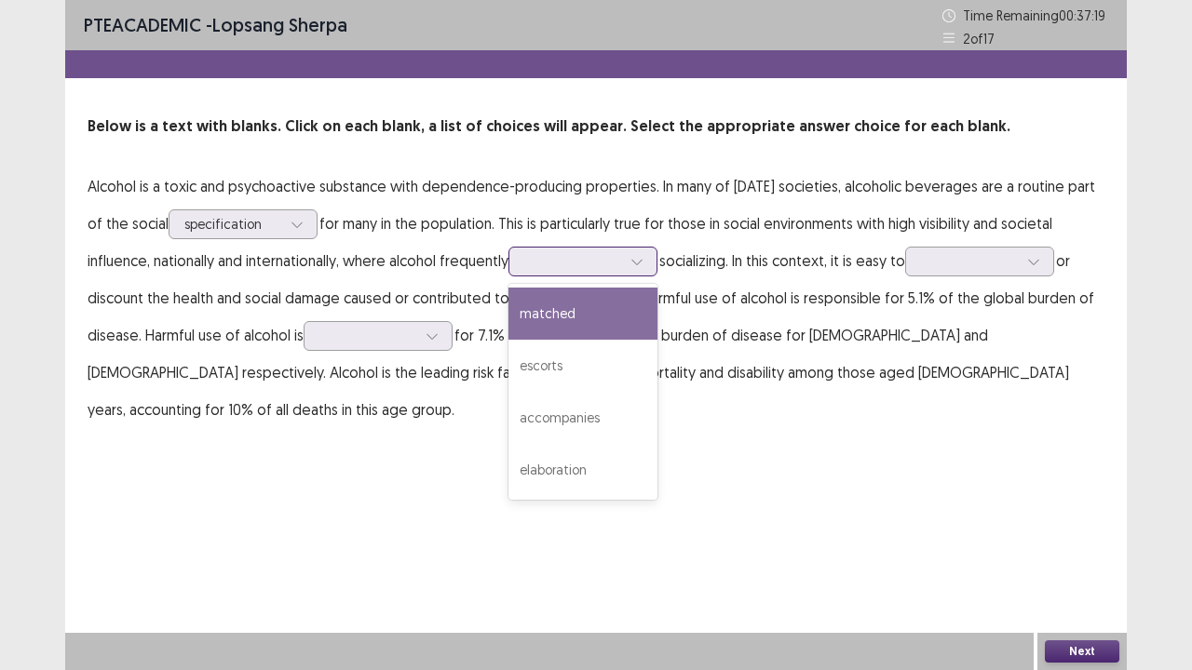
click at [578, 274] on div at bounding box center [582, 262] width 149 height 30
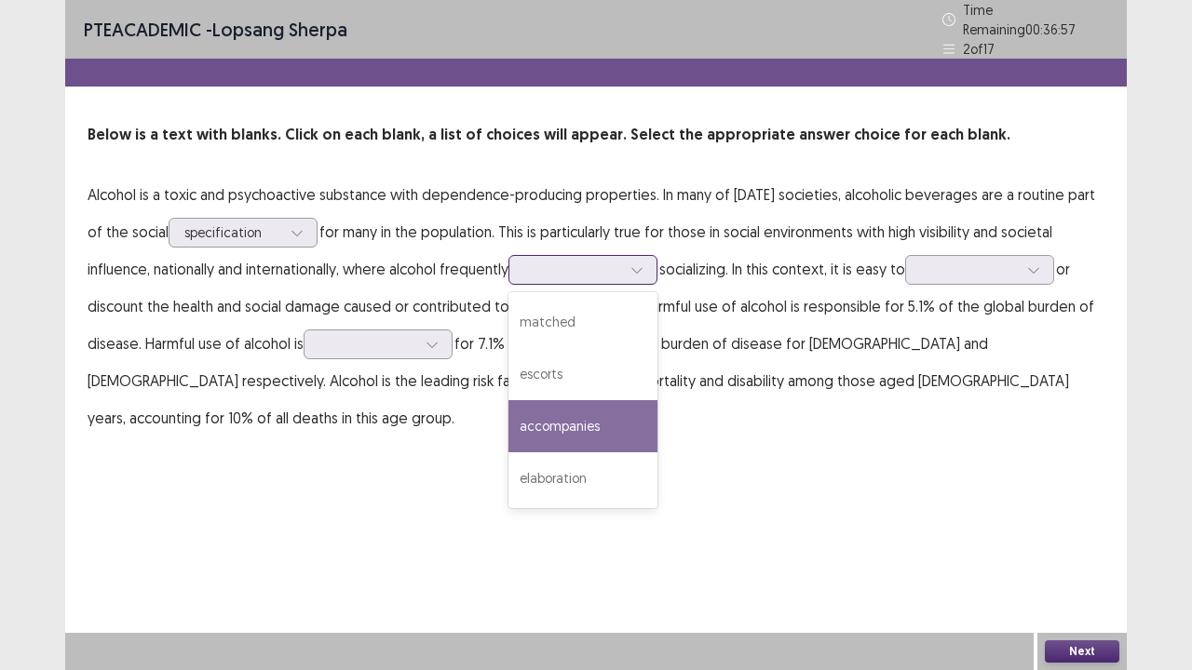
click at [598, 425] on div "accompanies" at bounding box center [582, 426] width 149 height 52
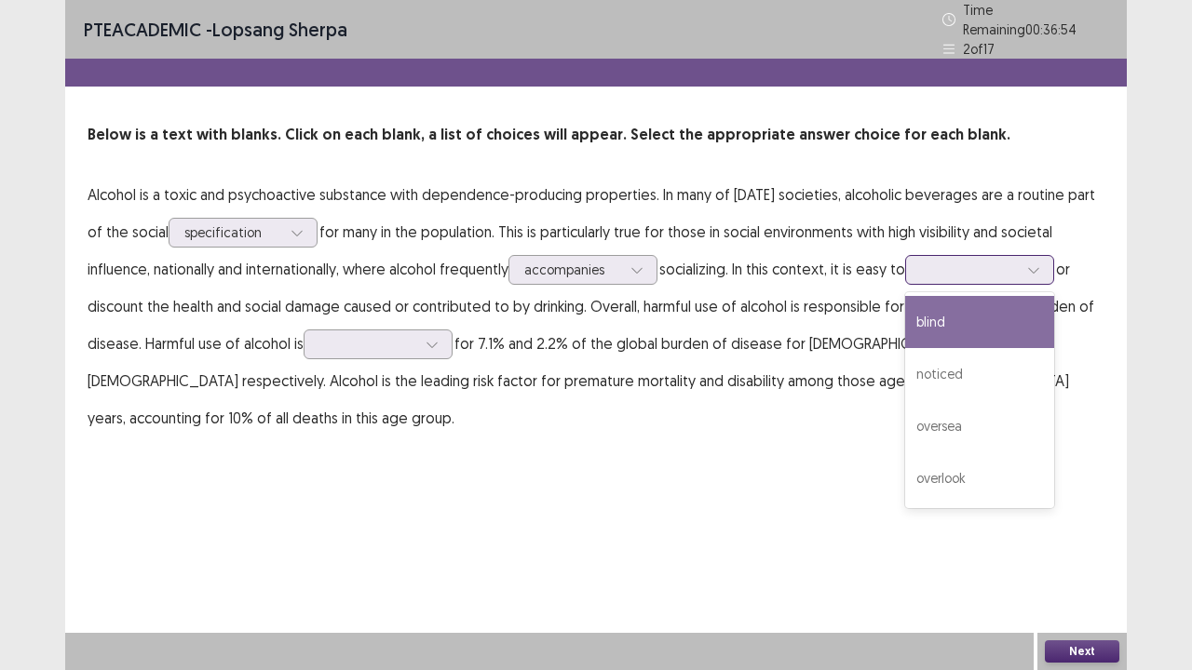
click at [968, 261] on div at bounding box center [969, 270] width 97 height 18
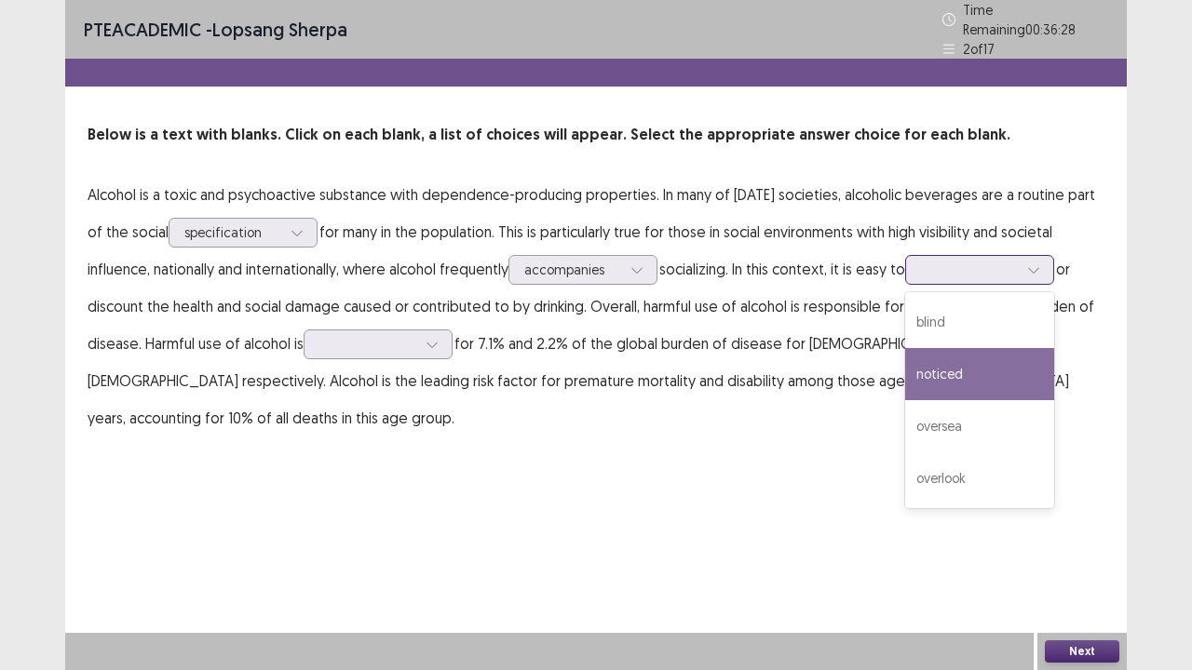
click at [959, 350] on div "noticed" at bounding box center [979, 374] width 149 height 52
click at [976, 266] on div at bounding box center [969, 270] width 97 height 18
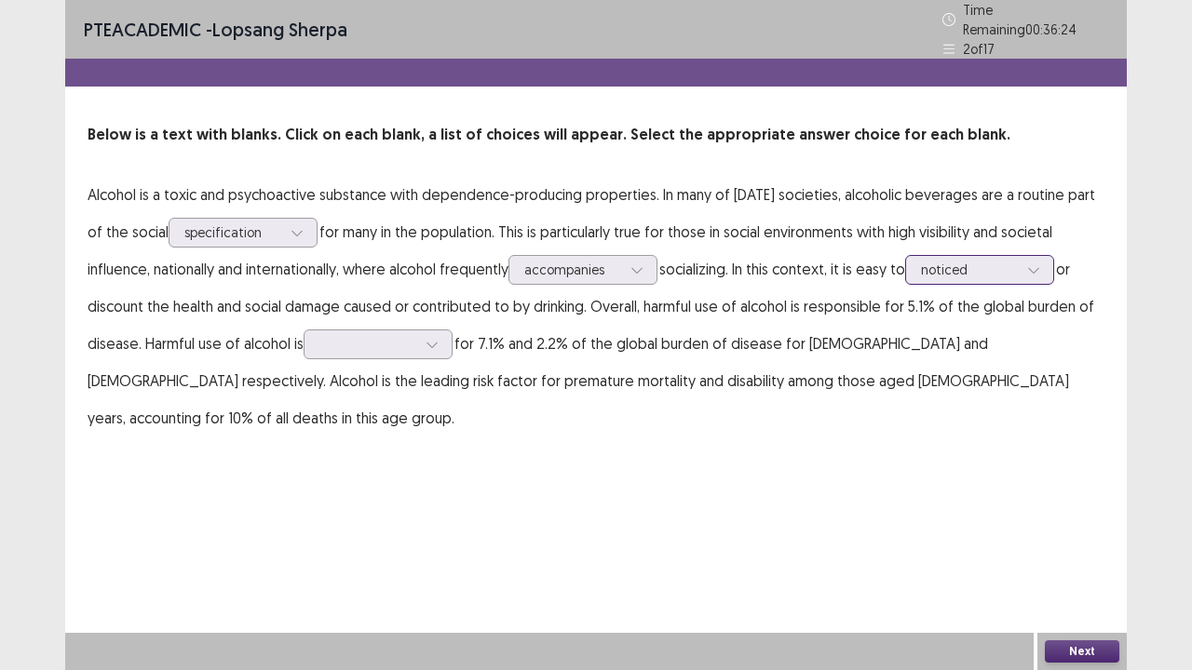
click at [976, 266] on div at bounding box center [969, 270] width 97 height 18
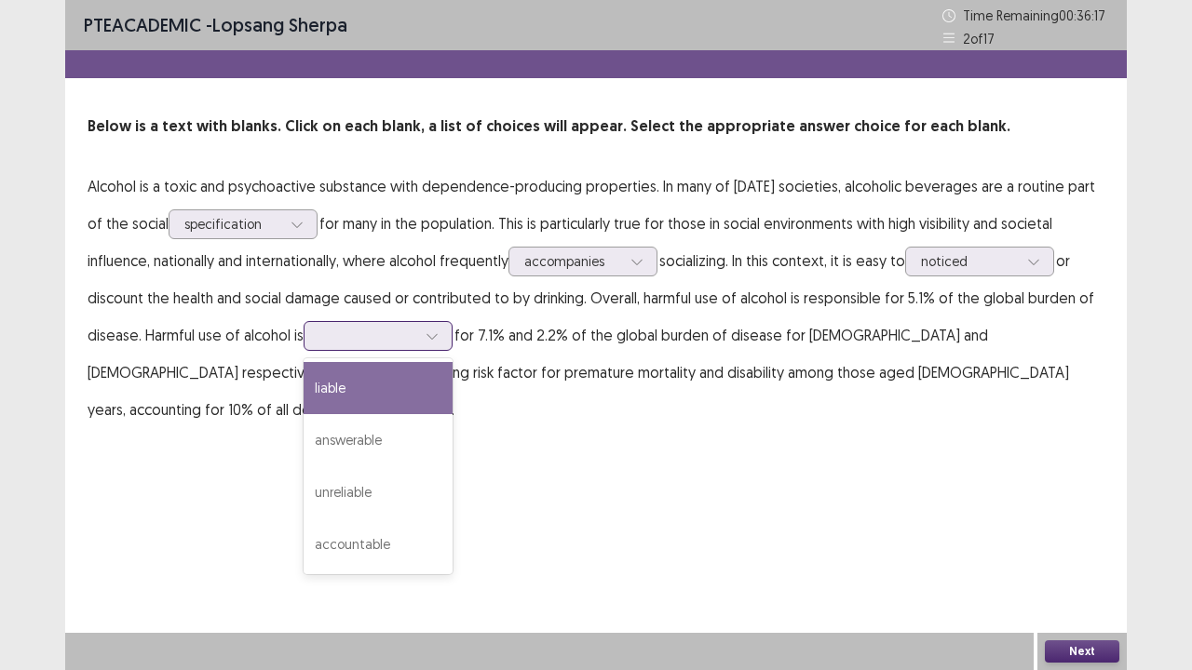
click at [403, 341] on div at bounding box center [367, 336] width 97 height 18
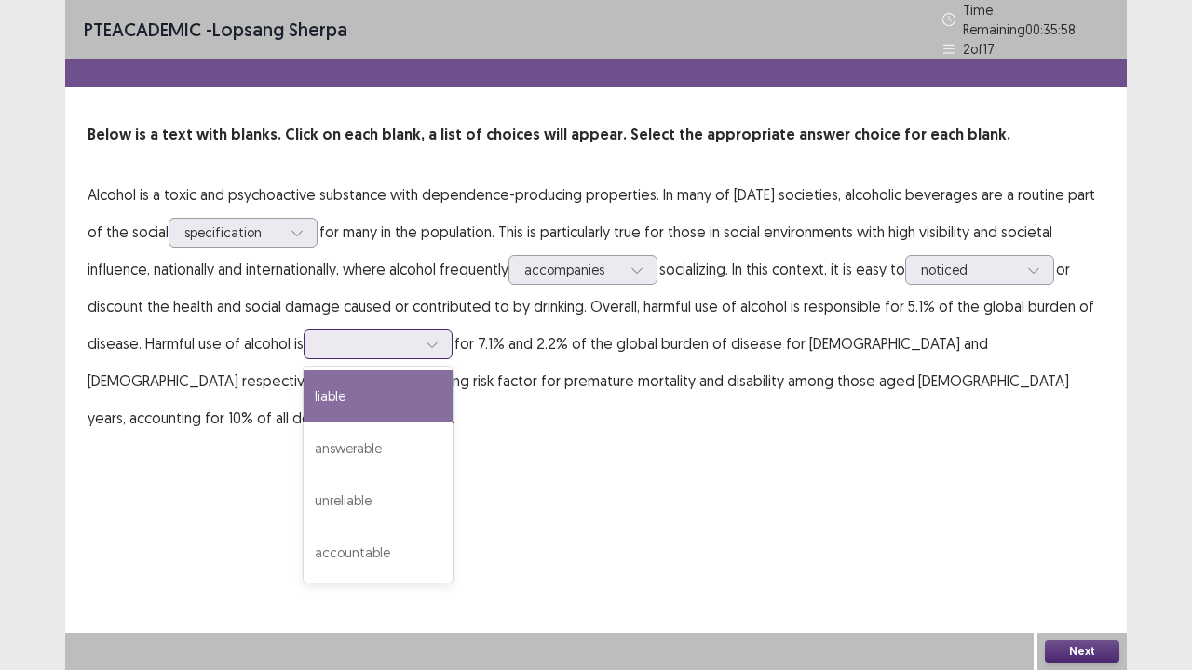
click at [352, 407] on div "liable" at bounding box center [378, 397] width 149 height 52
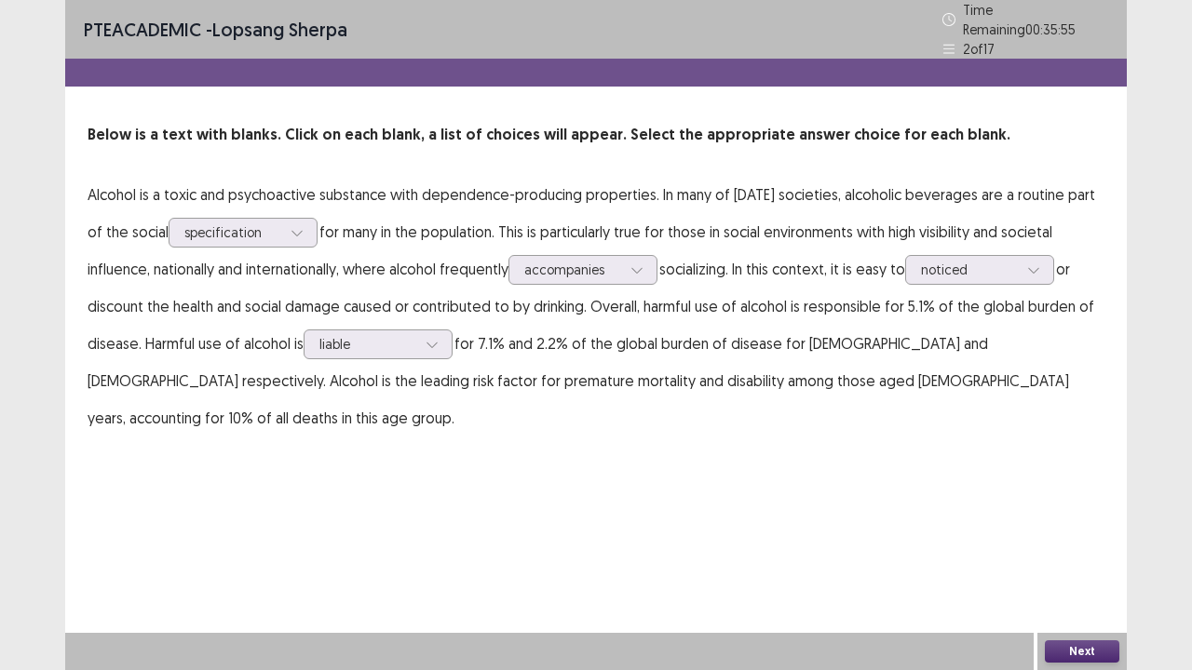
click at [1102, 544] on button "Next" at bounding box center [1082, 652] width 74 height 22
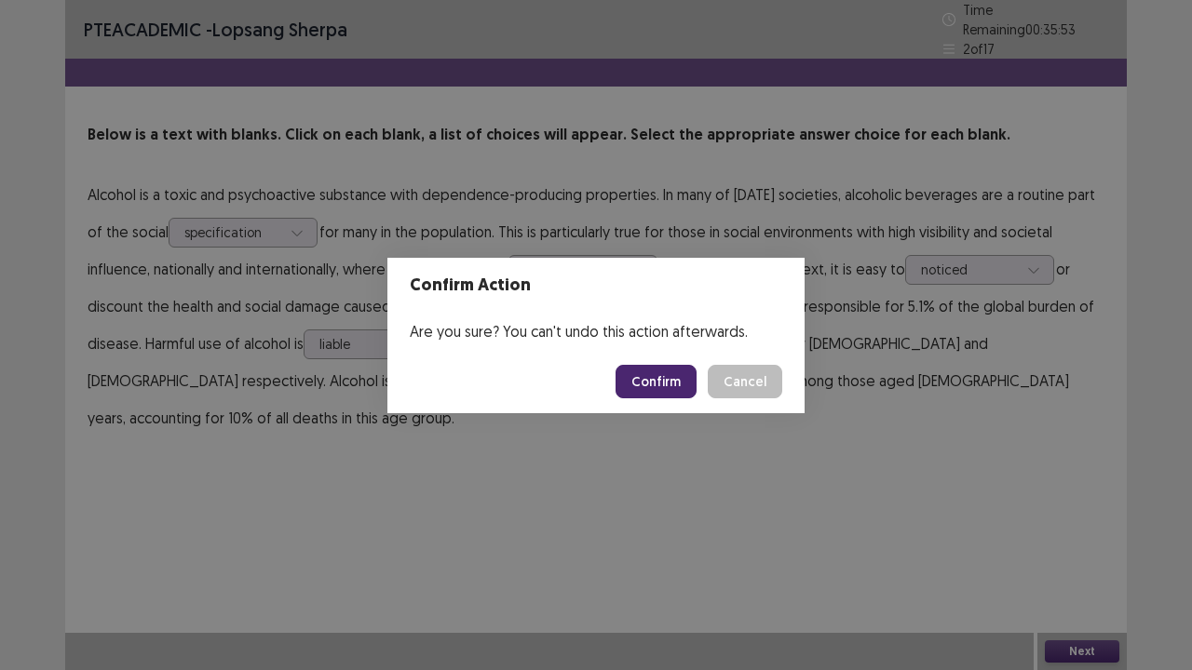
click at [683, 382] on button "Confirm" at bounding box center [656, 382] width 81 height 34
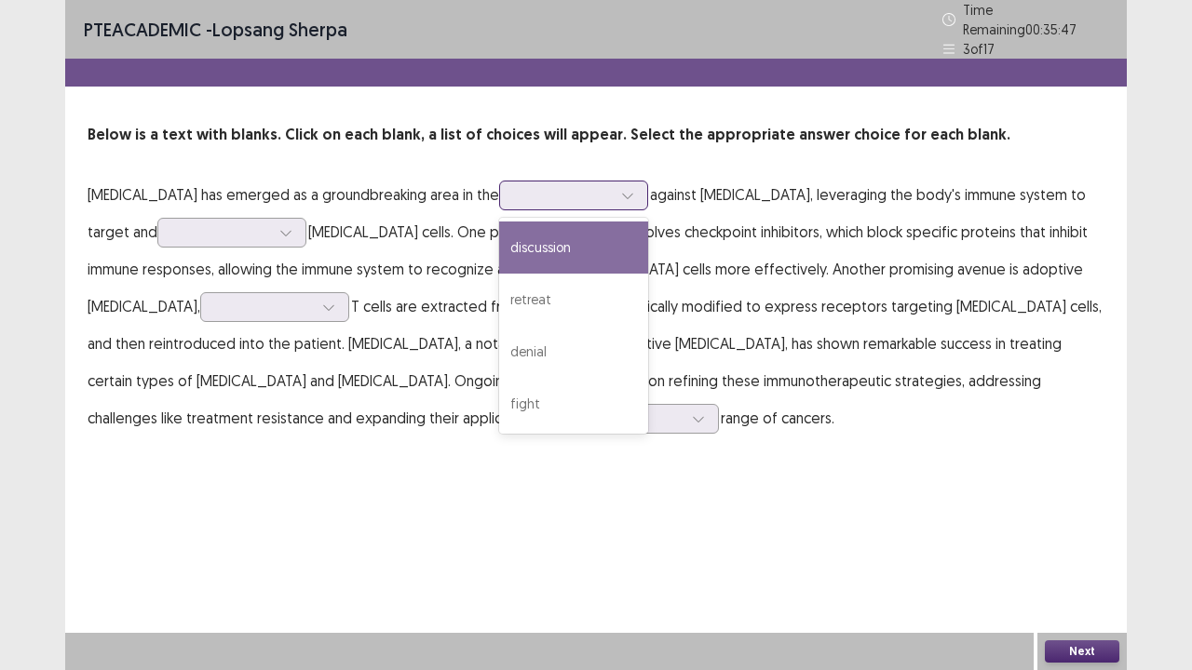
click at [612, 186] on div at bounding box center [563, 195] width 97 height 18
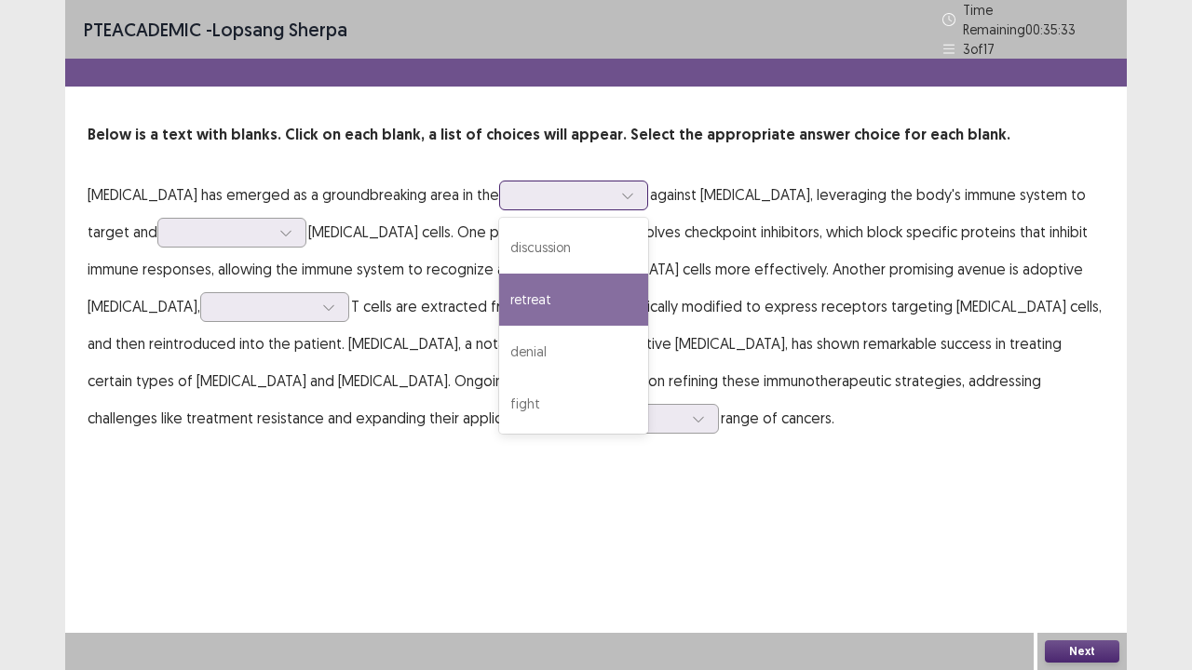
click at [590, 310] on div "retreat" at bounding box center [573, 300] width 149 height 52
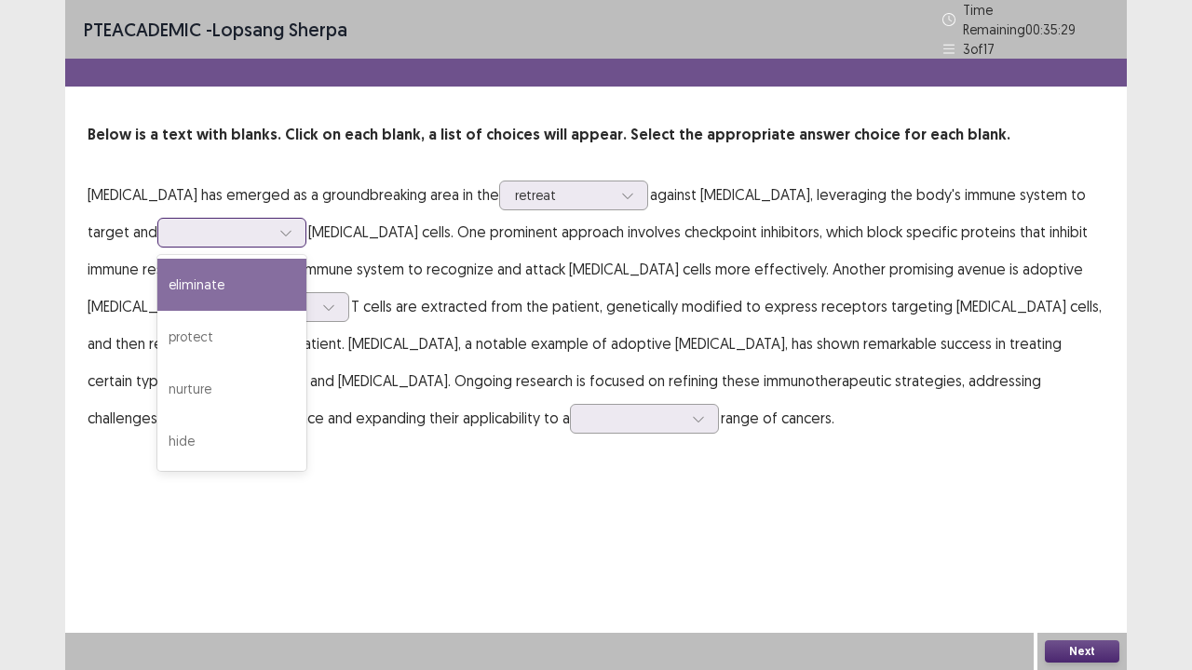
click at [292, 219] on div at bounding box center [286, 233] width 28 height 28
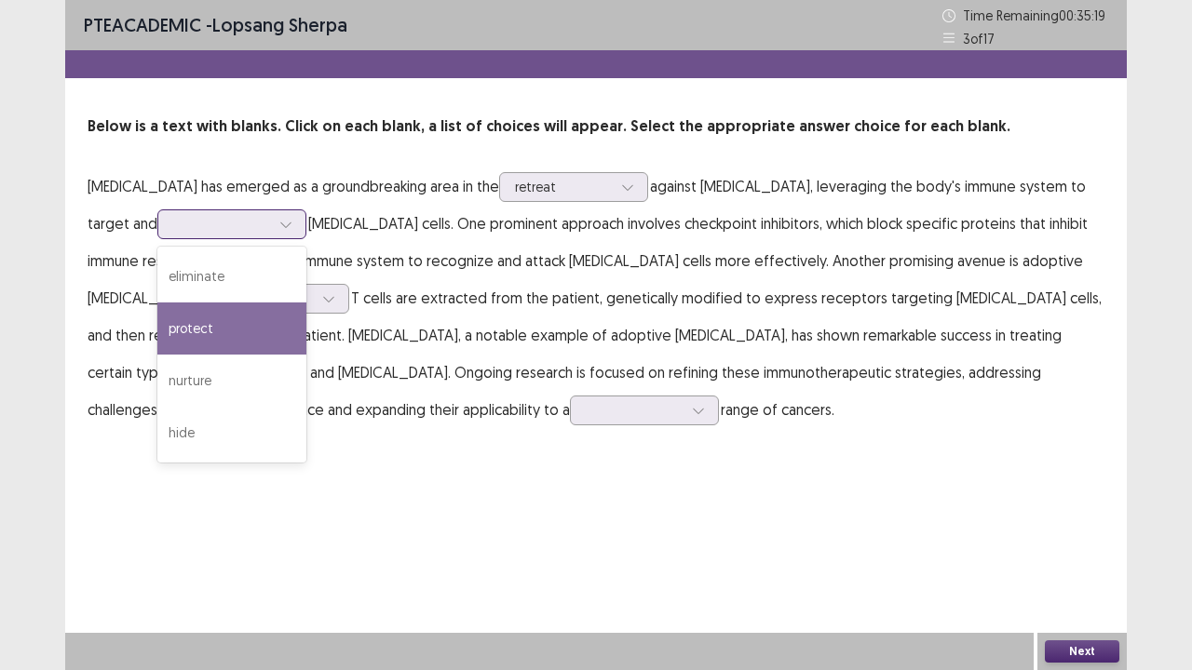
click at [270, 318] on div "protect" at bounding box center [231, 329] width 149 height 52
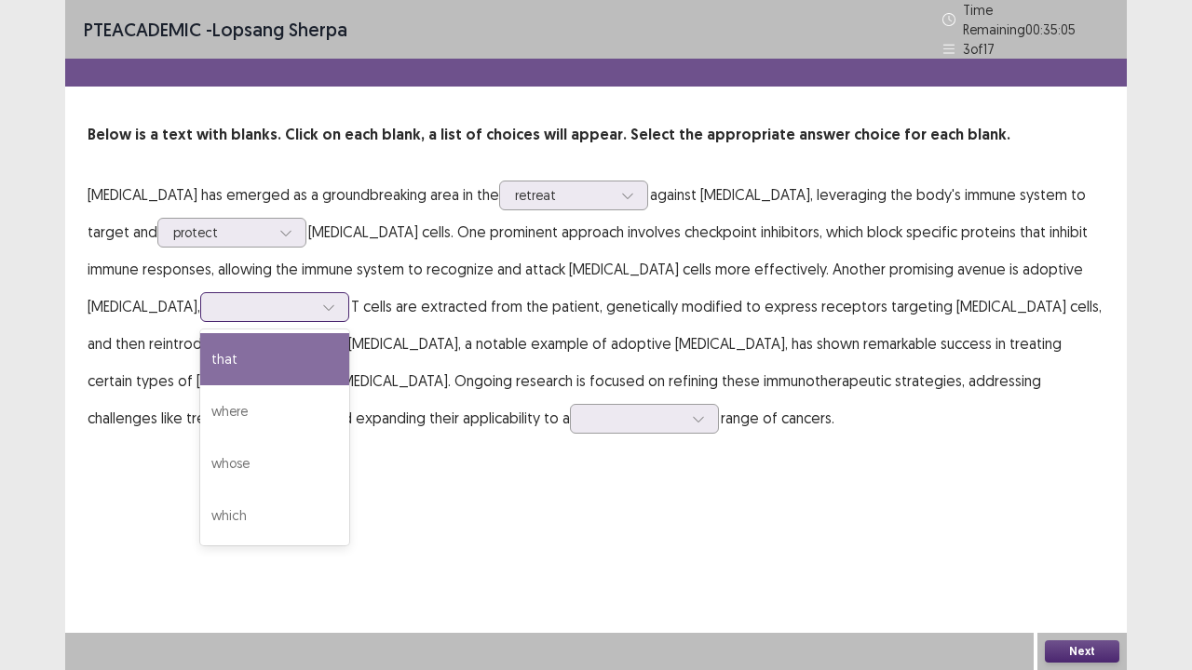
click at [315, 308] on div at bounding box center [329, 307] width 28 height 28
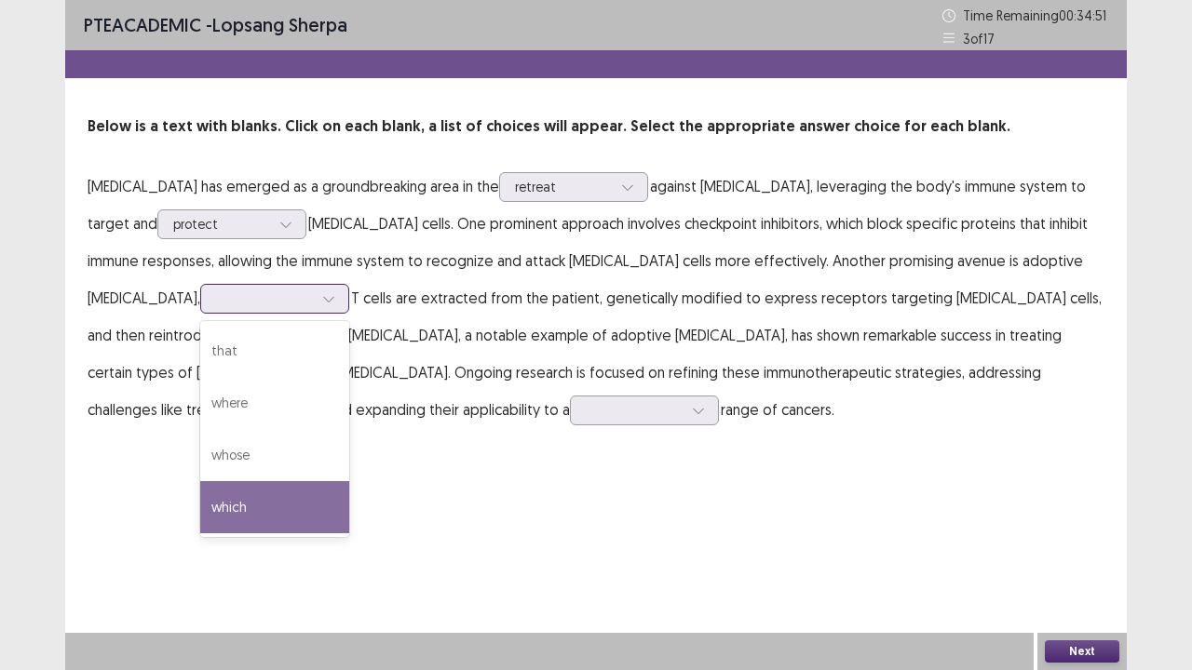
click at [200, 494] on div "which" at bounding box center [274, 507] width 149 height 52
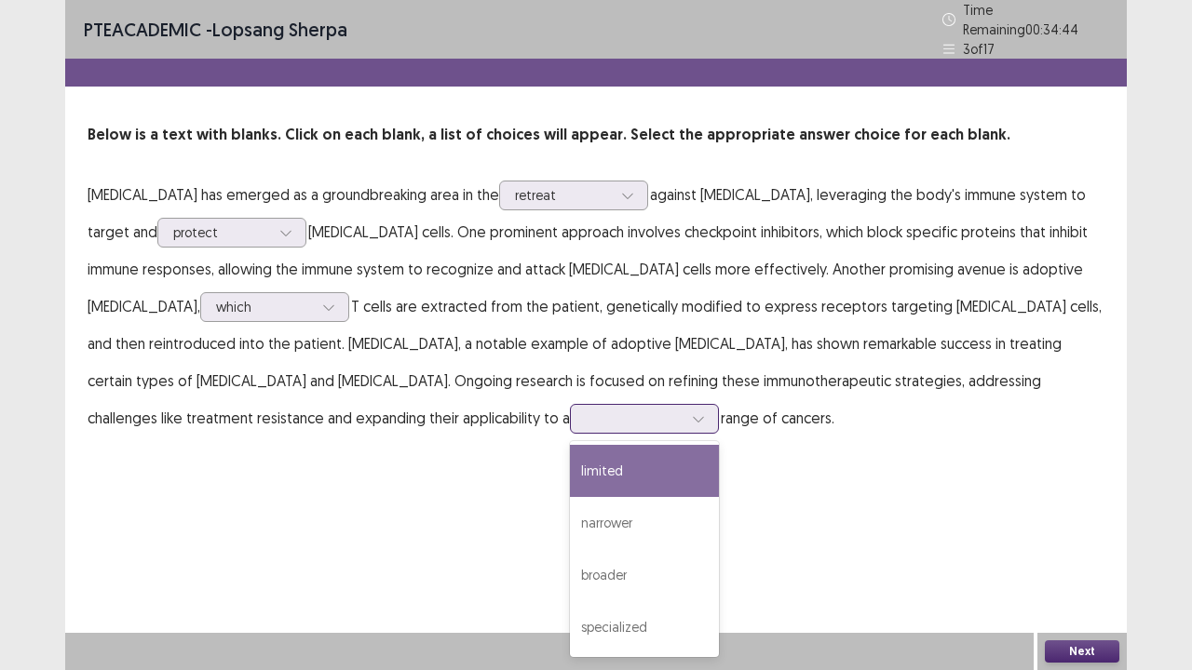
click at [684, 421] on div at bounding box center [698, 419] width 28 height 28
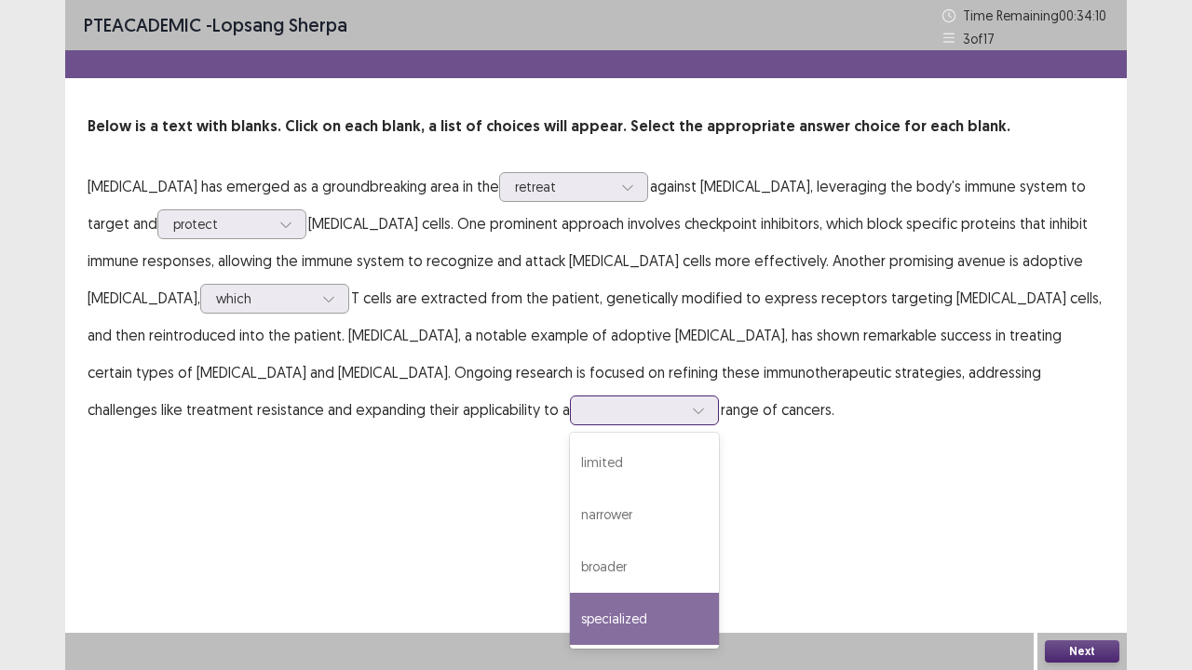
click at [570, 544] on div "specialized" at bounding box center [644, 619] width 149 height 52
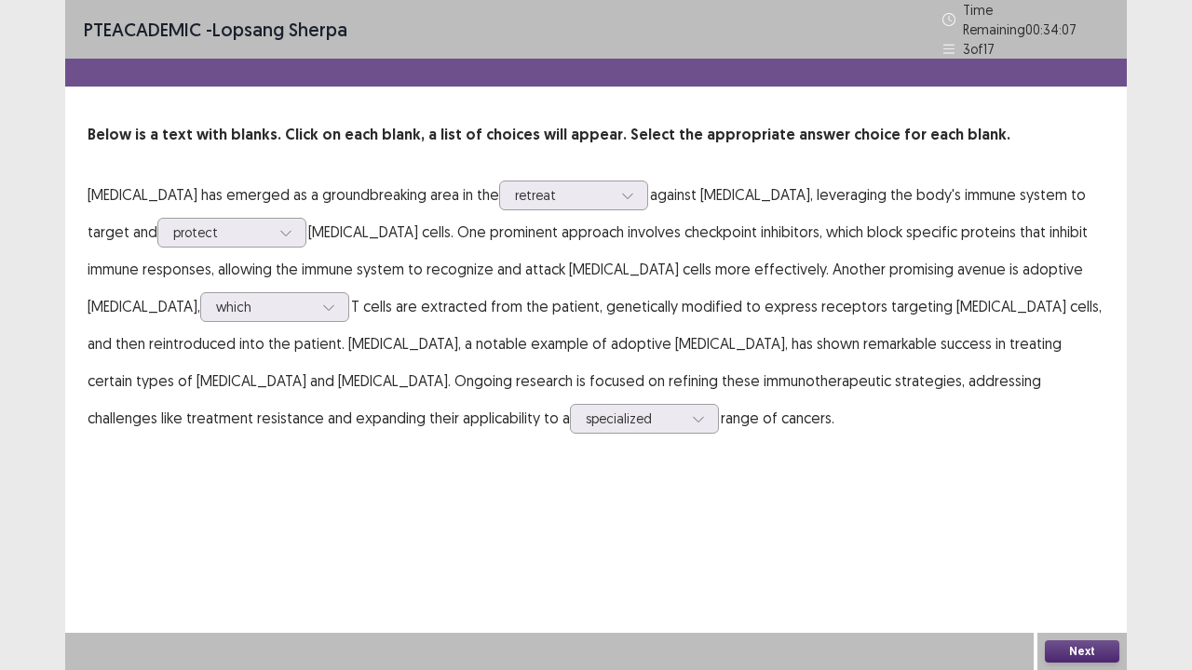
click at [1058, 544] on button "Next" at bounding box center [1082, 652] width 74 height 22
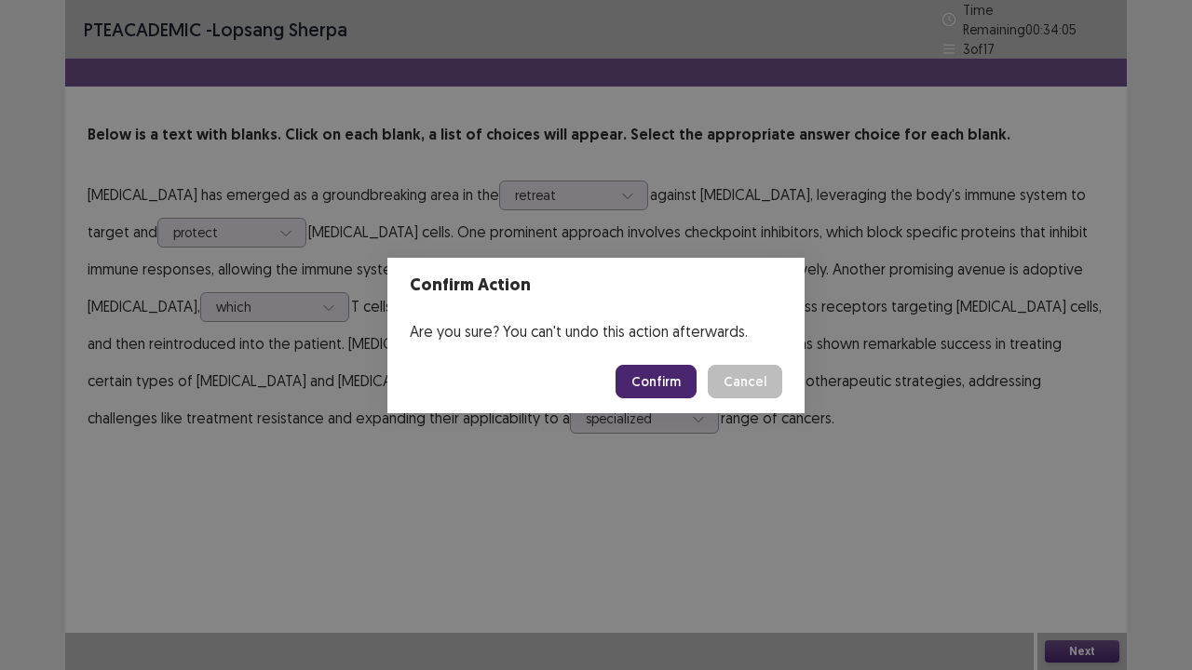
click at [685, 388] on button "Confirm" at bounding box center [656, 382] width 81 height 34
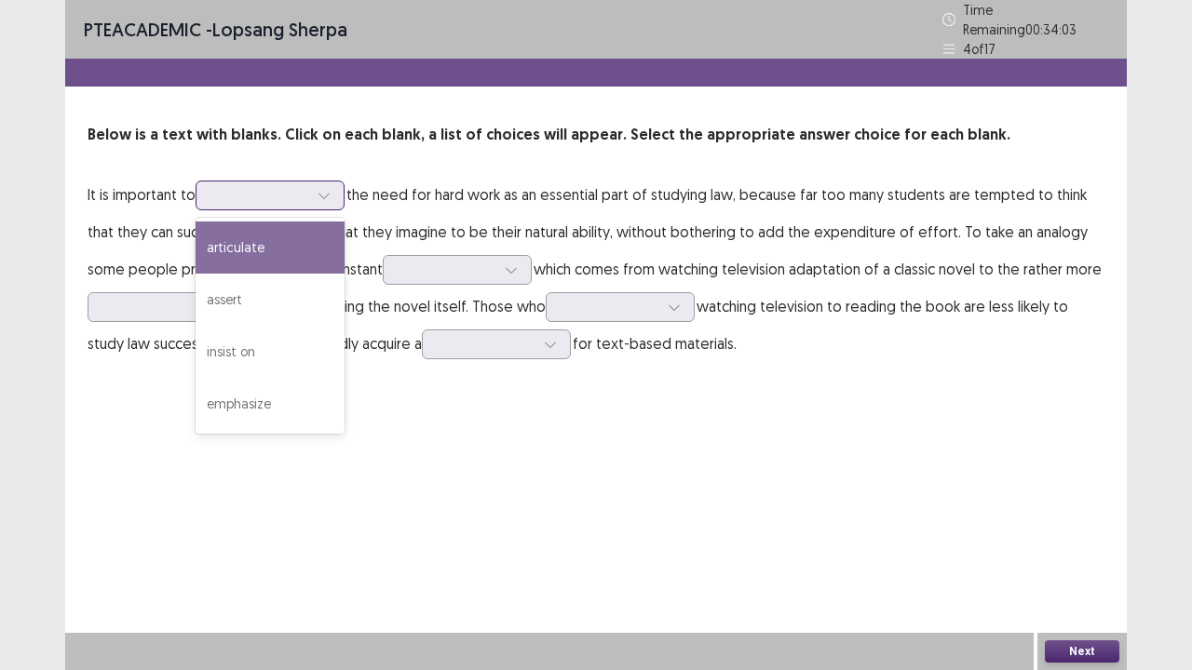
click at [313, 198] on div at bounding box center [324, 196] width 28 height 28
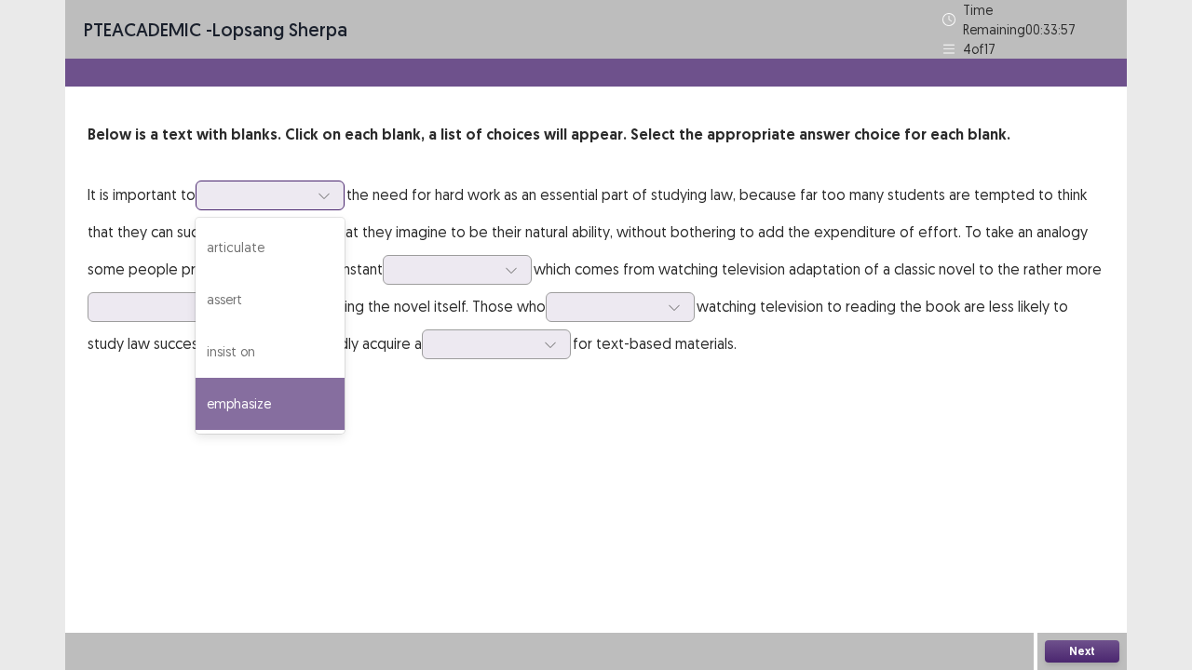
click at [304, 378] on div "emphasize" at bounding box center [270, 404] width 149 height 52
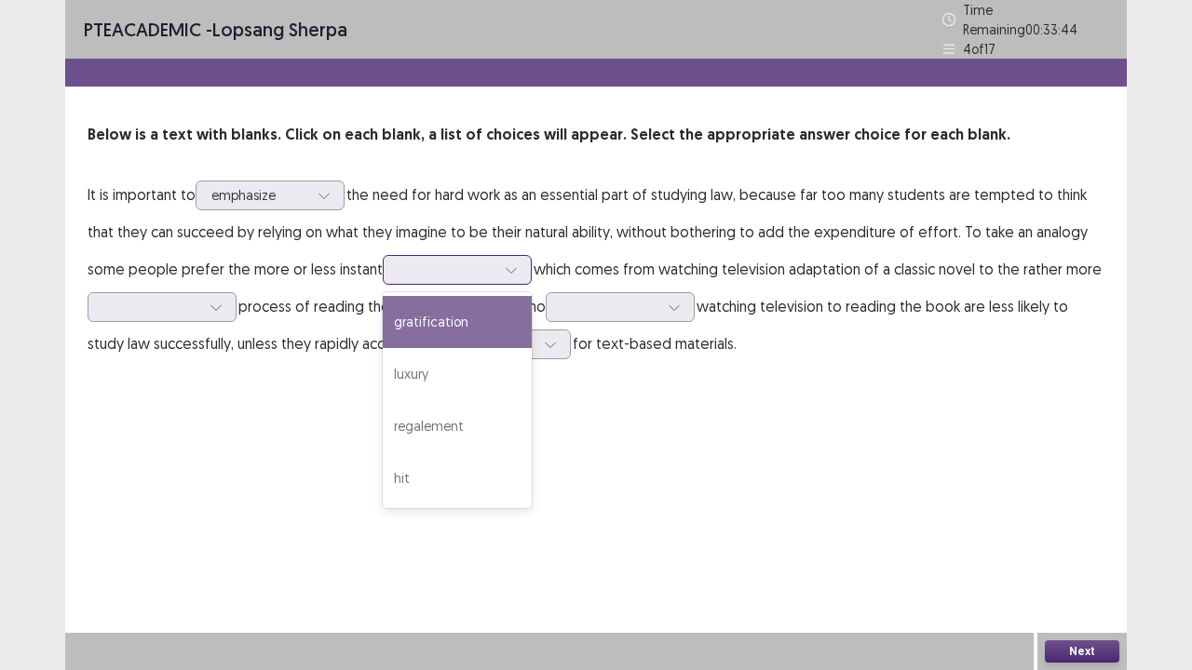
click at [460, 261] on div at bounding box center [447, 270] width 97 height 18
click at [443, 320] on div "gratification" at bounding box center [457, 322] width 149 height 52
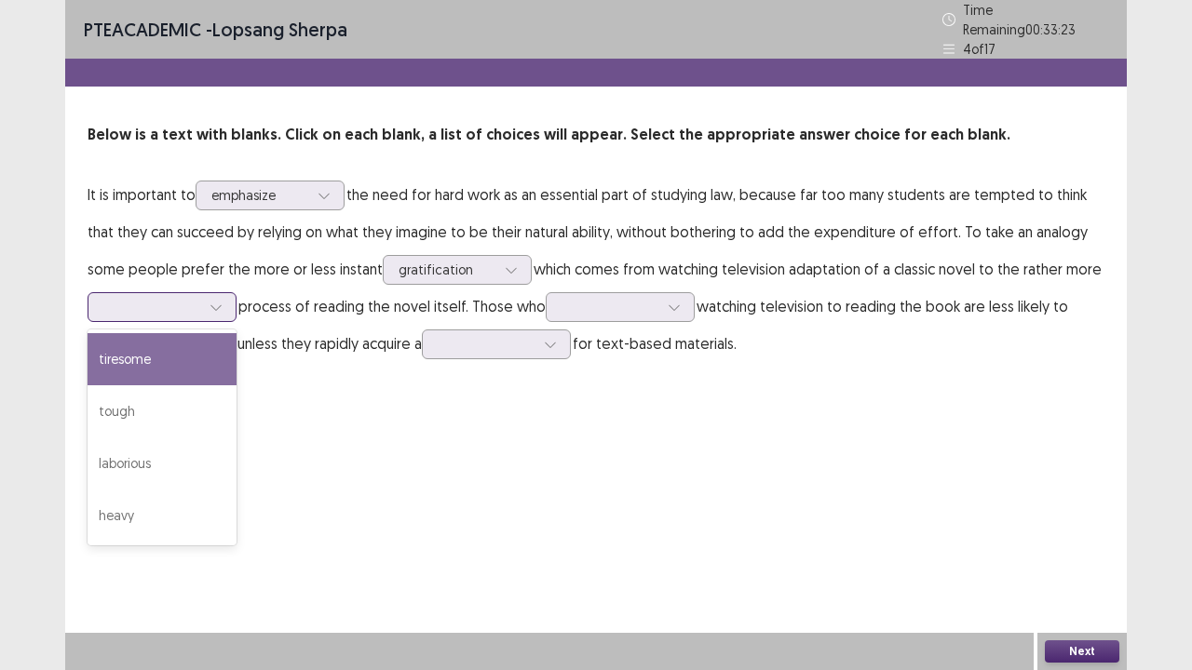
click at [211, 301] on icon at bounding box center [216, 307] width 13 height 13
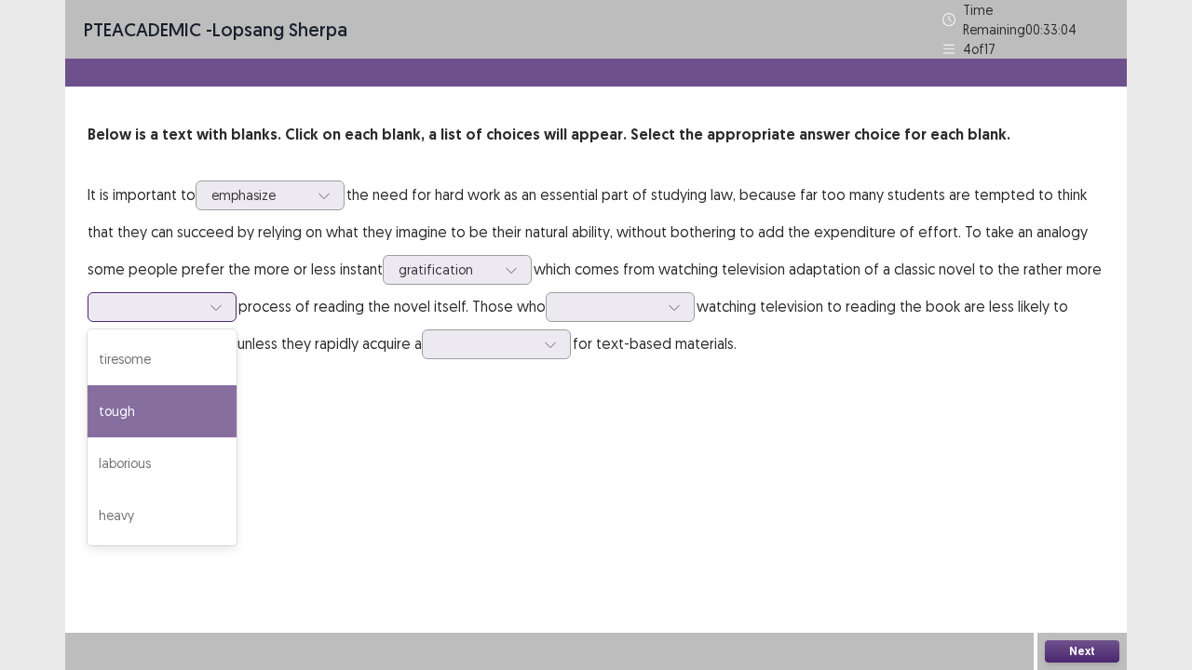
click at [173, 399] on div "tough" at bounding box center [162, 412] width 149 height 52
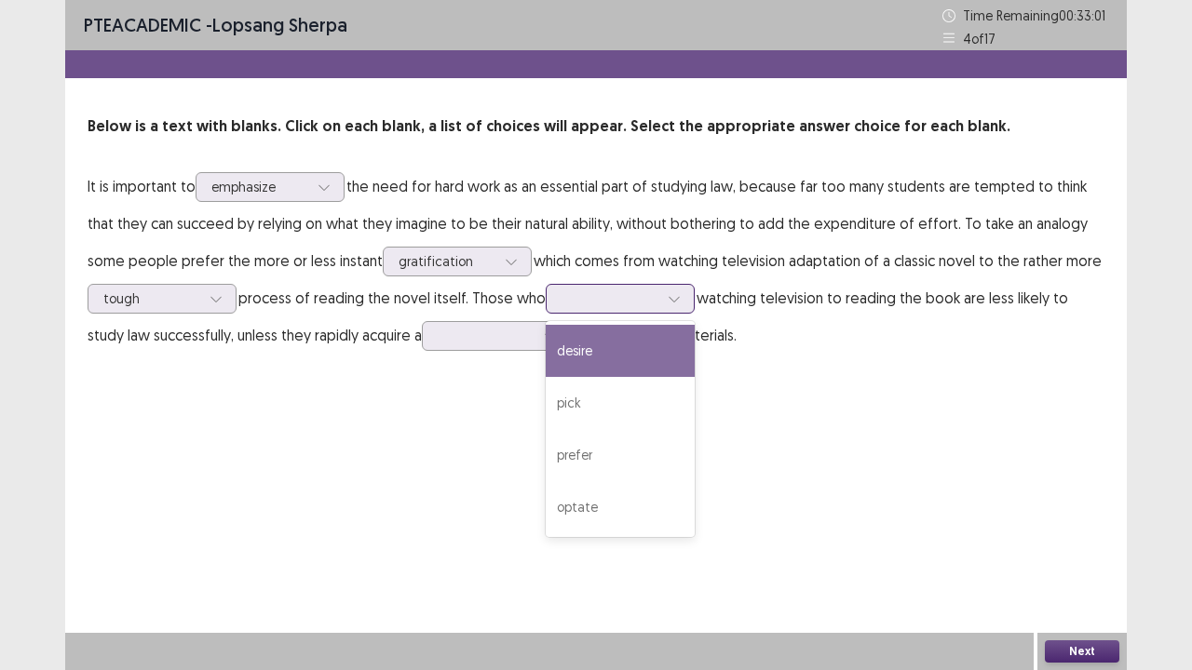
click at [666, 297] on div at bounding box center [674, 299] width 28 height 28
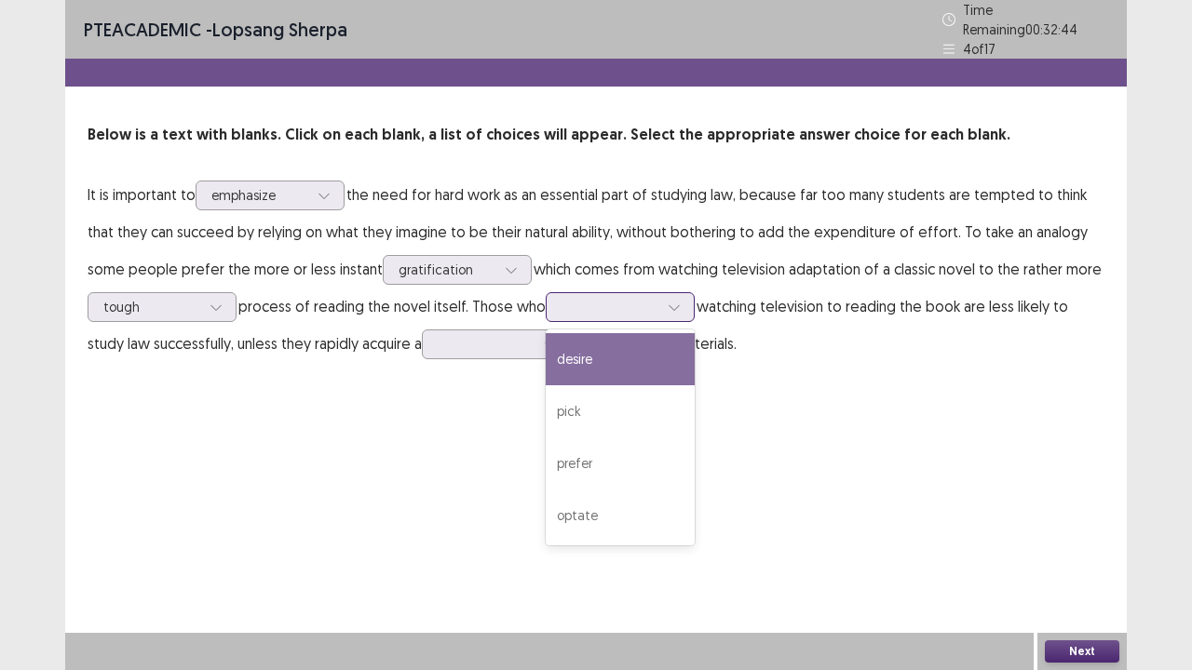
click at [649, 346] on div "desire" at bounding box center [620, 359] width 149 height 52
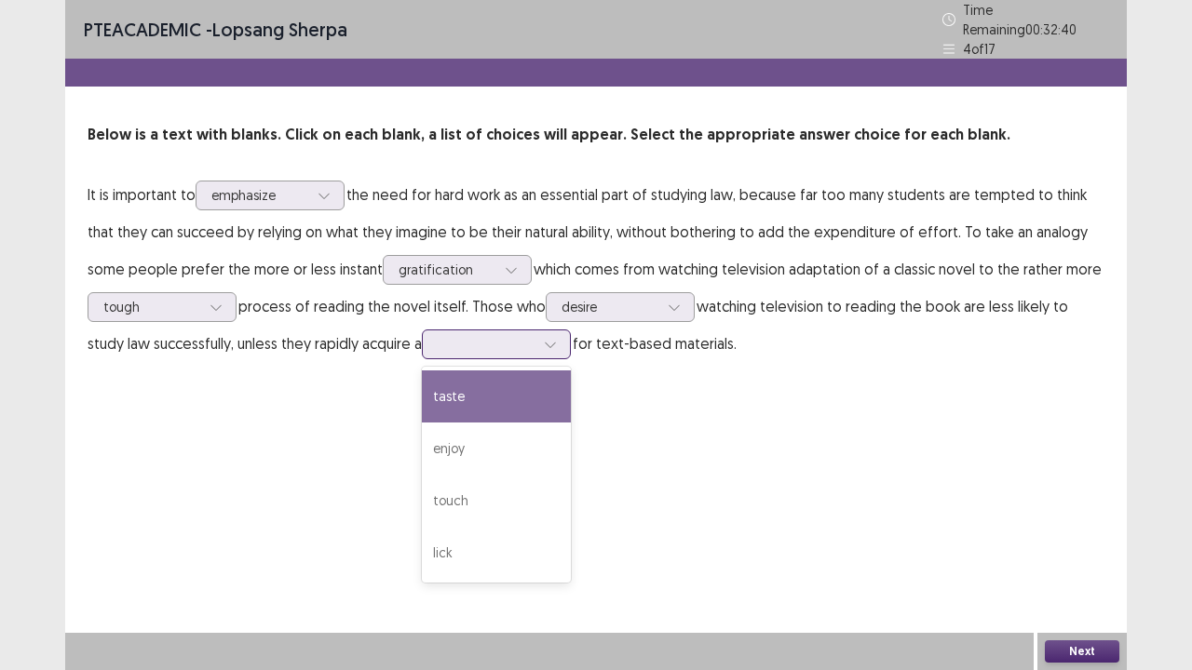
click at [467, 345] on div at bounding box center [486, 344] width 97 height 18
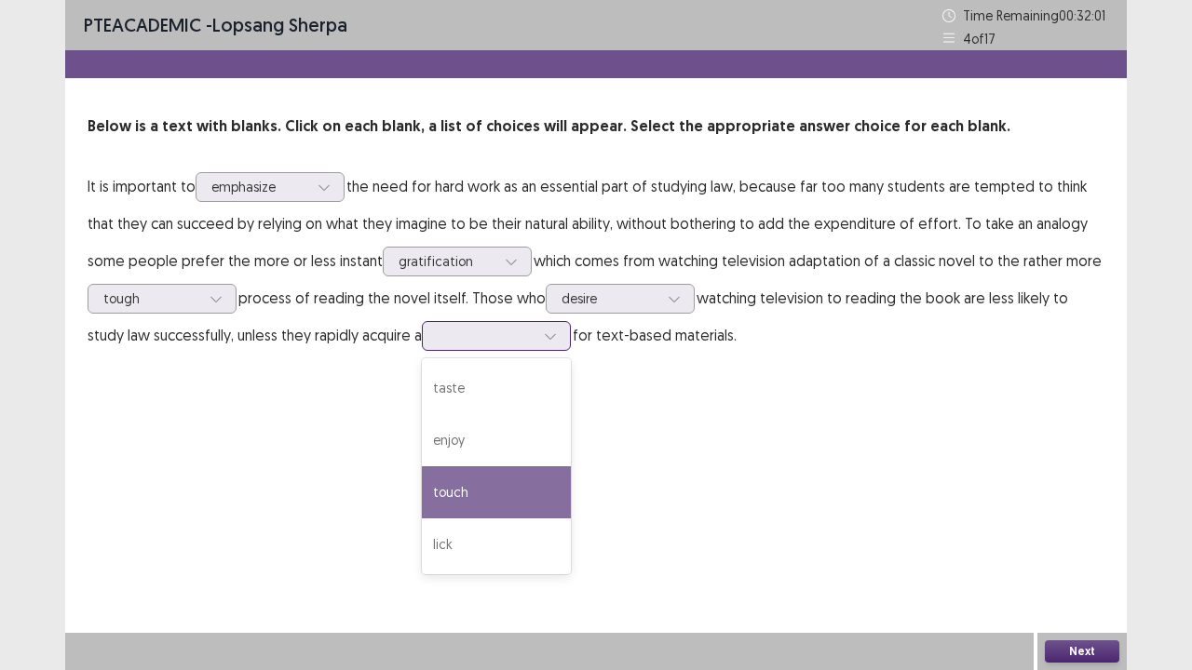
click at [480, 480] on div "touch" at bounding box center [496, 493] width 149 height 52
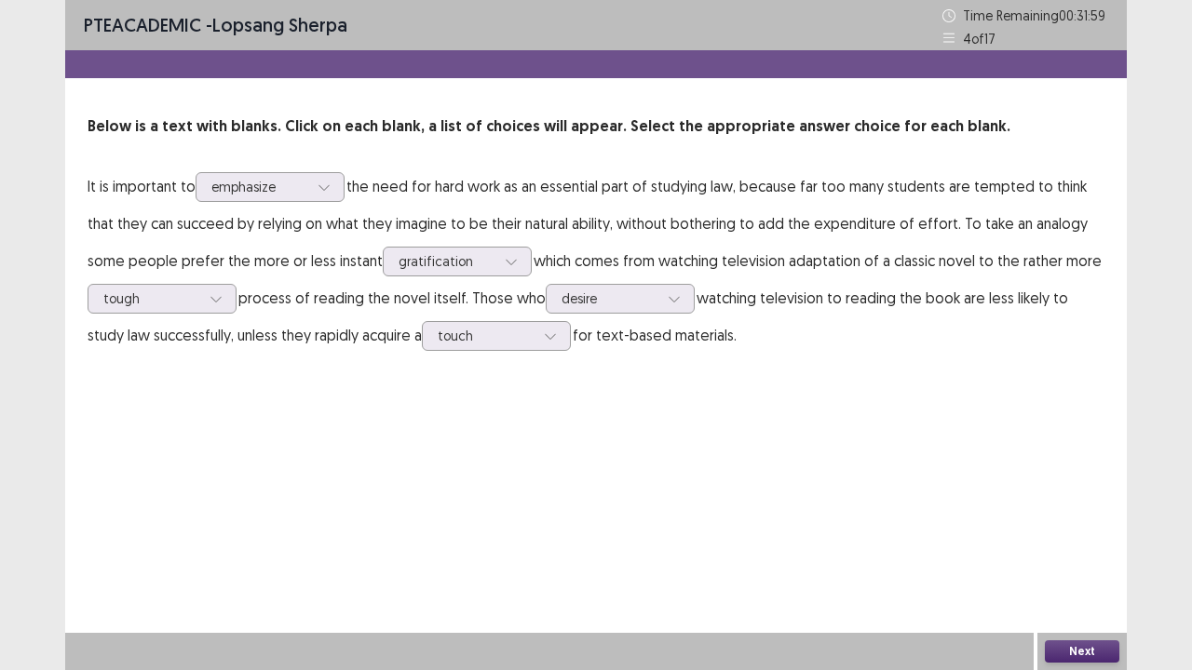
click at [1091, 544] on button "Next" at bounding box center [1082, 652] width 74 height 22
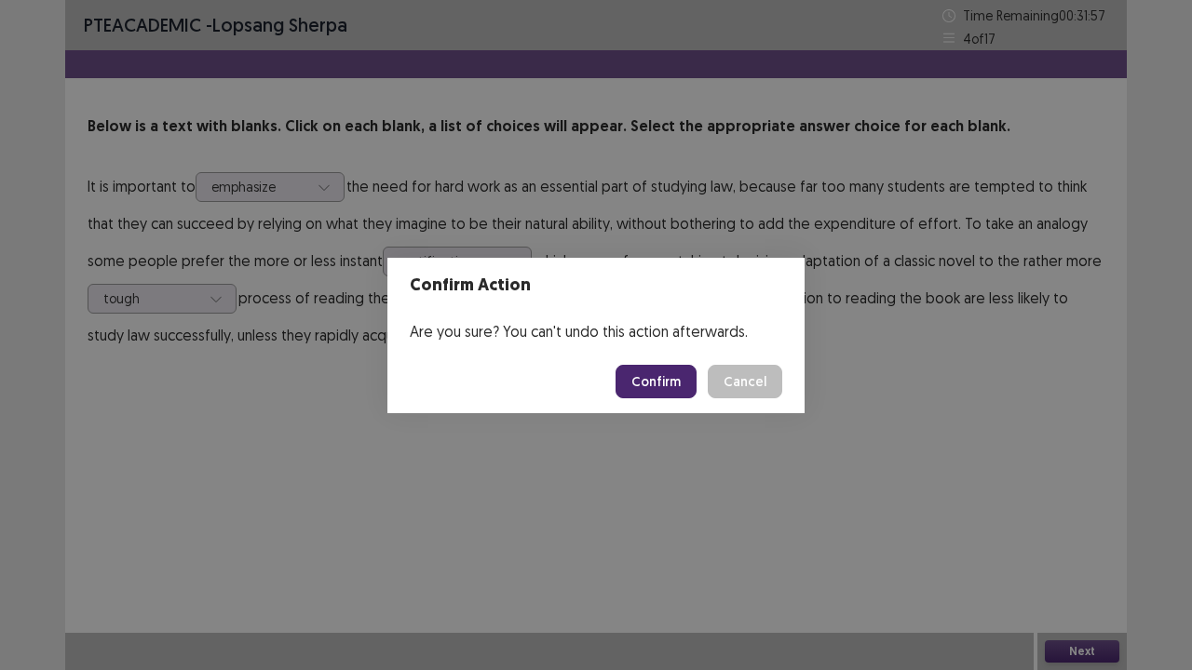
click at [654, 378] on button "Confirm" at bounding box center [656, 382] width 81 height 34
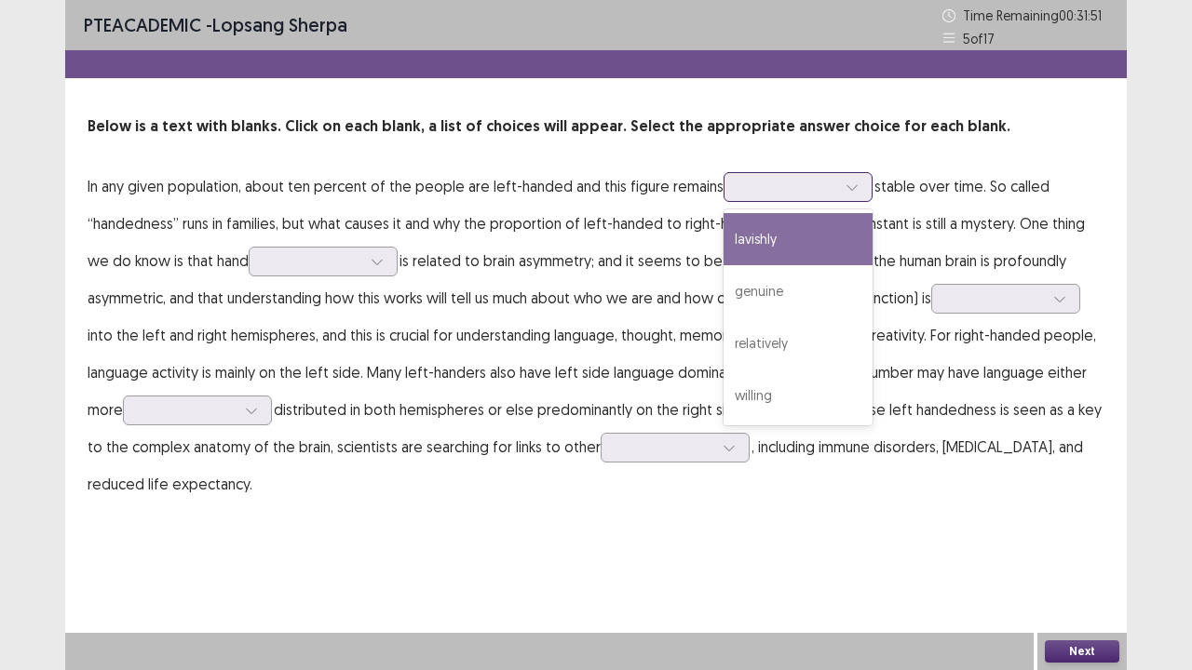
click at [764, 199] on div at bounding box center [798, 187] width 149 height 30
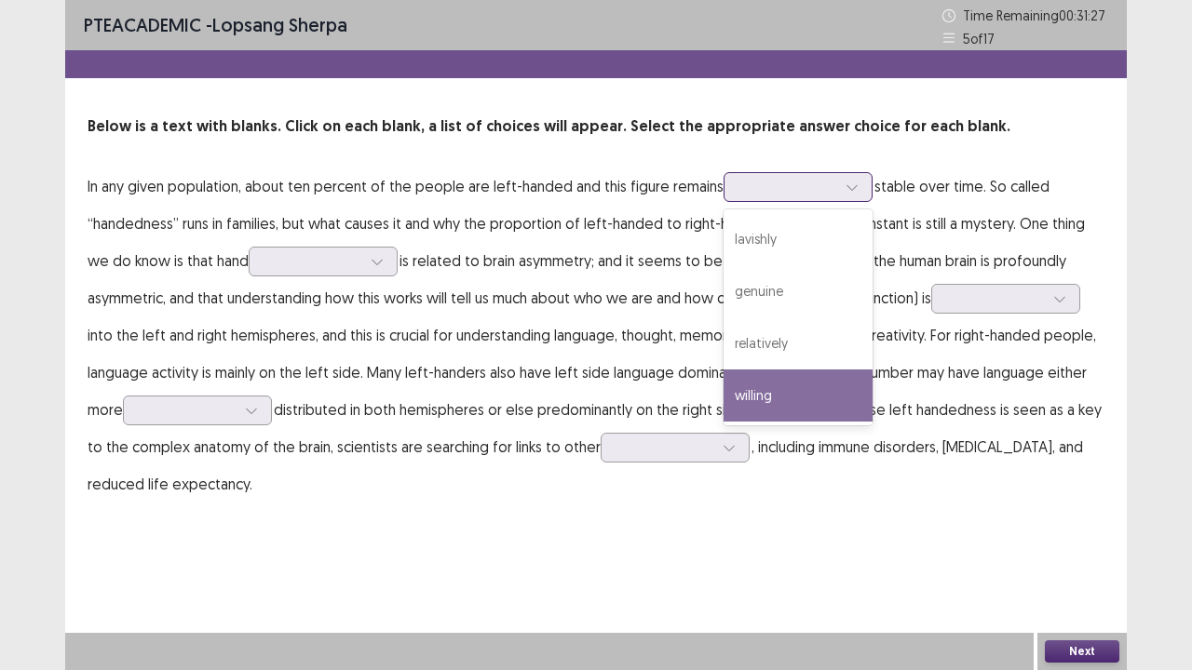
click at [753, 382] on div "willing" at bounding box center [798, 396] width 149 height 52
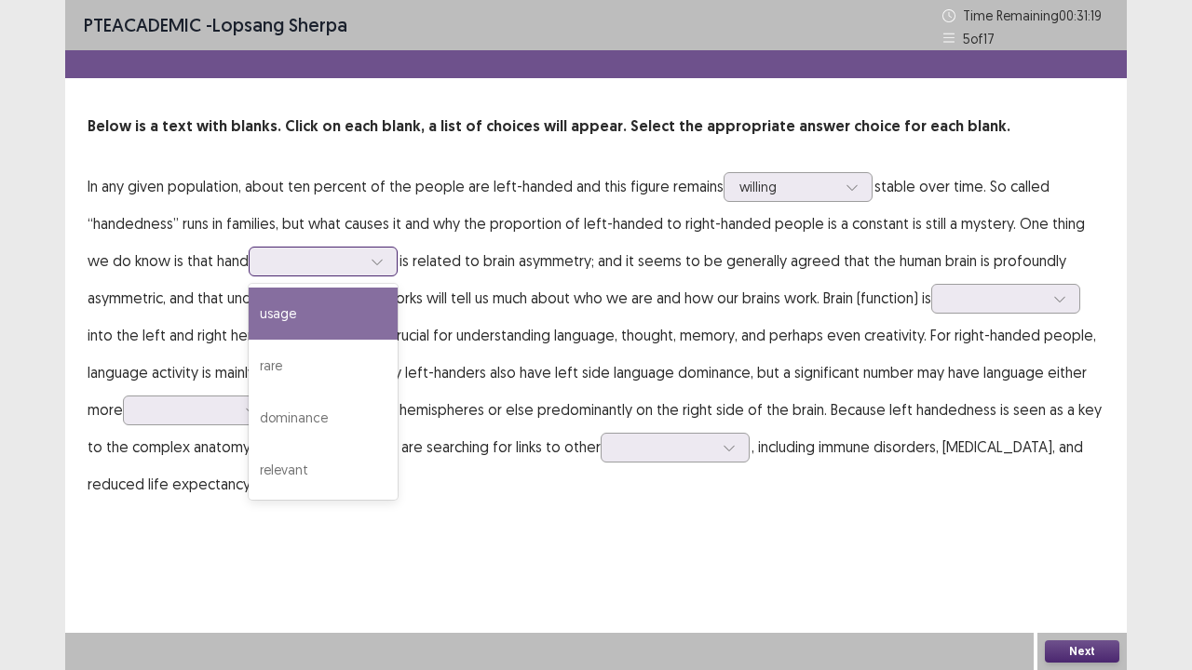
click at [338, 270] on div at bounding box center [312, 261] width 97 height 18
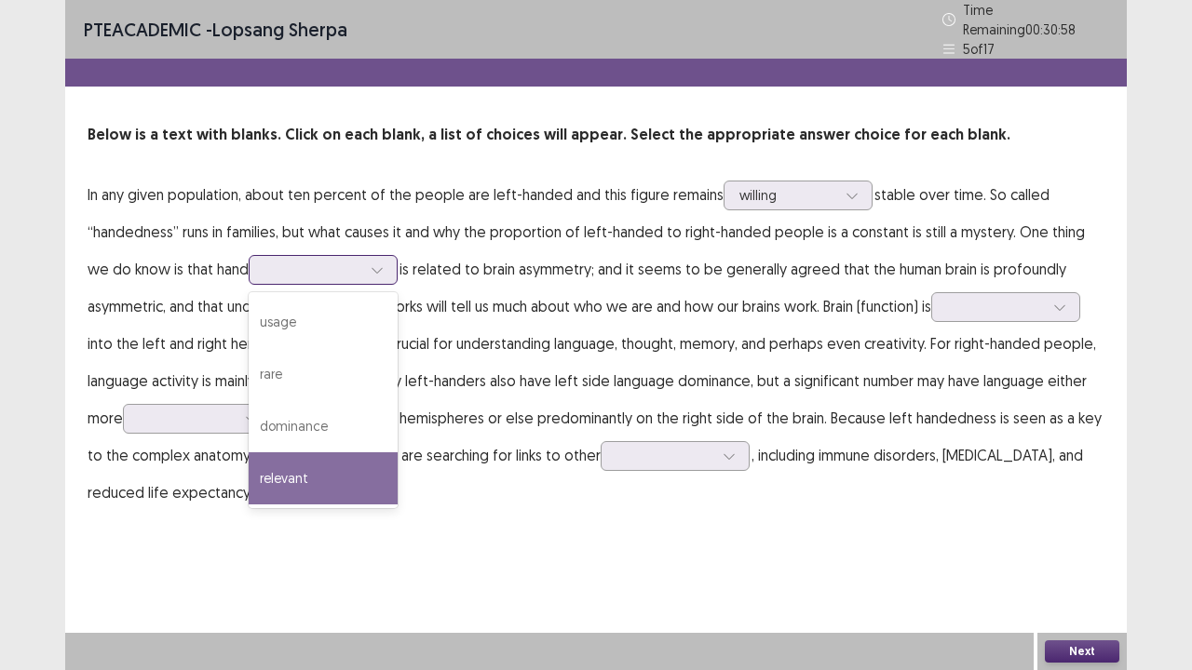
click at [285, 460] on div "relevant" at bounding box center [323, 479] width 149 height 52
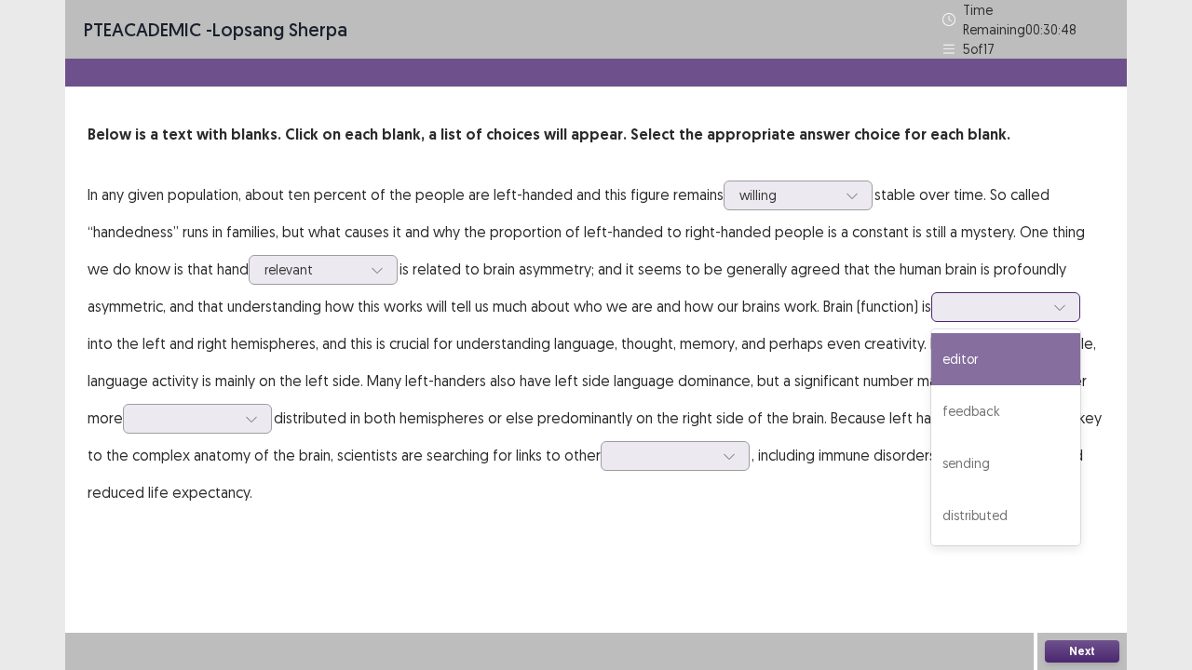
click at [979, 305] on div at bounding box center [995, 307] width 97 height 18
click at [979, 364] on div "editor" at bounding box center [1005, 359] width 149 height 52
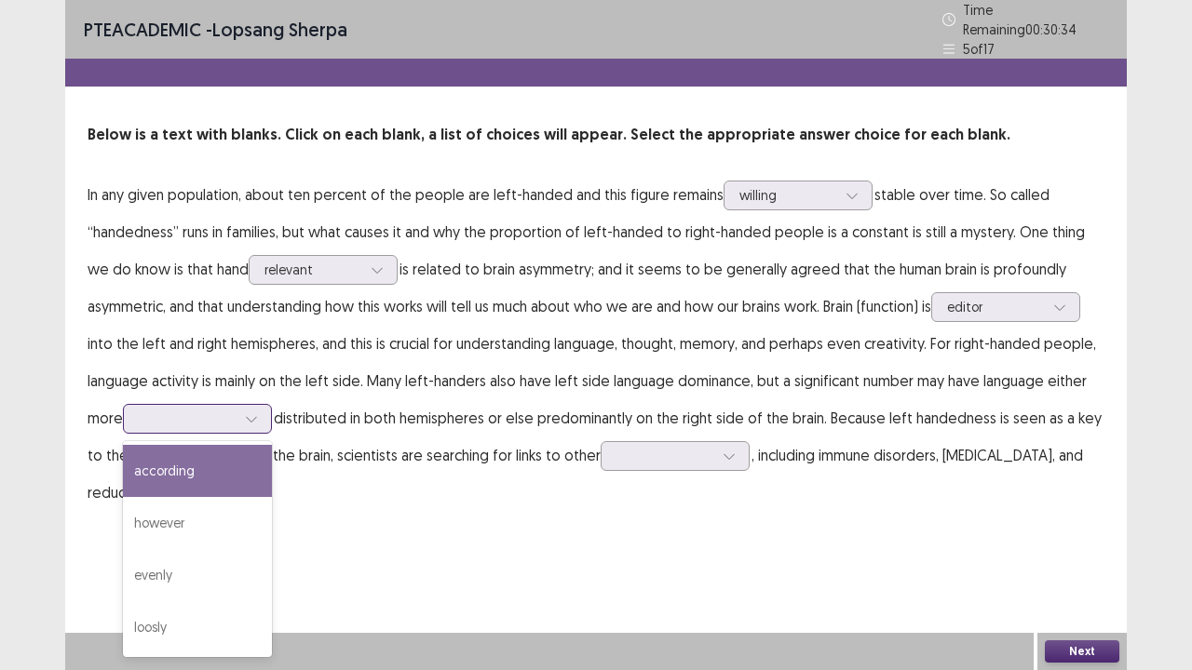
click at [237, 412] on div at bounding box center [187, 418] width 101 height 21
click at [251, 480] on div "according" at bounding box center [197, 471] width 149 height 52
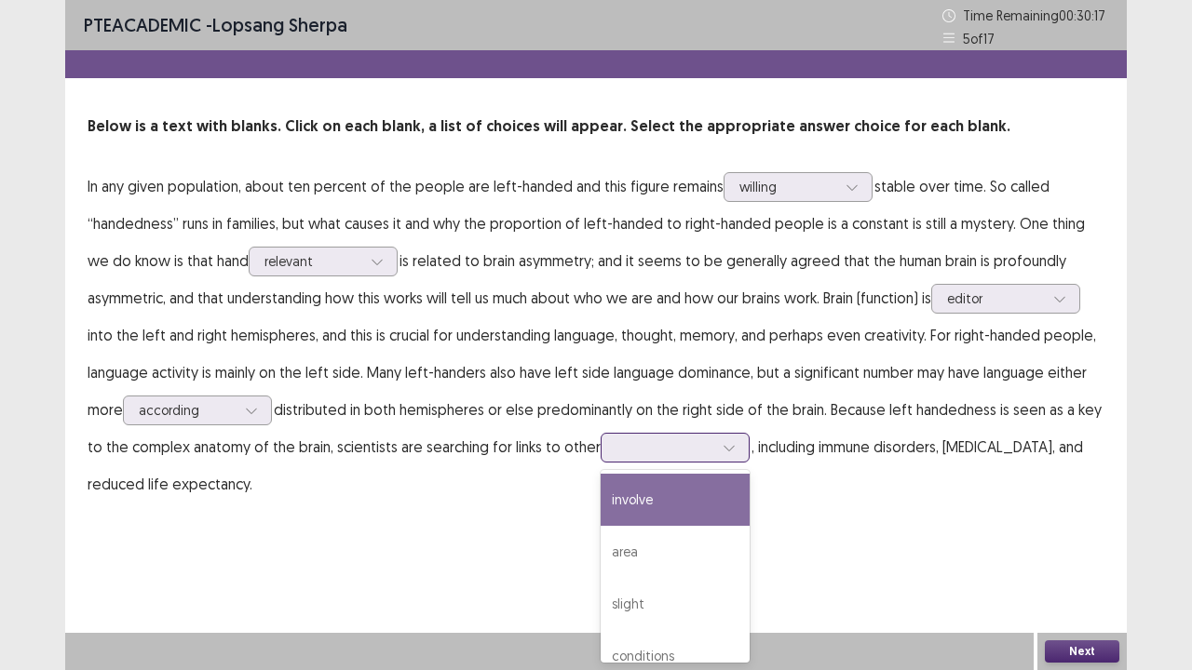
click at [683, 452] on div at bounding box center [664, 448] width 97 height 18
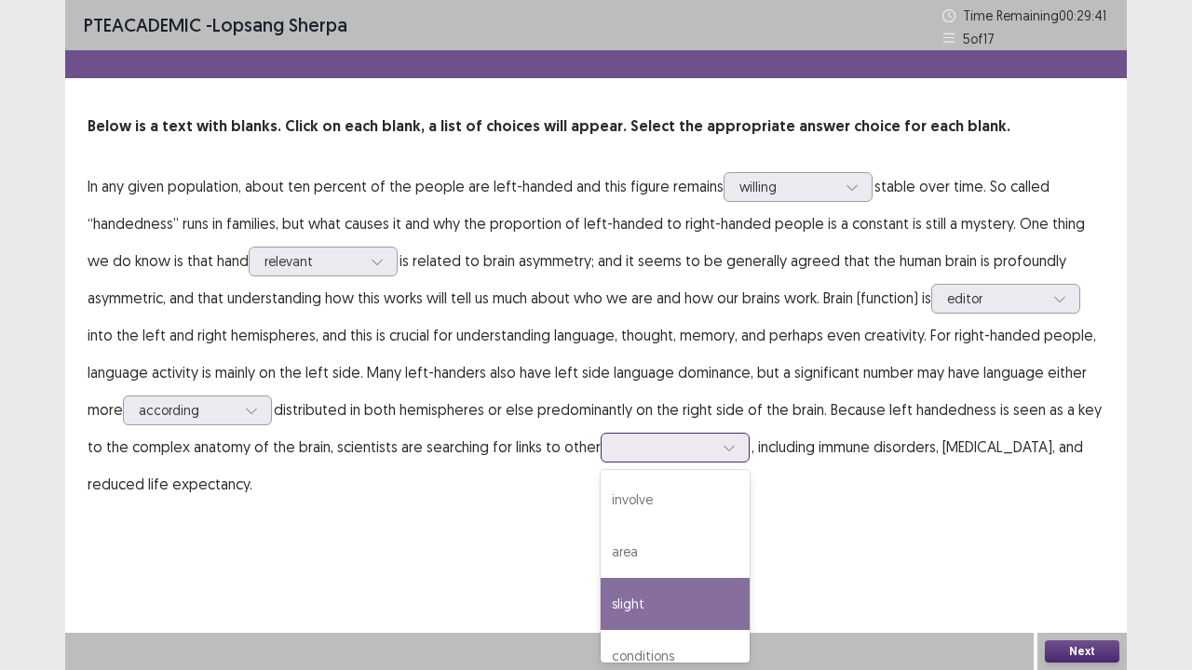
click at [647, 544] on div "slight" at bounding box center [675, 604] width 149 height 52
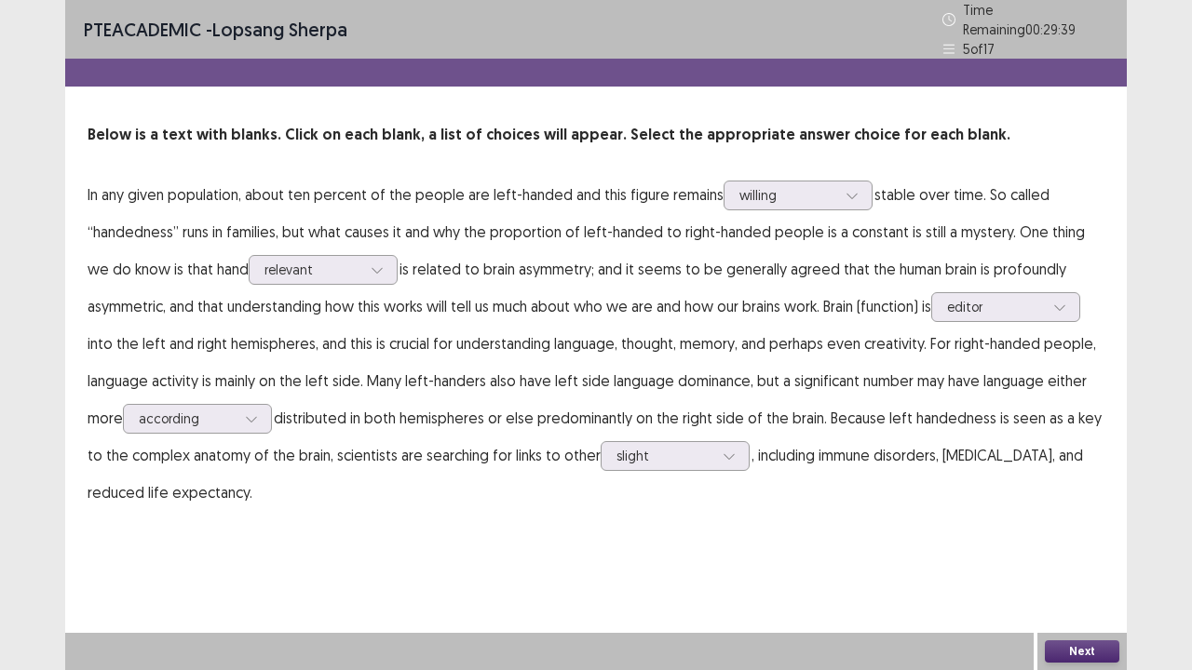
click at [1066, 544] on button "Next" at bounding box center [1082, 652] width 74 height 22
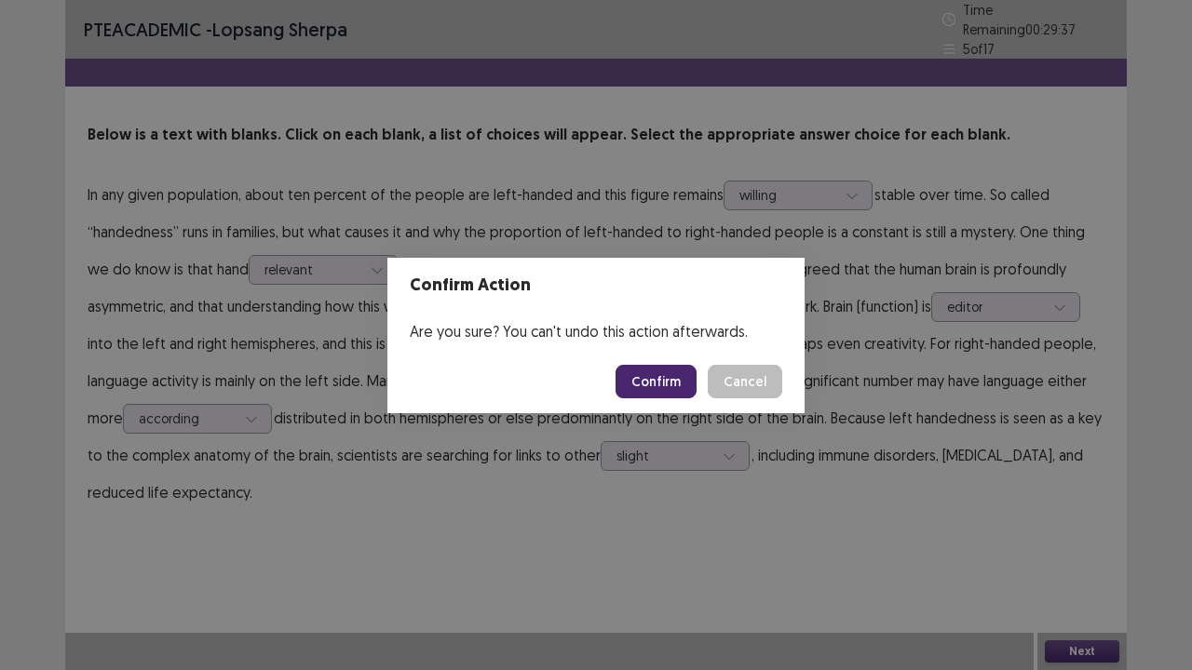
click at [657, 380] on button "Confirm" at bounding box center [656, 382] width 81 height 34
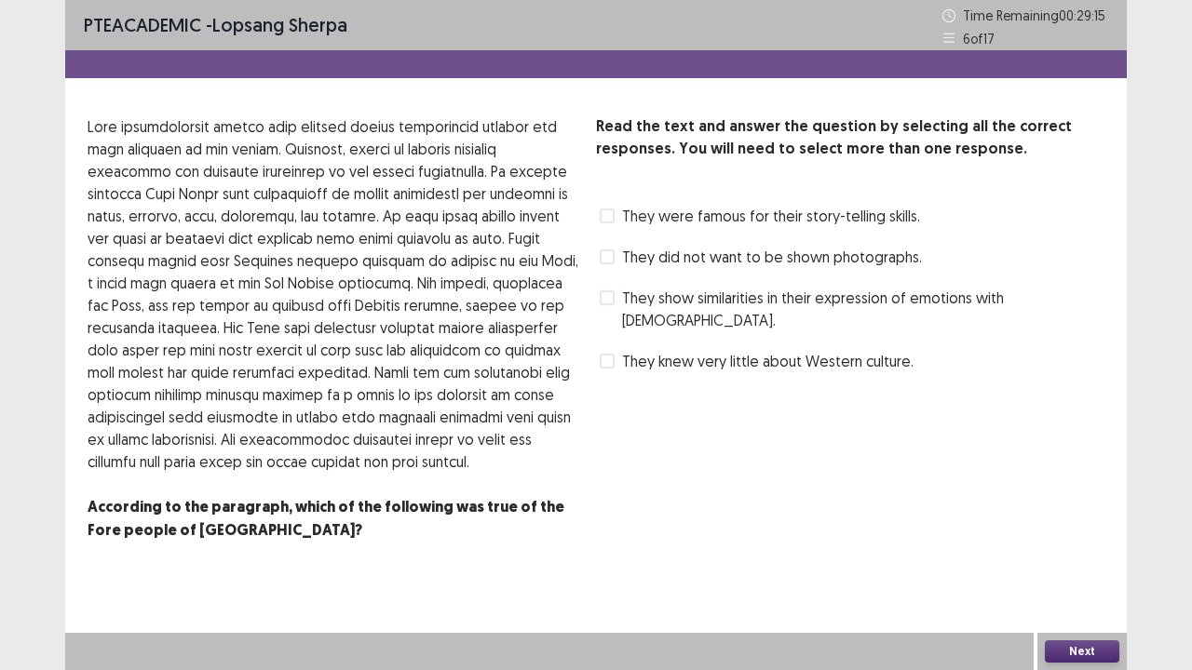
drag, startPoint x: 358, startPoint y: 400, endPoint x: 417, endPoint y: 423, distance: 63.6
click at [417, 423] on p at bounding box center [335, 294] width 494 height 358
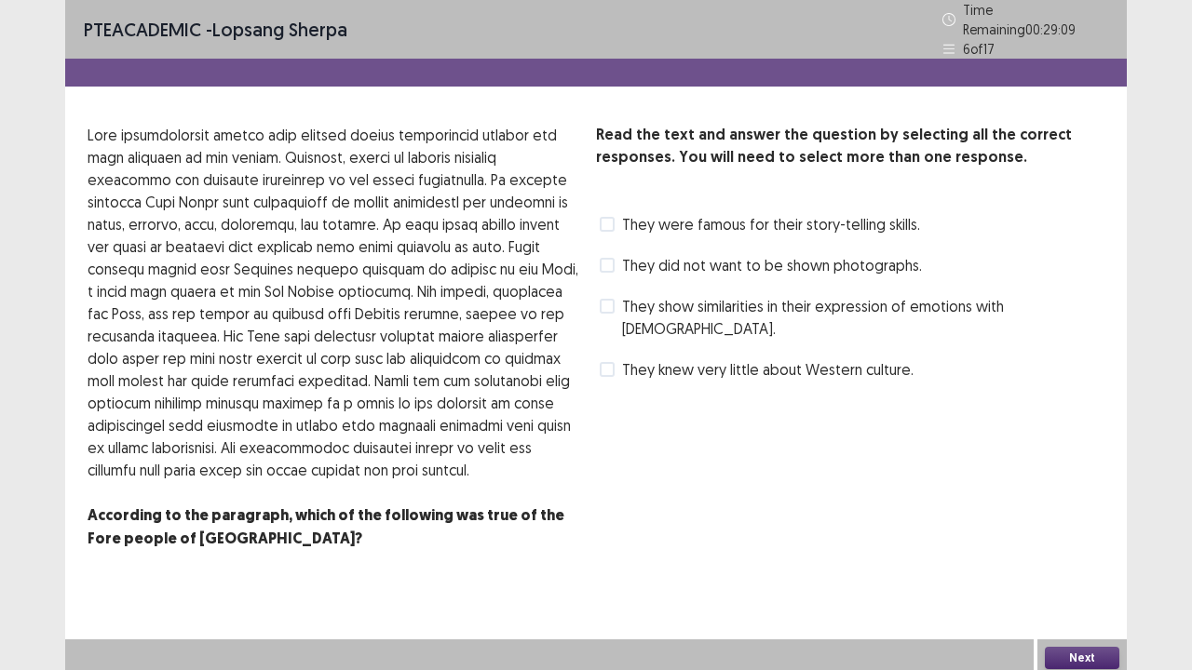
click at [619, 358] on label "They knew very little about Western culture." at bounding box center [757, 369] width 314 height 22
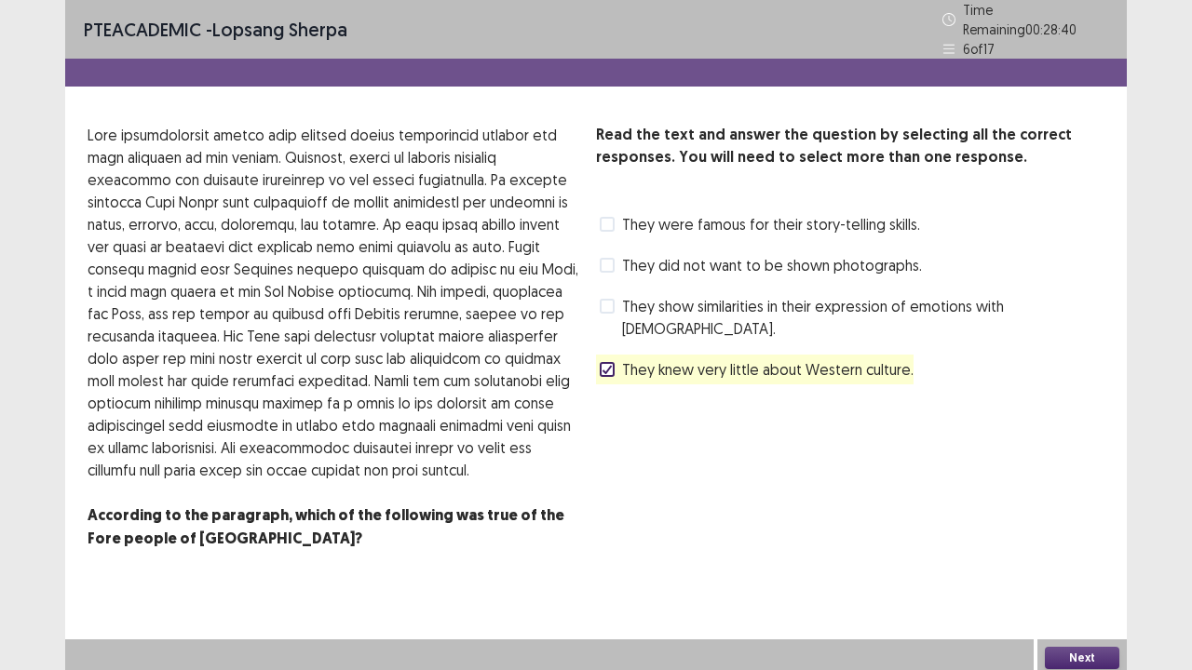
click at [1071, 544] on button "Next" at bounding box center [1082, 658] width 74 height 22
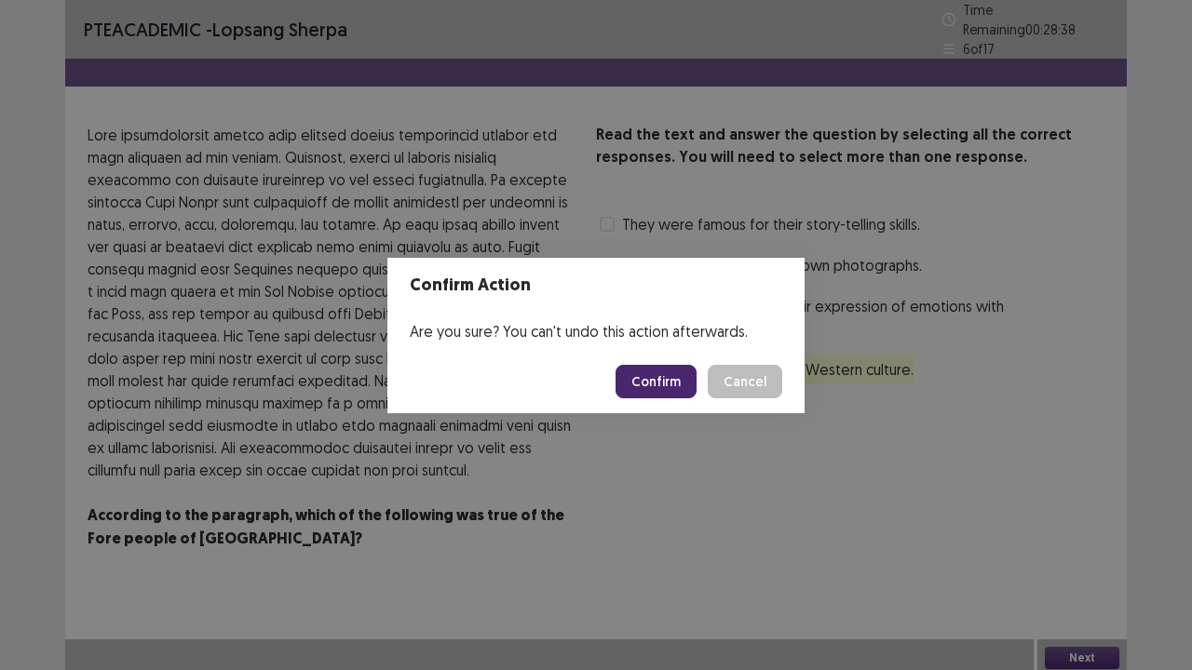
click at [664, 388] on button "Confirm" at bounding box center [656, 382] width 81 height 34
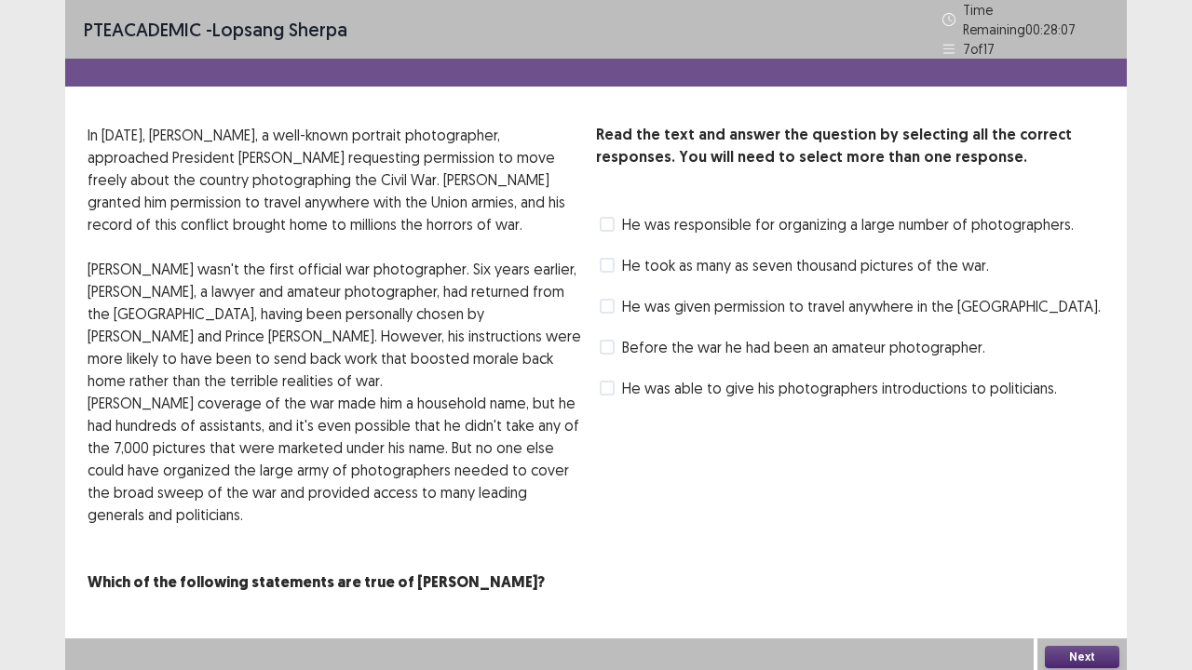
click at [614, 345] on span at bounding box center [607, 347] width 15 height 15
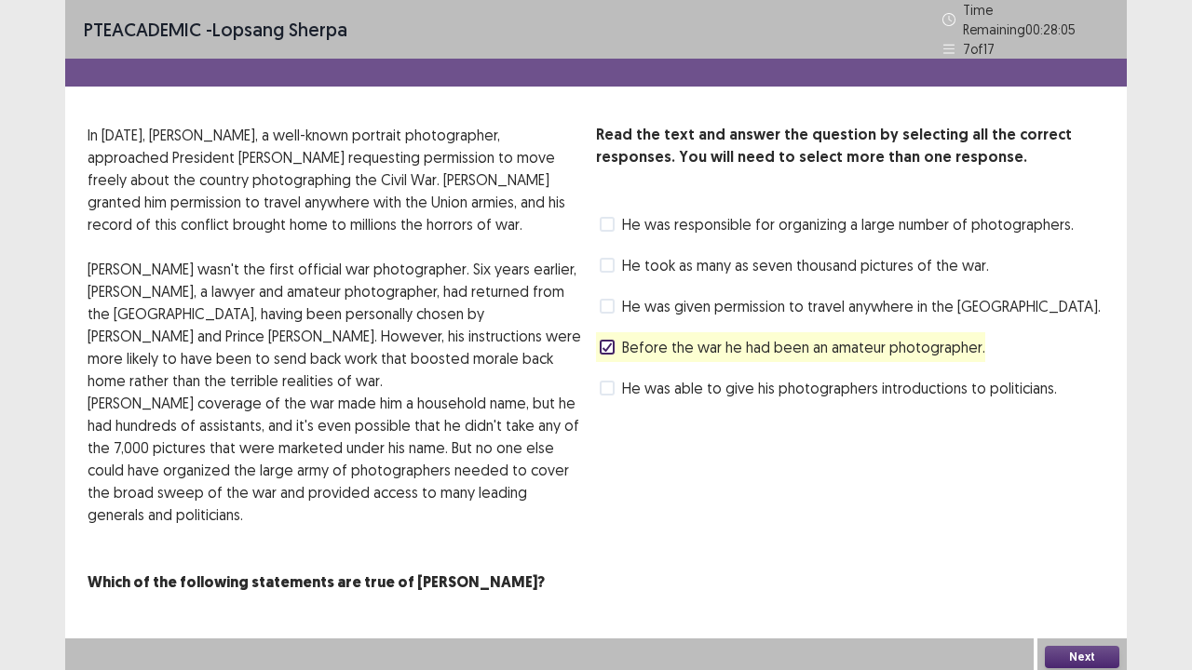
click at [613, 307] on label "He was given permission to travel anywhere in the [GEOGRAPHIC_DATA]." at bounding box center [850, 306] width 501 height 22
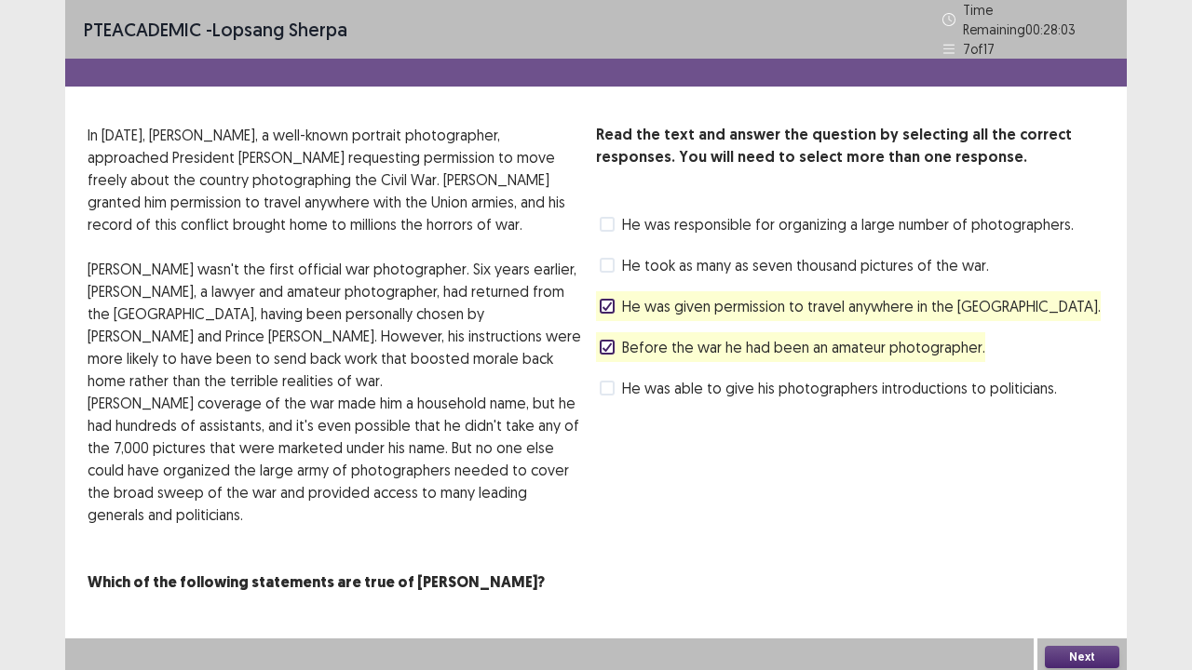
click at [1081, 544] on button "Next" at bounding box center [1082, 657] width 74 height 22
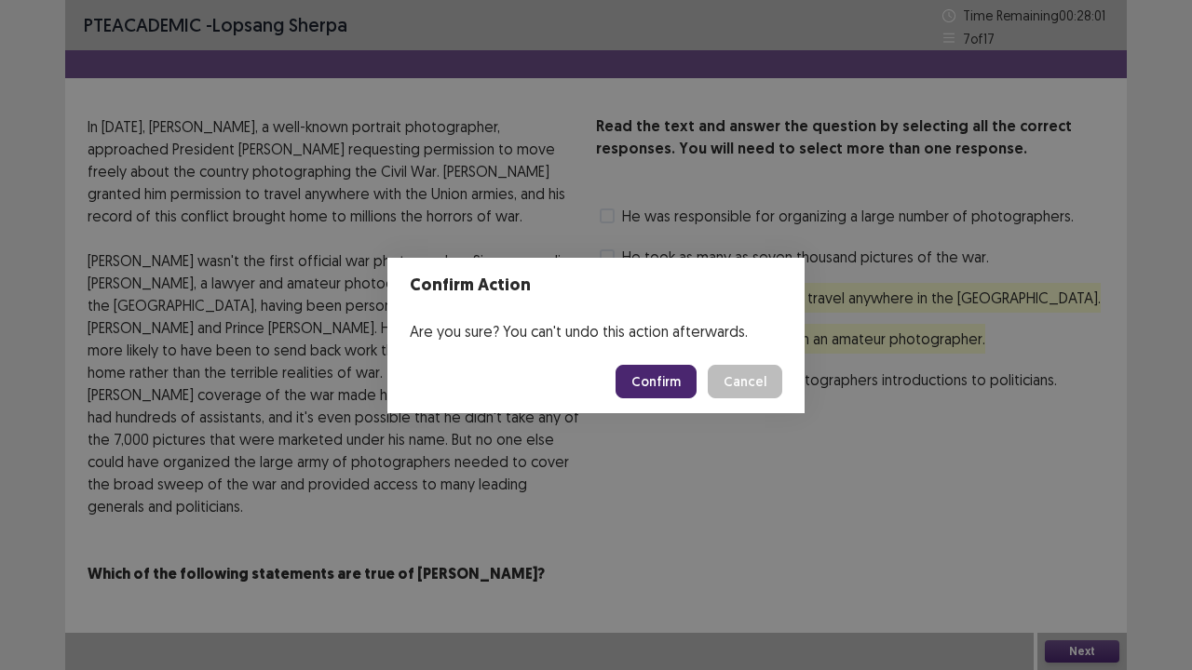
click at [678, 381] on button "Confirm" at bounding box center [656, 382] width 81 height 34
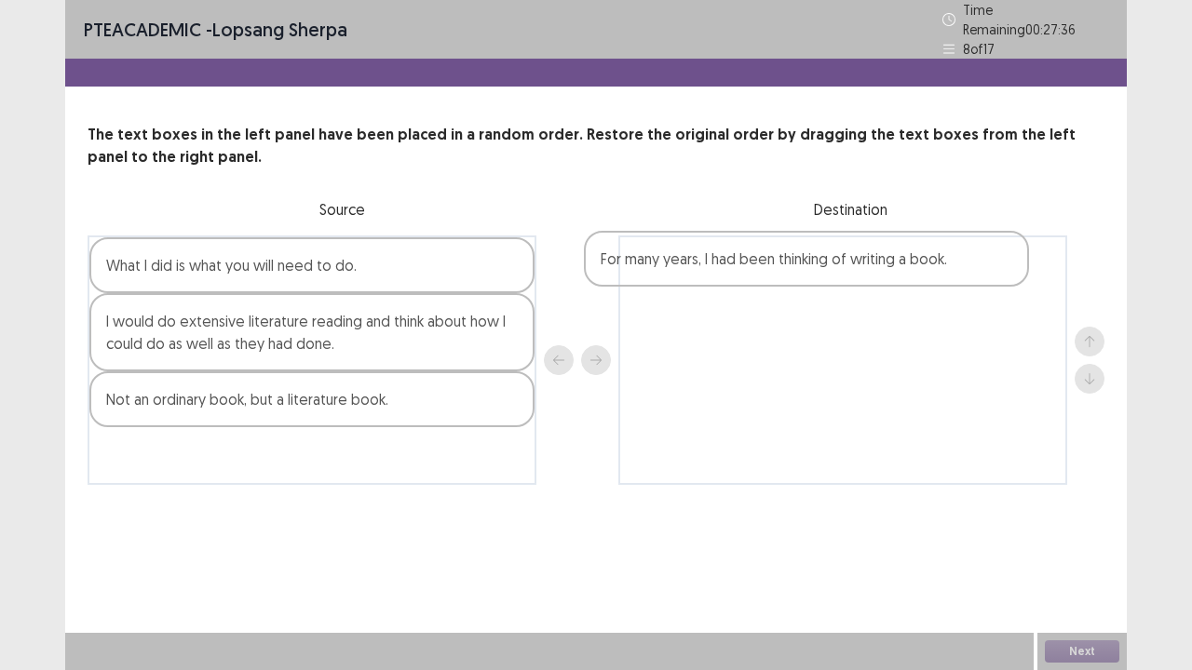
drag, startPoint x: 324, startPoint y: 413, endPoint x: 854, endPoint y: 272, distance: 548.4
click at [854, 272] on div "What I did is what you will need to do. I would do extensive literature reading…" at bounding box center [596, 361] width 1017 height 250
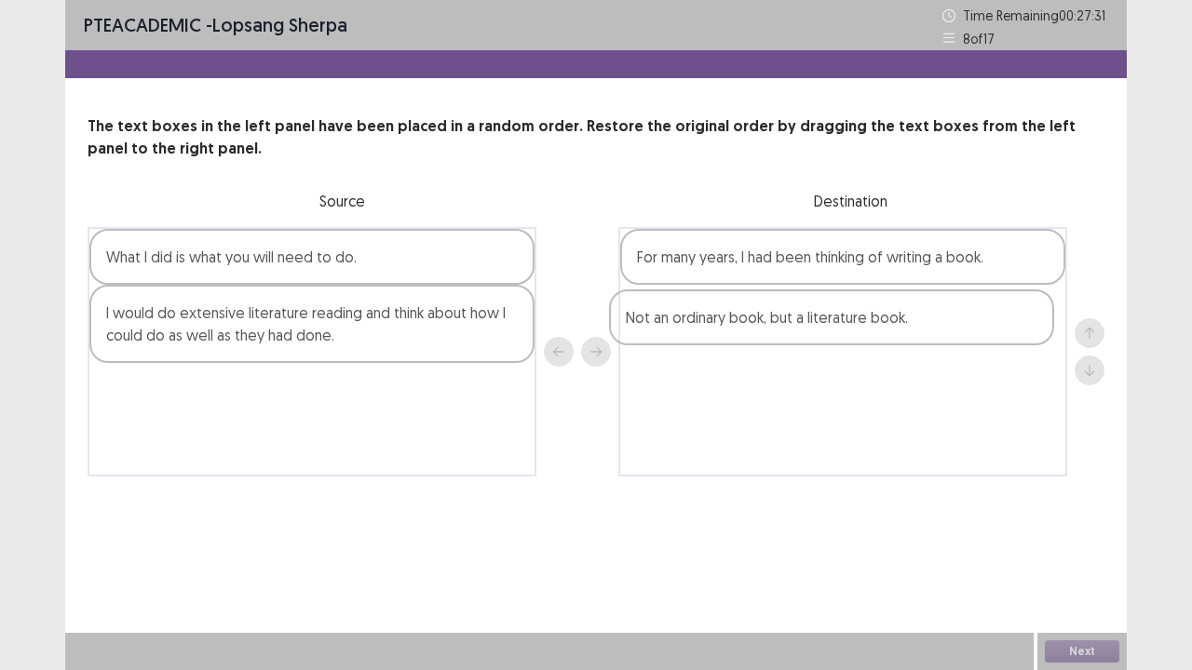
drag, startPoint x: 292, startPoint y: 412, endPoint x: 829, endPoint y: 333, distance: 542.0
click at [829, 333] on div "What I did is what you will need to do. I would do extensive literature reading…" at bounding box center [596, 352] width 1017 height 250
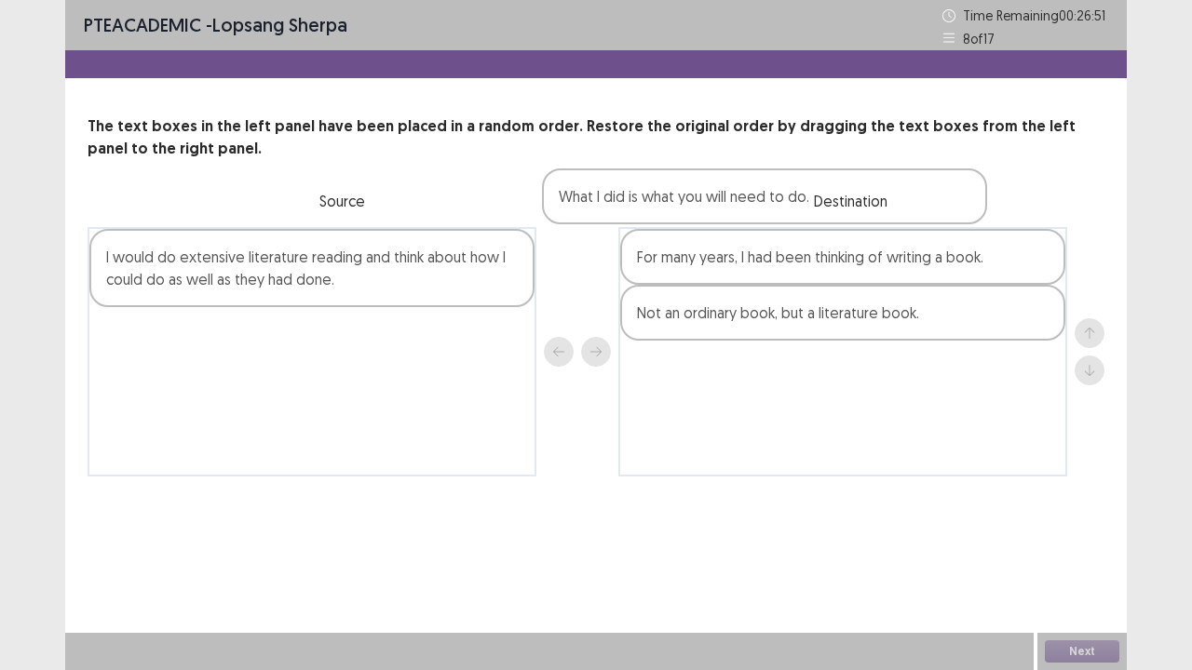
drag, startPoint x: 279, startPoint y: 277, endPoint x: 743, endPoint y: 220, distance: 467.3
click at [743, 220] on div "The text boxes in the left panel have been placed in a random order. Restore th…" at bounding box center [596, 295] width 1062 height 361
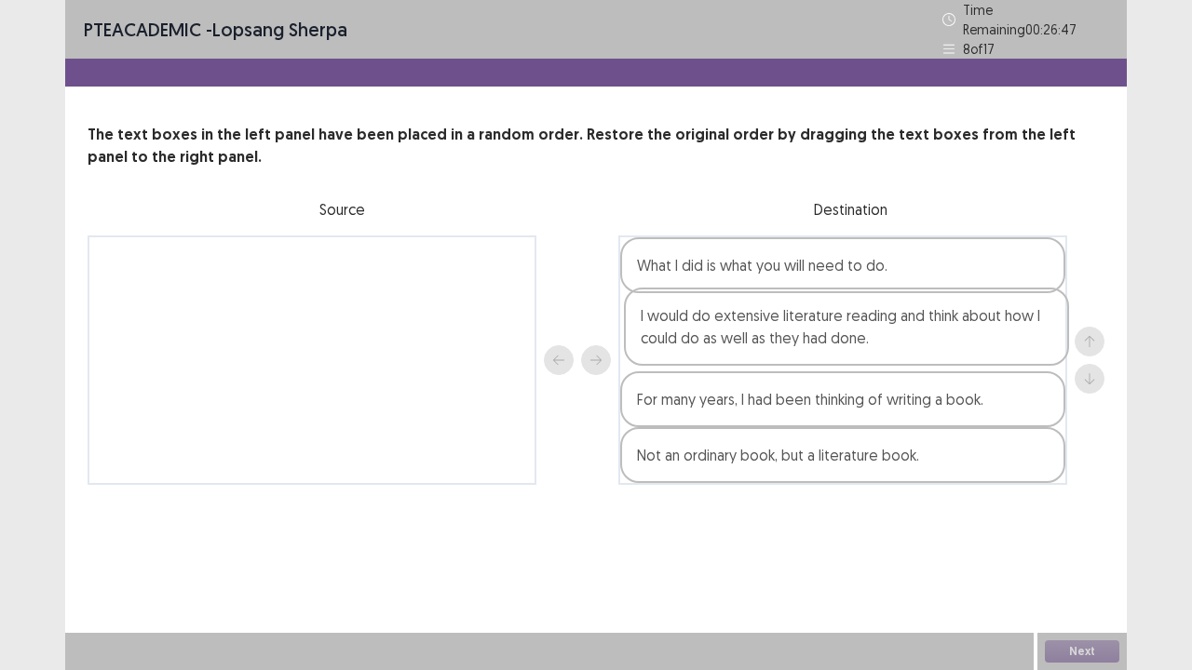
drag, startPoint x: 339, startPoint y: 264, endPoint x: 894, endPoint y: 324, distance: 558.3
click at [894, 324] on div "I would do extensive literature reading and think about how I could do as well …" at bounding box center [596, 361] width 1017 height 250
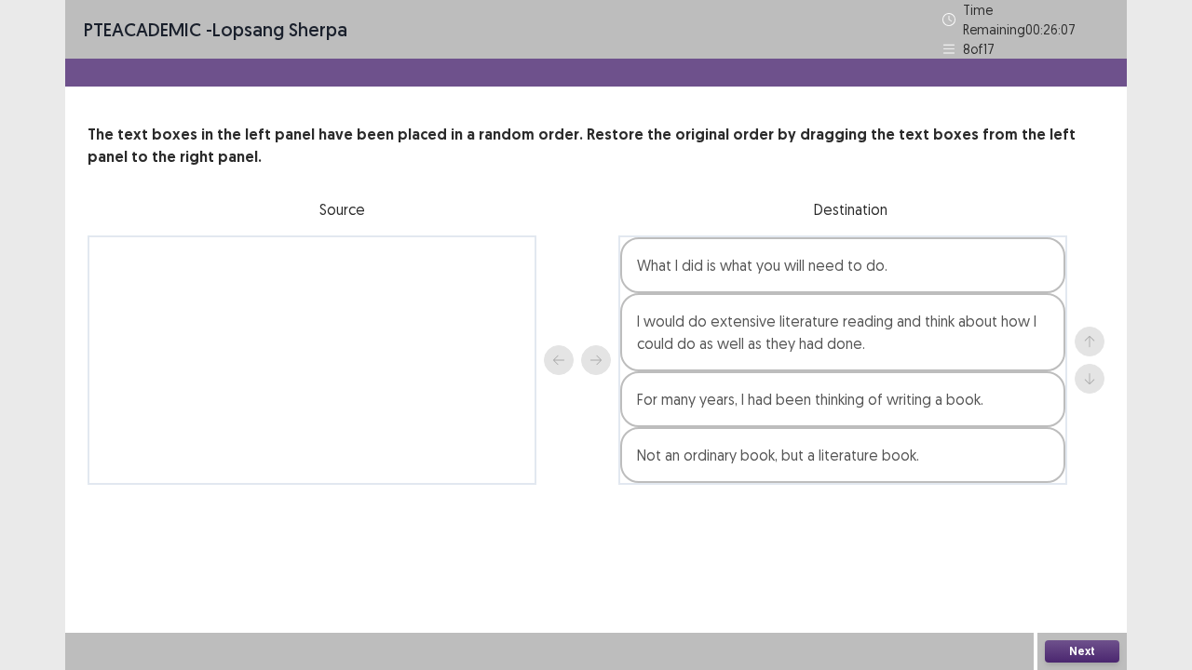
drag, startPoint x: 697, startPoint y: 348, endPoint x: 715, endPoint y: 451, distance: 103.9
drag, startPoint x: 715, startPoint y: 451, endPoint x: 594, endPoint y: 385, distance: 137.9
click at [594, 385] on div at bounding box center [577, 361] width 67 height 250
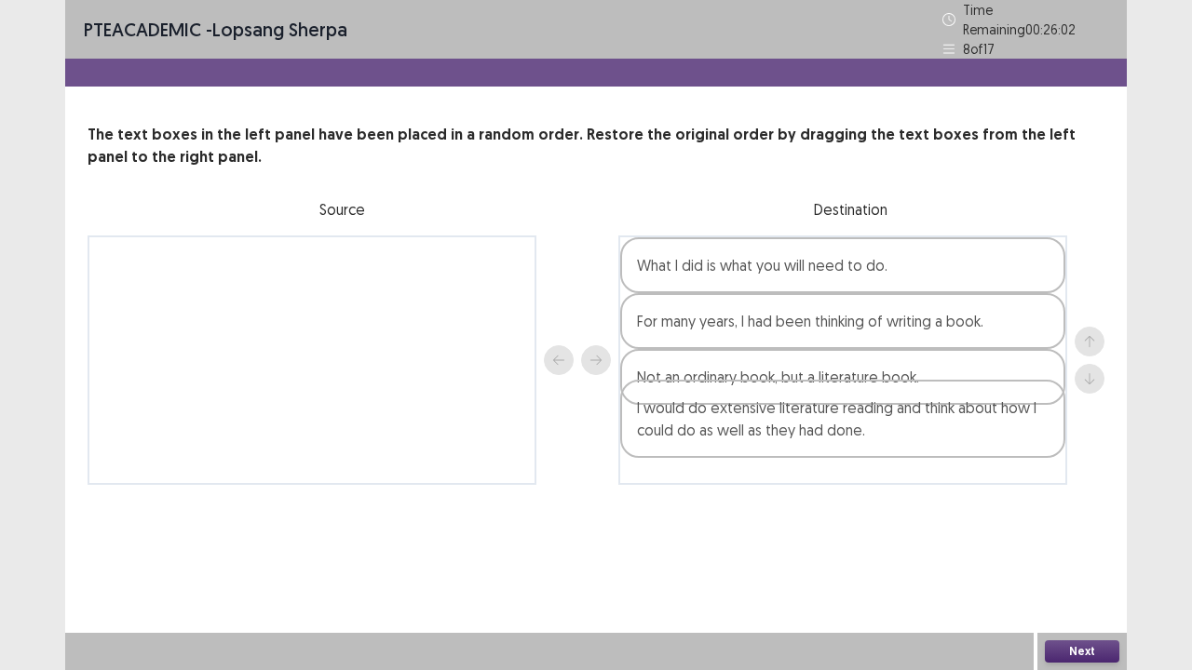
drag, startPoint x: 656, startPoint y: 339, endPoint x: 657, endPoint y: 443, distance: 104.3
click at [657, 443] on div "What I did is what you will need to do. I would do extensive literature reading…" at bounding box center [842, 361] width 449 height 250
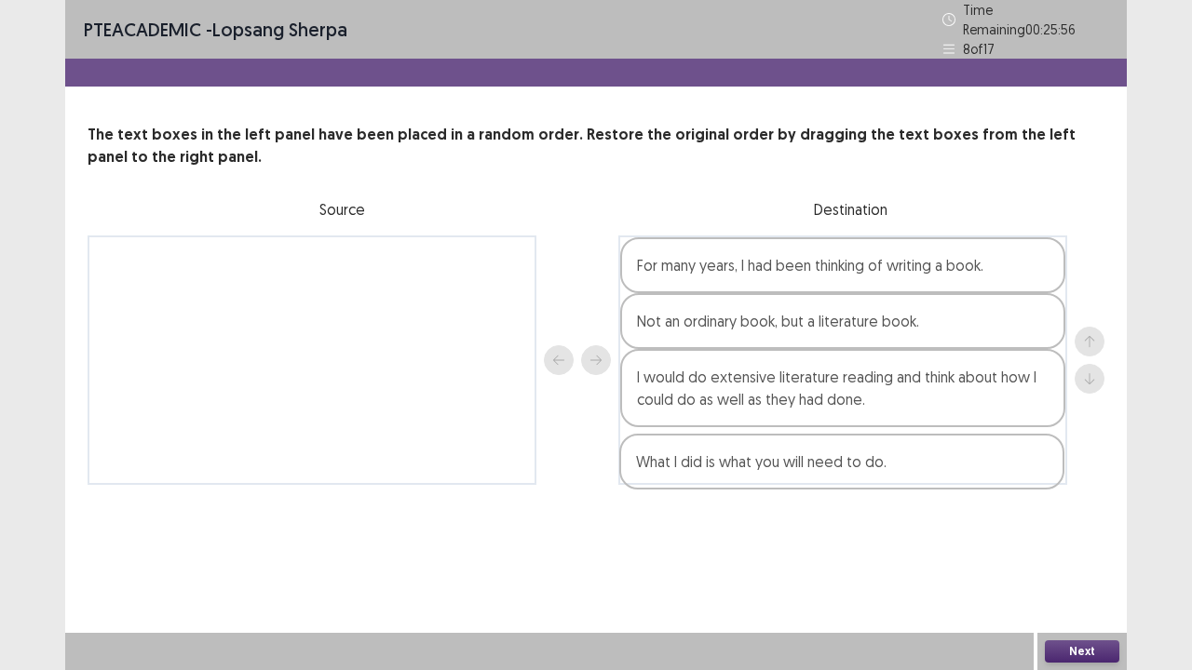
drag, startPoint x: 671, startPoint y: 279, endPoint x: 673, endPoint y: 488, distance: 208.6
click at [673, 488] on div "PTE academic - lopsang sherpa Time Remaining 00 : 25 : 56 8 of 17 The text boxe…" at bounding box center [596, 261] width 1062 height 522
click at [1073, 544] on button "Next" at bounding box center [1082, 652] width 74 height 22
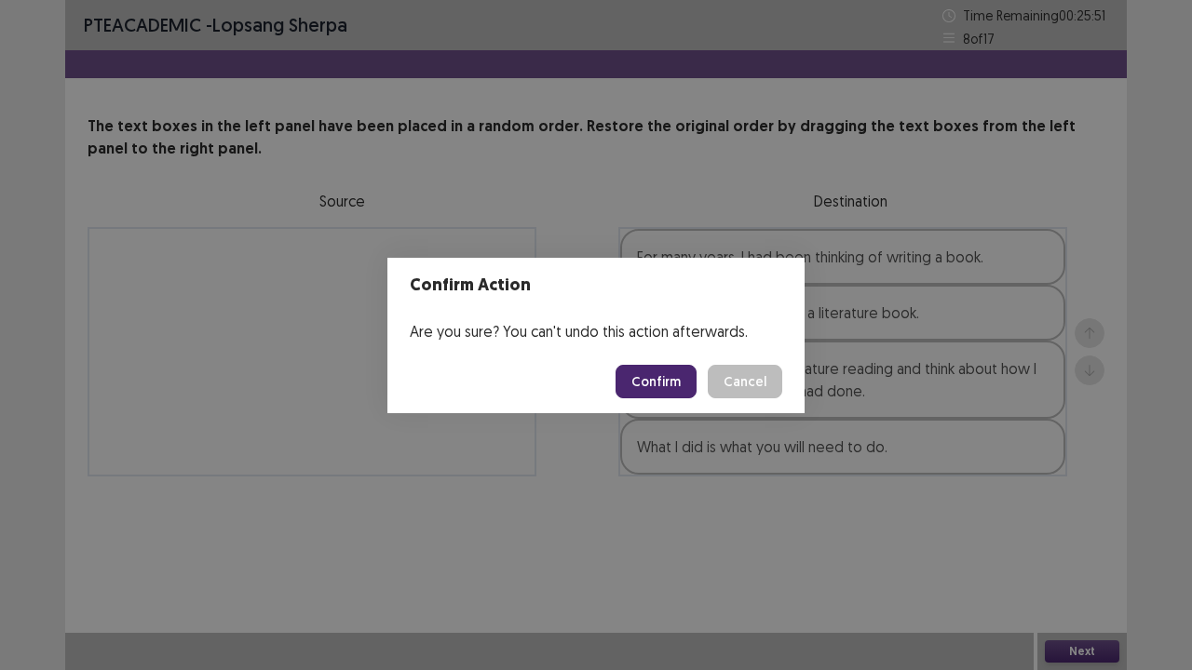
click at [670, 376] on button "Confirm" at bounding box center [656, 382] width 81 height 34
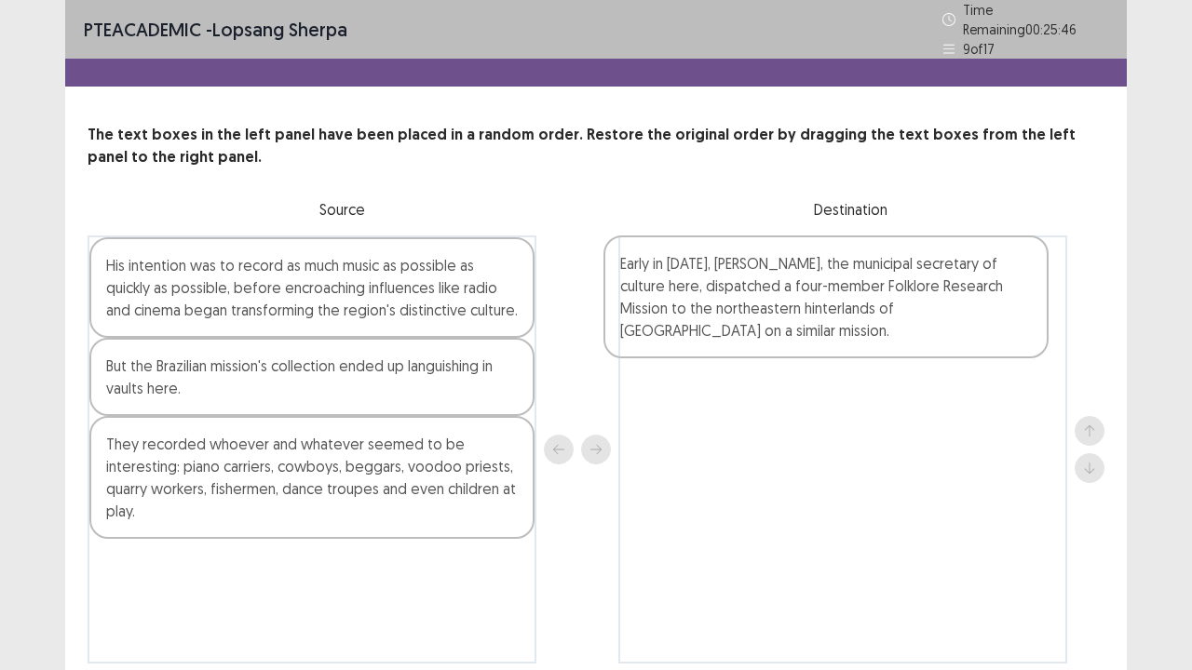
drag, startPoint x: 253, startPoint y: 389, endPoint x: 777, endPoint y: 293, distance: 532.0
click at [777, 293] on div "His intention was to record as much music as possible as quickly as possible, b…" at bounding box center [596, 450] width 1017 height 428
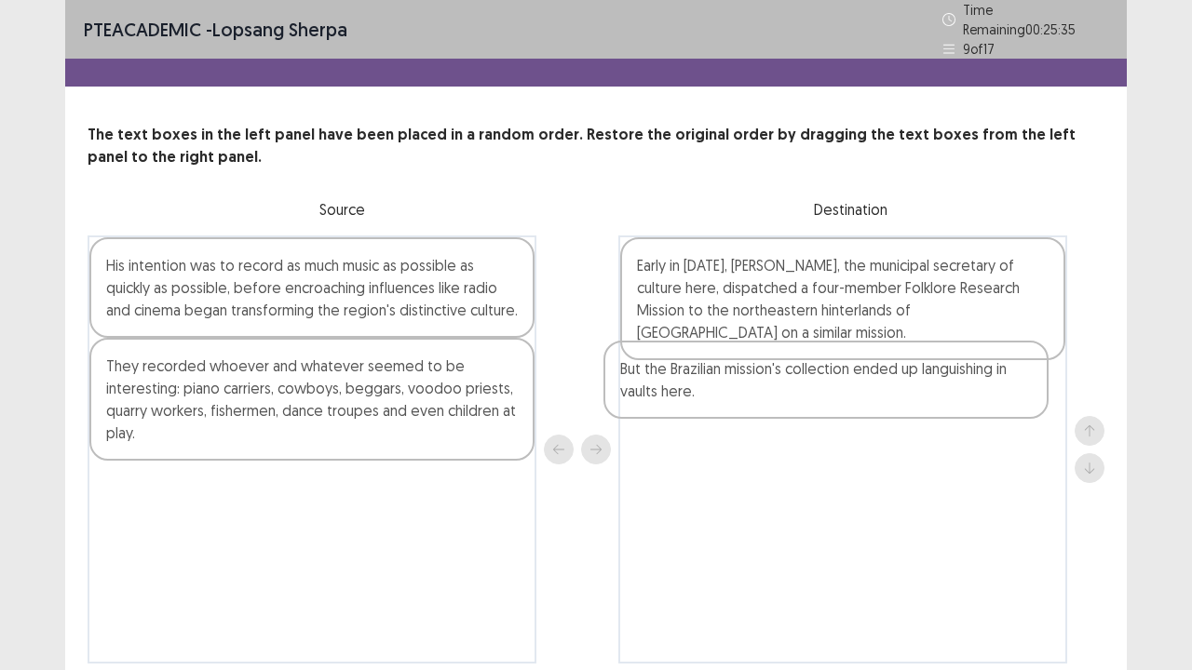
drag, startPoint x: 443, startPoint y: 374, endPoint x: 963, endPoint y: 386, distance: 519.7
click at [963, 386] on div "His intention was to record as much music as possible as quickly as possible, b…" at bounding box center [596, 450] width 1017 height 428
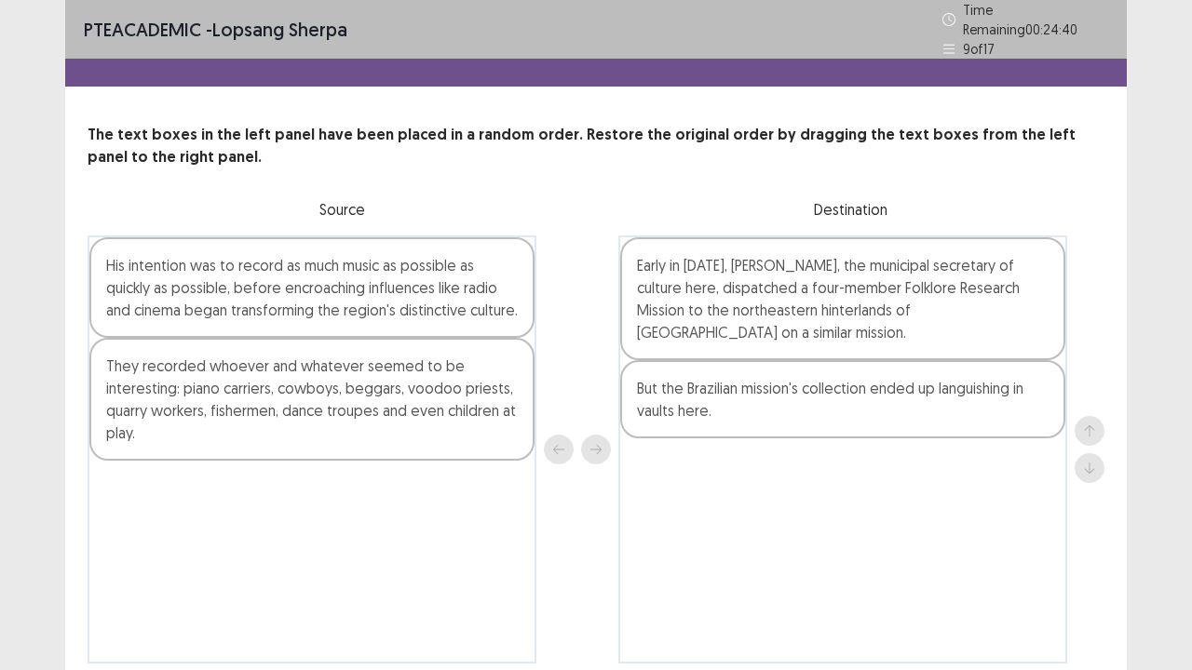
click at [285, 311] on div "His intention was to record as much music as possible as quickly as possible, b…" at bounding box center [311, 287] width 445 height 101
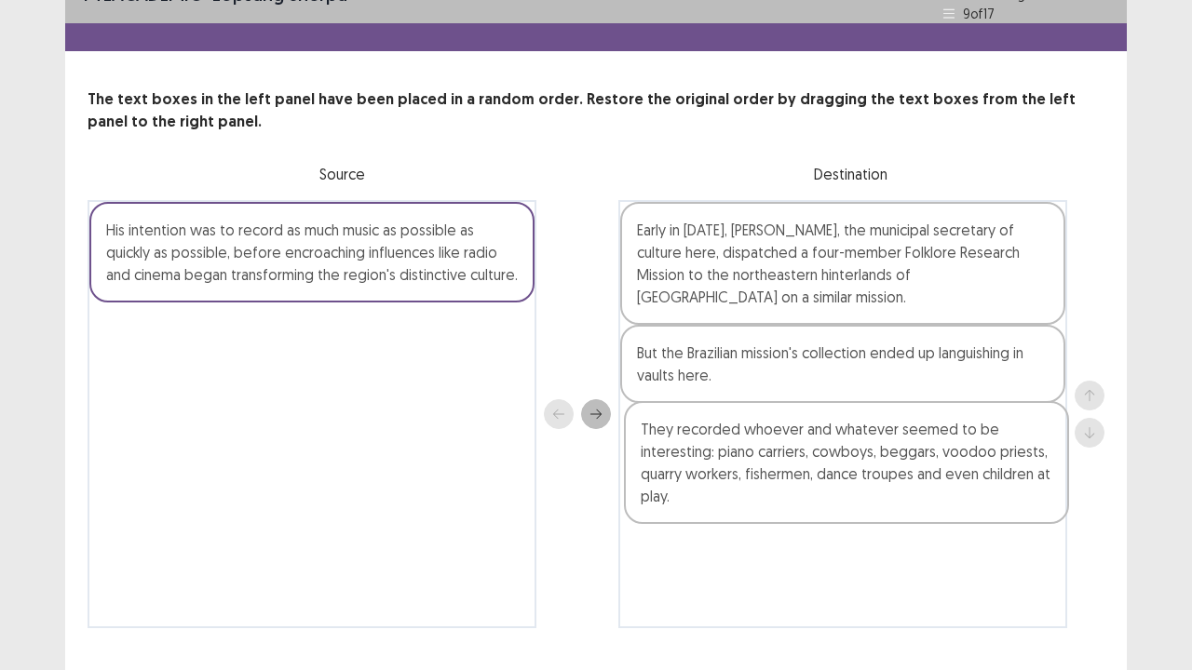
scroll to position [39, 0]
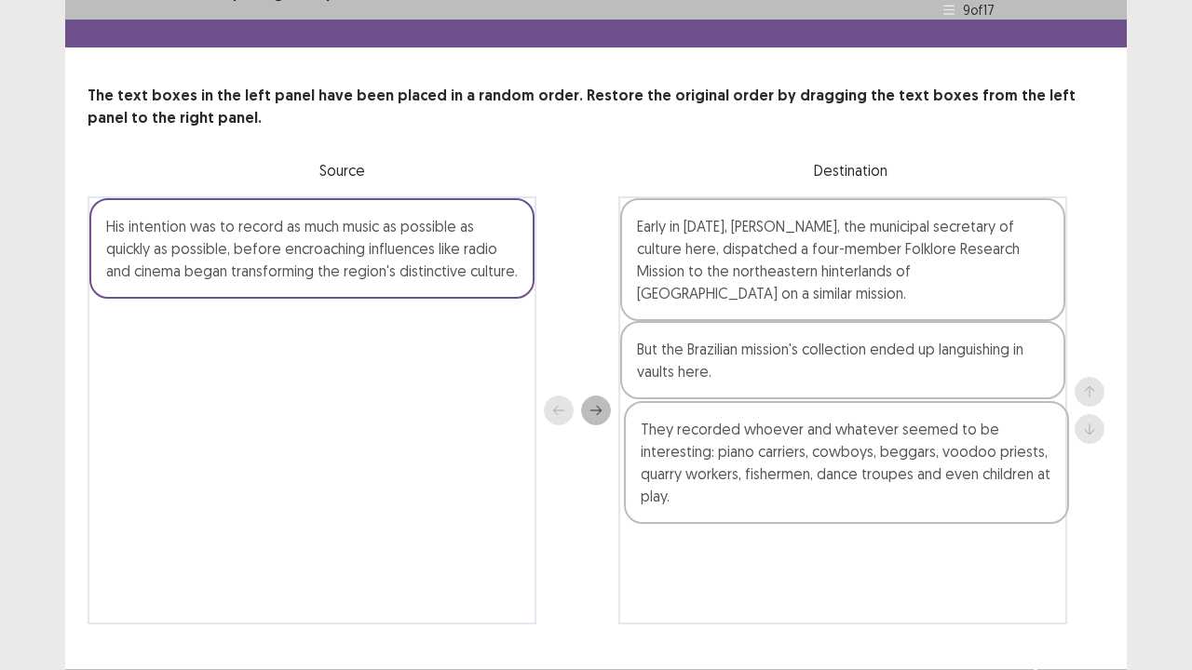
drag, startPoint x: 381, startPoint y: 404, endPoint x: 928, endPoint y: 460, distance: 550.4
click at [928, 460] on div "His intention was to record as much music as possible as quickly as possible, b…" at bounding box center [596, 410] width 1017 height 428
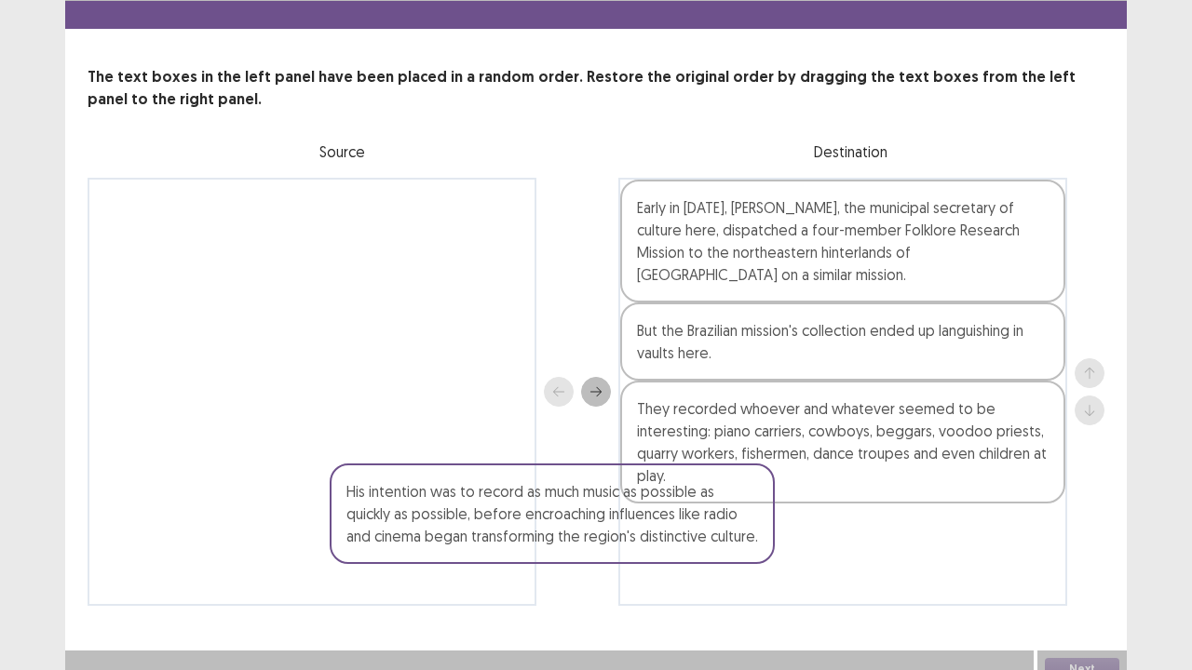
scroll to position [67, 0]
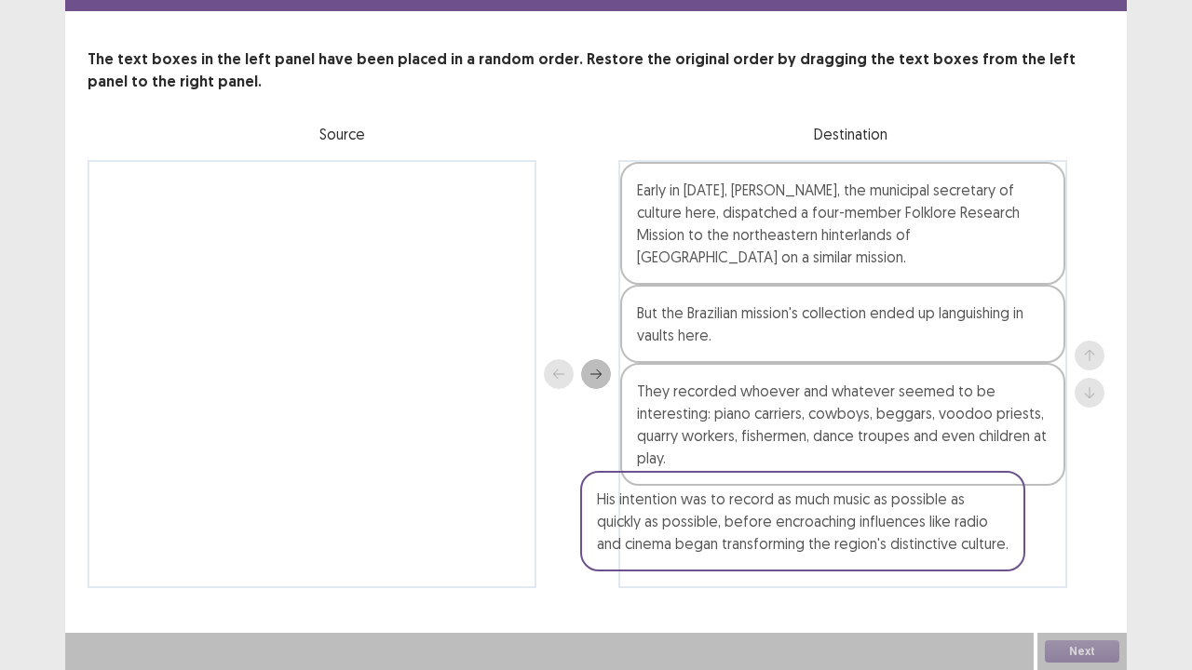
drag, startPoint x: 425, startPoint y: 218, endPoint x: 928, endPoint y: 507, distance: 581.1
click at [928, 507] on div "His intention was to record as much music as possible as quickly as possible, b…" at bounding box center [596, 374] width 1017 height 428
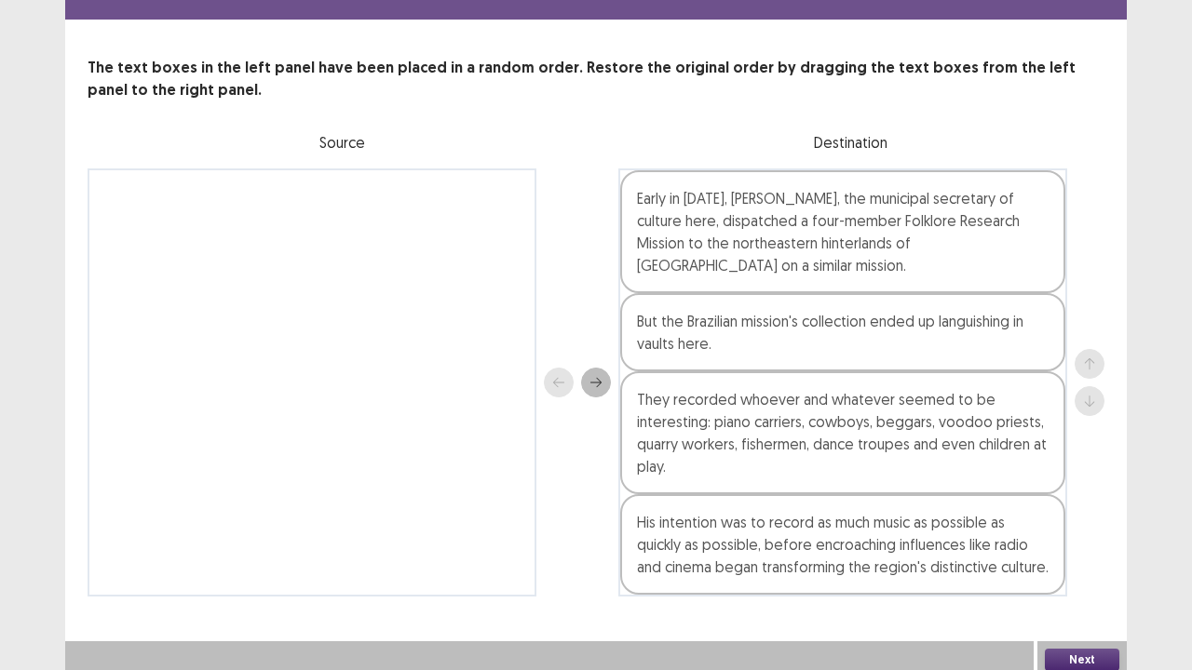
click at [1063, 544] on button "Next" at bounding box center [1082, 660] width 74 height 22
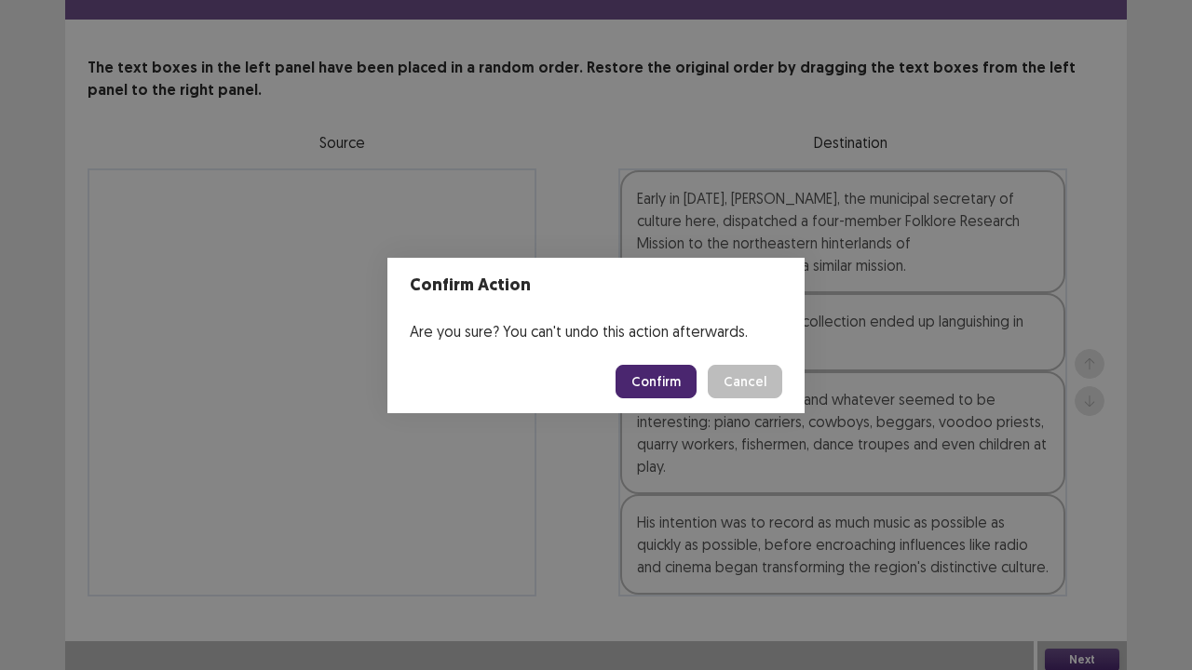
click at [631, 386] on button "Confirm" at bounding box center [656, 382] width 81 height 34
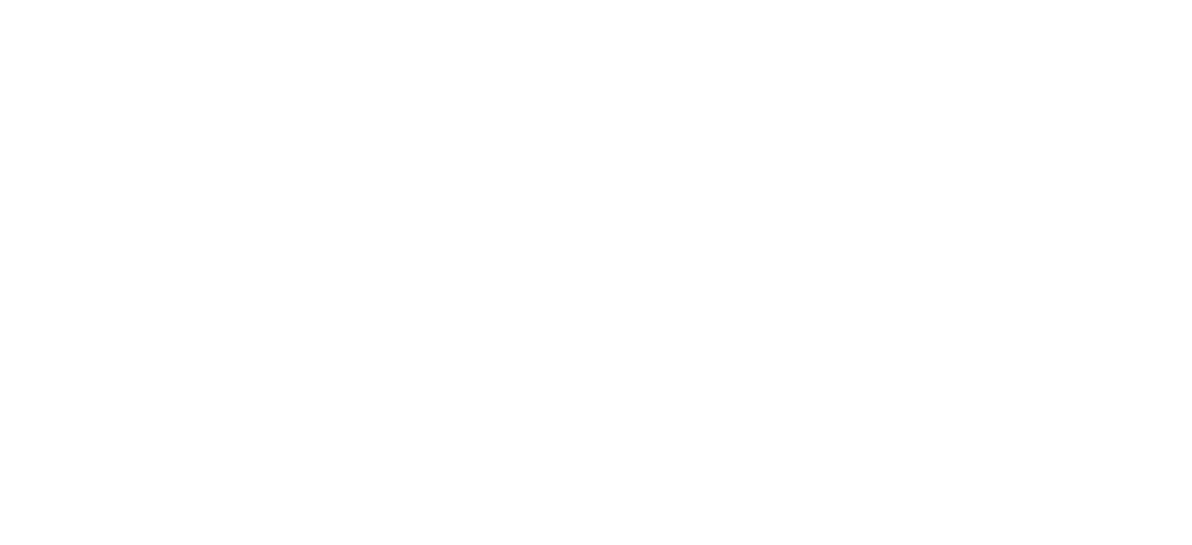
scroll to position [0, 0]
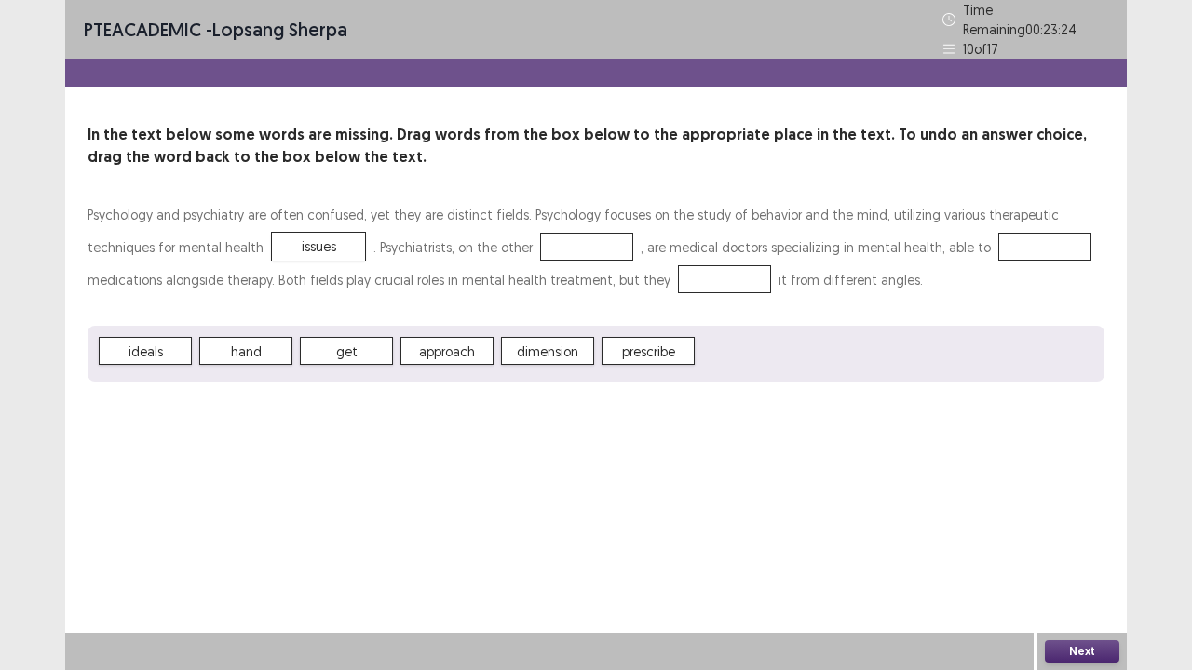
click at [643, 351] on span "prescribe" at bounding box center [648, 351] width 93 height 28
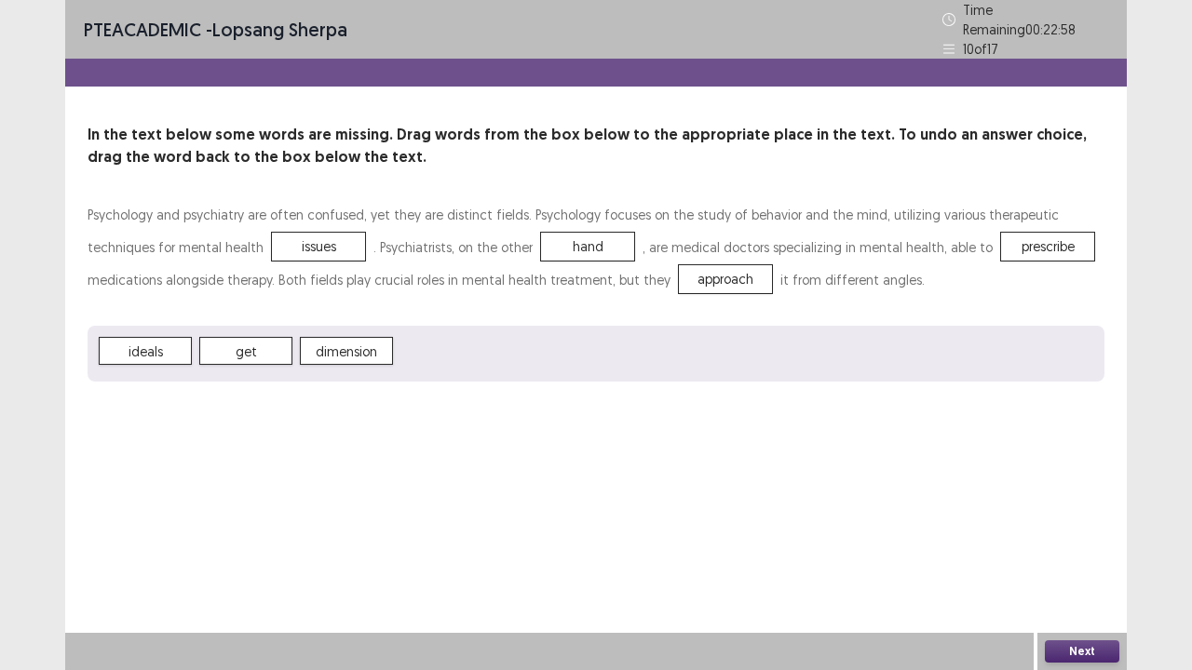
click at [1082, 544] on button "Next" at bounding box center [1082, 652] width 74 height 22
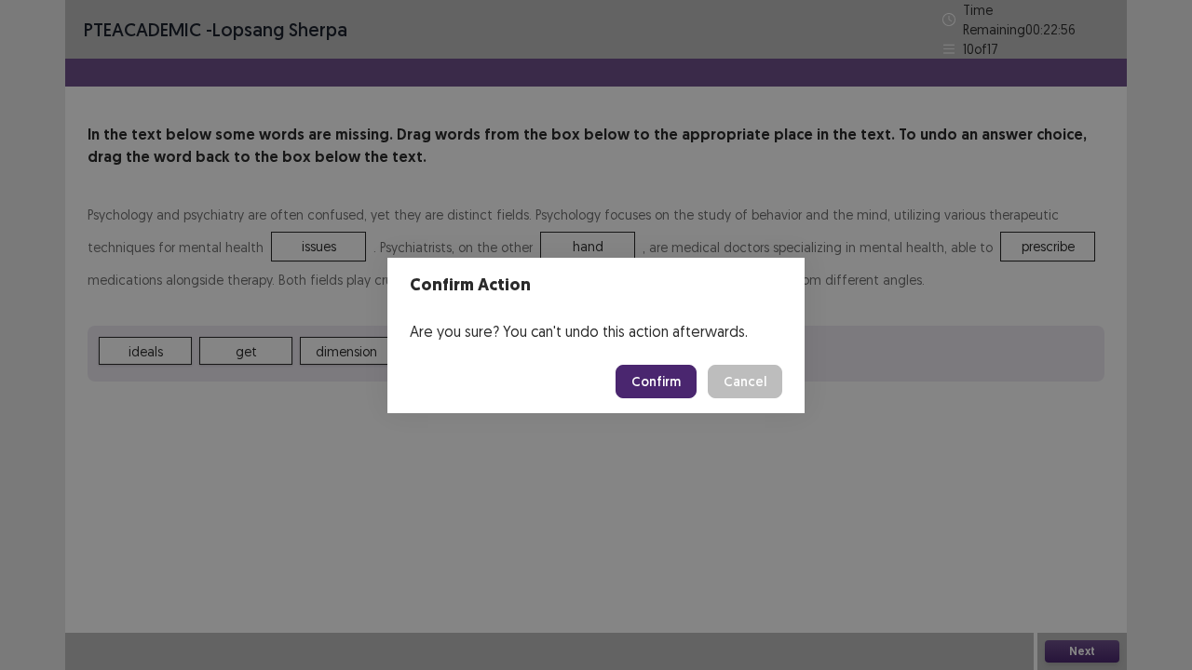
click at [677, 388] on button "Confirm" at bounding box center [656, 382] width 81 height 34
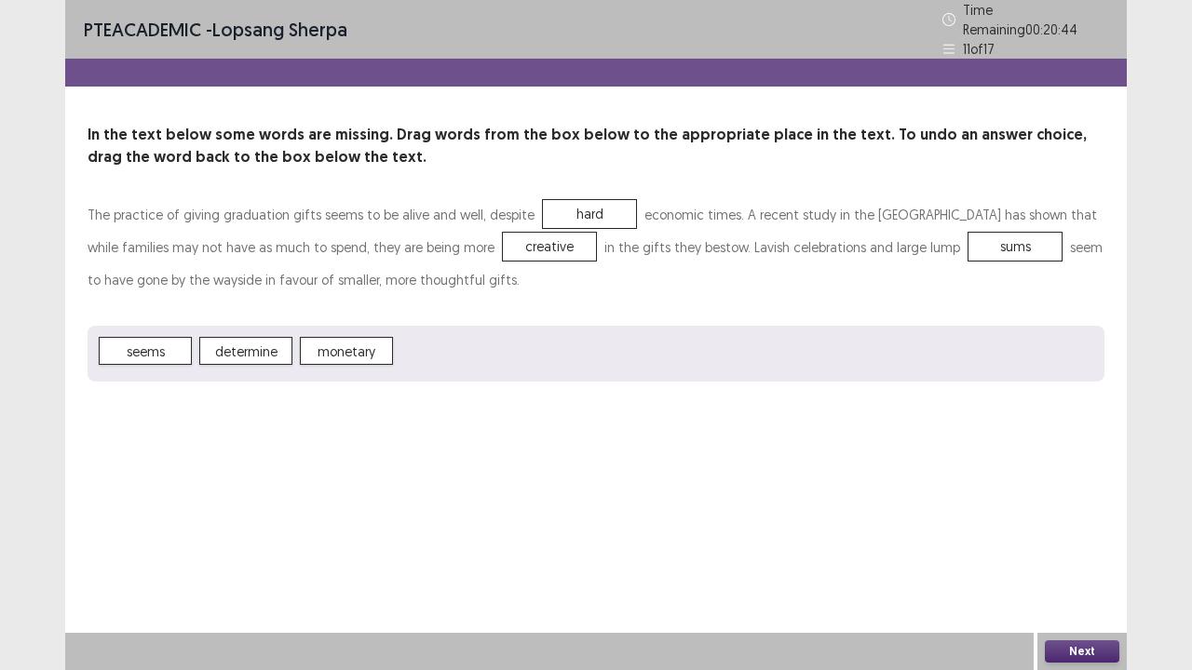
click at [1081, 544] on button "Next" at bounding box center [1082, 652] width 74 height 22
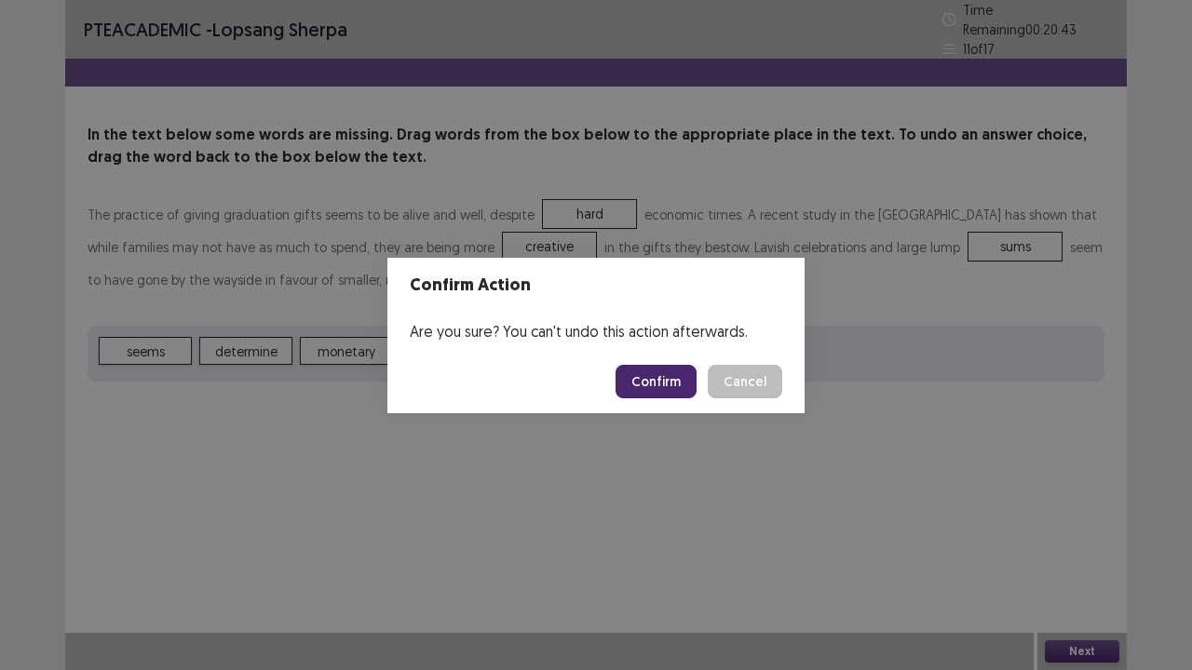
click at [683, 382] on button "Confirm" at bounding box center [656, 382] width 81 height 34
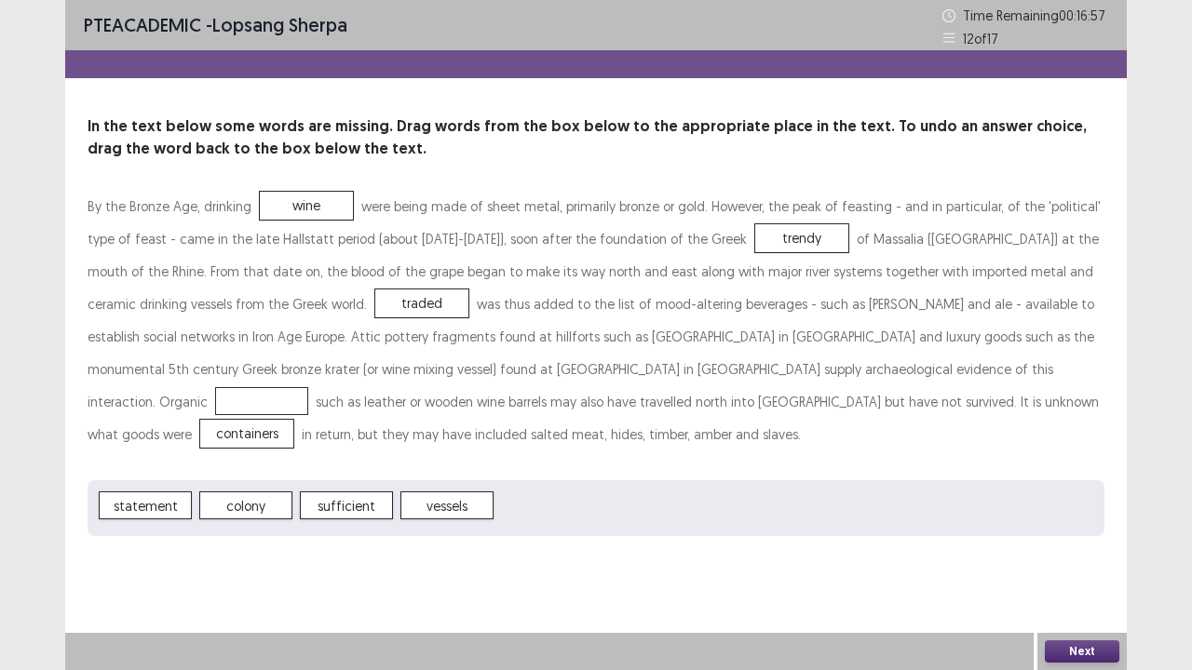
click at [1083, 544] on button "Next" at bounding box center [1082, 652] width 74 height 22
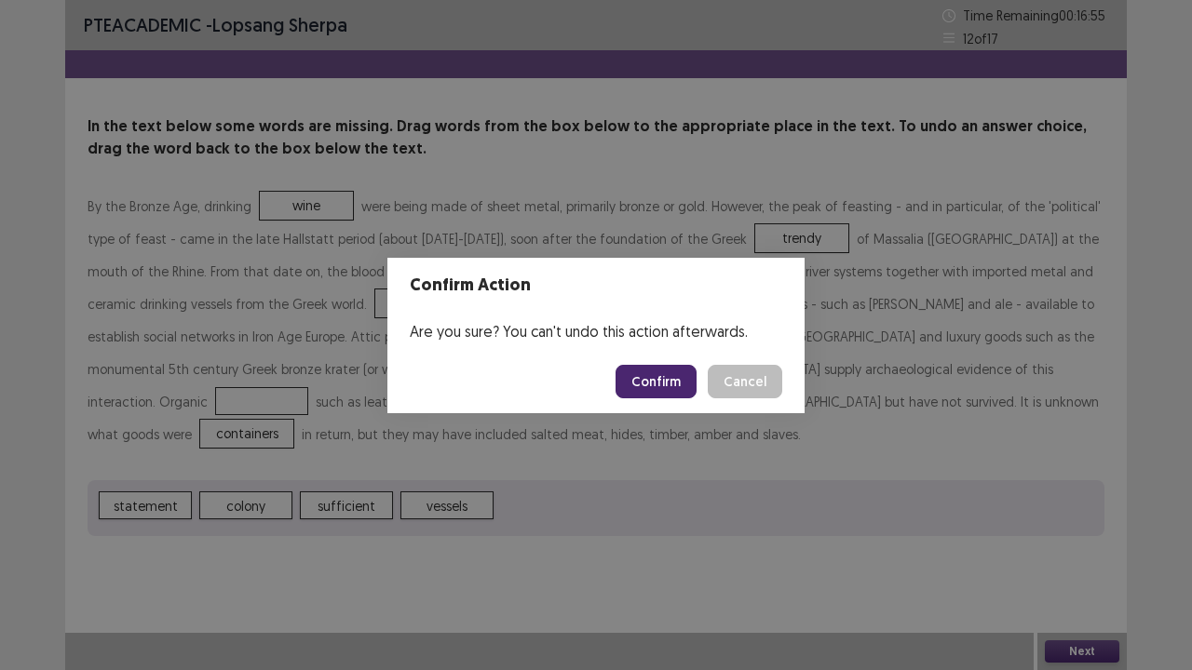
click at [657, 377] on button "Confirm" at bounding box center [656, 382] width 81 height 34
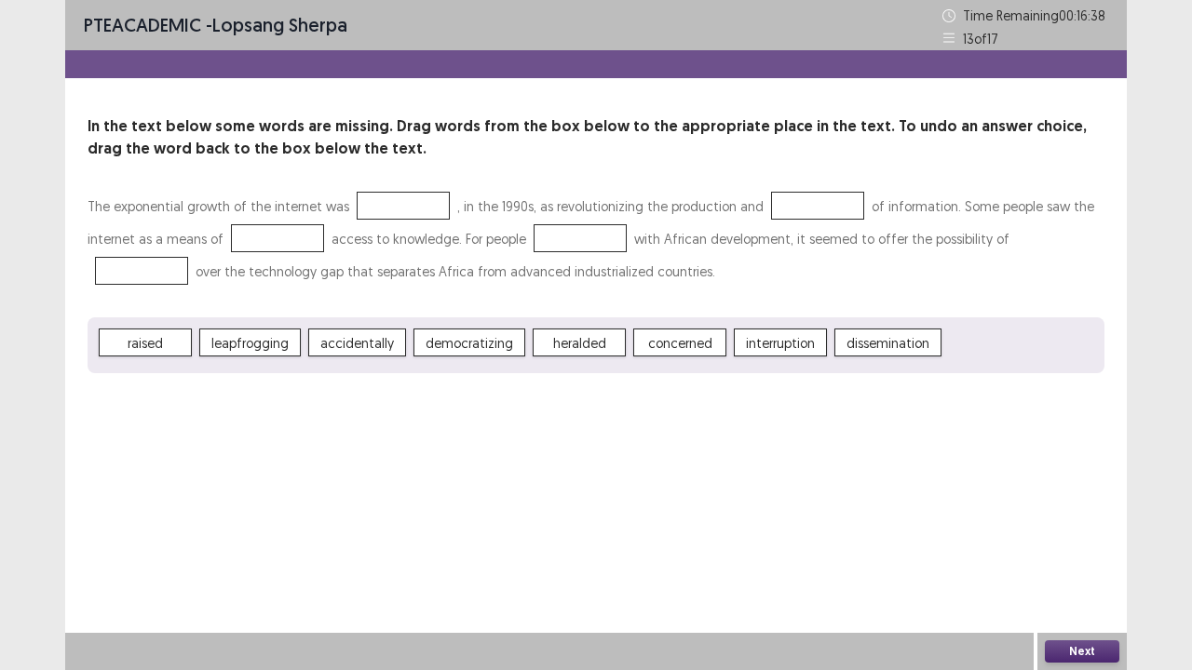
click at [559, 348] on span "heralded" at bounding box center [579, 343] width 93 height 28
drag, startPoint x: 559, startPoint y: 348, endPoint x: 574, endPoint y: 313, distance: 38.4
click at [574, 313] on div "The exponential growth of the internet was , in the 1990s, as revolutionizing t…" at bounding box center [596, 281] width 1017 height 183
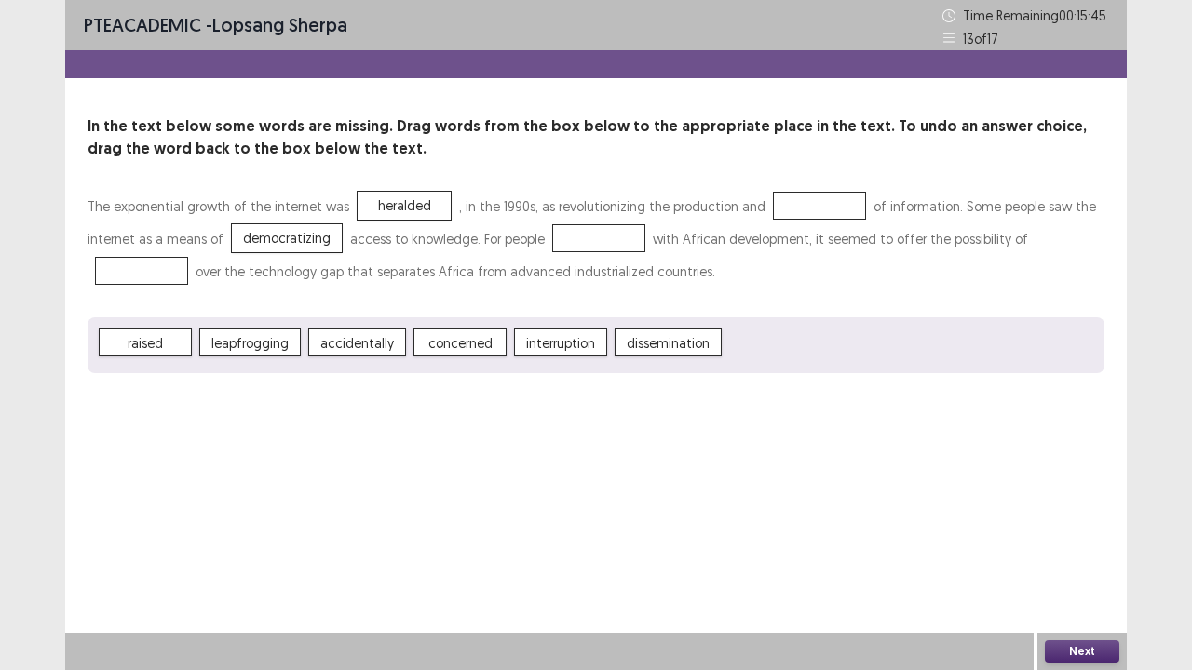
click at [477, 347] on span "concerned" at bounding box center [459, 343] width 93 height 28
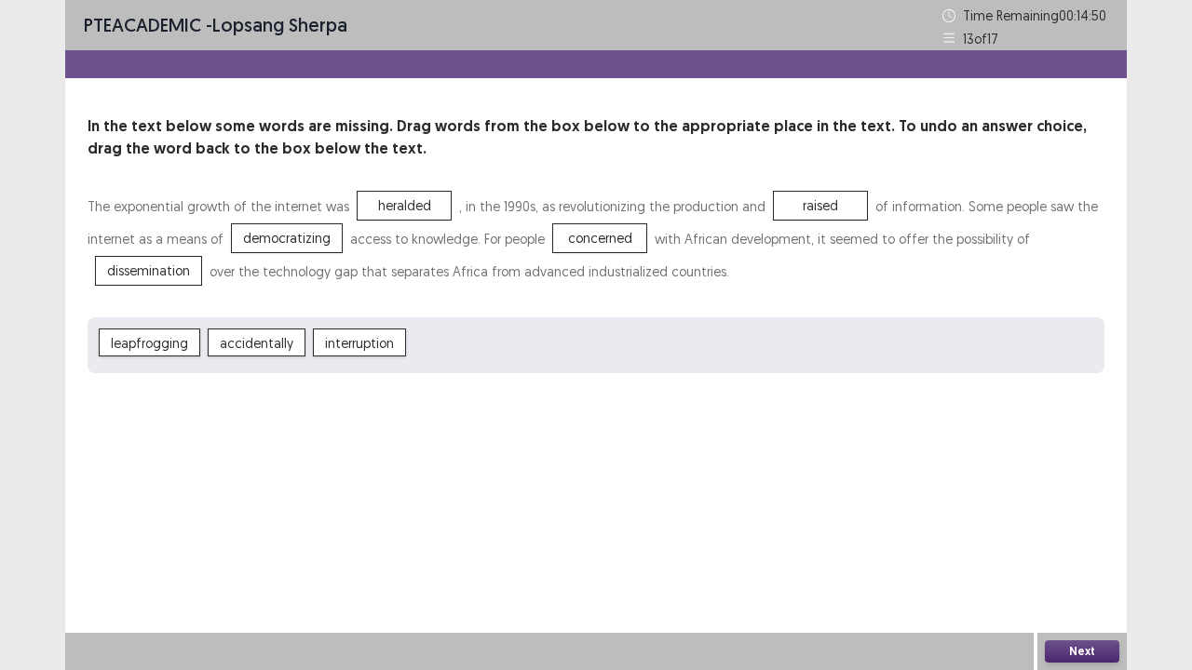
click at [1089, 544] on button "Next" at bounding box center [1082, 652] width 74 height 22
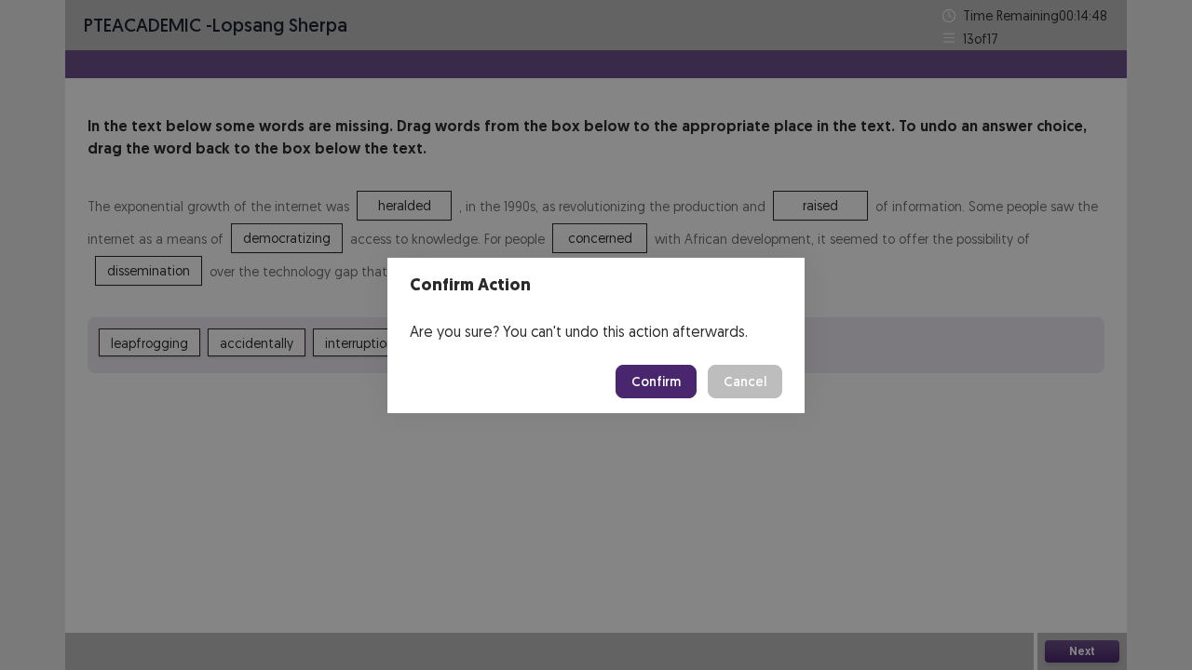
click at [676, 397] on button "Confirm" at bounding box center [656, 382] width 81 height 34
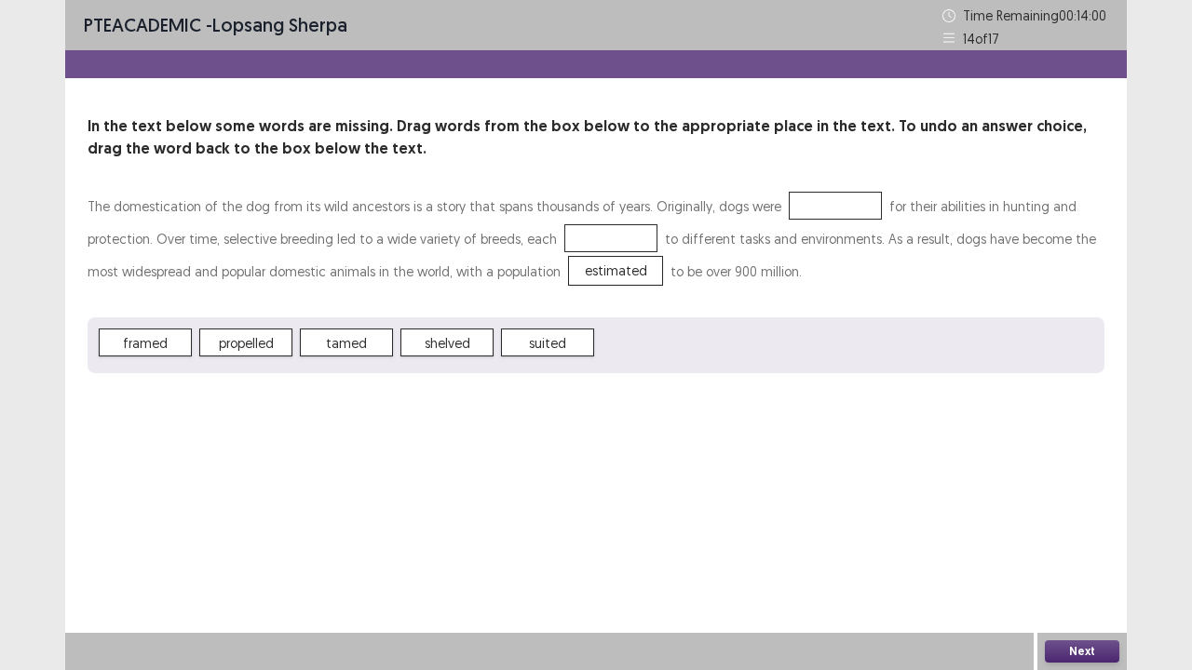
drag, startPoint x: 710, startPoint y: 232, endPoint x: 681, endPoint y: 281, distance: 57.2
click at [681, 281] on p "The domestication of the dog from its wild ancestors is a story that spans thou…" at bounding box center [596, 239] width 1017 height 98
click at [1082, 544] on button "Next" at bounding box center [1082, 652] width 74 height 22
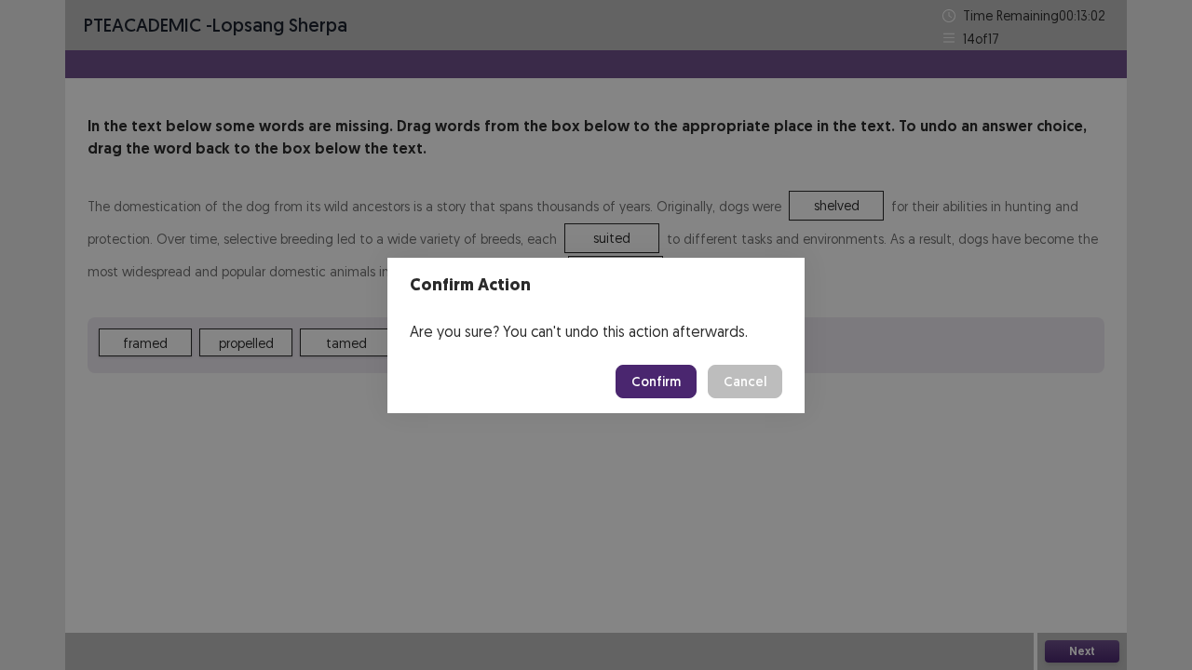
click at [669, 386] on button "Confirm" at bounding box center [656, 382] width 81 height 34
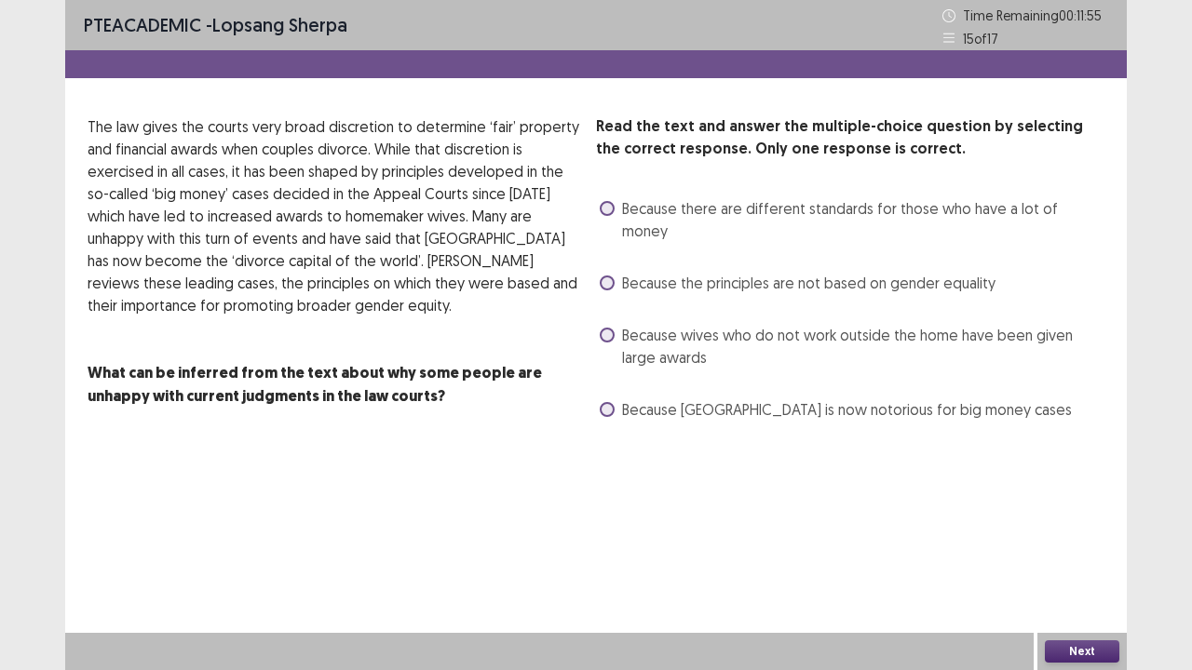
click at [606, 402] on span at bounding box center [607, 409] width 15 height 15
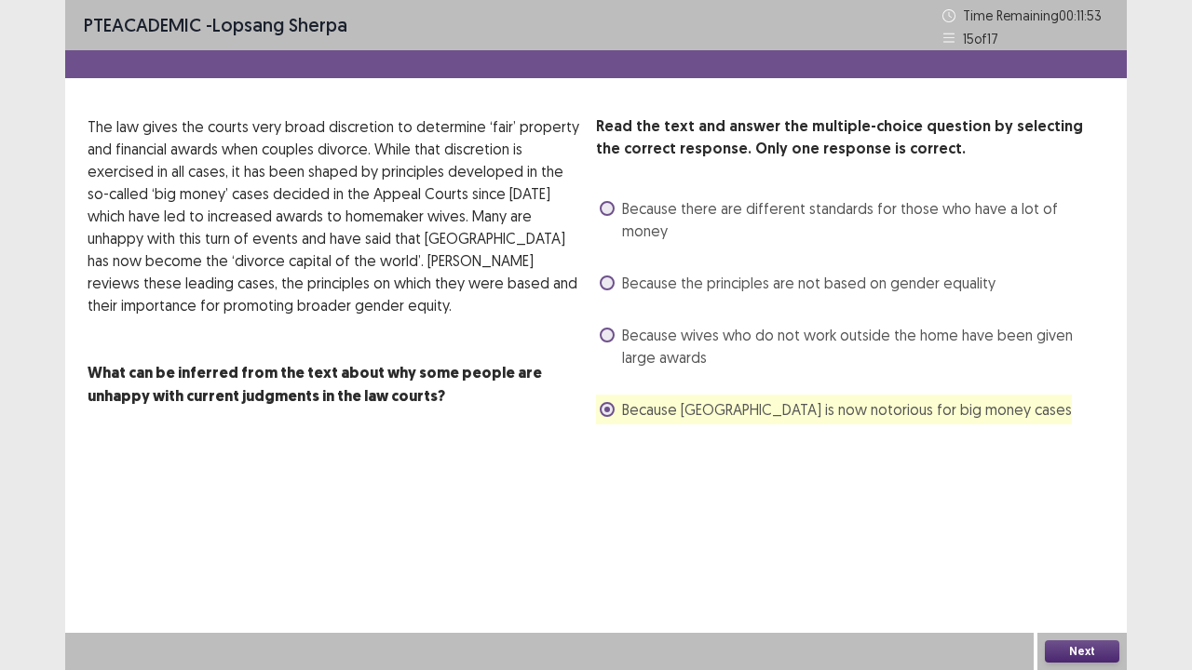
click at [1079, 544] on button "Next" at bounding box center [1082, 652] width 74 height 22
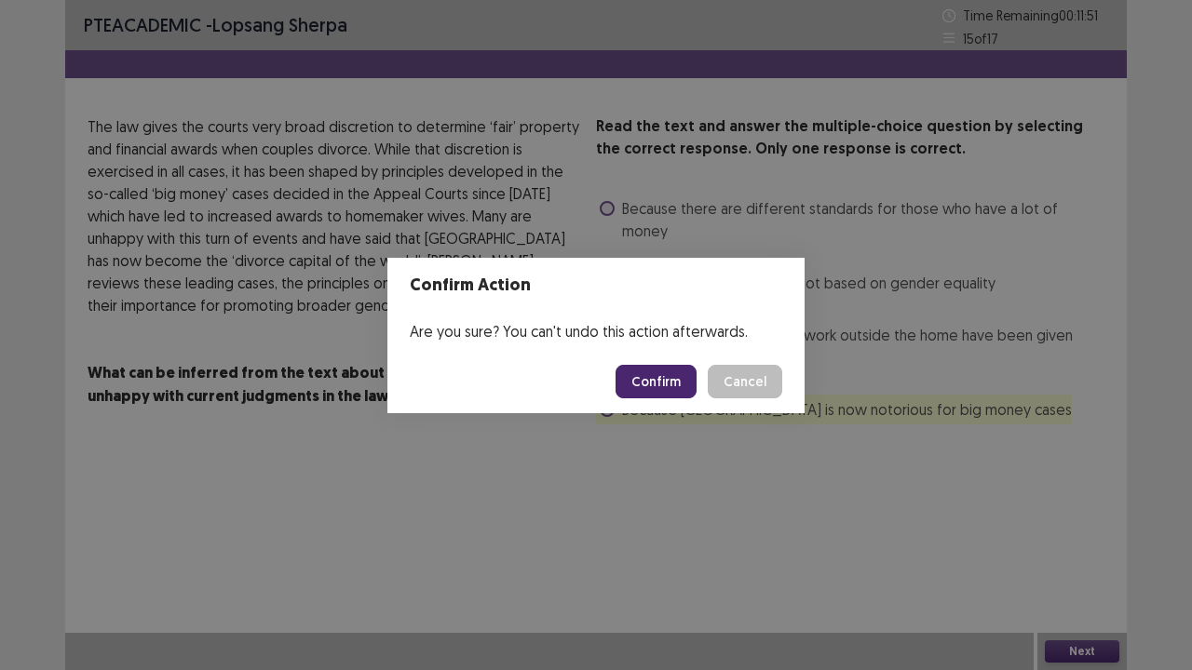
click at [661, 380] on button "Confirm" at bounding box center [656, 382] width 81 height 34
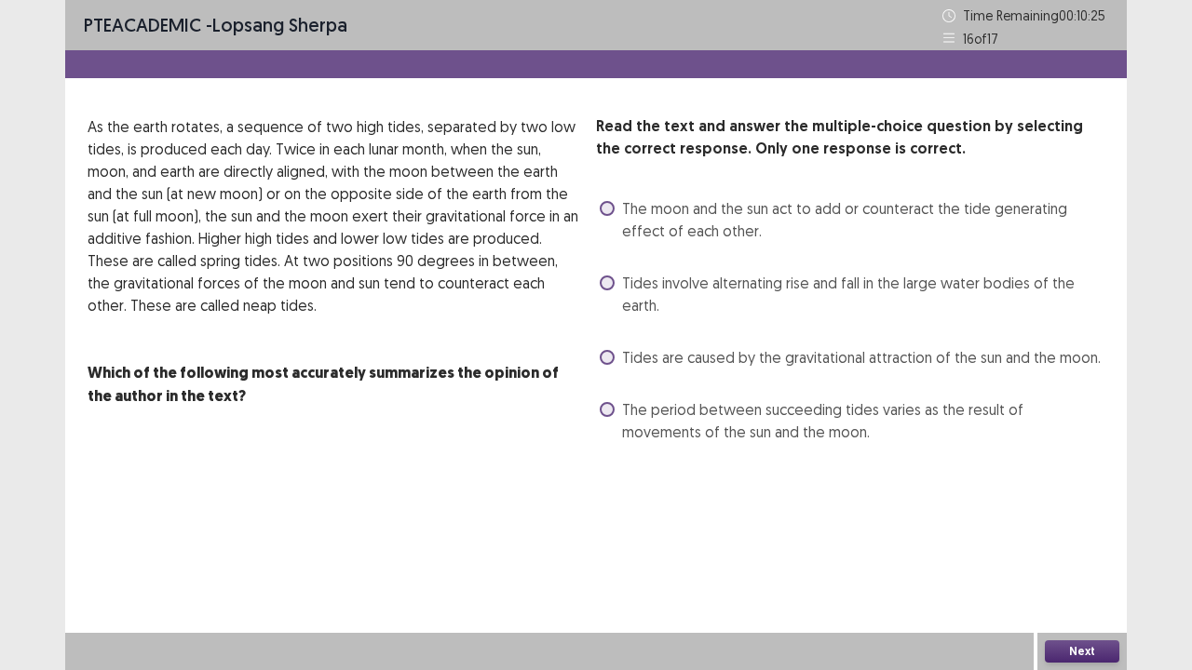
click at [613, 365] on label "Tides are caused by the gravitational attraction of the sun and the moon." at bounding box center [850, 357] width 501 height 22
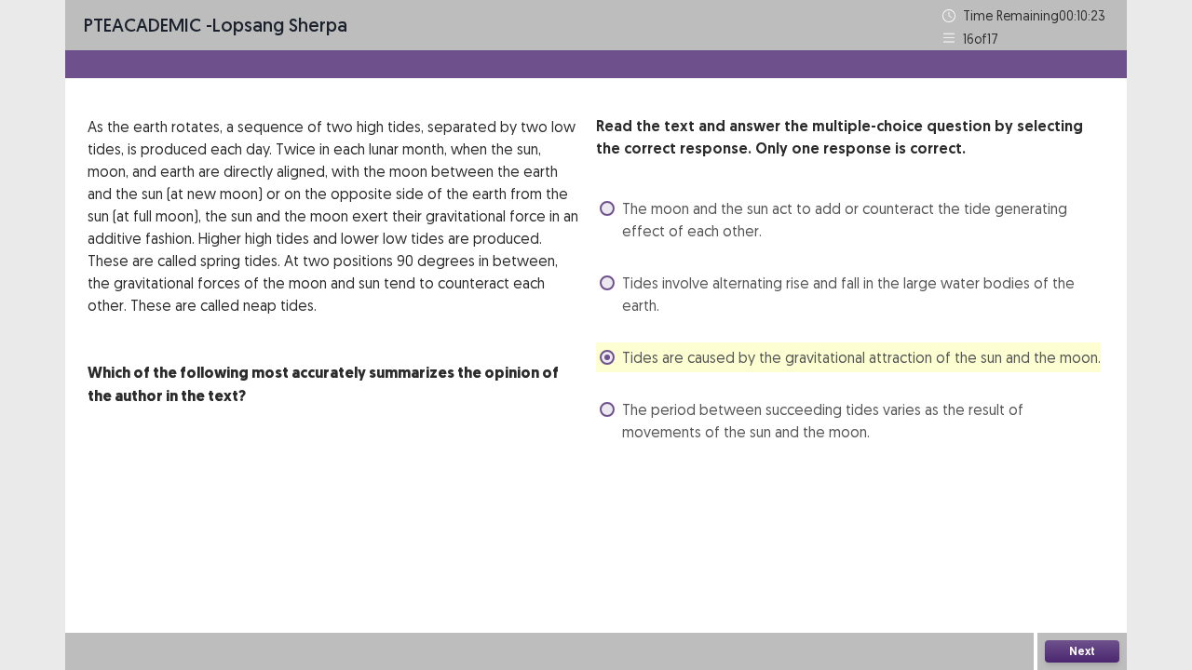
click at [1073, 544] on button "Next" at bounding box center [1082, 652] width 74 height 22
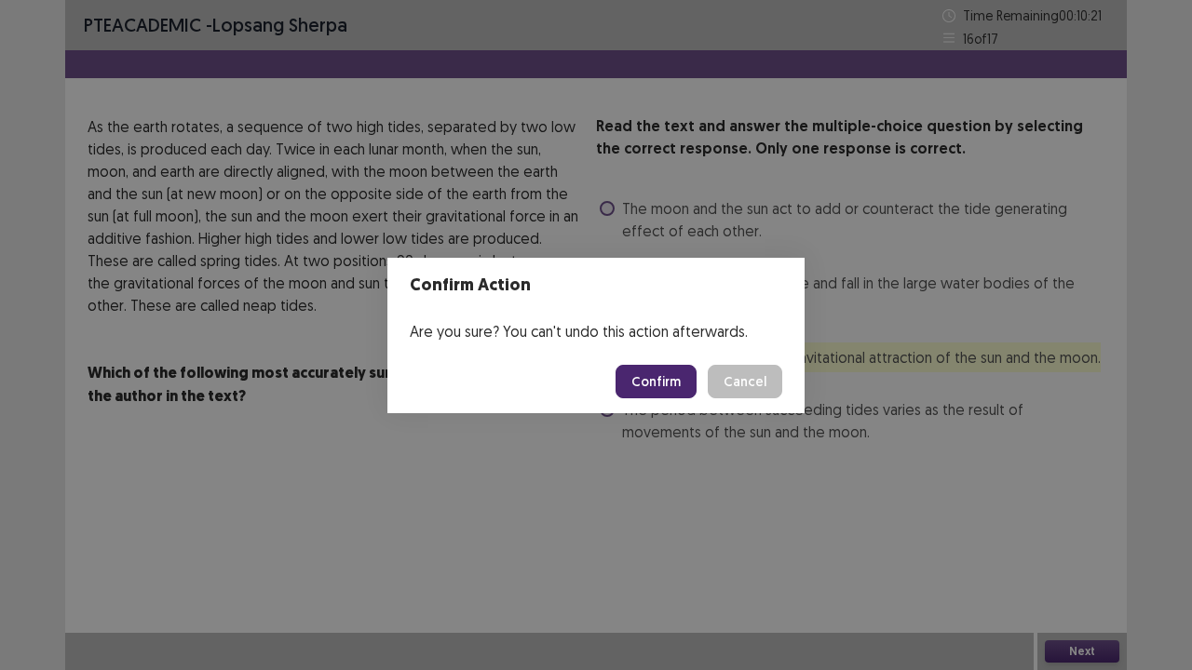
click at [677, 374] on button "Confirm" at bounding box center [656, 382] width 81 height 34
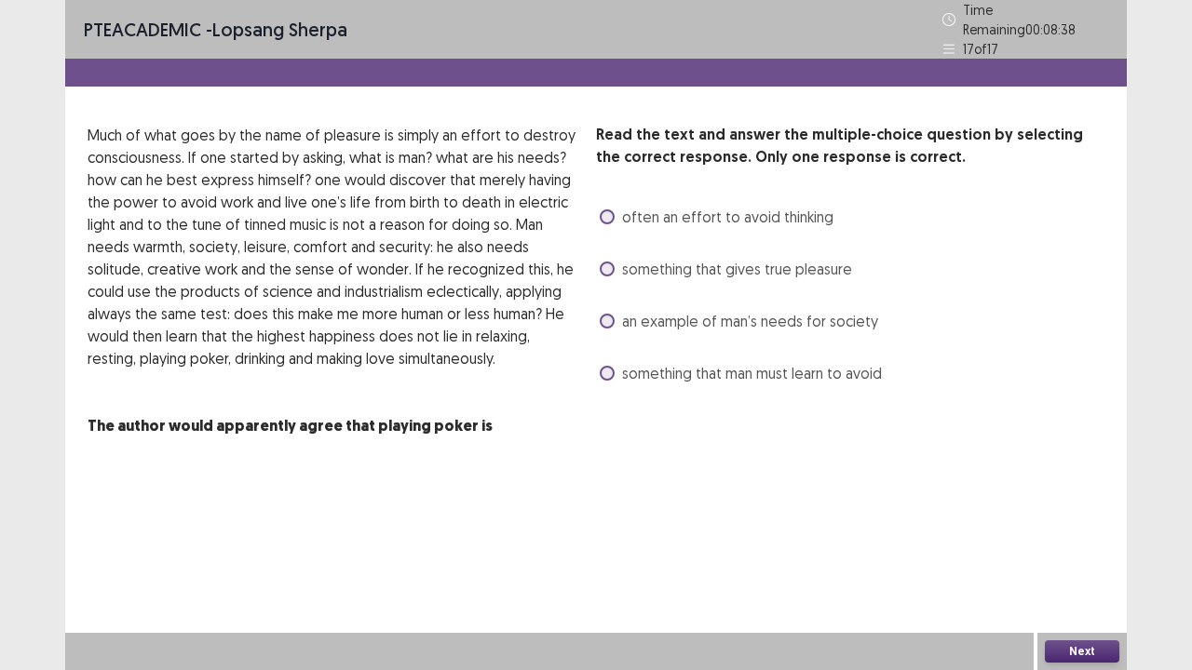
click at [616, 368] on label "something that man must learn to avoid" at bounding box center [741, 373] width 282 height 22
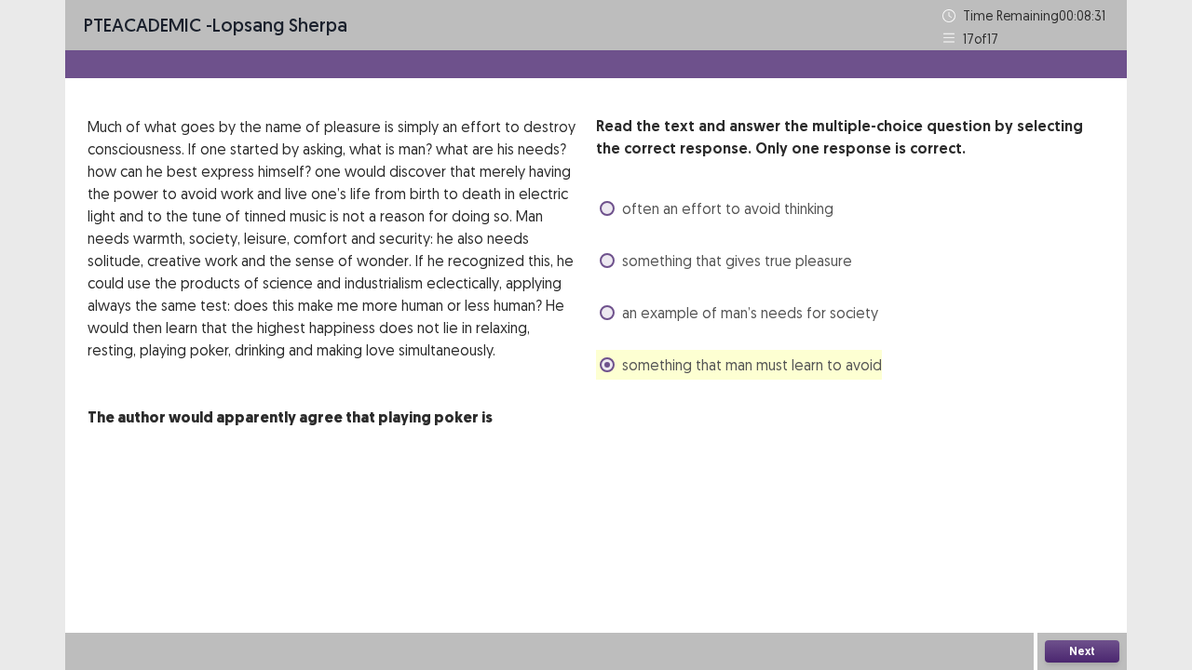
click at [1103, 544] on button "Next" at bounding box center [1082, 652] width 74 height 22
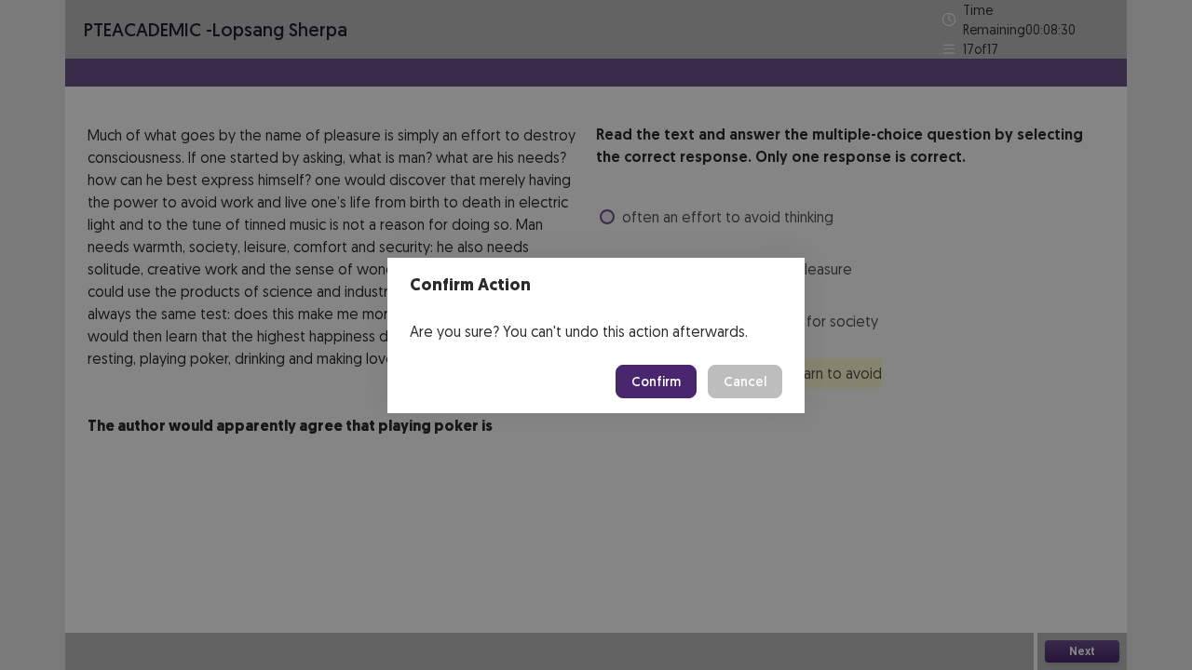
click at [668, 387] on button "Confirm" at bounding box center [656, 382] width 81 height 34
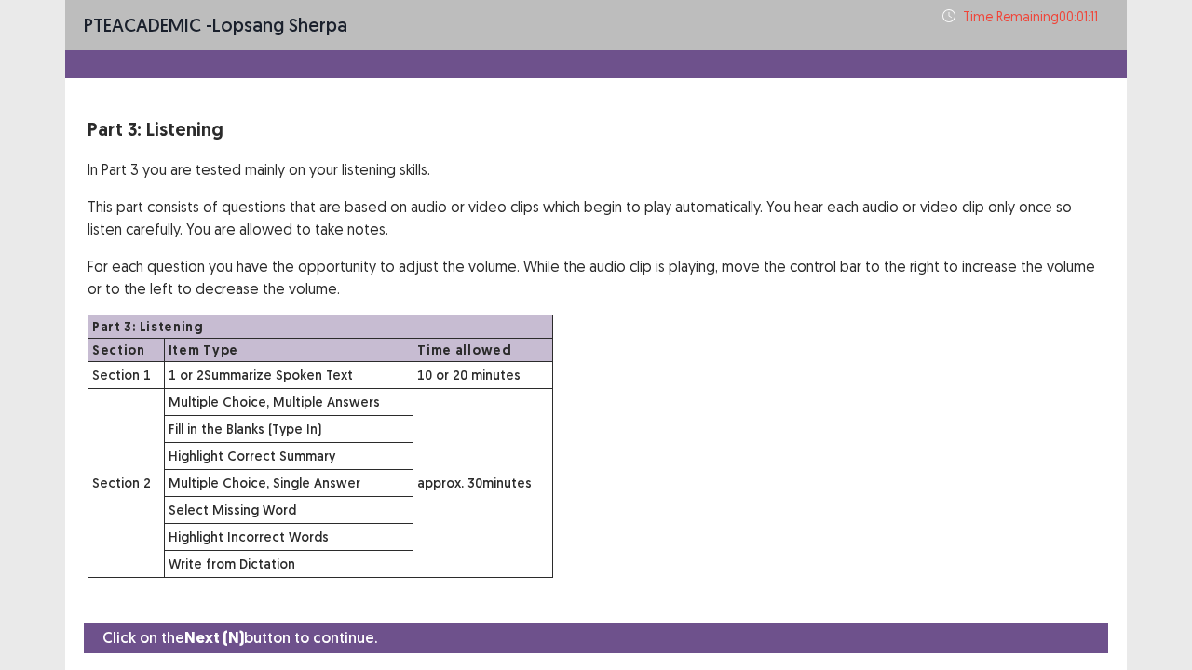
click at [622, 143] on div "Part 3: Listening In Part 3 you are tested mainly on your listening skills. Thi…" at bounding box center [596, 346] width 1062 height 463
click at [620, 23] on div "PTE academic - lopsang sherpa Time Remaining 00 : 01 : 10" at bounding box center [596, 25] width 1062 height 50
click at [611, 86] on div "PTE academic - lopsang sherpa Time Remaining 00 : 01 : 09 Part 3: Listening In …" at bounding box center [596, 308] width 1062 height 616
click at [611, 86] on div "PTE academic - lopsang sherpa Time Remaining 00 : 01 : 08 Part 3: Listening In …" at bounding box center [596, 308] width 1062 height 616
click at [605, 86] on div "PTE academic - lopsang sherpa Time Remaining 00 : 01 : 07 Part 3: Listening In …" at bounding box center [596, 308] width 1062 height 616
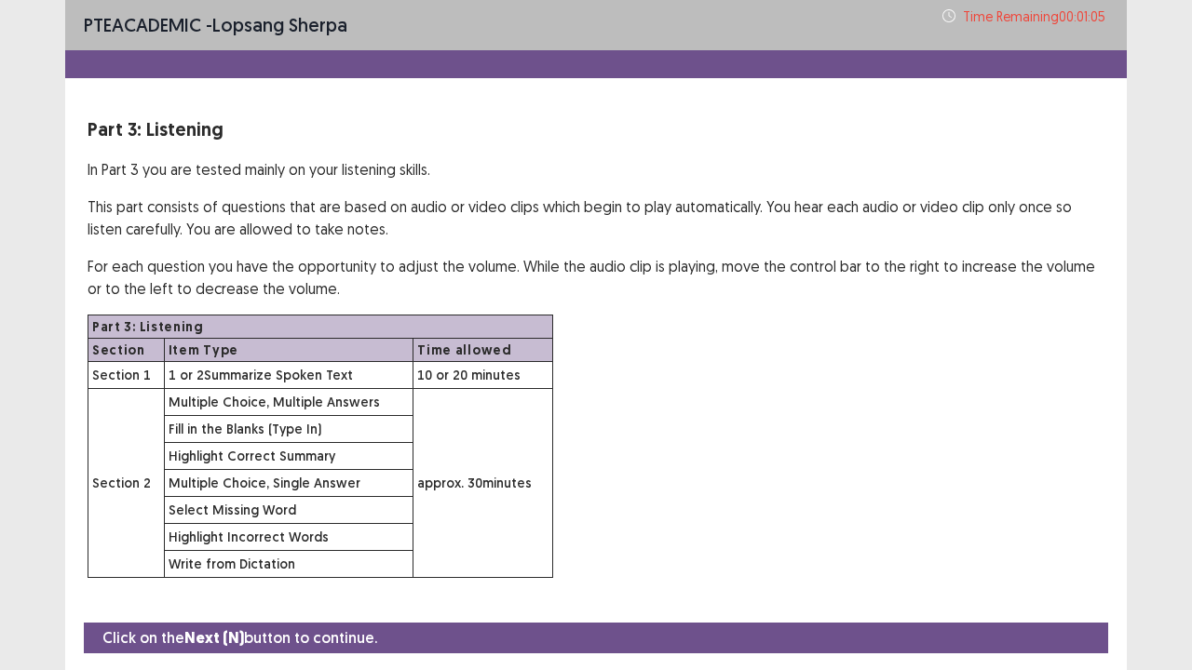
click at [542, 52] on div at bounding box center [596, 64] width 1062 height 28
